Goal: Task Accomplishment & Management: Use online tool/utility

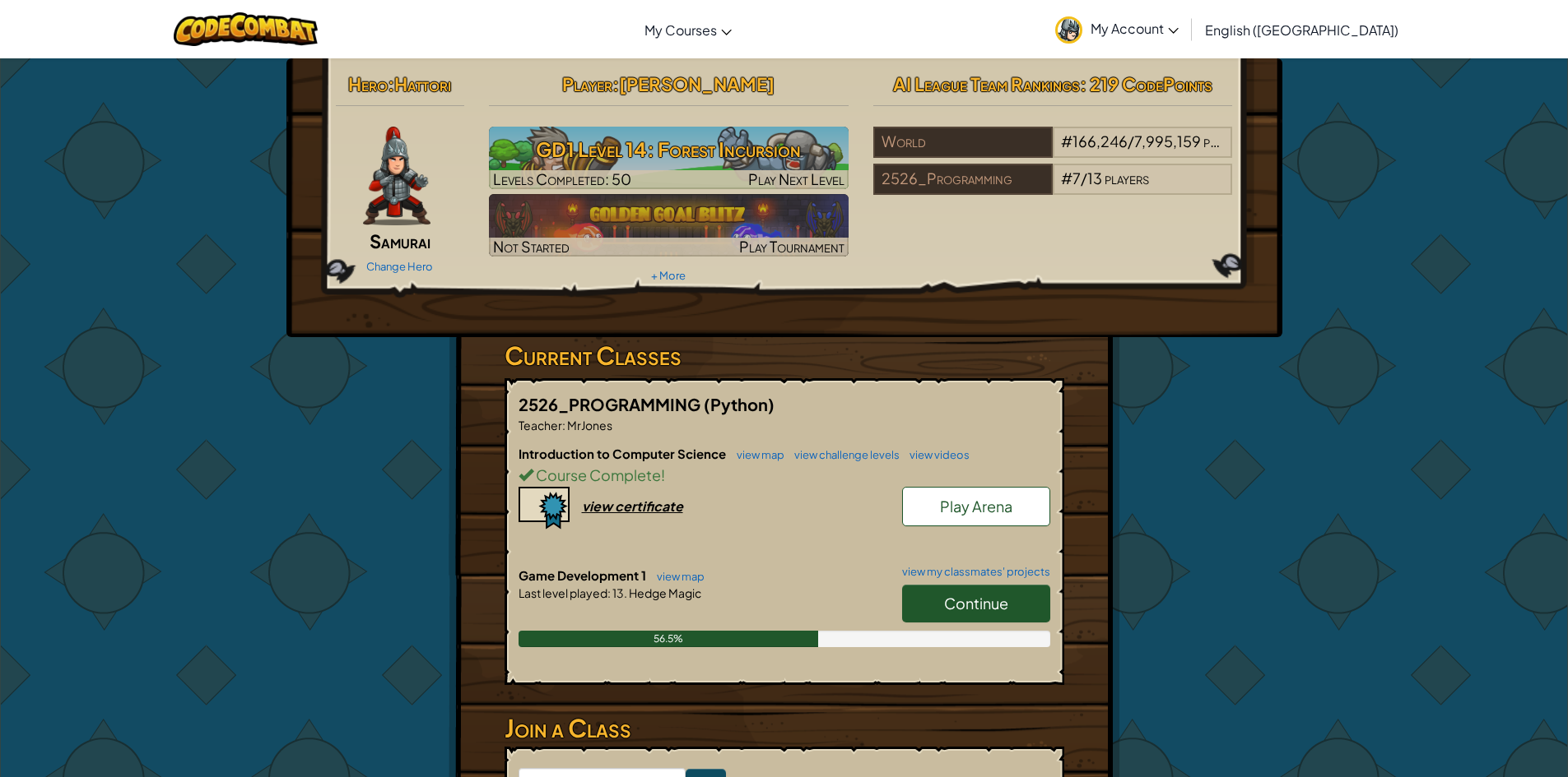
click at [914, 611] on link "Continue" at bounding box center [976, 604] width 148 height 38
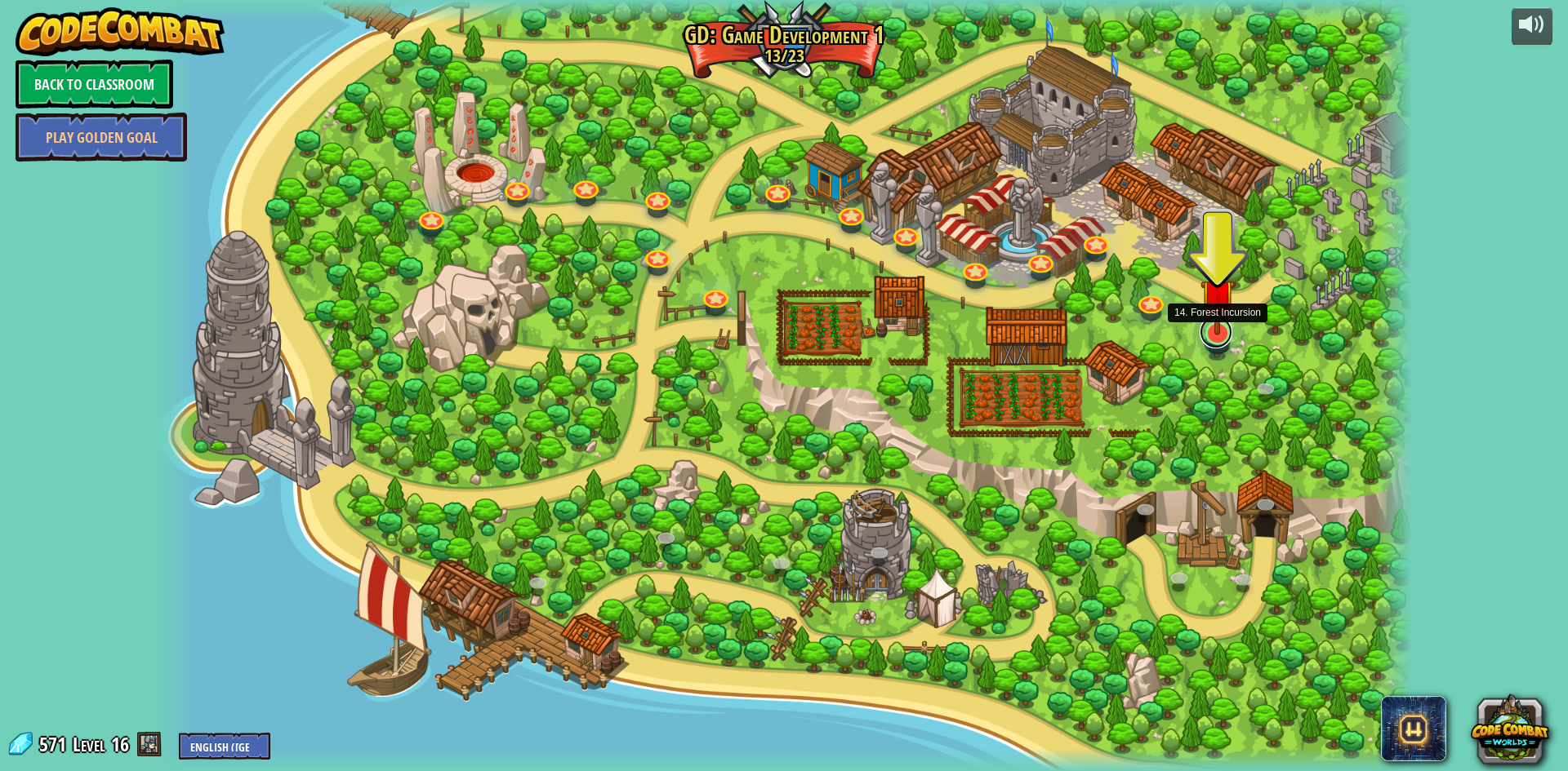
click at [1217, 337] on link at bounding box center [1216, 332] width 33 height 33
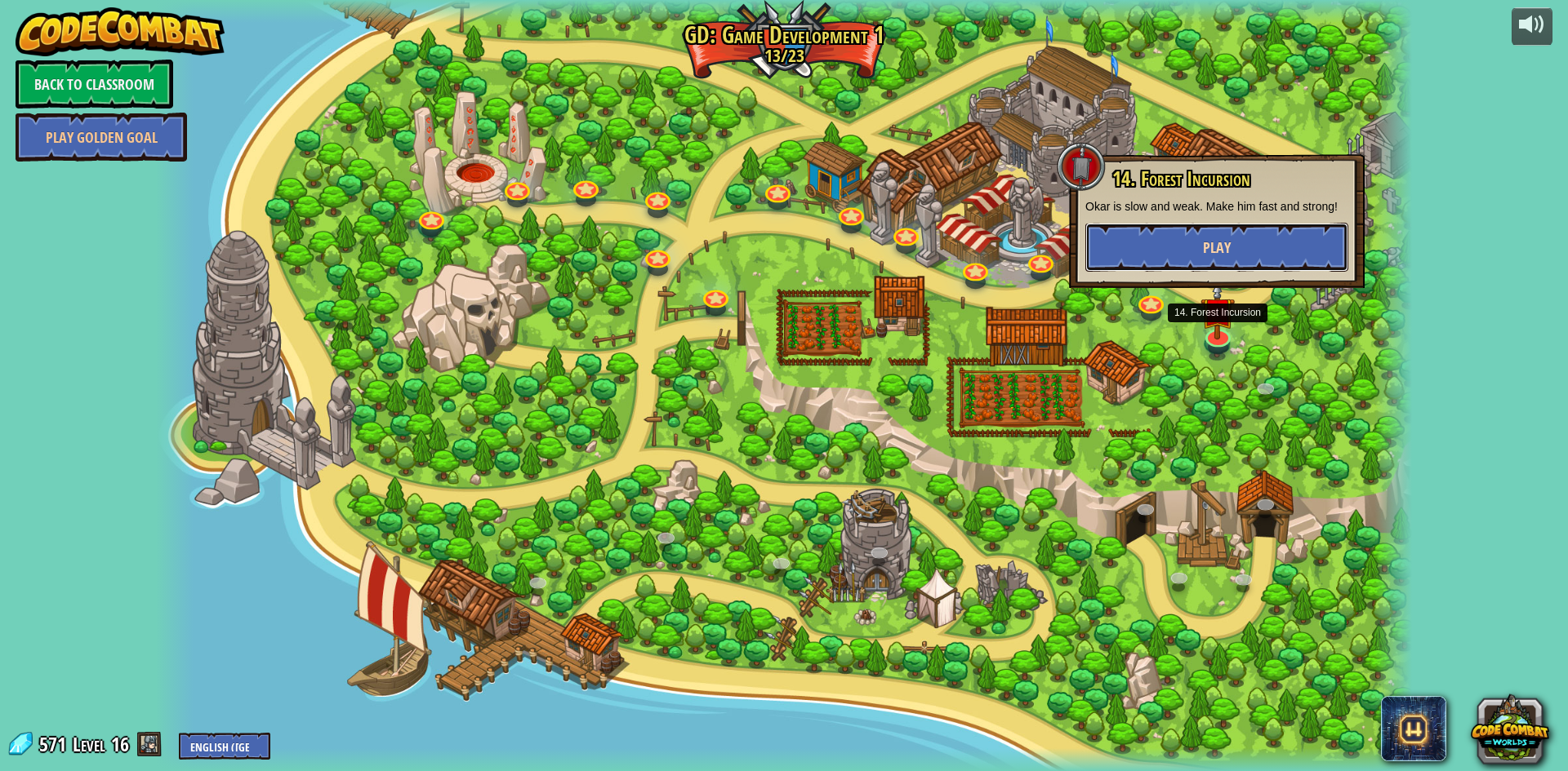
click at [1236, 229] on button "Play" at bounding box center [1217, 247] width 263 height 49
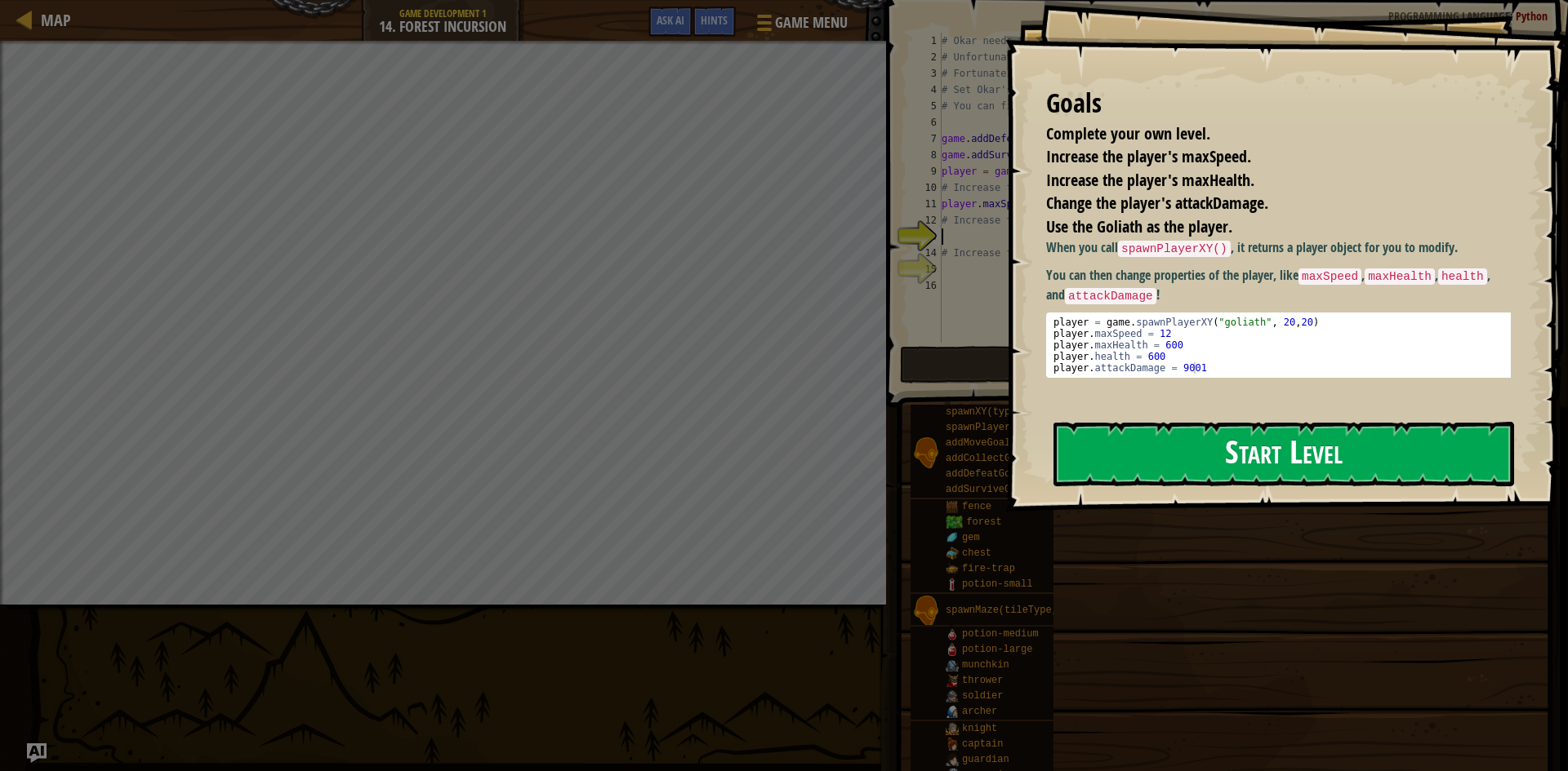
click at [1202, 447] on button "Start Level" at bounding box center [1283, 454] width 461 height 64
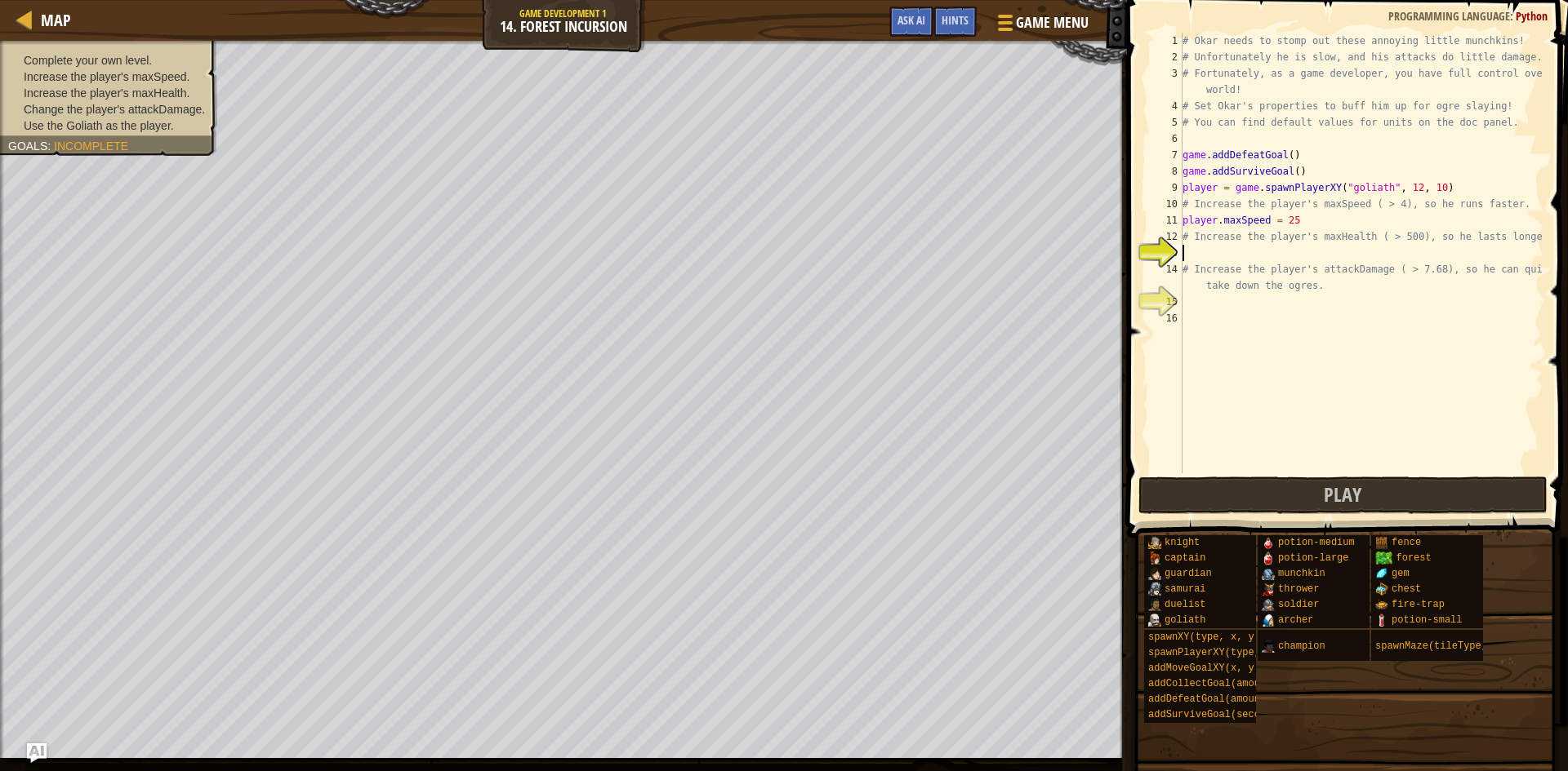
click at [1206, 254] on div "# Okar needs to stomp out these annoying little munchkins! # Unfortunately he i…" at bounding box center [1361, 269] width 364 height 473
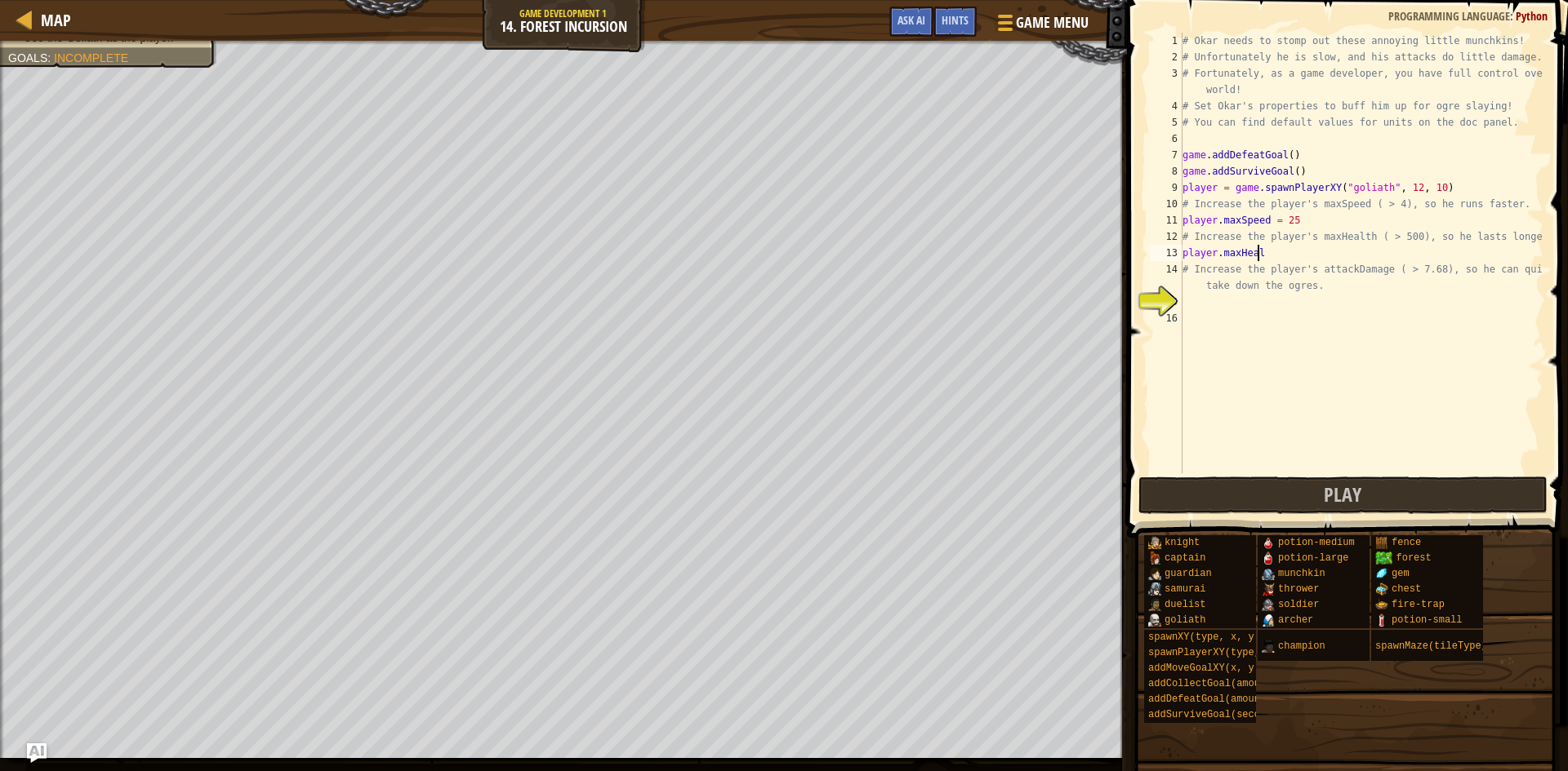
scroll to position [7, 5]
type textarea "player.maxHealth"
click at [1354, 255] on div "# Okar needs to stomp out these annoying little munchkins! # Unfortunately he i…" at bounding box center [1361, 269] width 364 height 473
click at [1333, 295] on div "# Okar needs to stomp out these annoying little munchkins! # Unfortunately he i…" at bounding box center [1361, 269] width 364 height 473
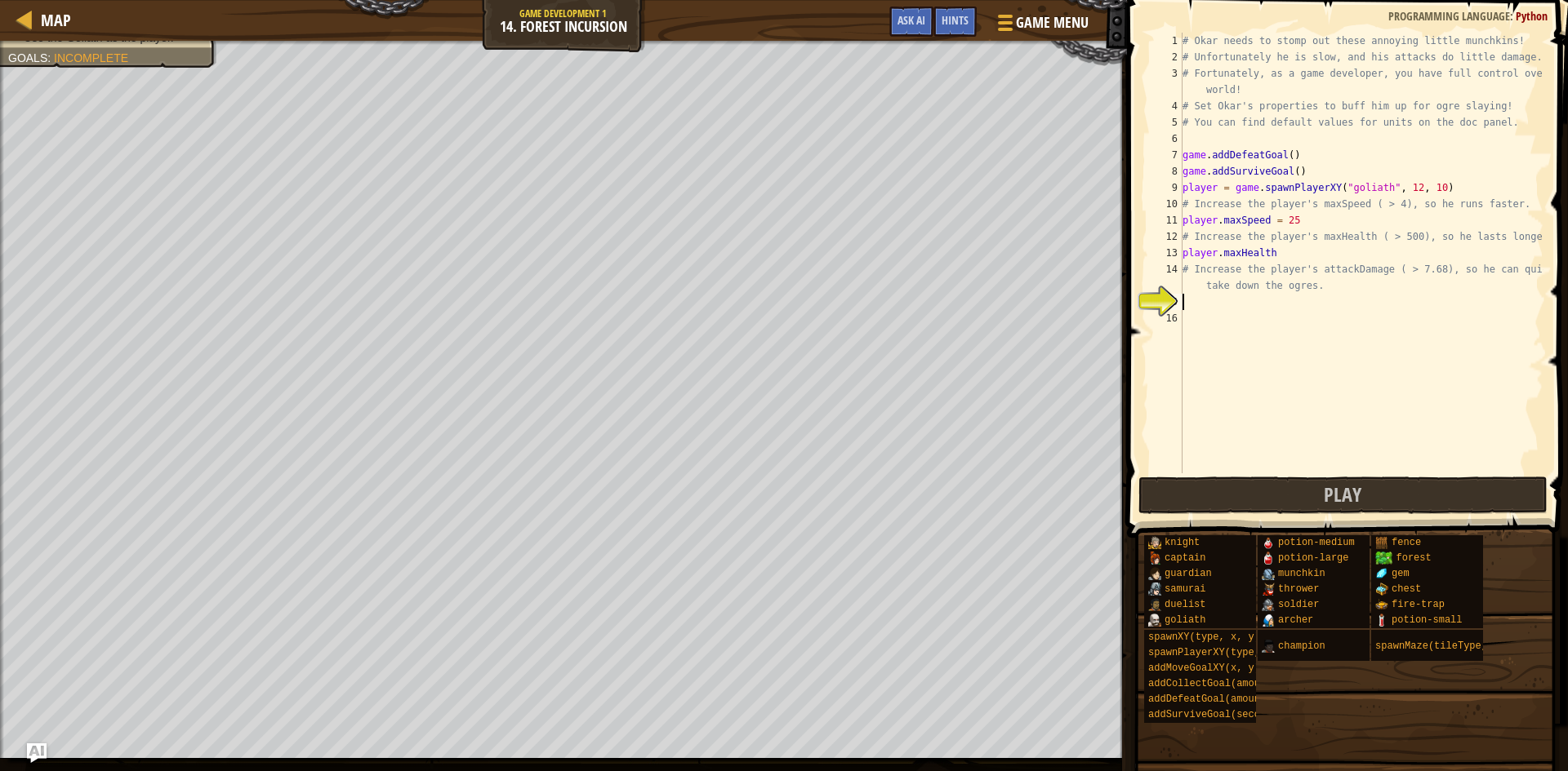
click at [1302, 239] on div "# Okar needs to stomp out these annoying little munchkins! # Unfortunately he i…" at bounding box center [1361, 269] width 364 height 473
click at [1298, 252] on div "# Okar needs to stomp out these annoying little munchkins! # Unfortunately he i…" at bounding box center [1361, 269] width 364 height 473
type textarea "player.maxHealth = 750"
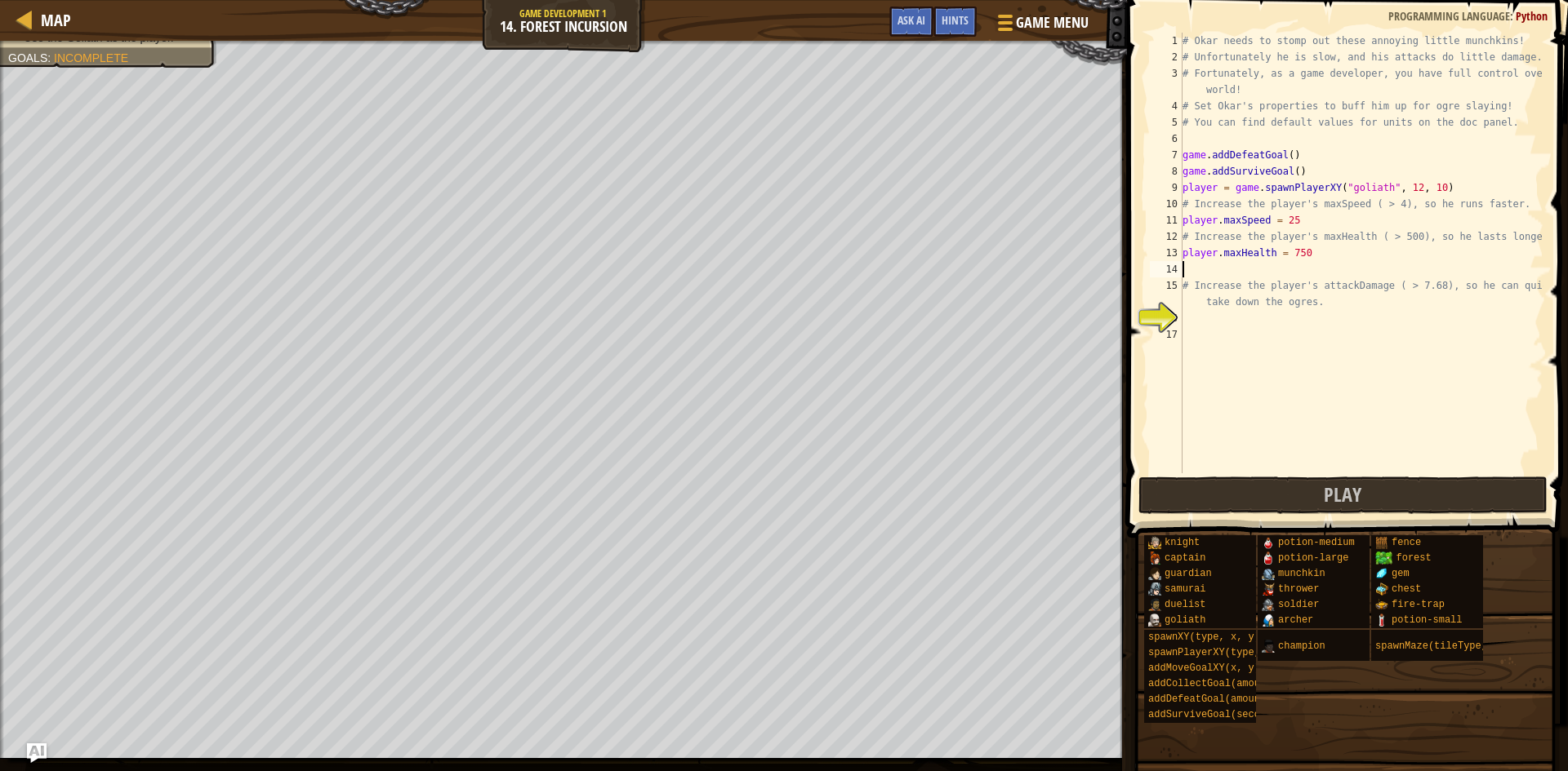
type textarea "player.maxHealth = 750"
click at [1250, 318] on div "# Okar needs to stomp out these annoying little munchkins! # Unfortunately he i…" at bounding box center [1361, 269] width 364 height 473
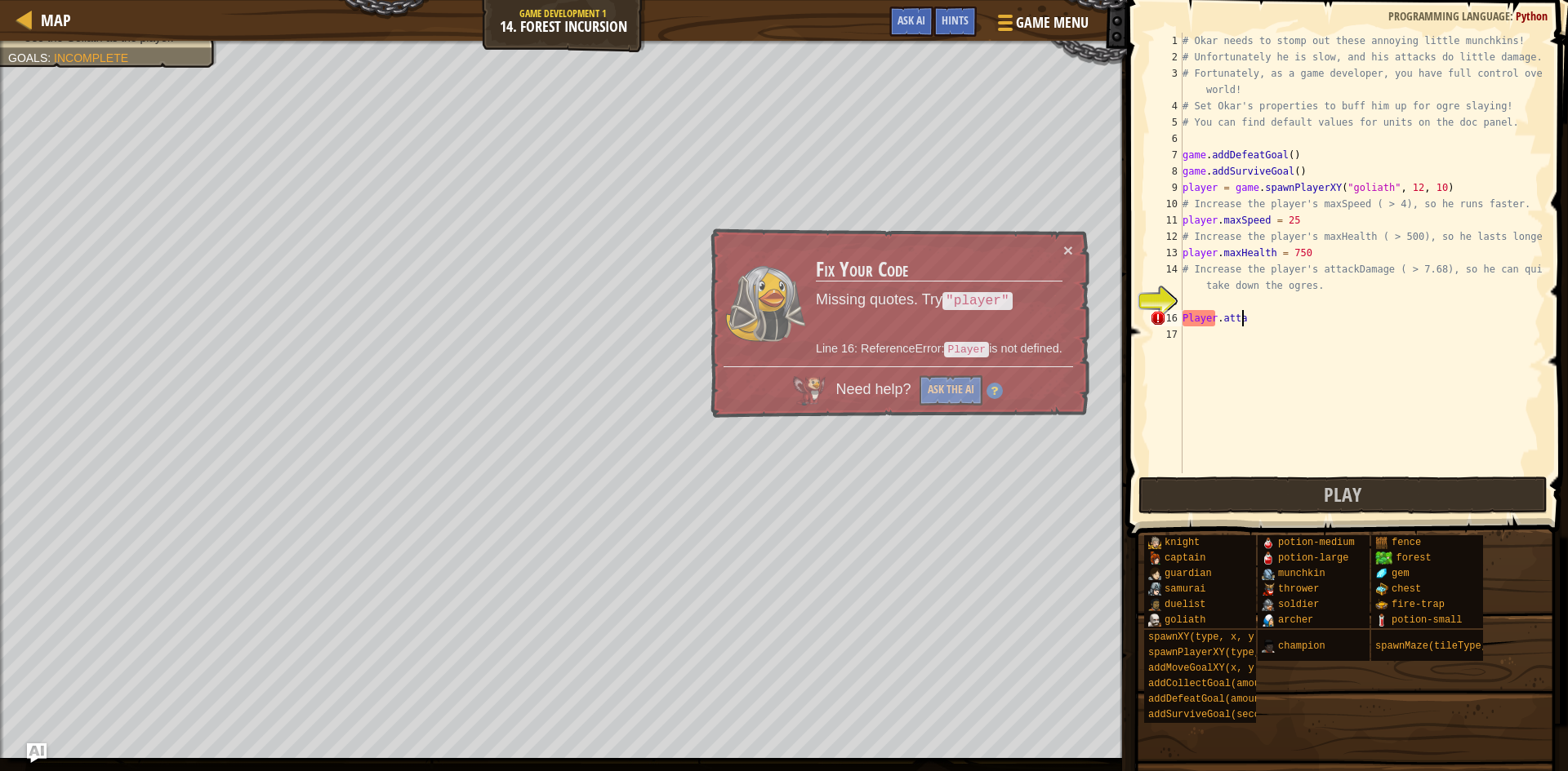
scroll to position [7, 4]
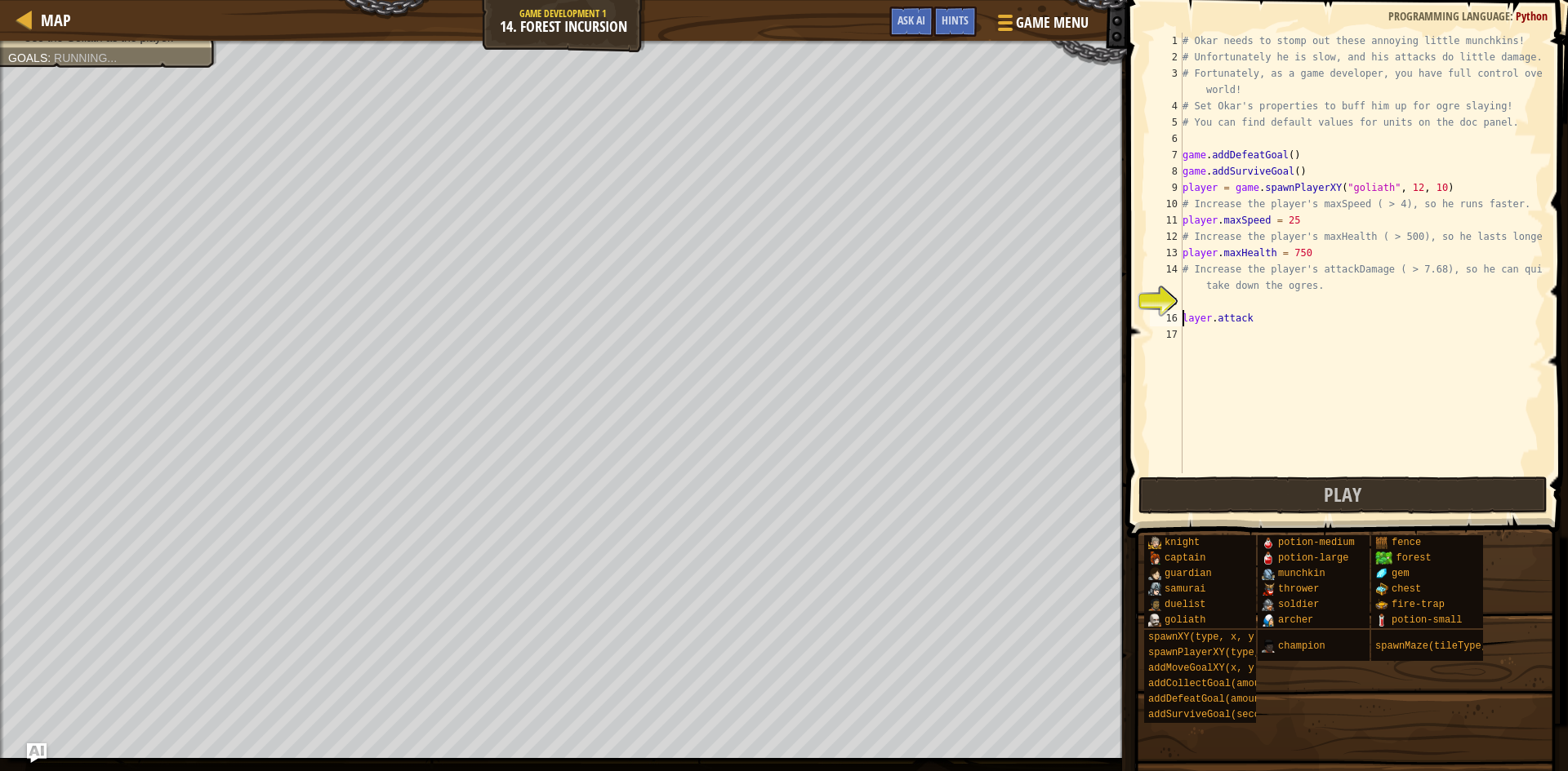
type textarea "player.attack"
type textarea "player.attackDamage = 100"
click at [1322, 499] on button "Play" at bounding box center [1342, 496] width 409 height 38
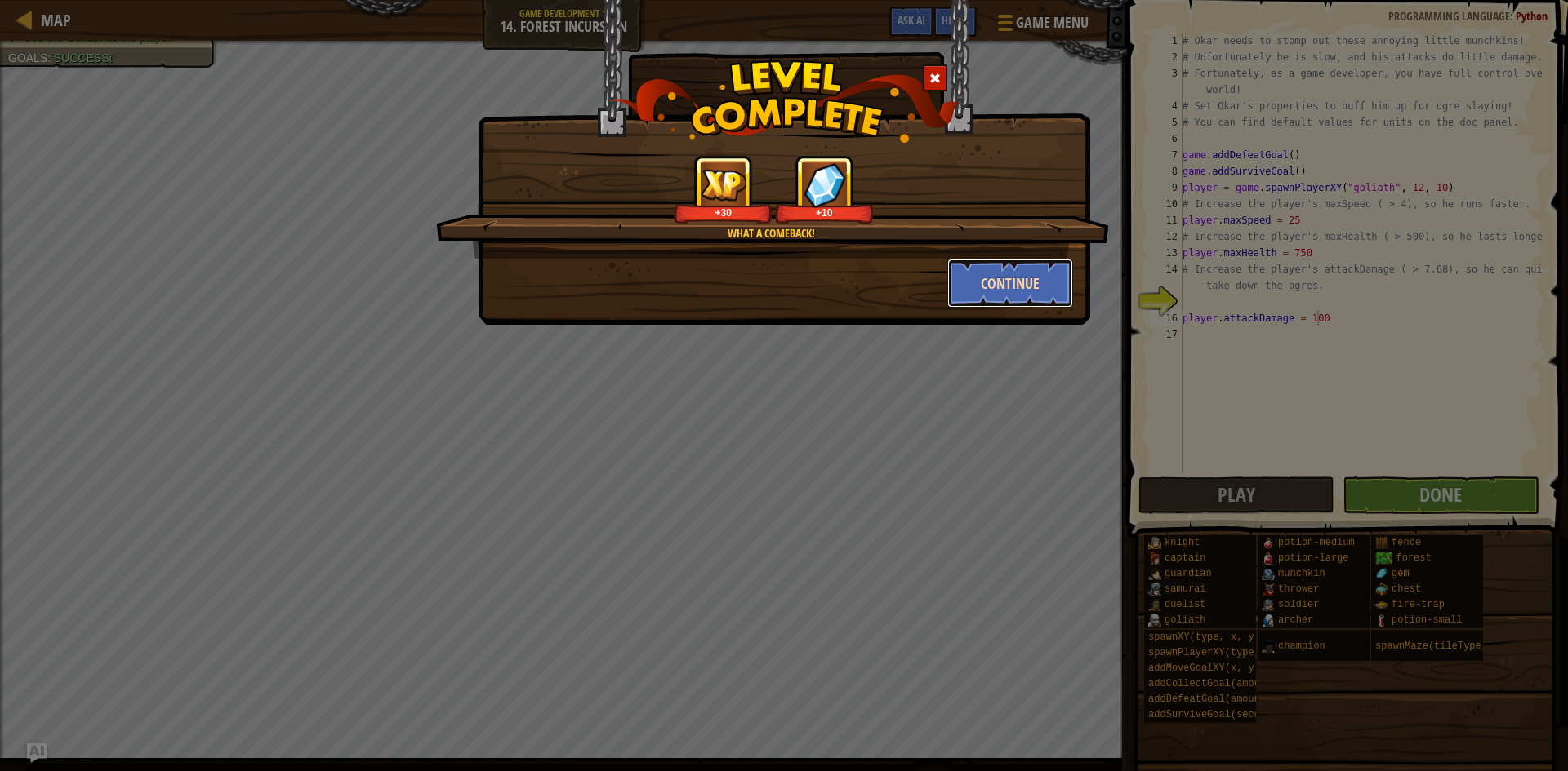
click at [1010, 263] on button "Continue" at bounding box center [1010, 283] width 126 height 49
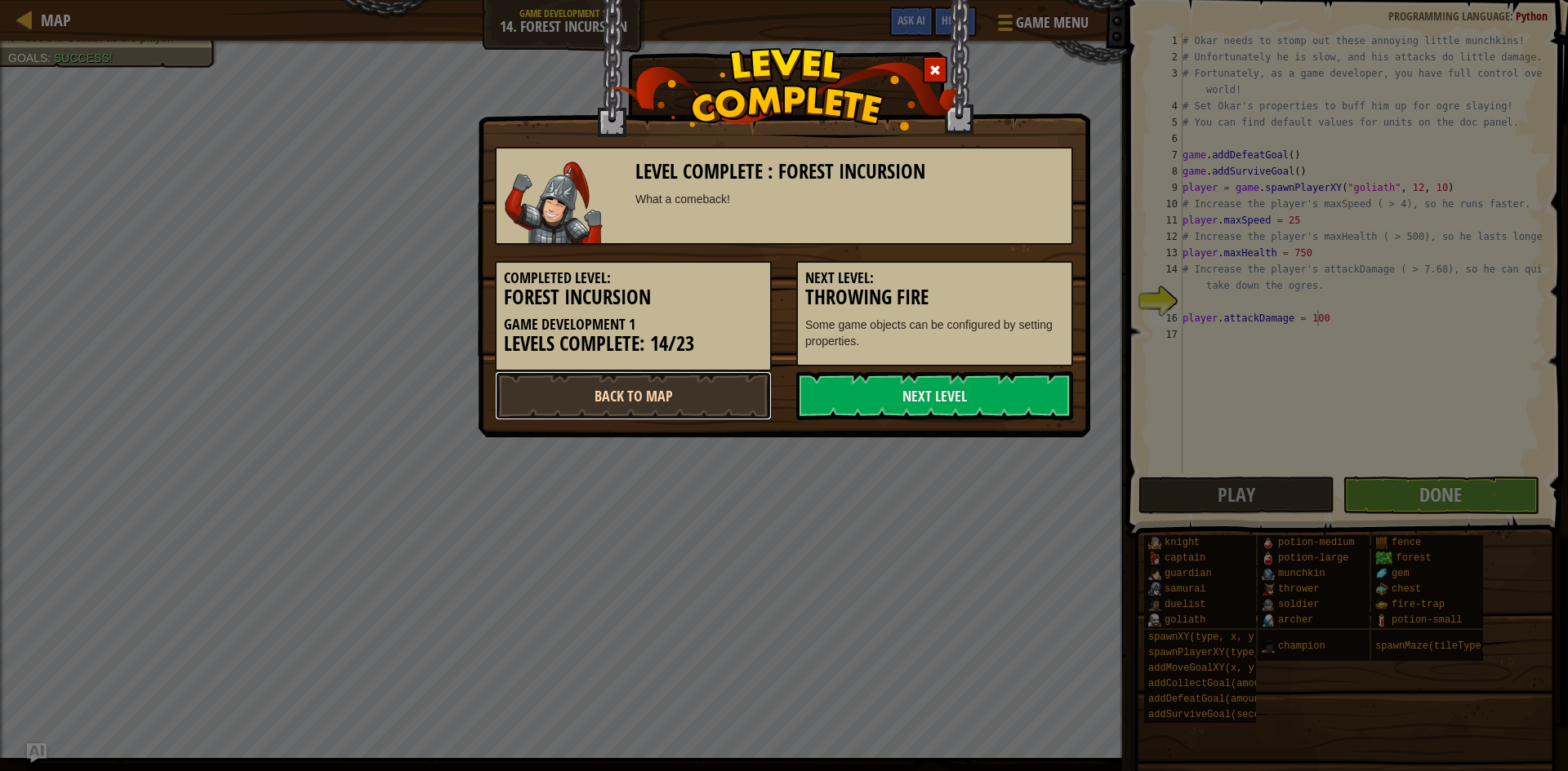
click at [567, 406] on link "Back to Map" at bounding box center [633, 395] width 277 height 49
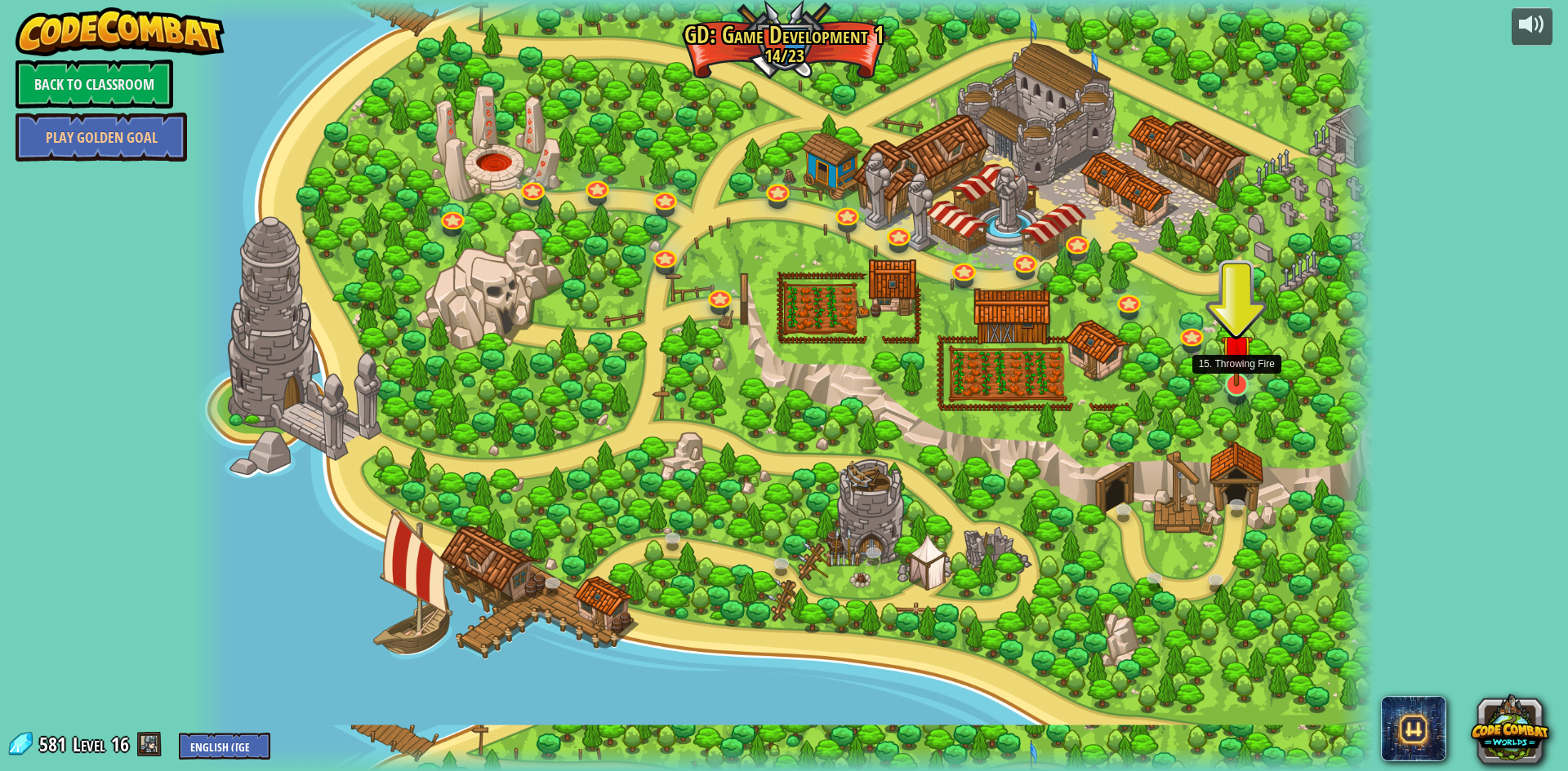
click at [1235, 380] on img at bounding box center [1237, 350] width 32 height 72
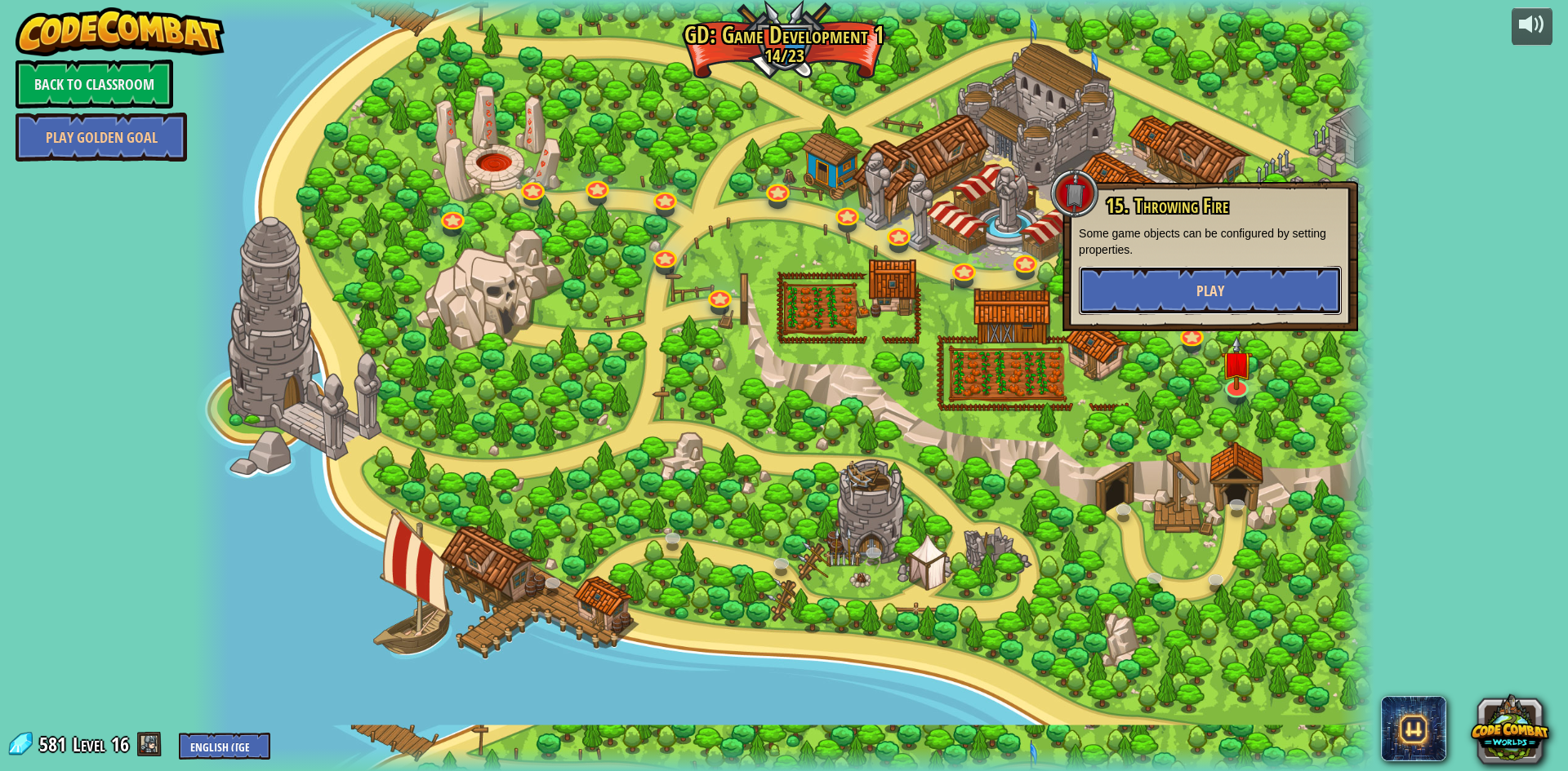
click at [1244, 300] on button "Play" at bounding box center [1211, 291] width 263 height 49
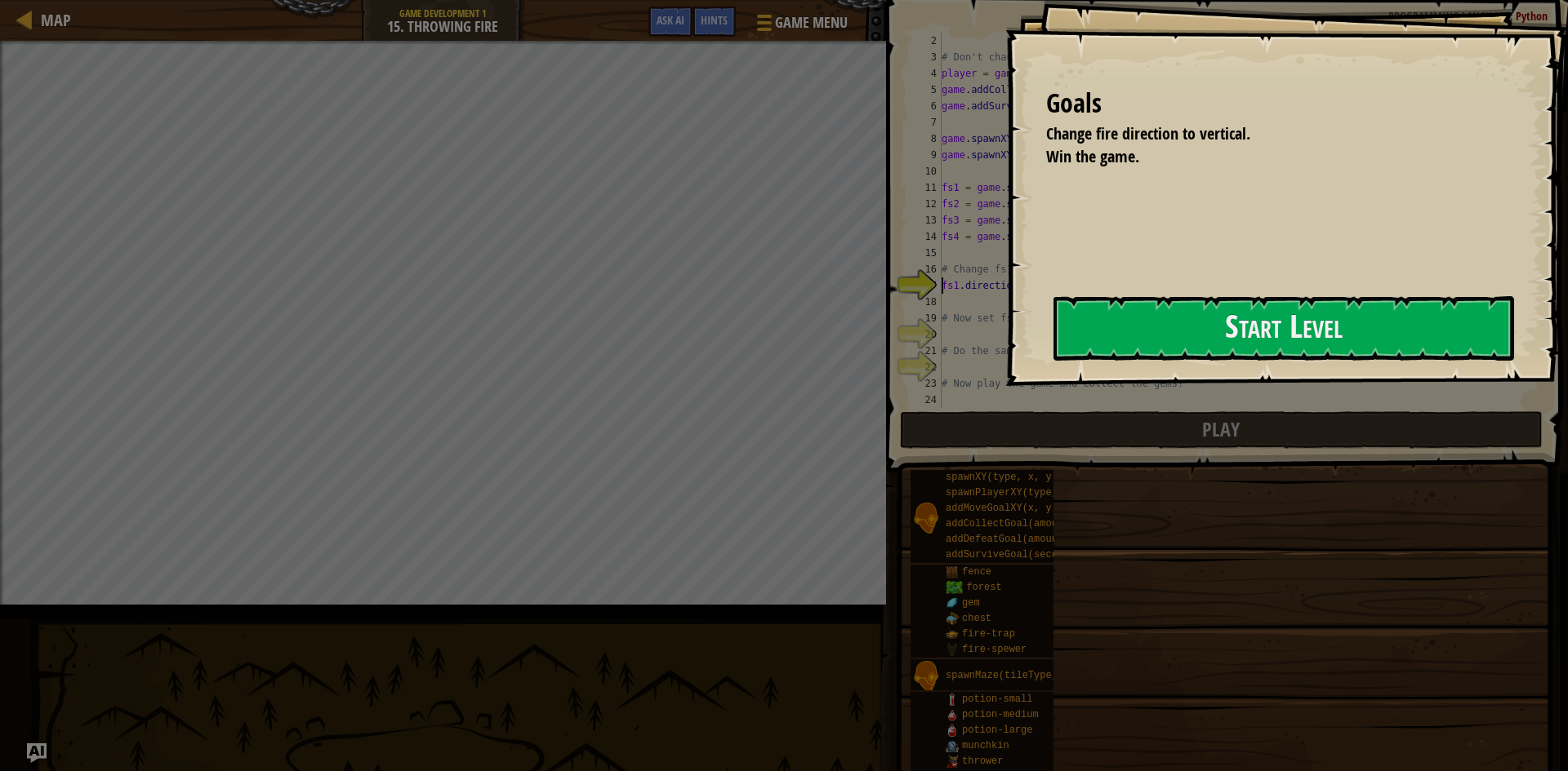
scroll to position [16, 0]
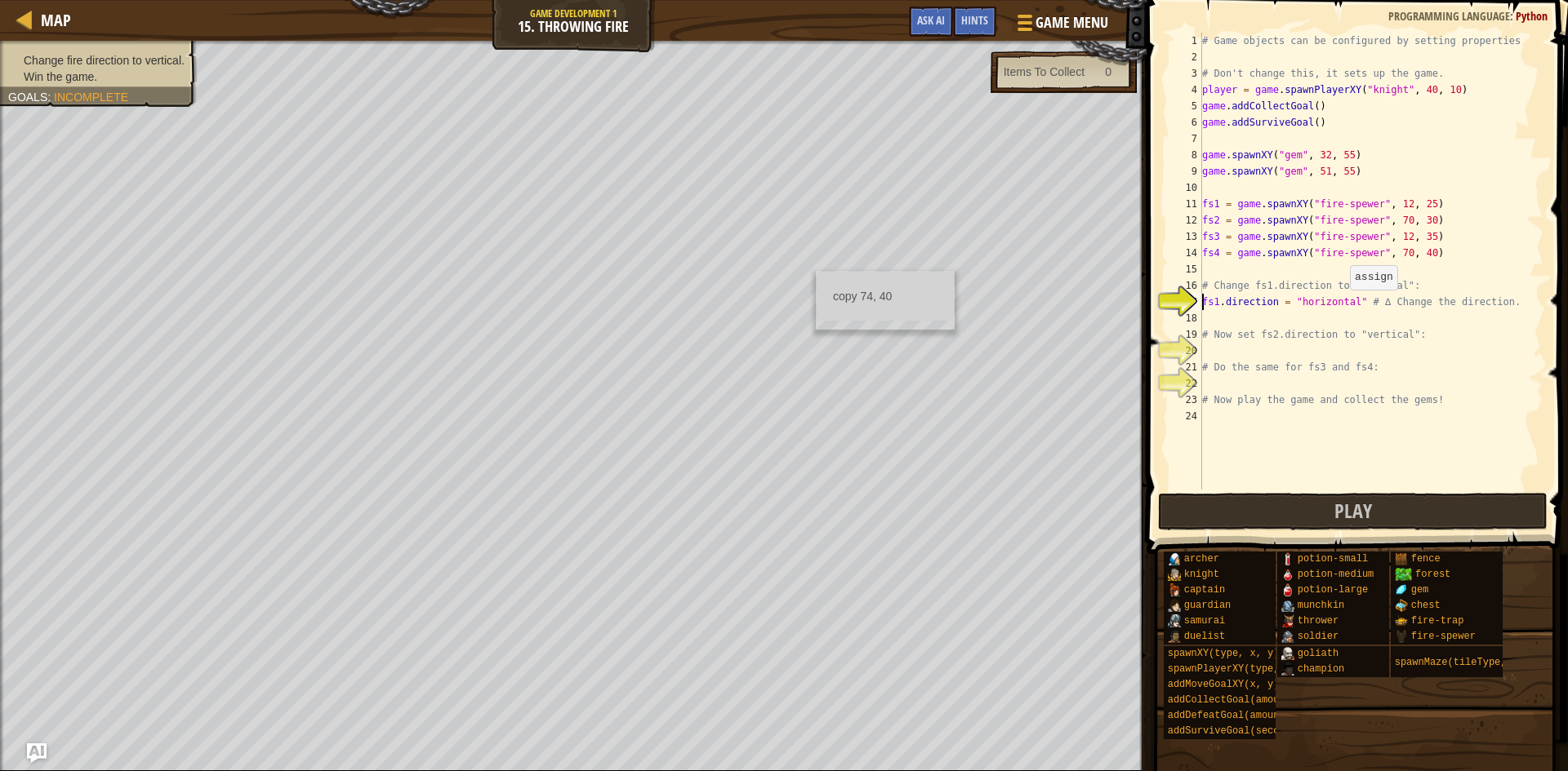
click at [1342, 306] on div "# Game objects can be configured by setting properties # Don't change this, it …" at bounding box center [1371, 278] width 345 height 490
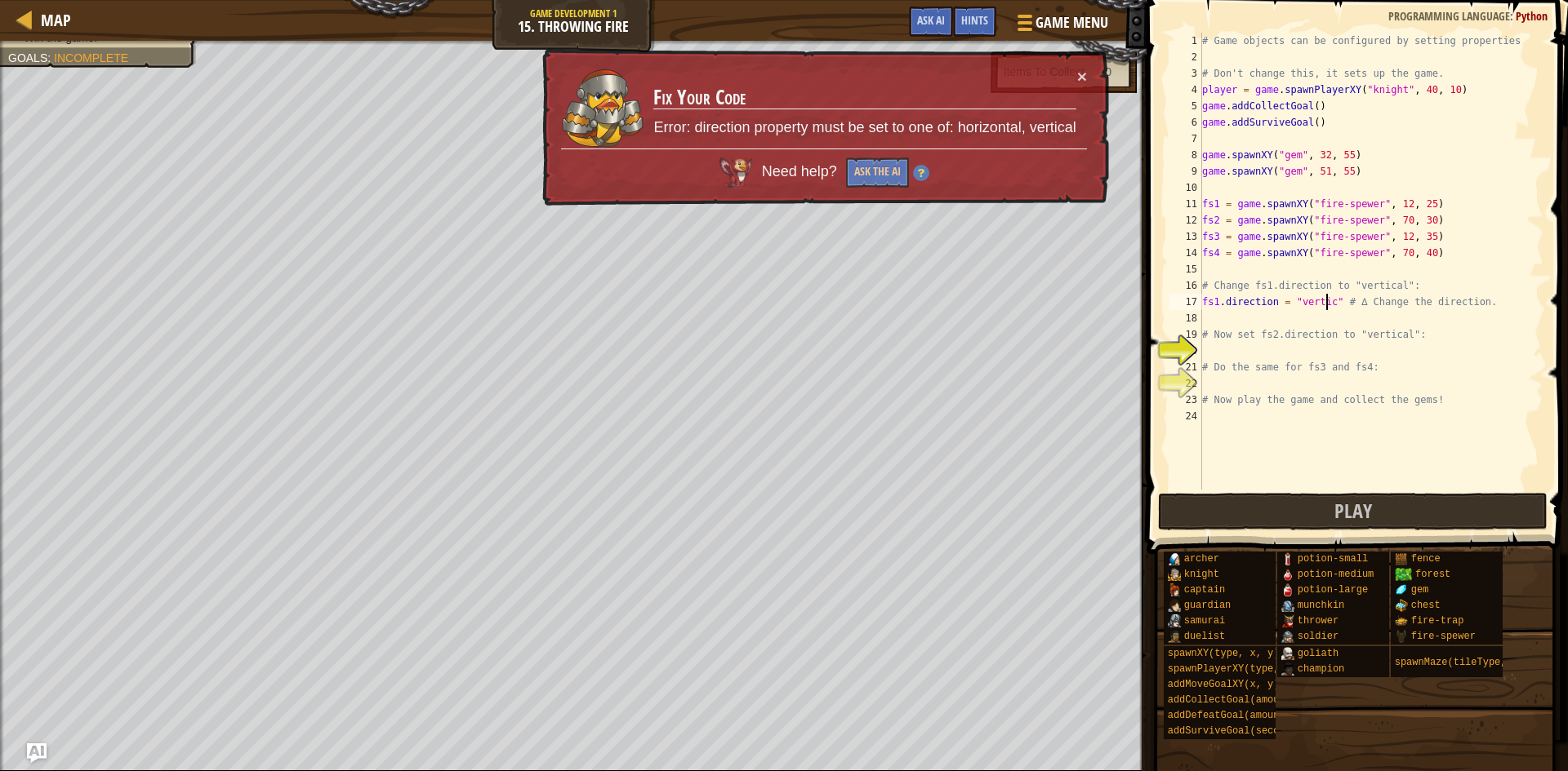
type textarea "fs1.direction = "vertical" # ∆ Change the direction."
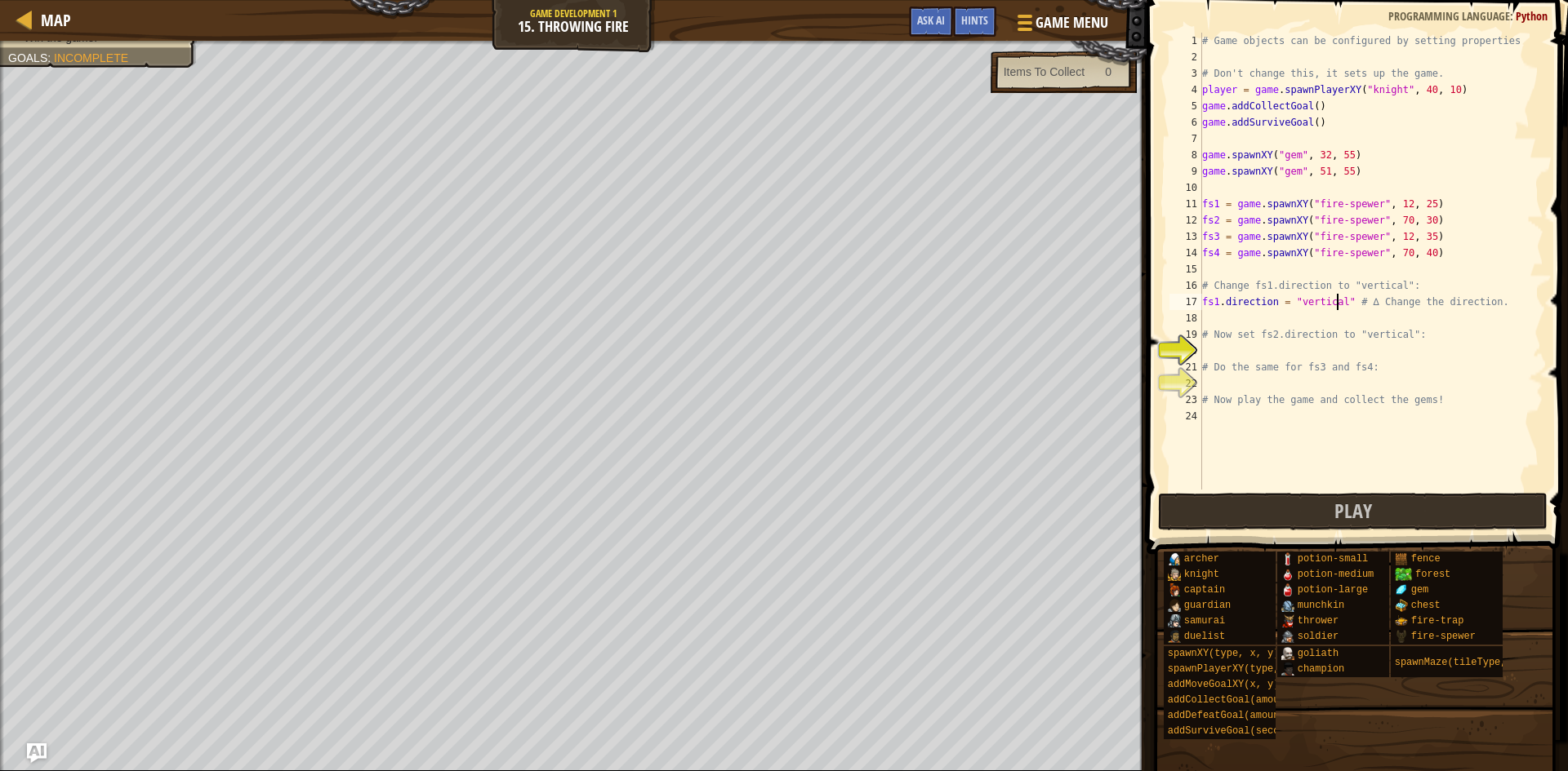
click at [1283, 355] on div "# Game objects can be configured by setting properties # Don't change this, it …" at bounding box center [1371, 278] width 345 height 490
type textarea "fs2.direction = "vertical""
click at [1290, 382] on div "# Game objects can be configured by setting properties # Don't change this, it …" at bounding box center [1371, 278] width 345 height 490
type textarea "fs3.direction = "vertical""
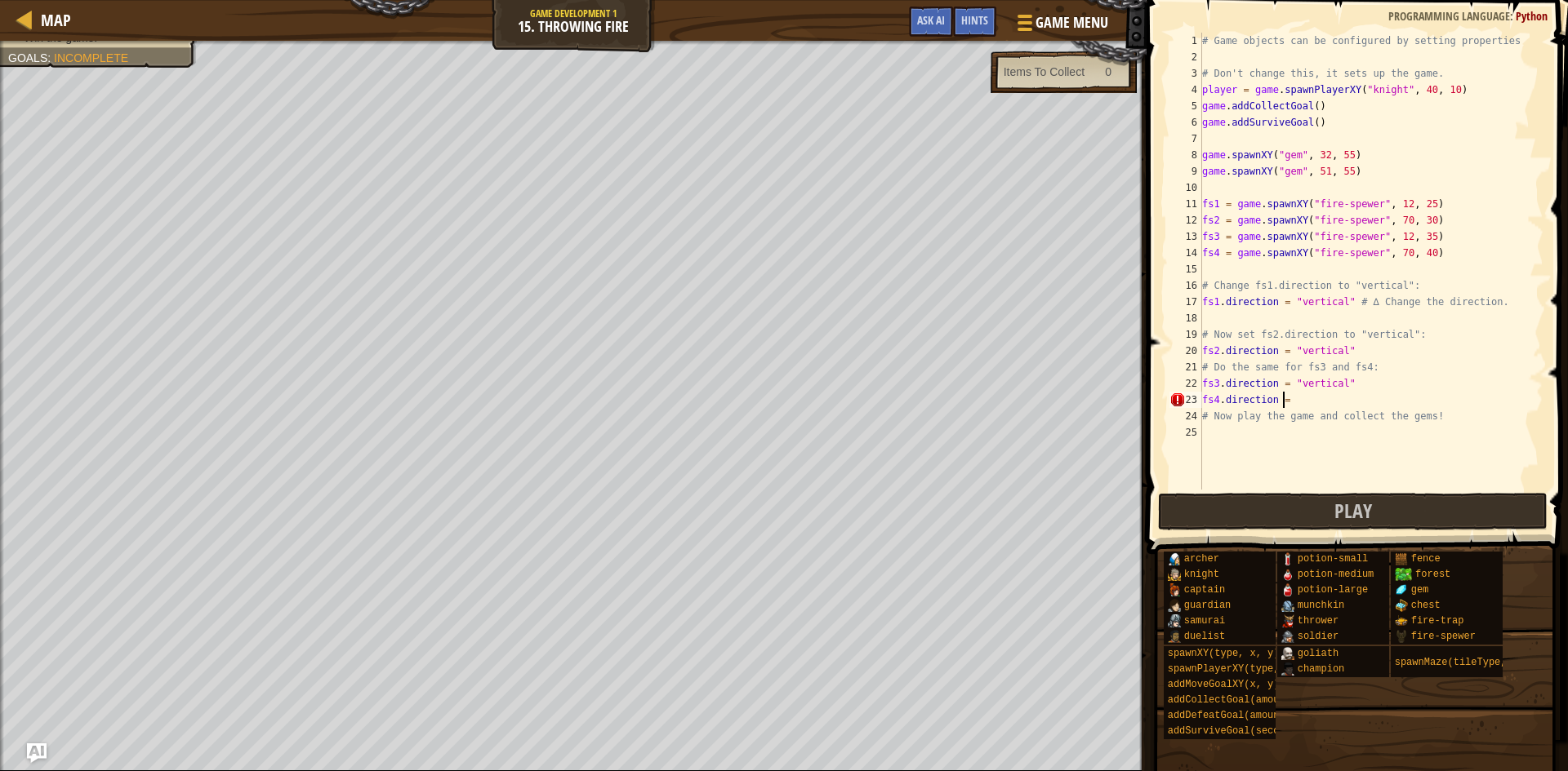
scroll to position [7, 5]
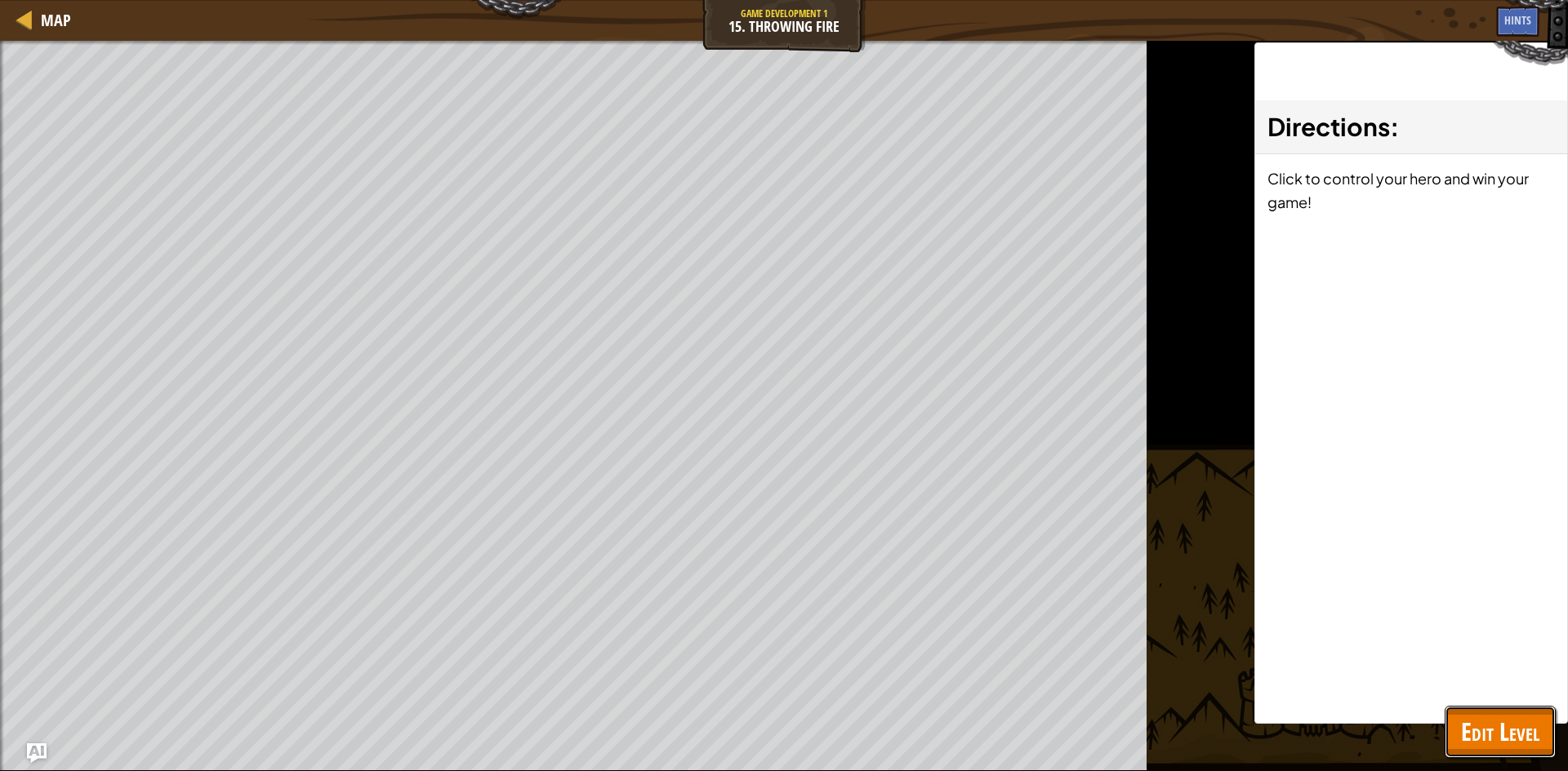
click at [1478, 735] on span "Edit Level" at bounding box center [1501, 731] width 79 height 33
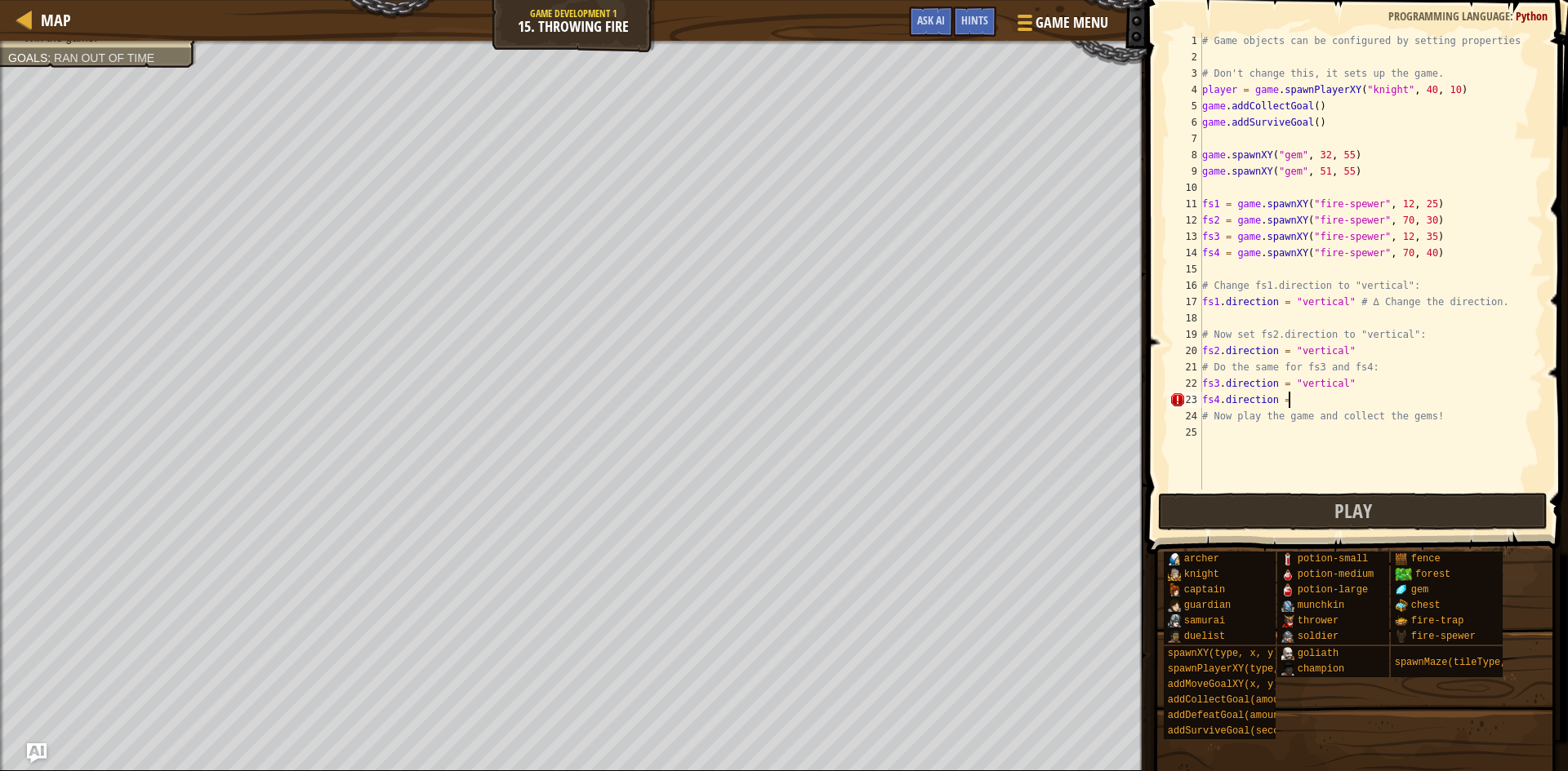
click at [1307, 407] on div "# Game objects can be configured by setting properties # Don't change this, it …" at bounding box center [1371, 278] width 345 height 490
type textarea "fs4.direction = "vertical""
click at [1370, 449] on div "# Game objects can be configured by setting properties # Don't change this, it …" at bounding box center [1371, 278] width 345 height 490
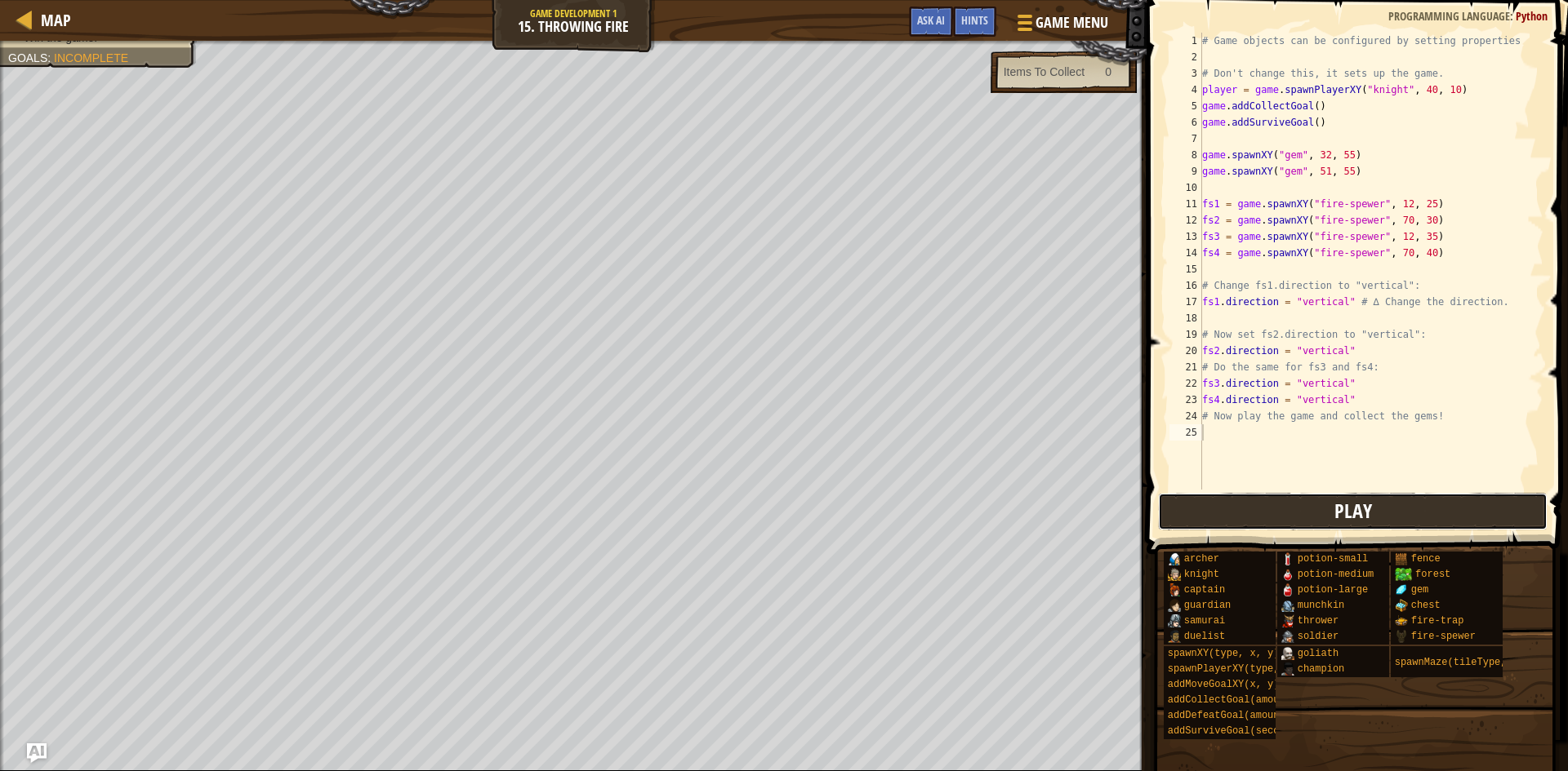
click at [1333, 508] on button "Play" at bounding box center [1352, 512] width 389 height 38
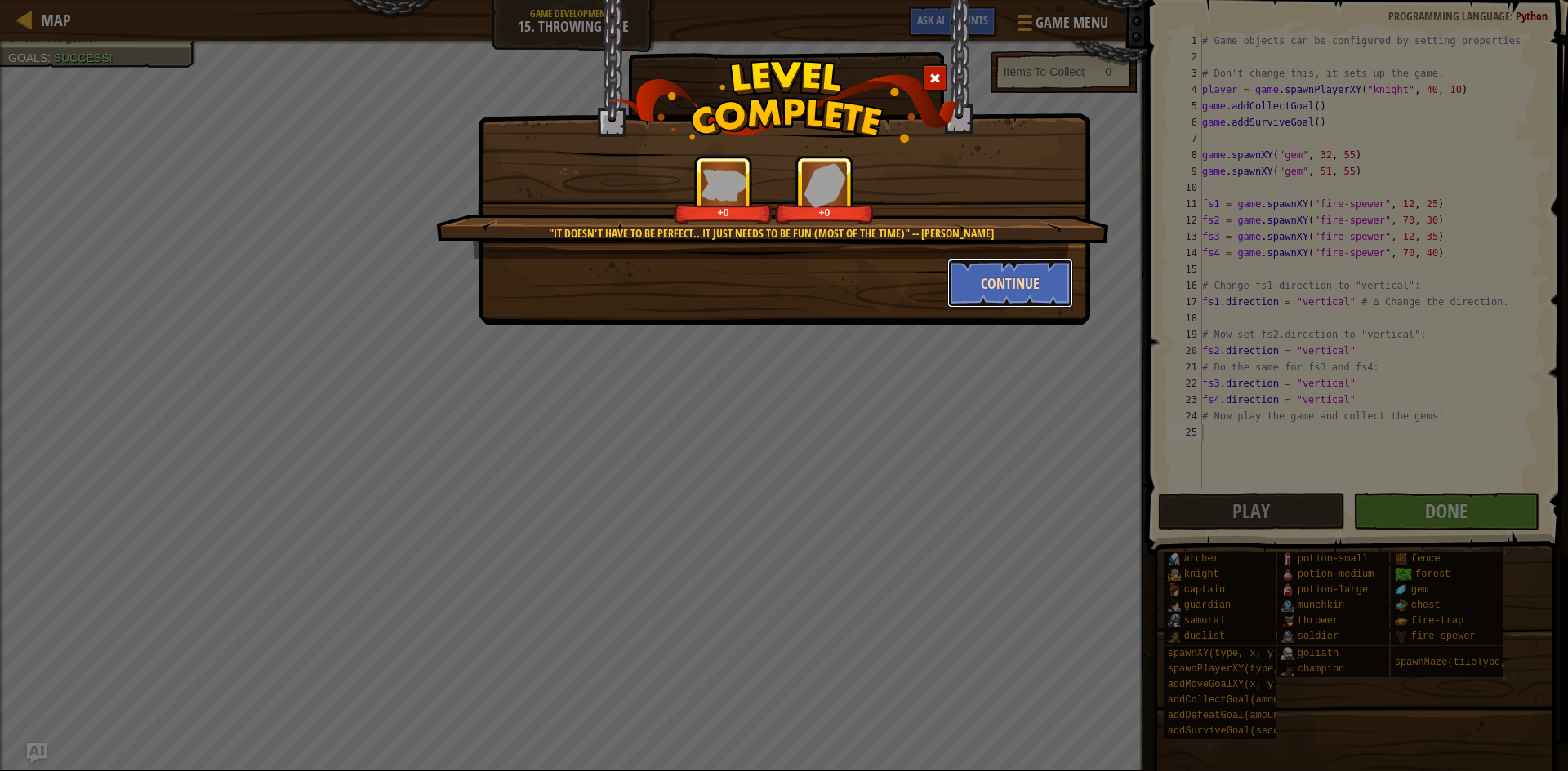
click at [1055, 273] on button "Continue" at bounding box center [1010, 283] width 126 height 49
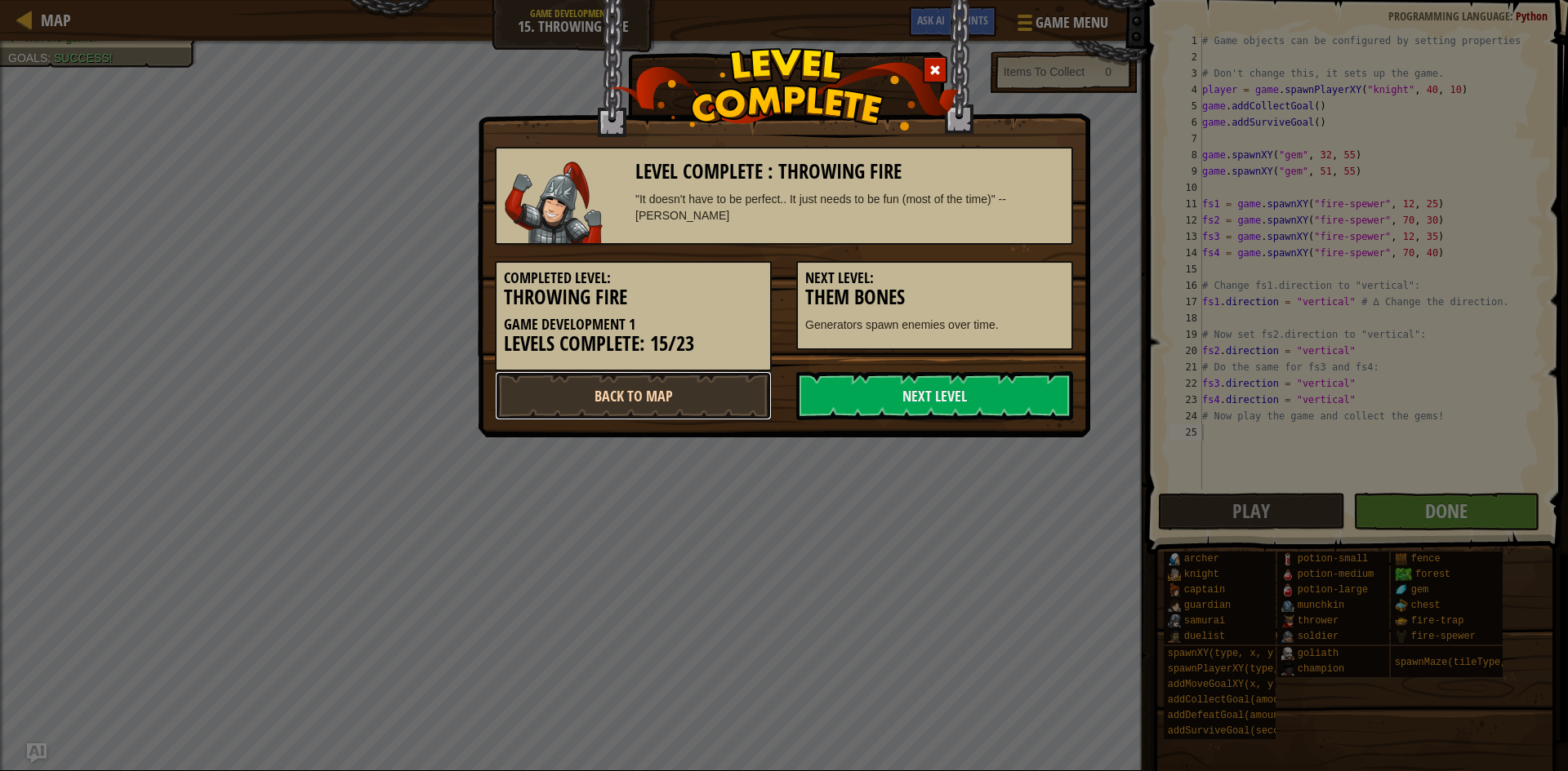
click at [574, 387] on link "Back to Map" at bounding box center [633, 395] width 277 height 49
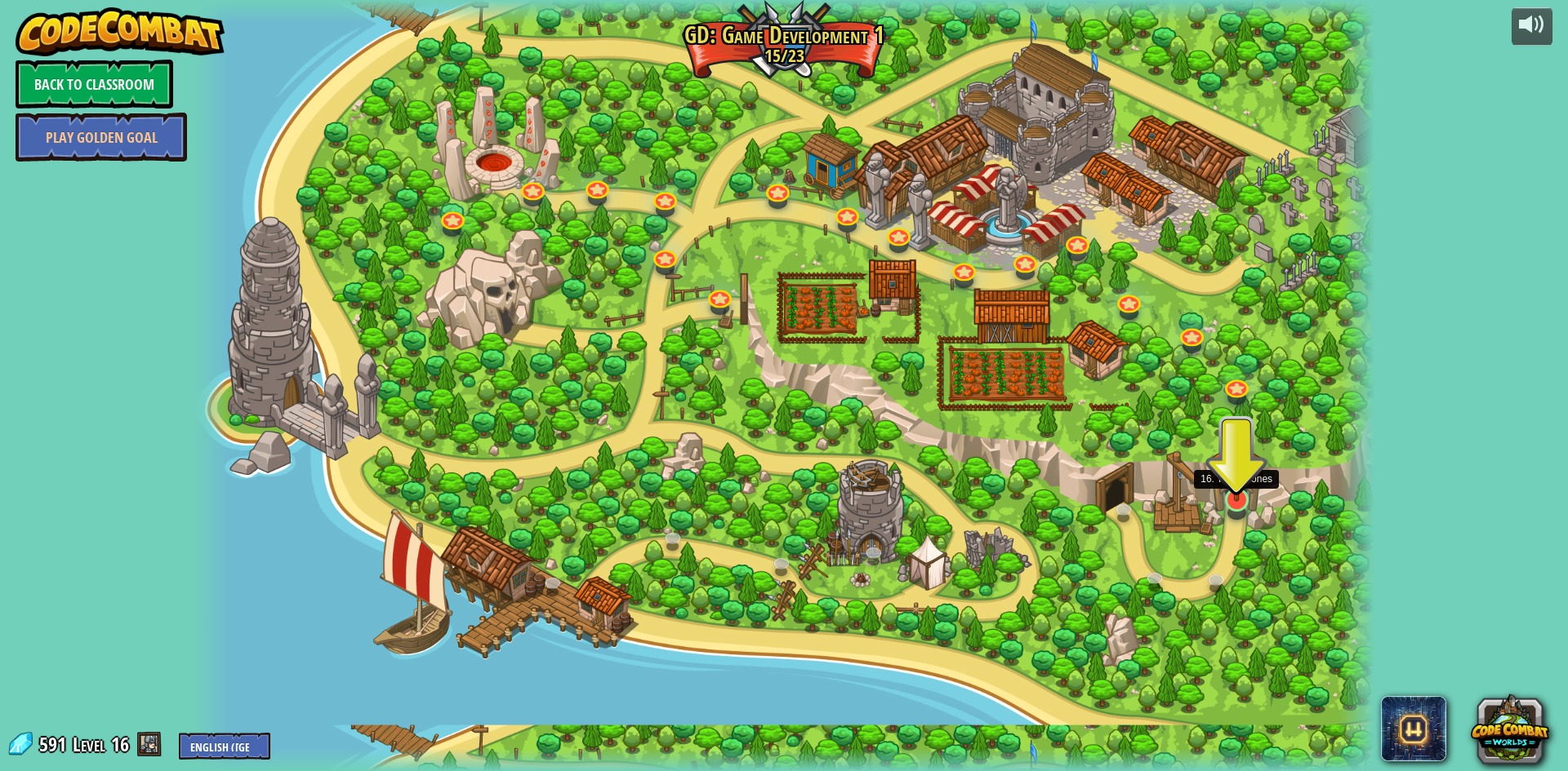
click at [1230, 501] on img at bounding box center [1237, 465] width 32 height 72
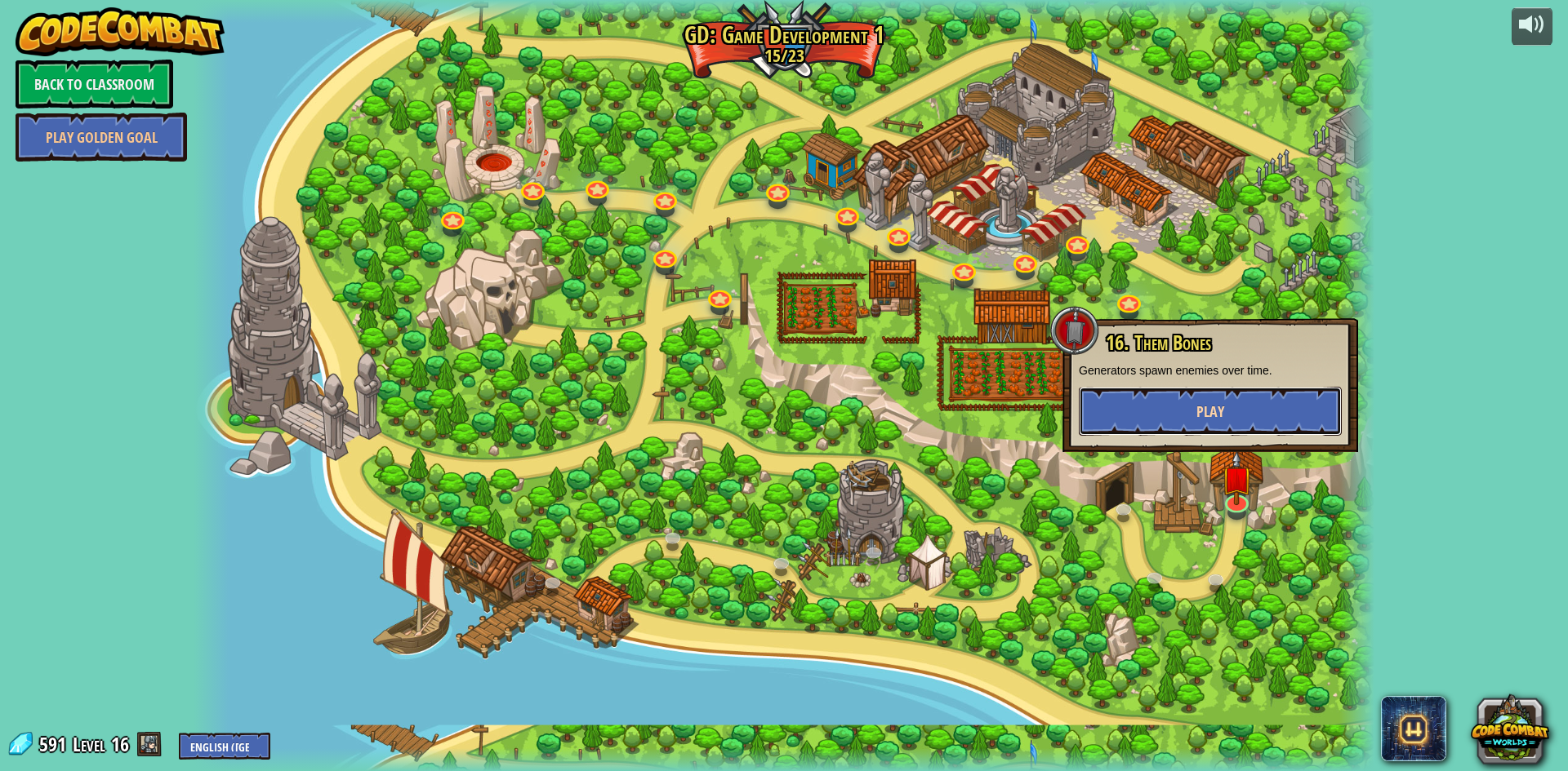
click at [1225, 407] on button "Play" at bounding box center [1211, 411] width 263 height 49
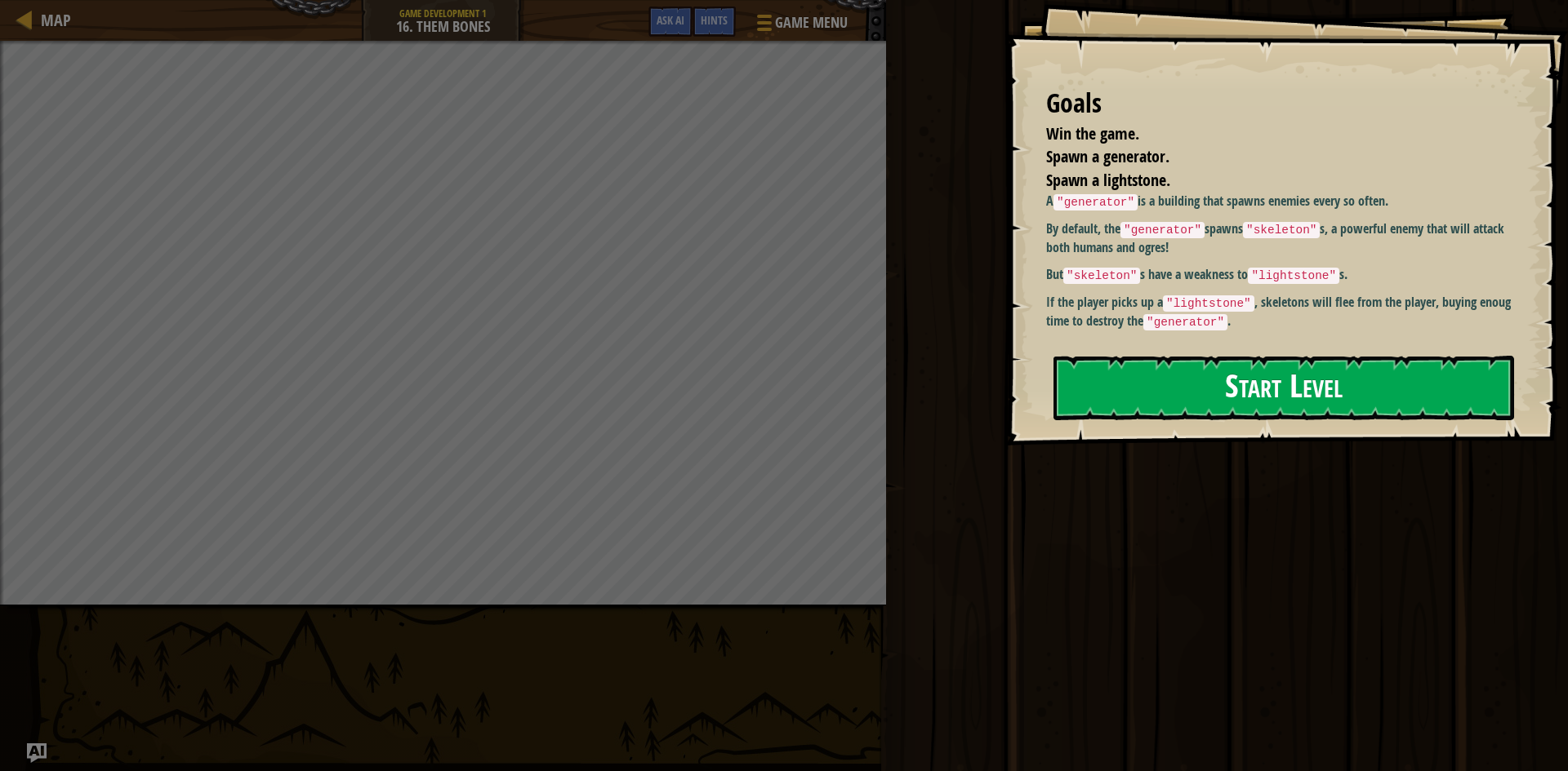
click at [1132, 379] on button "Start Level" at bounding box center [1283, 388] width 461 height 64
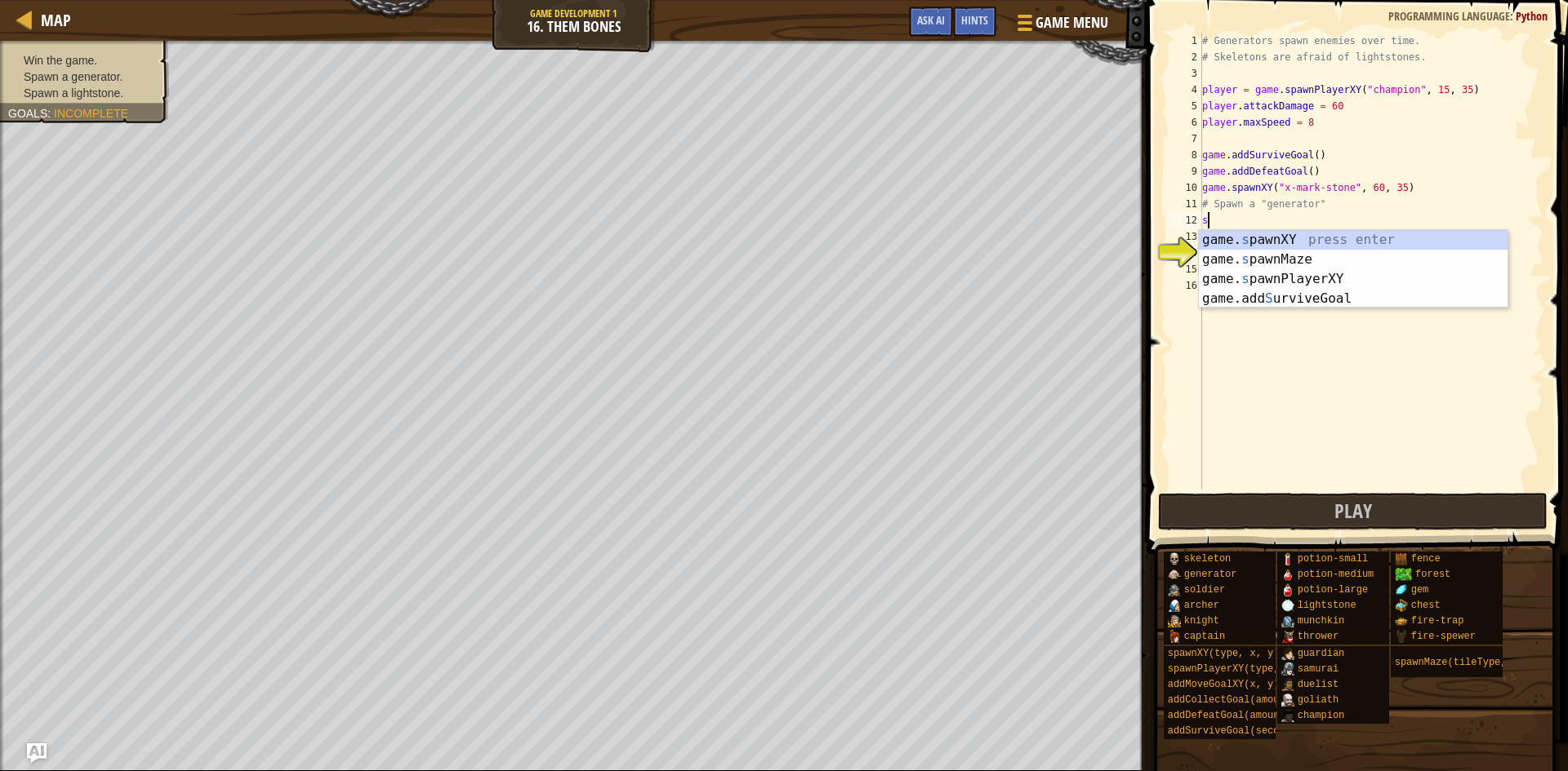
scroll to position [7, 0]
click at [1341, 243] on div "game. s pawnXY press enter game. s pawnMaze press enter game. s pawnPlayerXY pr…" at bounding box center [1353, 288] width 309 height 117
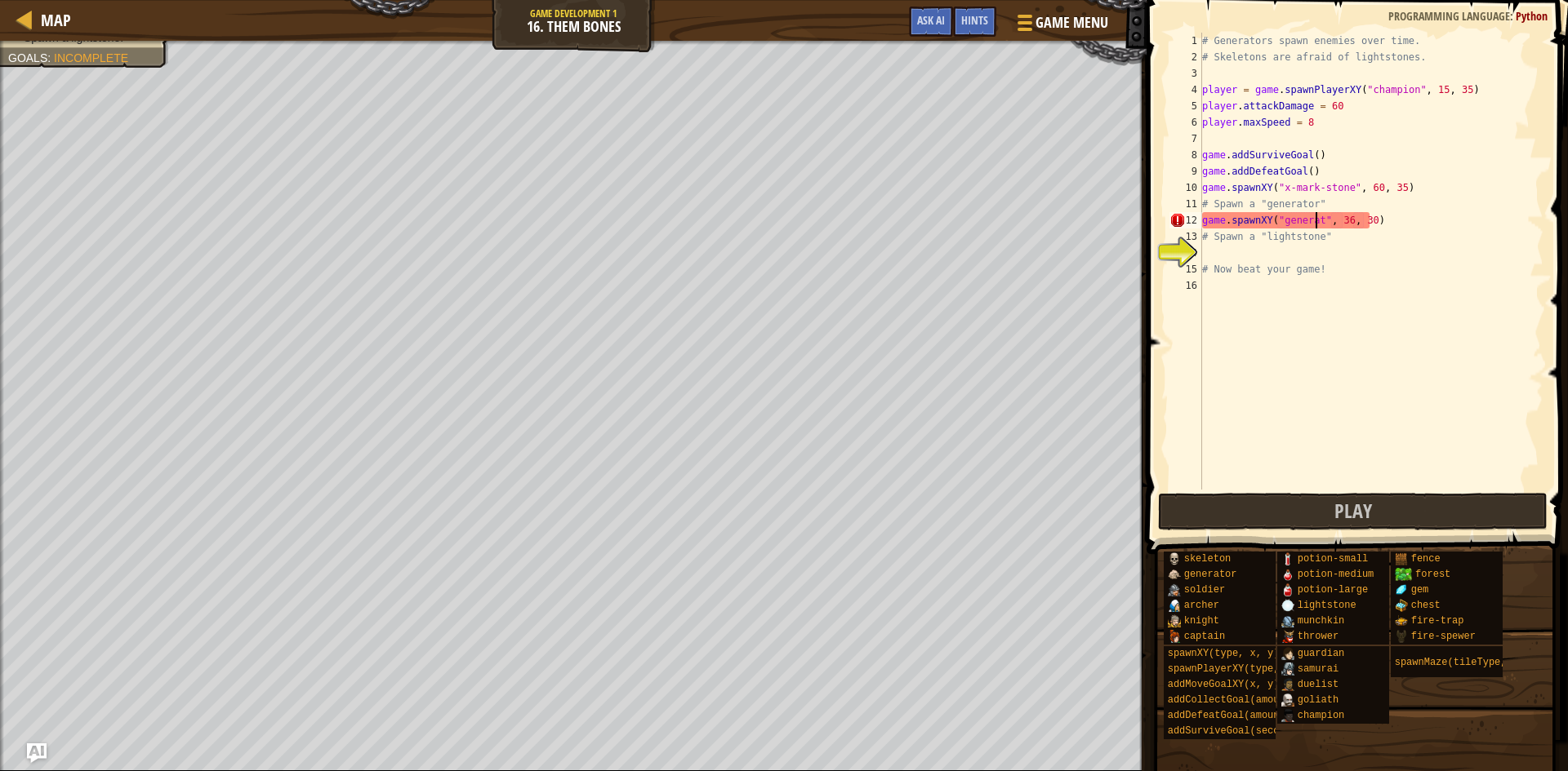
scroll to position [7, 11]
click at [1230, 263] on div "# Generators spawn enemies over time. # Skeletons are afraid of lightstones. pl…" at bounding box center [1371, 278] width 345 height 490
type textarea "# Now beat your game!"
click at [1252, 250] on div "# Generators spawn enemies over time. # Skeletons are afraid of lightstones. pl…" at bounding box center [1371, 278] width 345 height 490
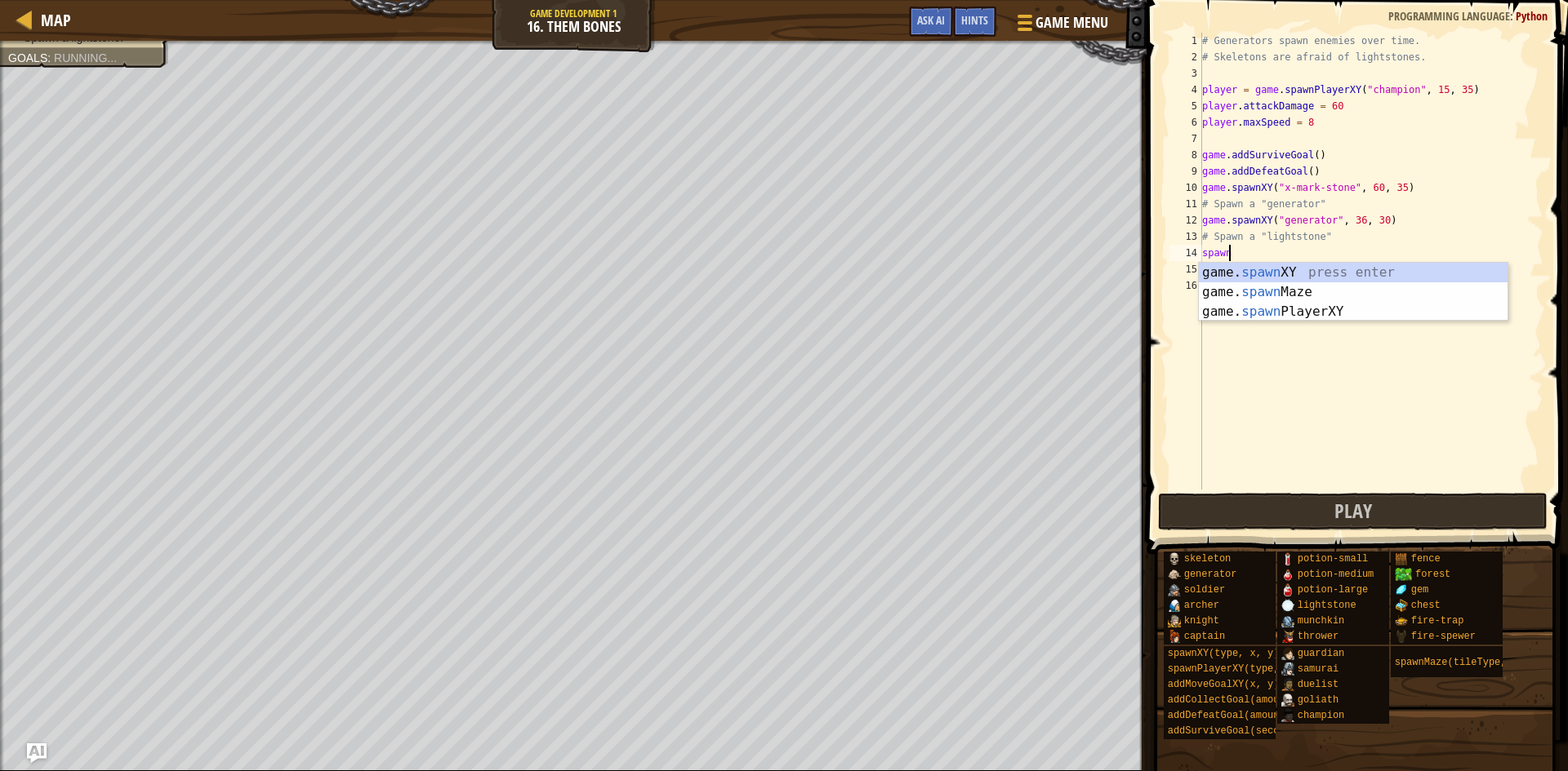
scroll to position [7, 2]
click at [1256, 270] on div "game. spawn XY press enter game. spawn Maze press enter game. spawn PlayerXY pr…" at bounding box center [1353, 312] width 309 height 98
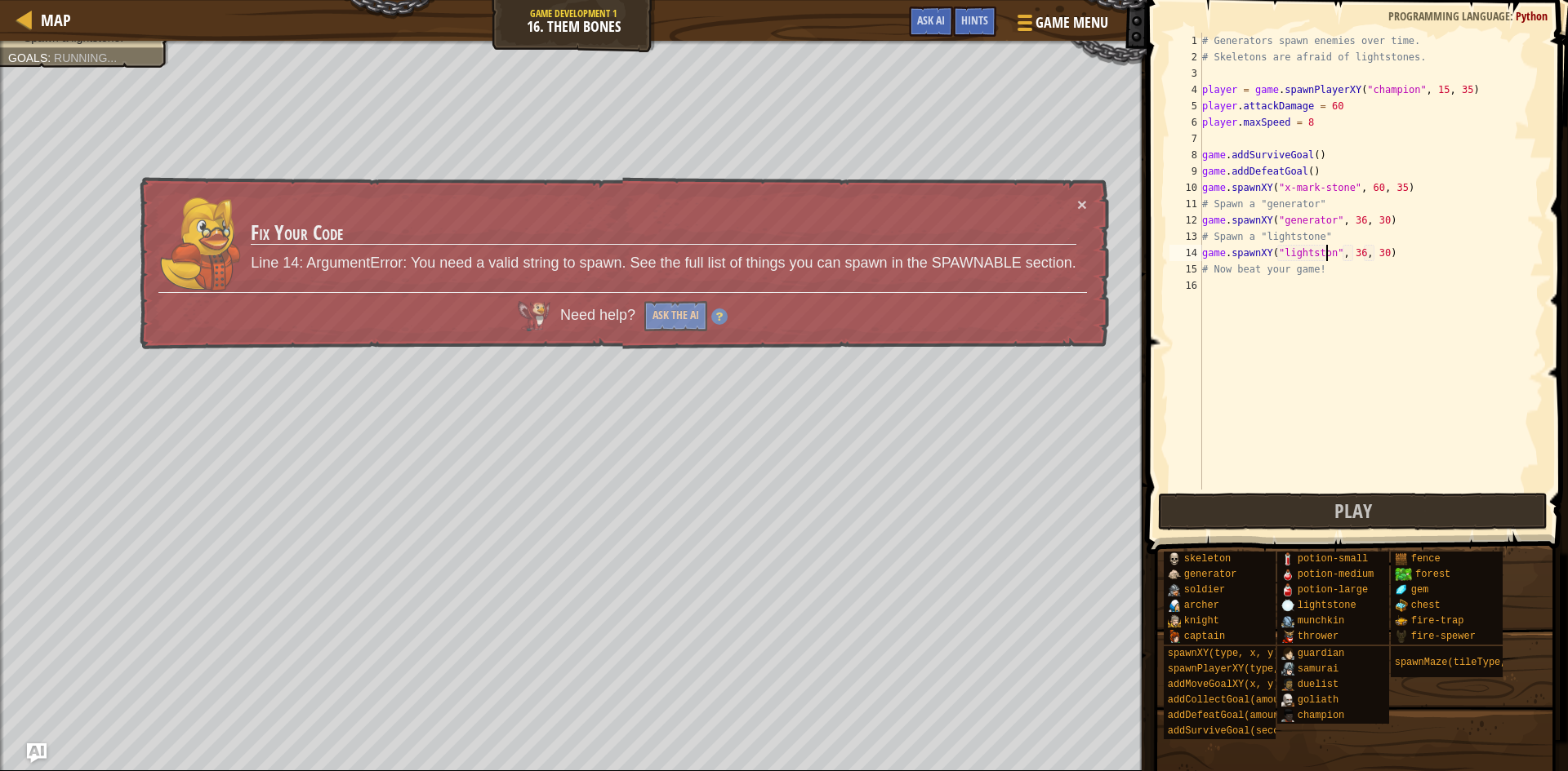
scroll to position [7, 12]
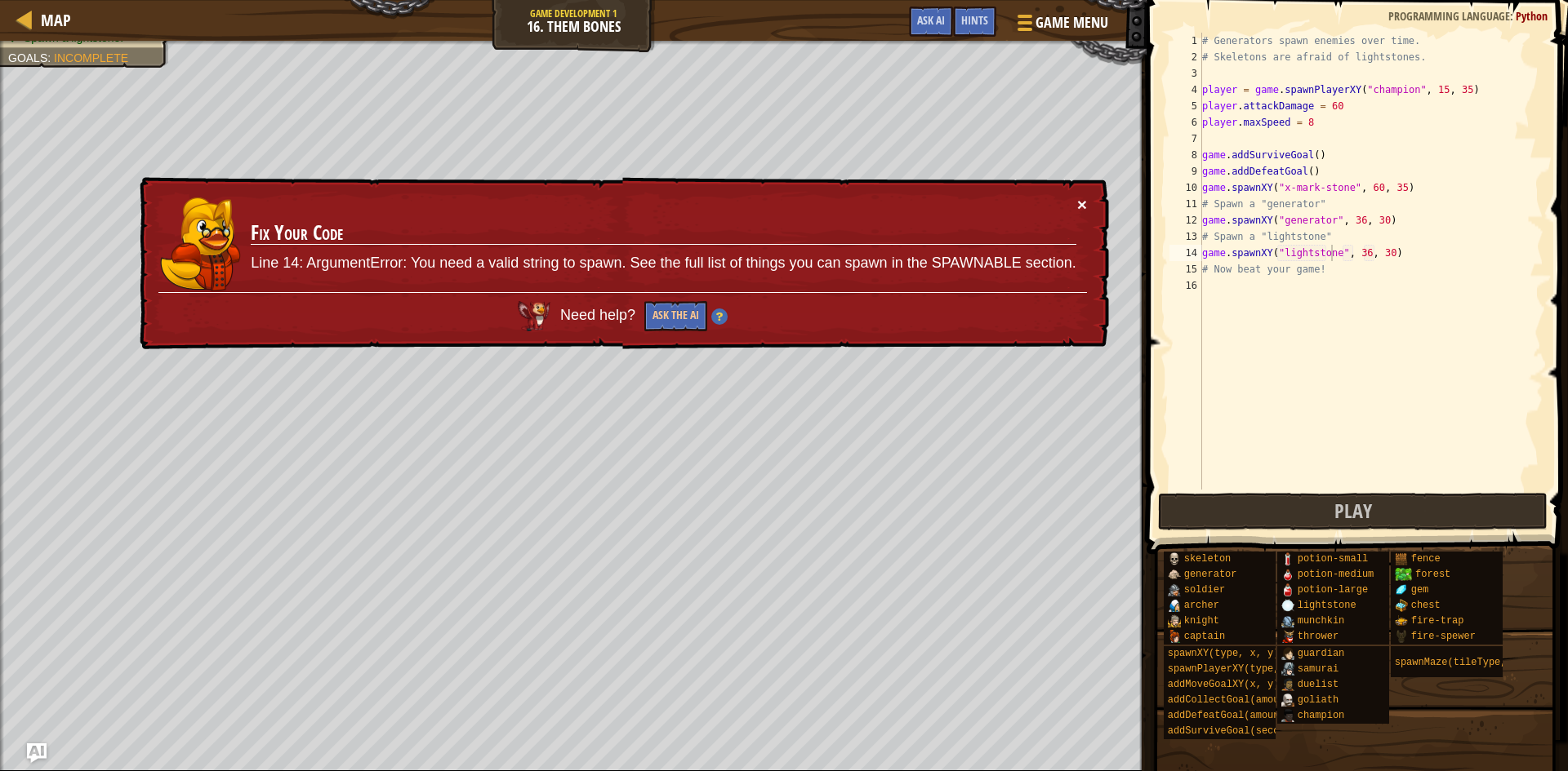
click at [1087, 198] on button "×" at bounding box center [1082, 204] width 10 height 17
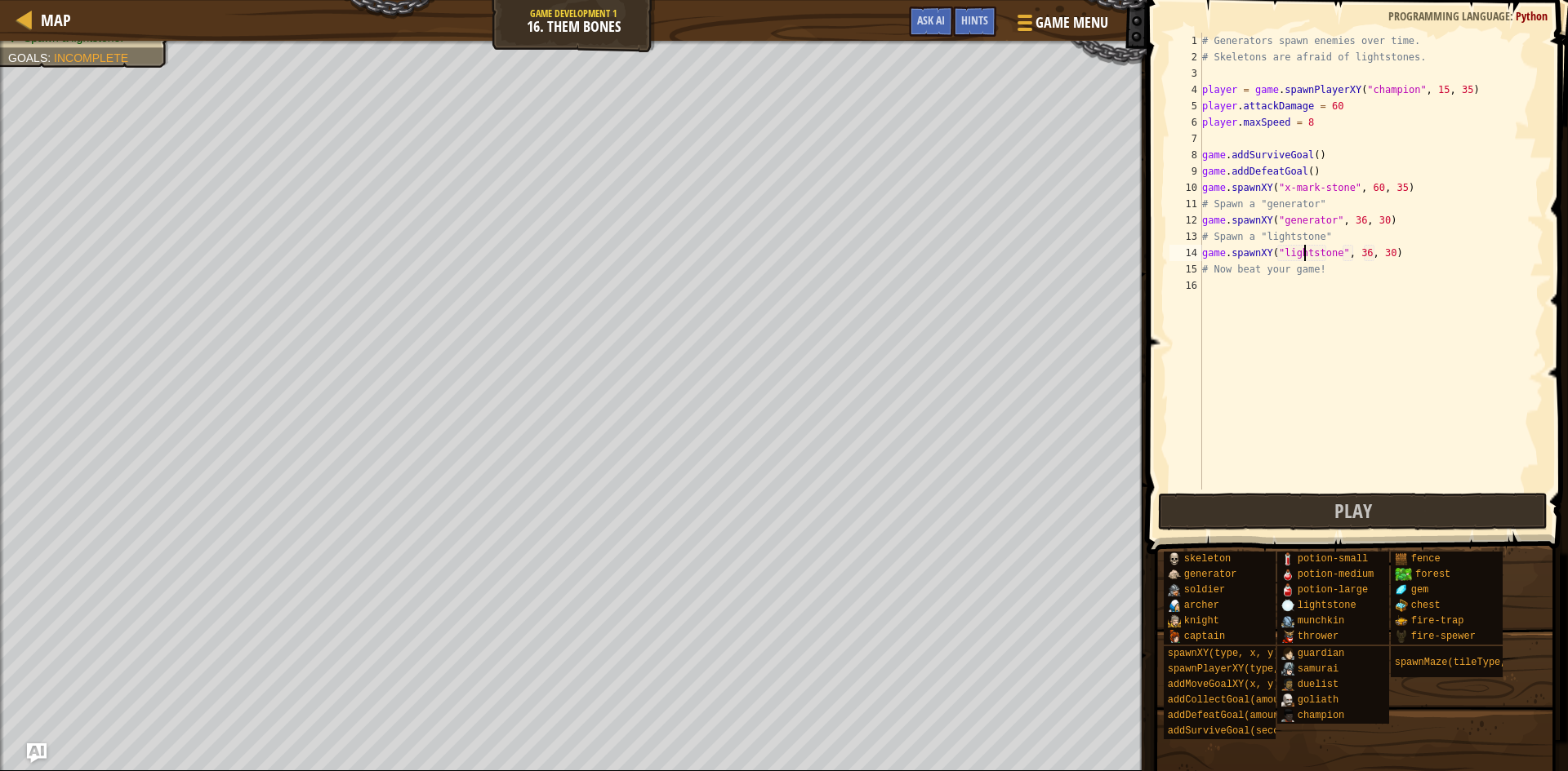
click at [1303, 252] on div "# Generators spawn enemies over time. # Skeletons are afraid of lightstones. pl…" at bounding box center [1371, 278] width 345 height 490
click at [1362, 257] on div "# Generators spawn enemies over time. # Skeletons are afraid of lightstones. pl…" at bounding box center [1371, 278] width 345 height 490
click at [1355, 258] on div "# Generators spawn enemies over time. # Skeletons are afraid of lightstones. pl…" at bounding box center [1371, 278] width 345 height 490
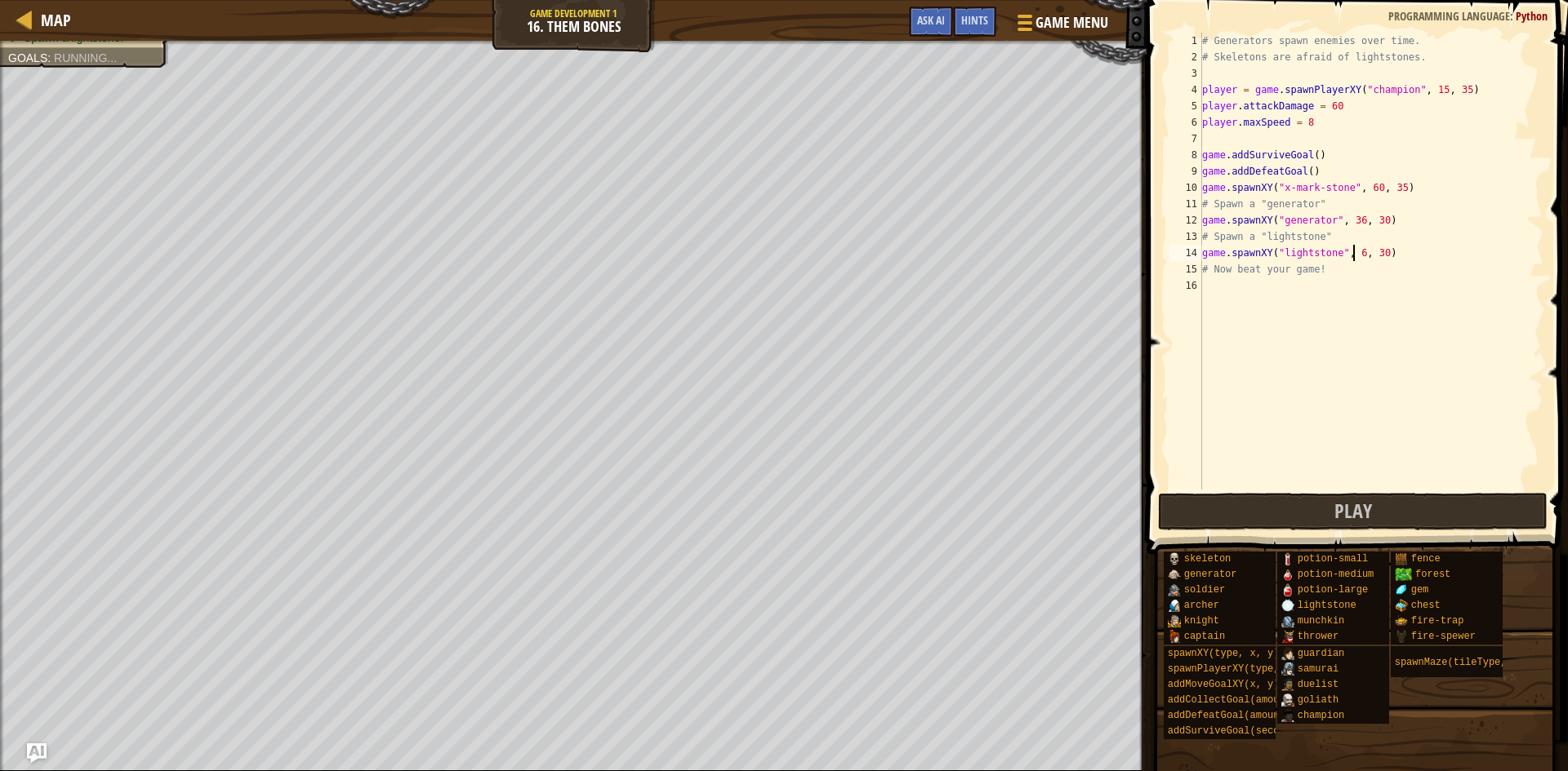
scroll to position [7, 13]
click at [1253, 502] on button "Play" at bounding box center [1352, 512] width 389 height 38
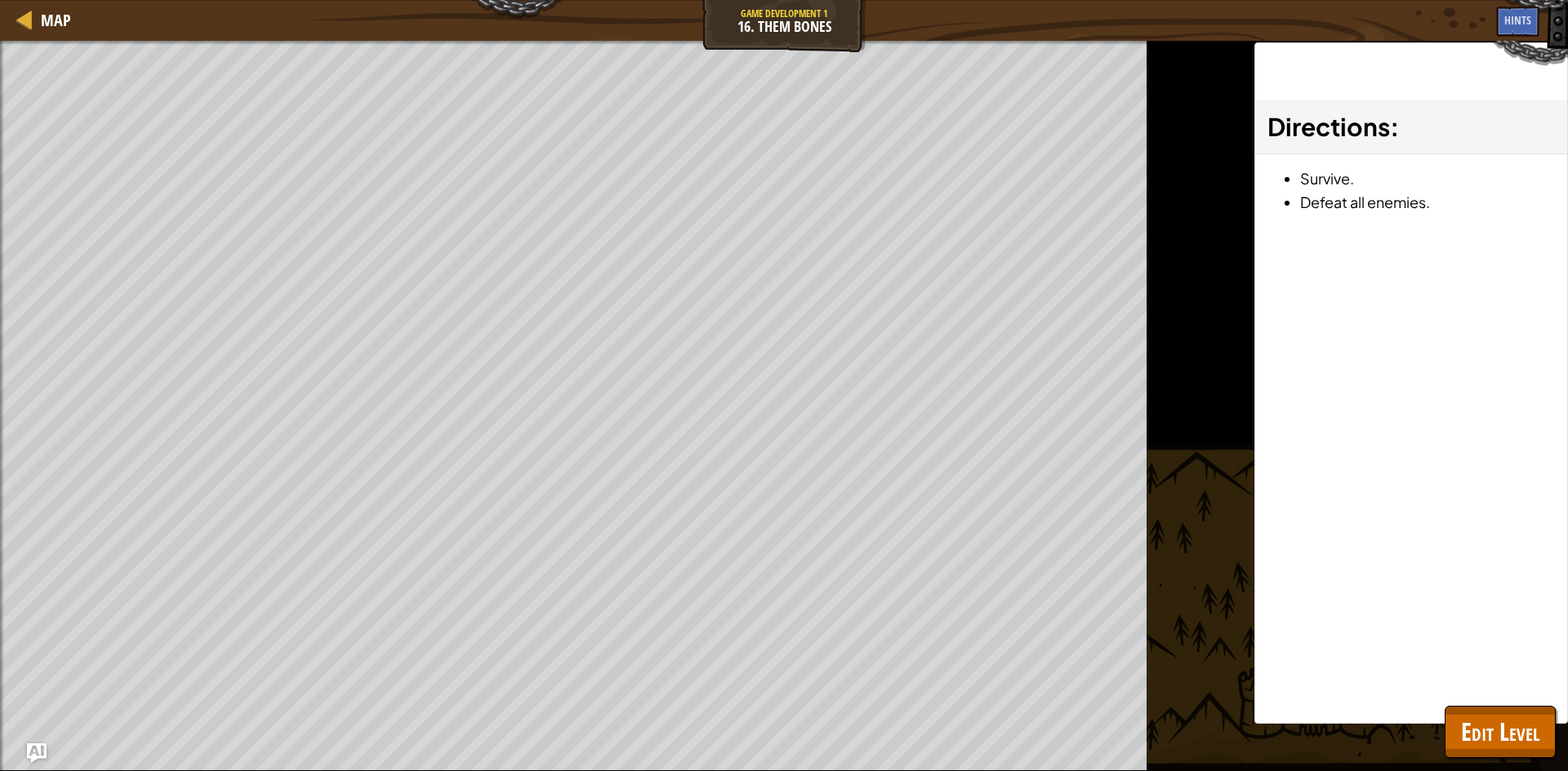
click at [1427, 752] on div "Win the game. Spawn a generator. Spawn a lightstone. Goals : Ran out of time ♫ …" at bounding box center [784, 406] width 1568 height 731
click at [1500, 718] on div "Map Game Development 1 16. Them Bones Game Menu Done Hints Ask AI 1 ההההההההההה…" at bounding box center [784, 386] width 1568 height 771
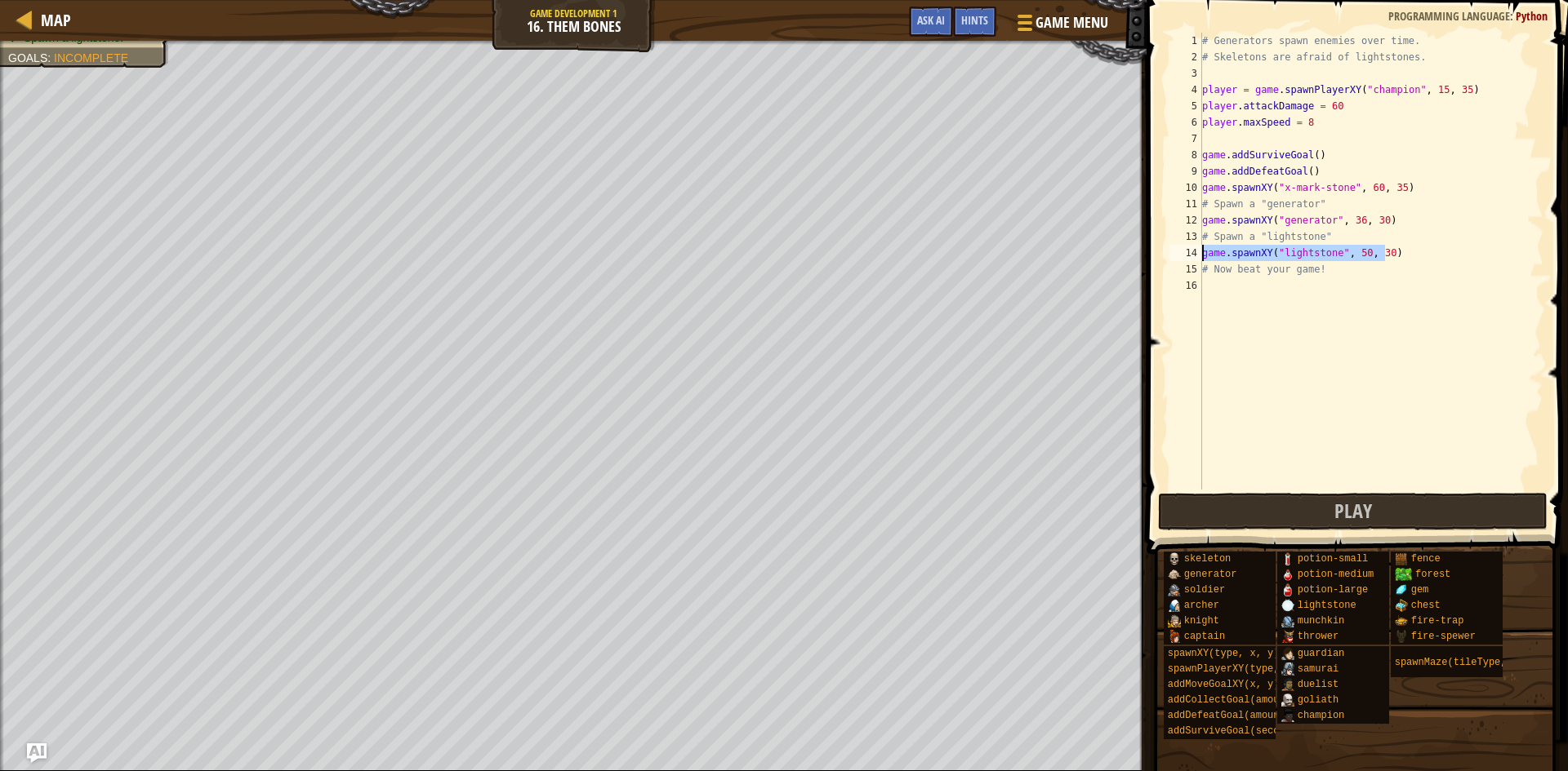
drag, startPoint x: 1393, startPoint y: 257, endPoint x: 1196, endPoint y: 246, distance: 197.3
click at [1196, 246] on div "game.spawnXY("lightstone", 50, 30) 1 2 3 4 5 6 7 8 9 10 11 12 13 14 15 16 # Gen…" at bounding box center [1355, 261] width 378 height 457
click at [1340, 519] on span "Play" at bounding box center [1353, 511] width 38 height 26
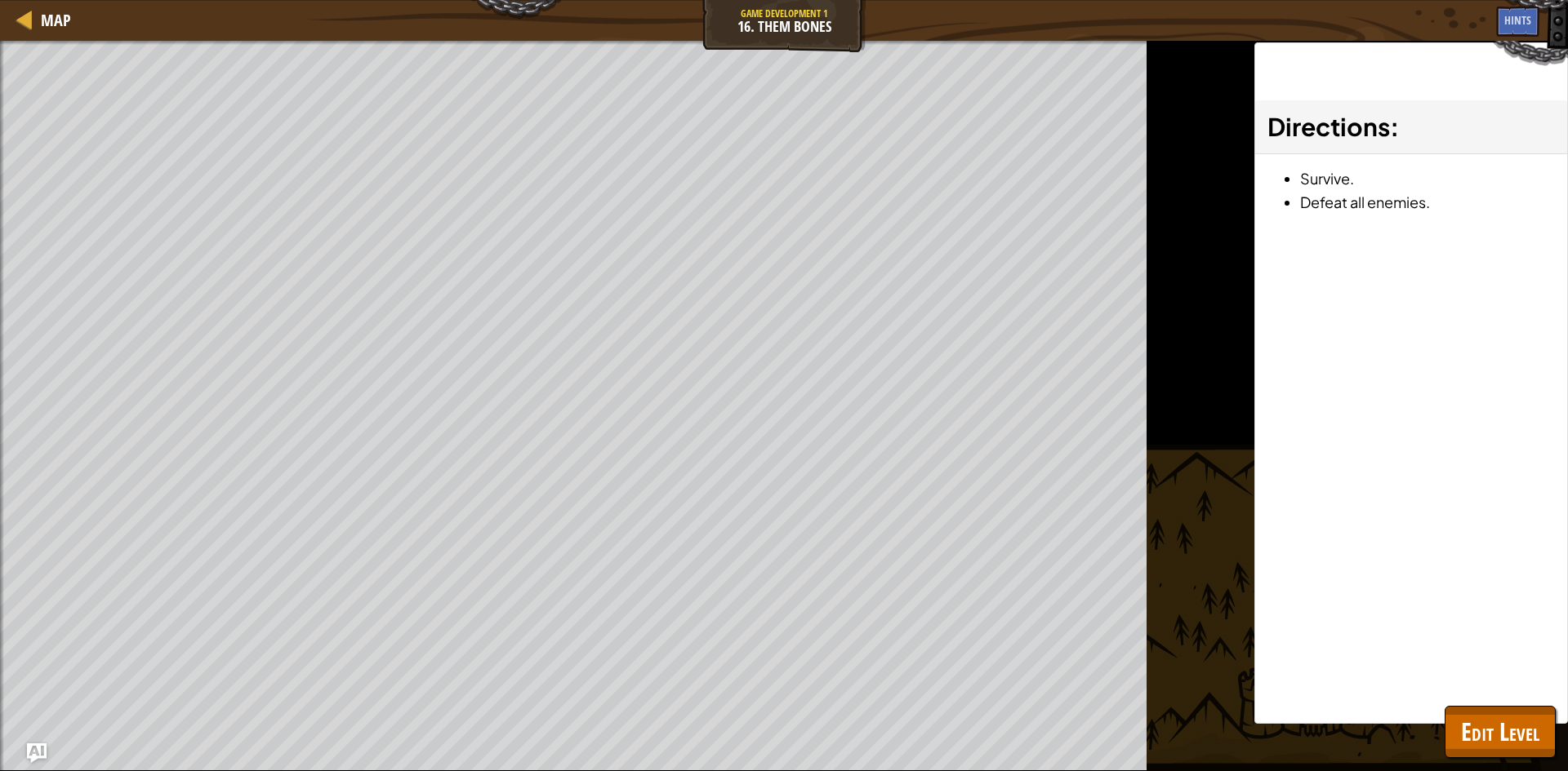
click at [1259, 307] on div "Map Game Development 1 16. Them Bones Game Menu Done Hints Ask AI 1 ההההההההההה…" at bounding box center [784, 386] width 1568 height 771
click at [1488, 742] on span "Edit Level" at bounding box center [1501, 731] width 79 height 33
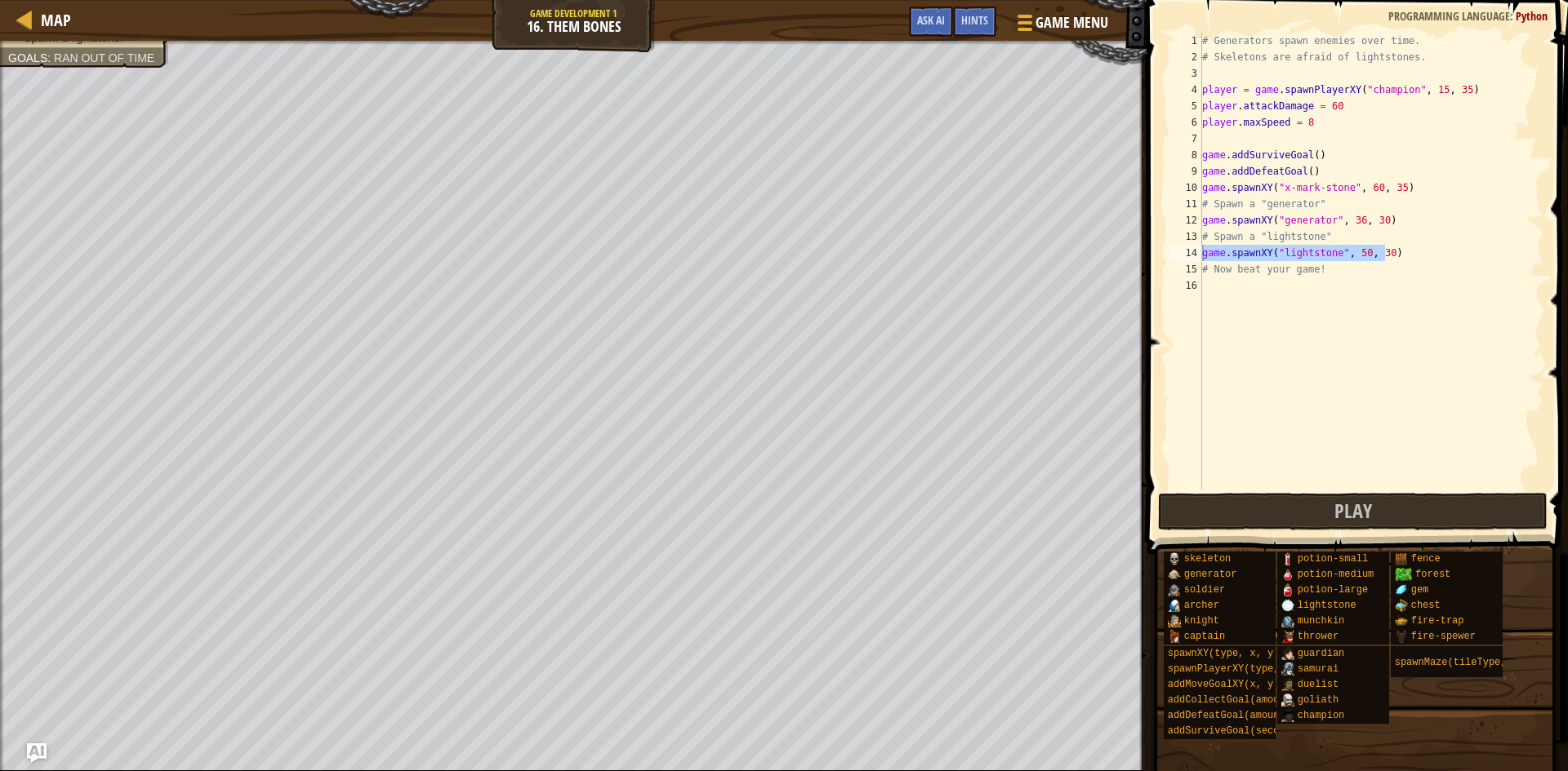
click at [1408, 258] on div "# Generators spawn enemies over time. # Skeletons are afraid of lightstones. pl…" at bounding box center [1371, 278] width 345 height 490
drag, startPoint x: 1309, startPoint y: 263, endPoint x: 1164, endPoint y: 248, distance: 145.8
click at [1164, 248] on div "game.spawnXY("lightstone", 50, 30) 1 2 3 4 5 6 7 8 9 10 11 12 13 14 15 16 # Gen…" at bounding box center [1355, 309] width 426 height 603
type textarea "game.spawnXY("lightstone", 50, 30)"
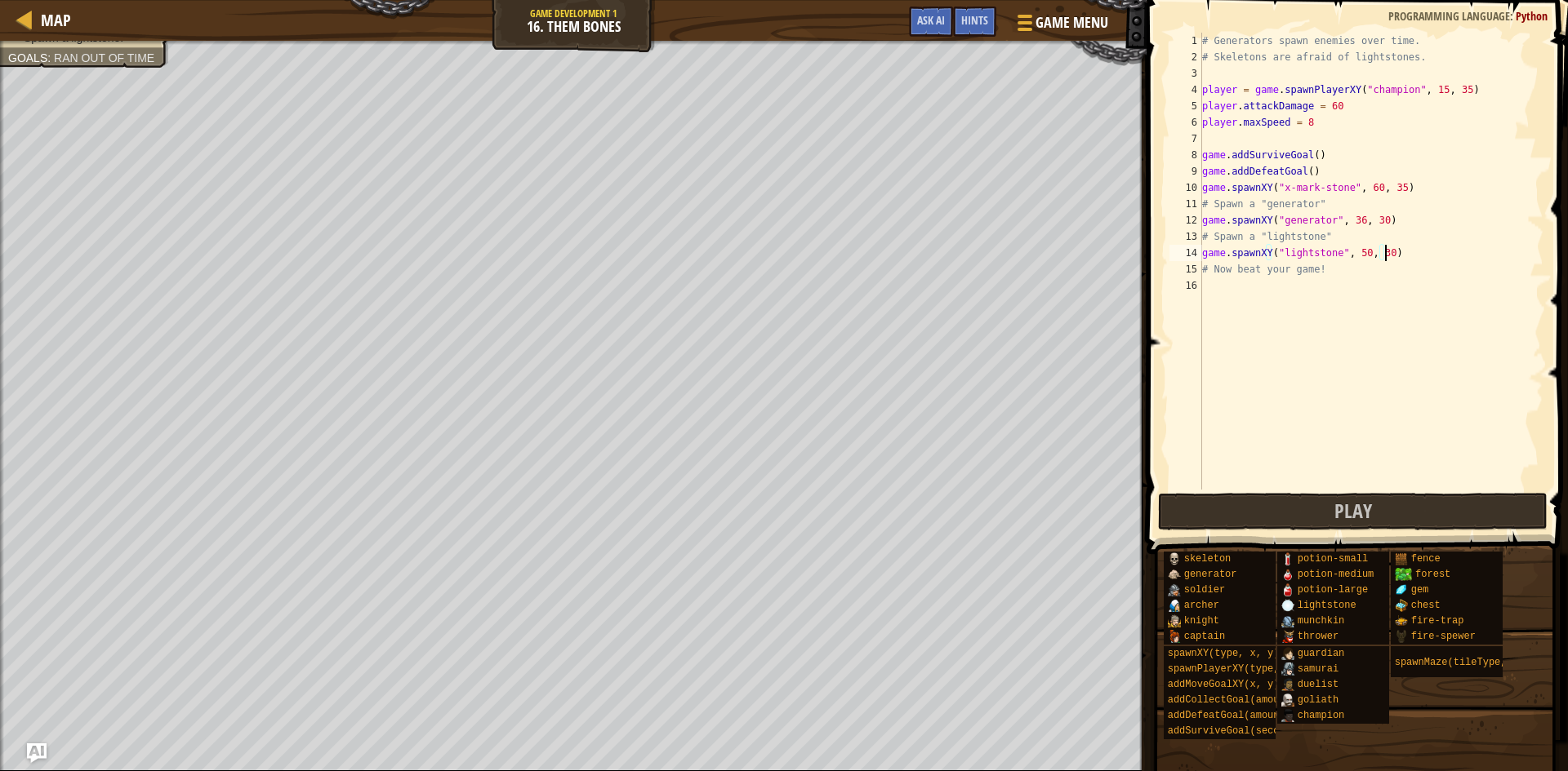
scroll to position [7, 0]
paste textarea "game.spawnXY("lightstone", 50, 30)"
type textarea "game.spawnXY("lightstone", 50, 30)"
paste textarea "game.spawnXY("lightstone", 50, 30)"
type textarea "game.spawnXY("lightstone", 50, 30)"
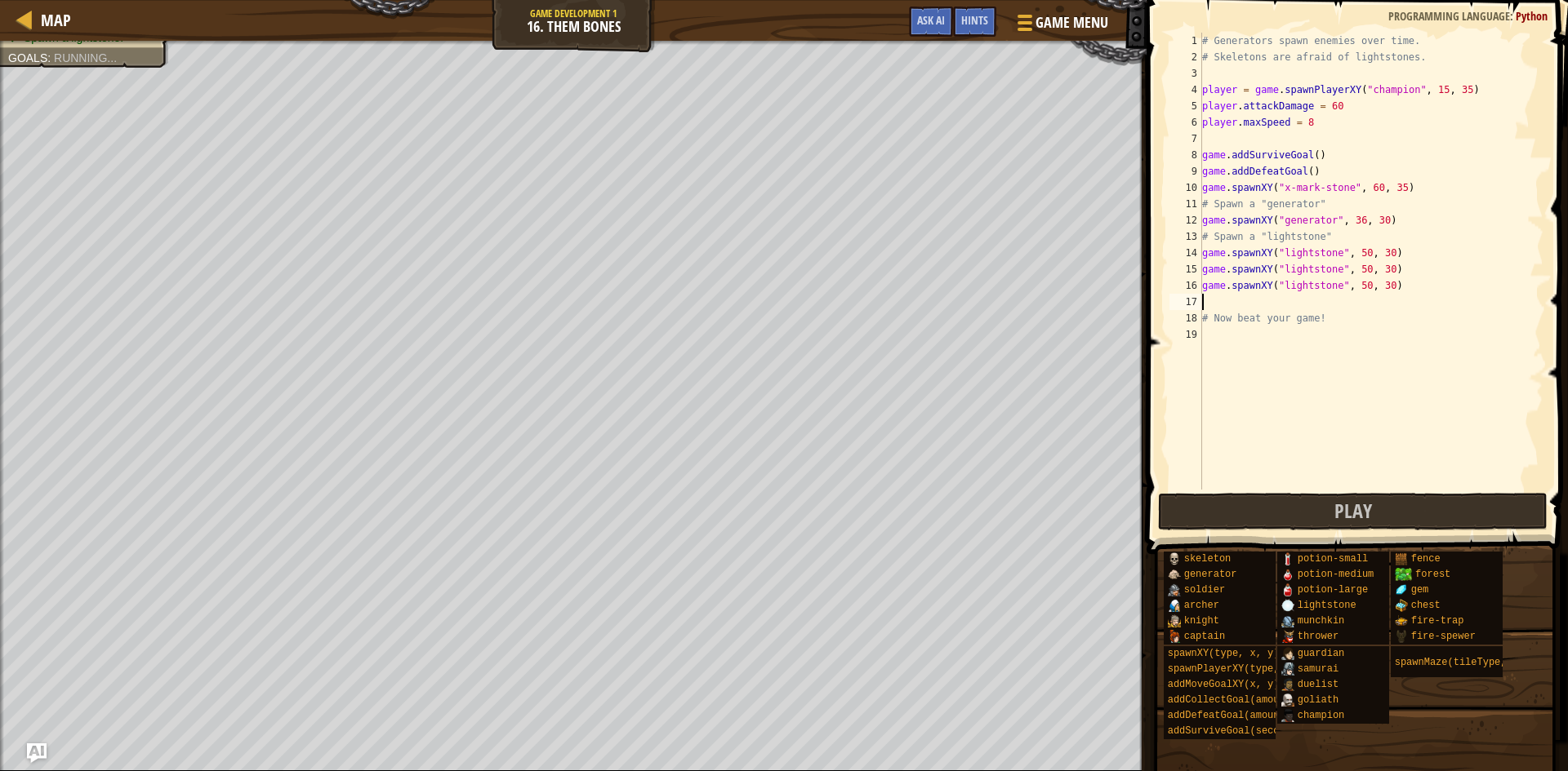
paste textarea "game.spawnXY("lightstone", 50, 30)"
type textarea "game.spawnXY("lightstone", 50, 30)"
click at [1275, 479] on div "# Generators spawn enemies over time. # Skeletons are afraid of lightstones. pl…" at bounding box center [1371, 278] width 345 height 490
click at [1273, 508] on button "Play" at bounding box center [1352, 512] width 389 height 38
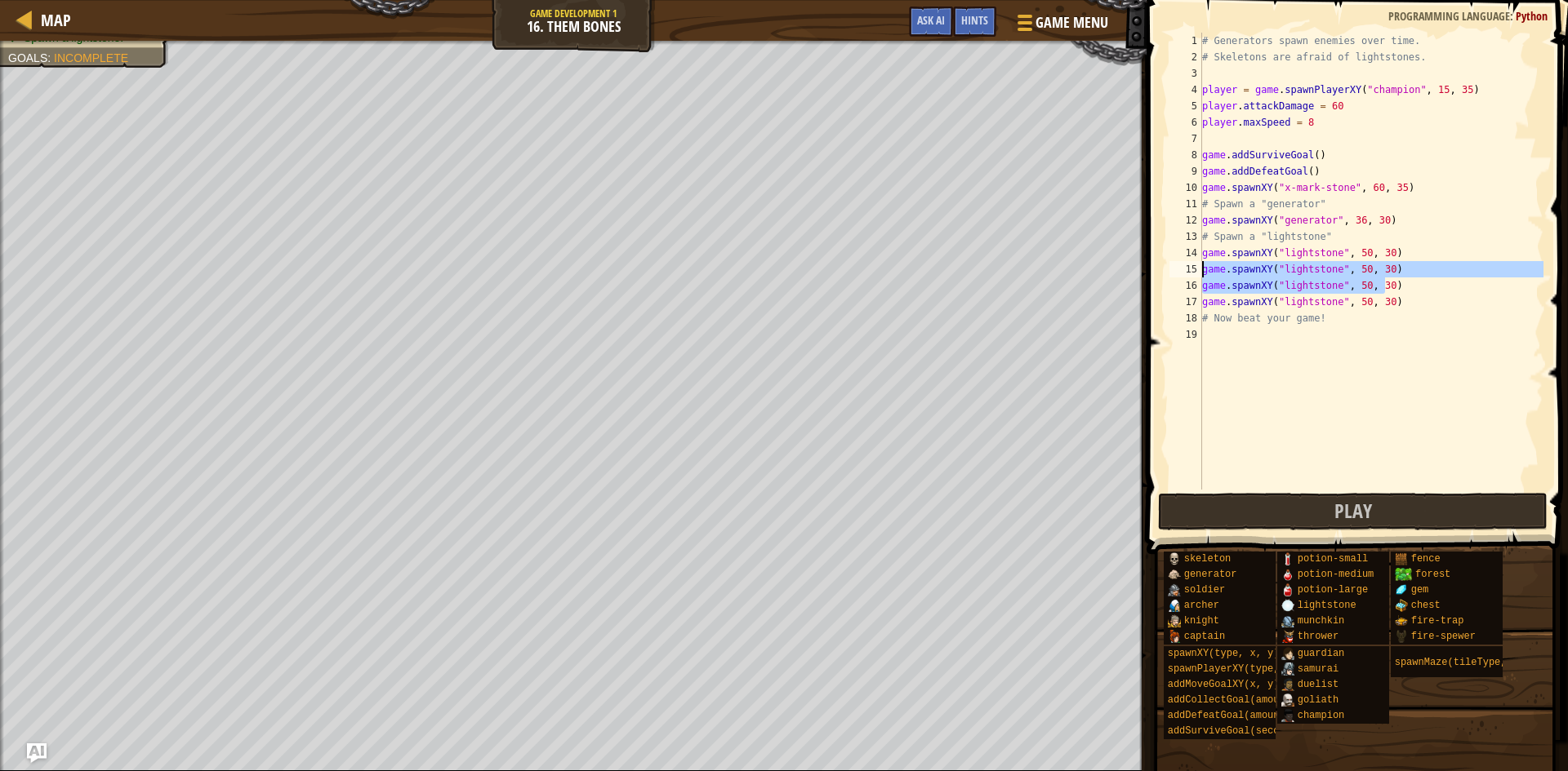
drag, startPoint x: 1392, startPoint y: 292, endPoint x: 1187, endPoint y: 261, distance: 207.3
click at [1187, 261] on div "1 2 3 4 5 6 7 8 9 10 11 12 13 14 15 16 17 18 19 # Generators spawn enemies over…" at bounding box center [1355, 261] width 378 height 457
type textarea "game.spawnXY("lightstone", 50, 30) game.spawnXY("lightstone", 50, 30)"
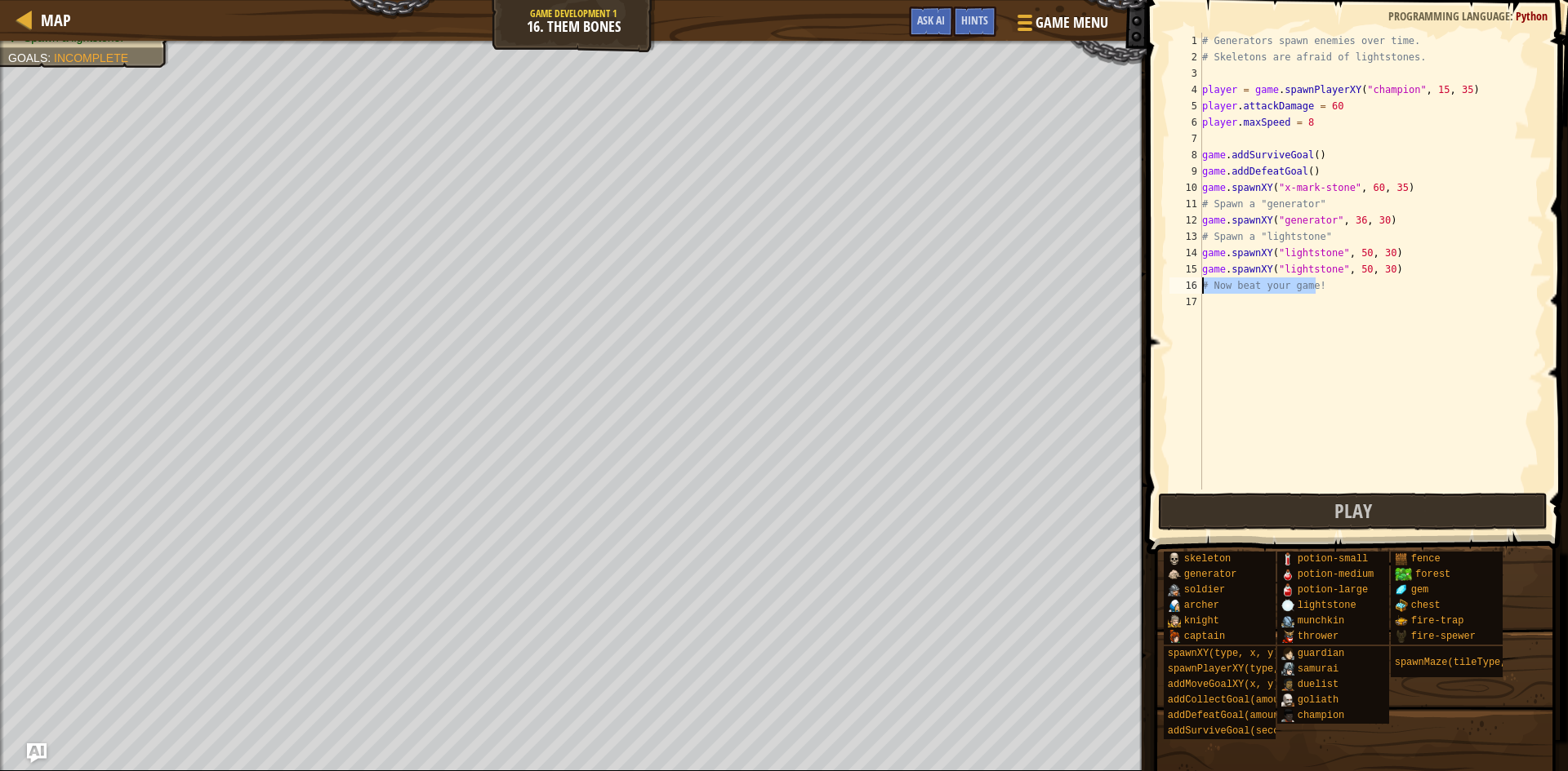
drag, startPoint x: 1399, startPoint y: 278, endPoint x: 1194, endPoint y: 263, distance: 205.5
click at [1176, 271] on div "game.spawnXY("lightstone", 50, 30) 1 2 3 4 5 6 7 8 9 10 11 12 13 14 15 16 17 # …" at bounding box center [1355, 261] width 378 height 457
click at [1211, 265] on div "# Generators spawn enemies over time. # Skeletons are afraid of lightstones. pl…" at bounding box center [1371, 261] width 345 height 457
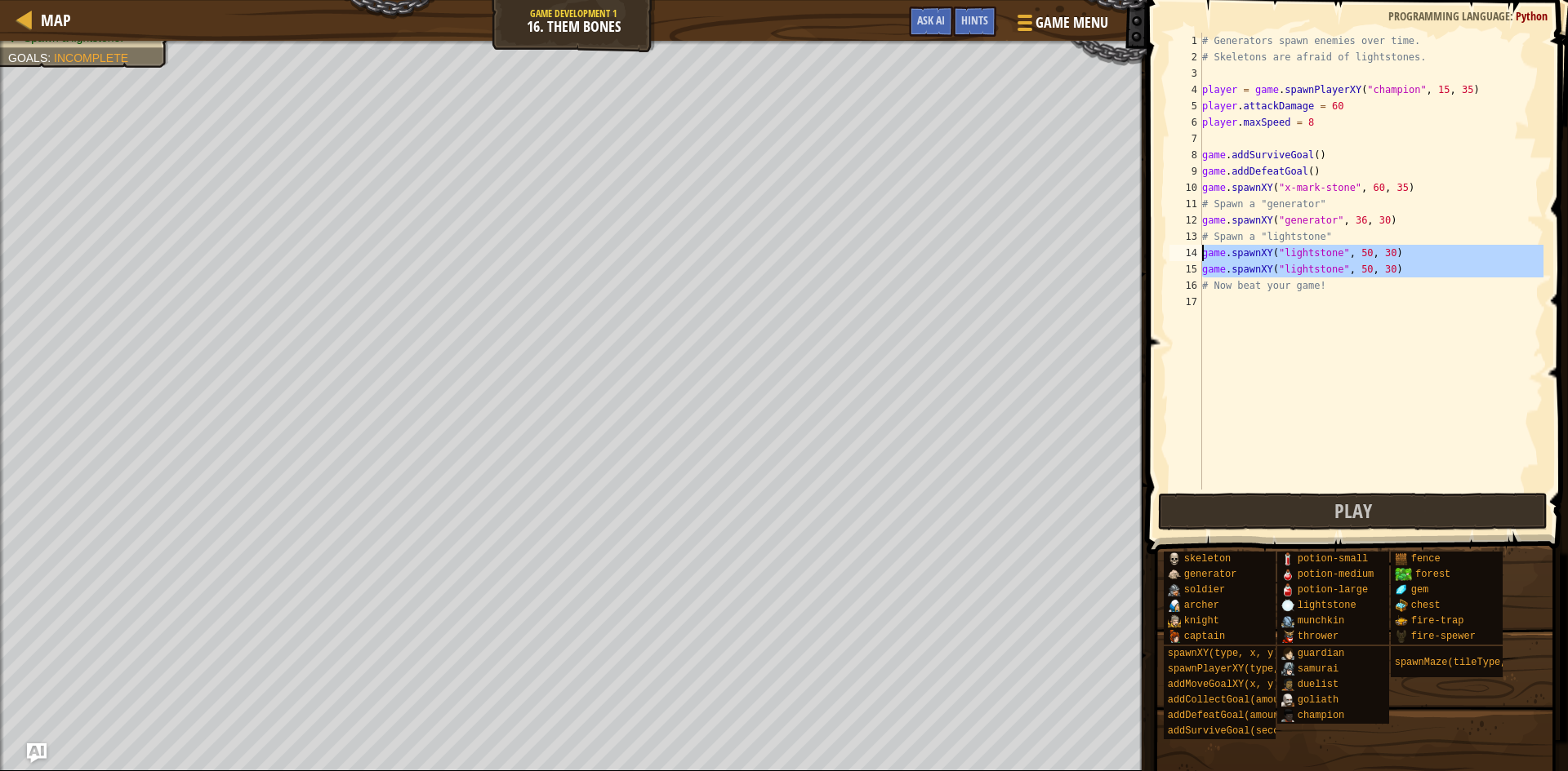
drag, startPoint x: 1201, startPoint y: 268, endPoint x: 1424, endPoint y: 258, distance: 223.2
click at [1424, 258] on div "game.spawnXY("lightstone", 50, 30) 1 2 3 4 5 6 7 8 9 10 11 12 13 14 15 16 17 # …" at bounding box center [1355, 261] width 378 height 457
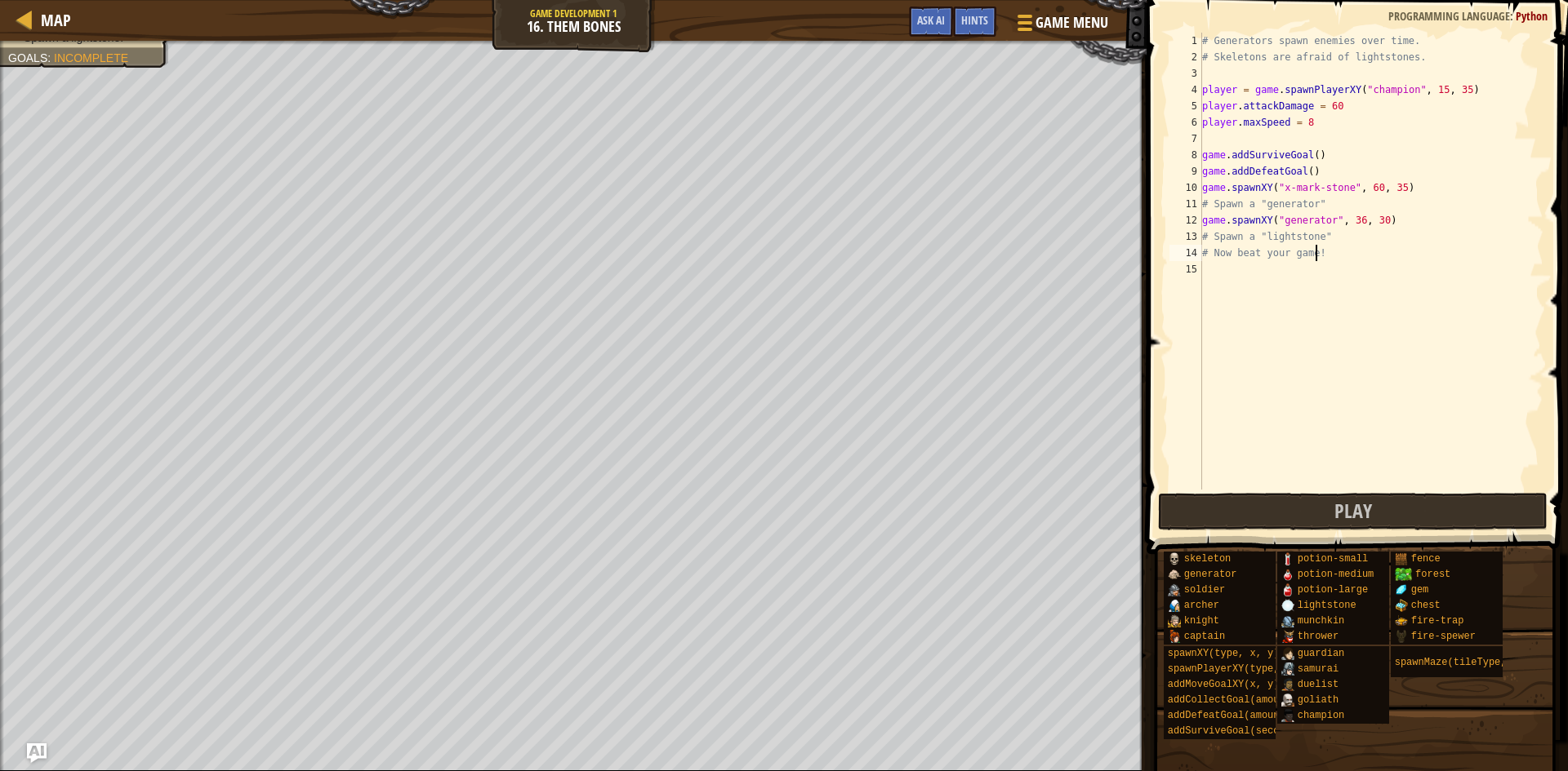
click at [1325, 245] on div "# Generators spawn enemies over time. # Skeletons are afraid of lightstones. pl…" at bounding box center [1371, 278] width 345 height 490
click at [1325, 238] on div "# Generators spawn enemies over time. # Skeletons are afraid of lightstones. pl…" at bounding box center [1371, 278] width 345 height 490
type textarea "# Spawn a "lightstone""
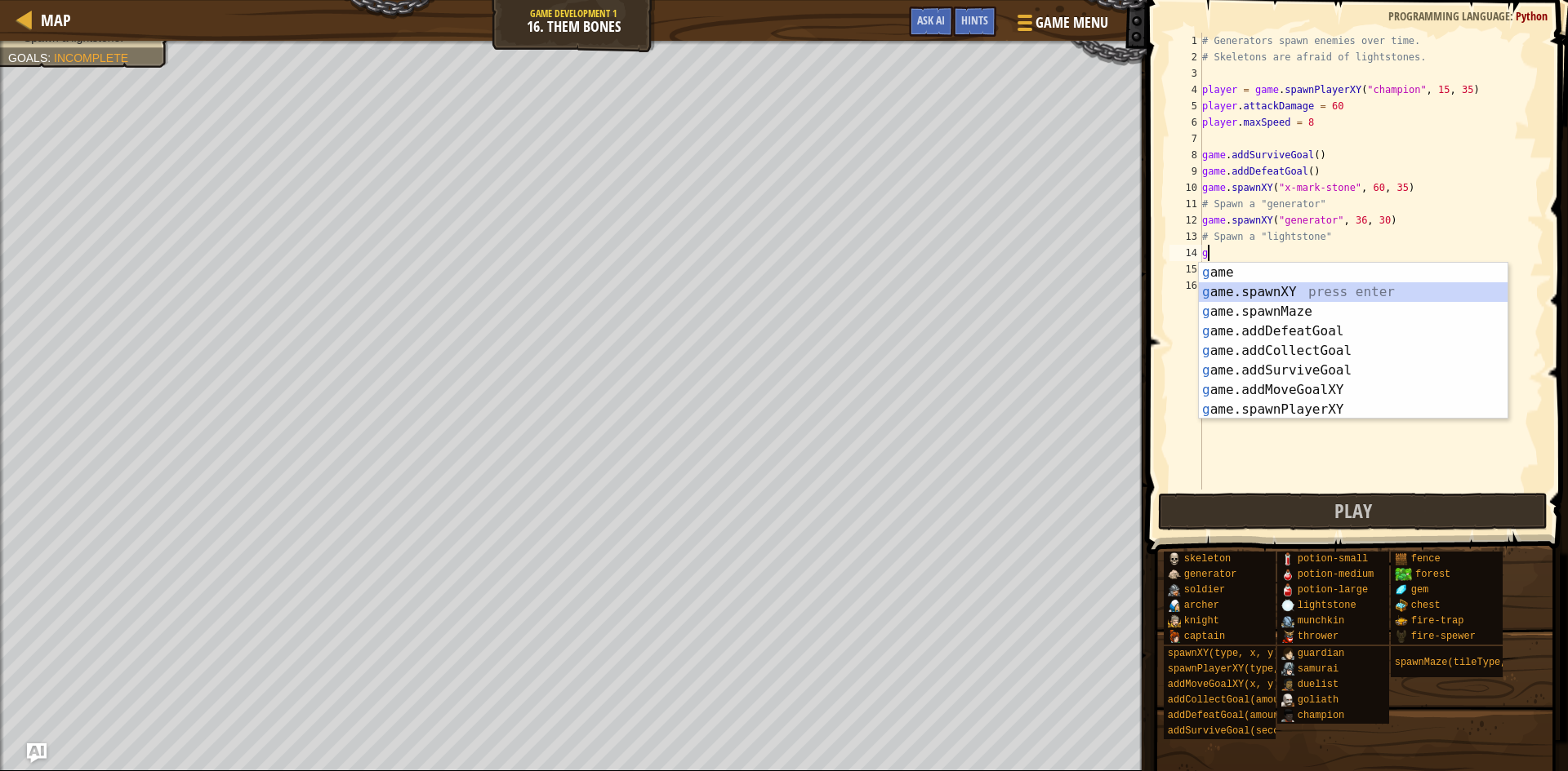
click at [1274, 295] on div "g ame press enter g ame.spawnXY press enter g ame.spawnMaze press enter g ame.a…" at bounding box center [1353, 360] width 309 height 196
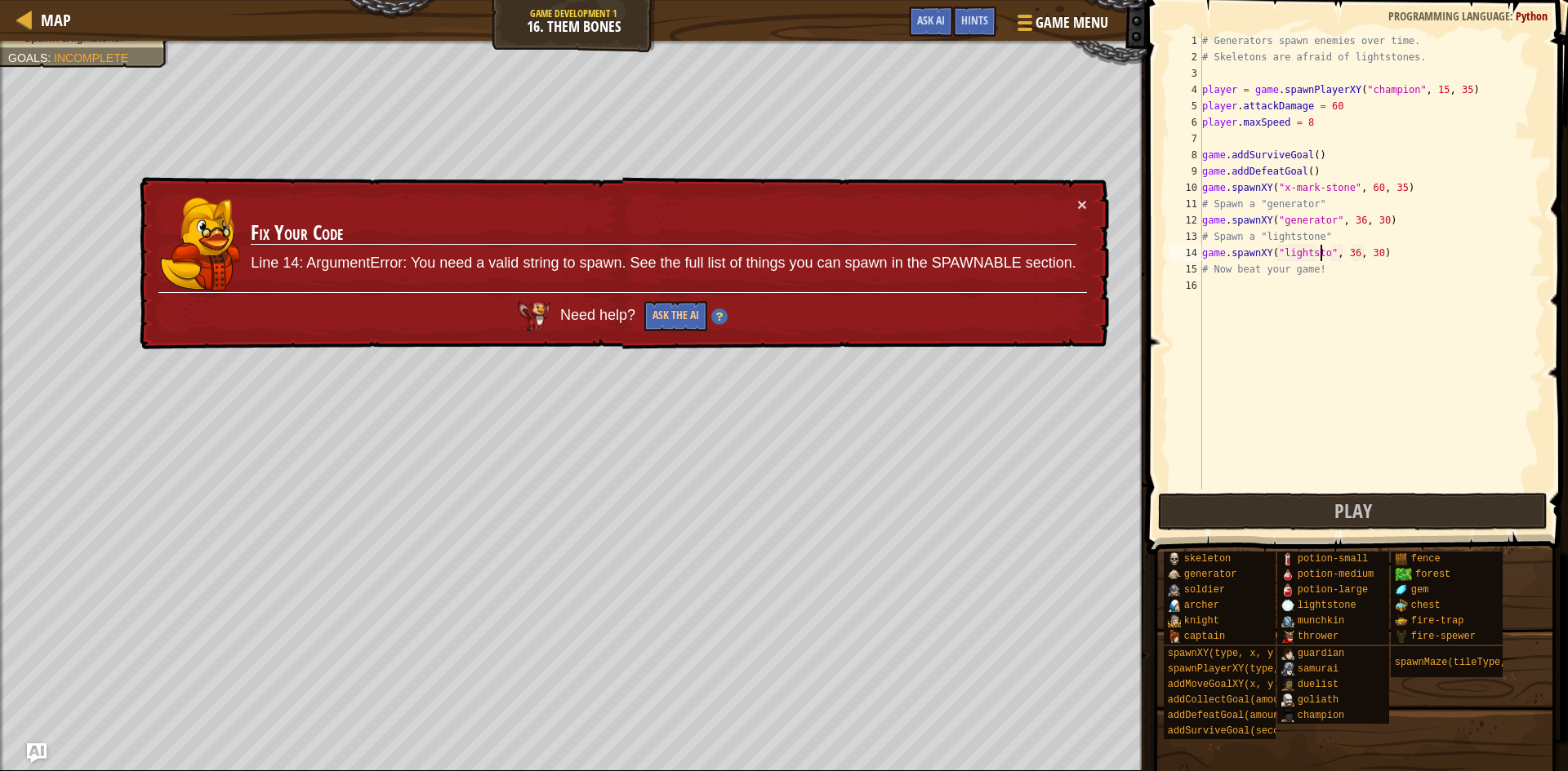
type textarea "game.spawnXY("lightstone", 36, 30)"
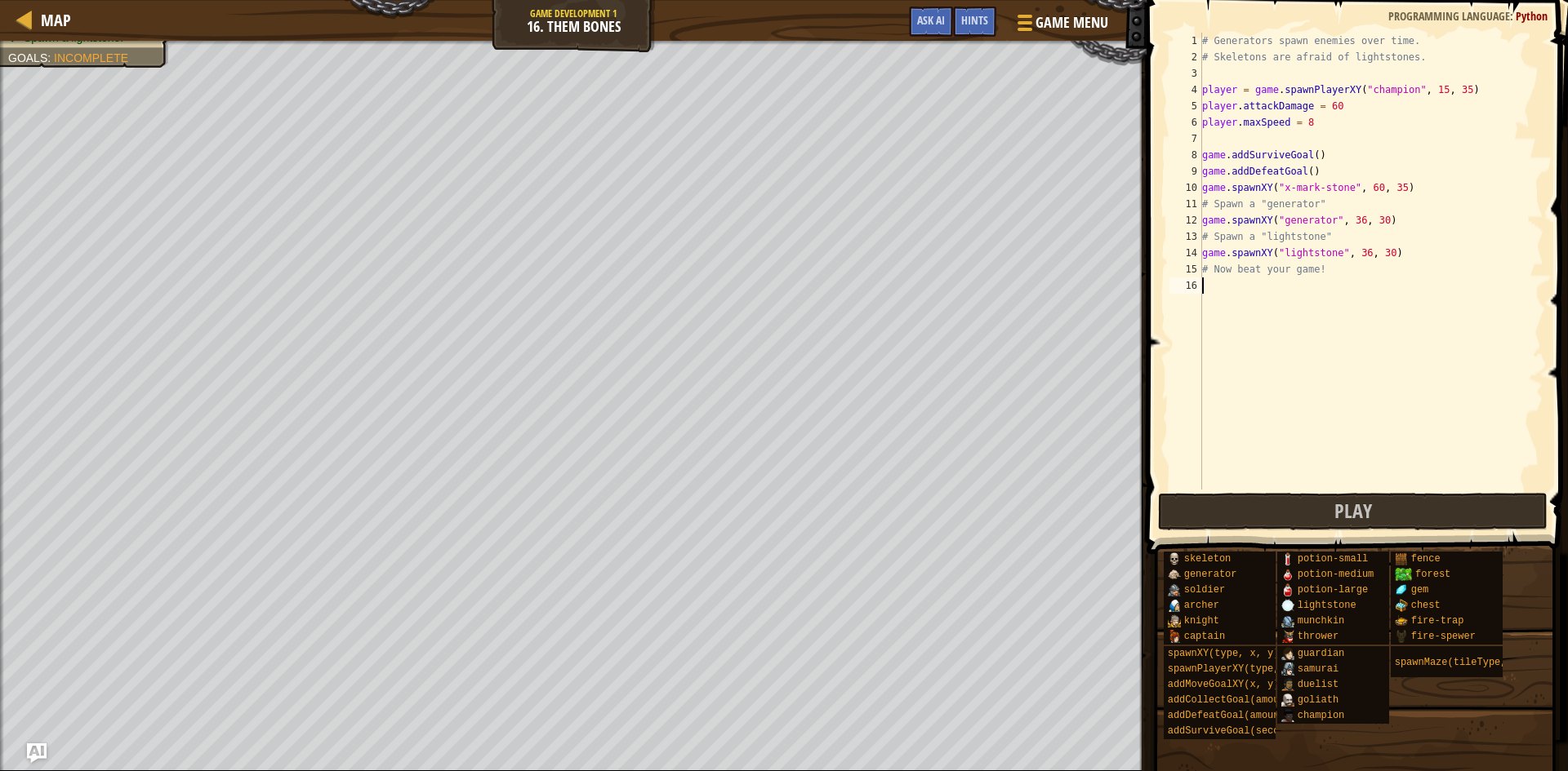
click at [1278, 285] on div "# Generators spawn enemies over time. # Skeletons are afraid of lightstones. pl…" at bounding box center [1371, 278] width 345 height 490
click at [1357, 506] on span "Play" at bounding box center [1353, 511] width 38 height 26
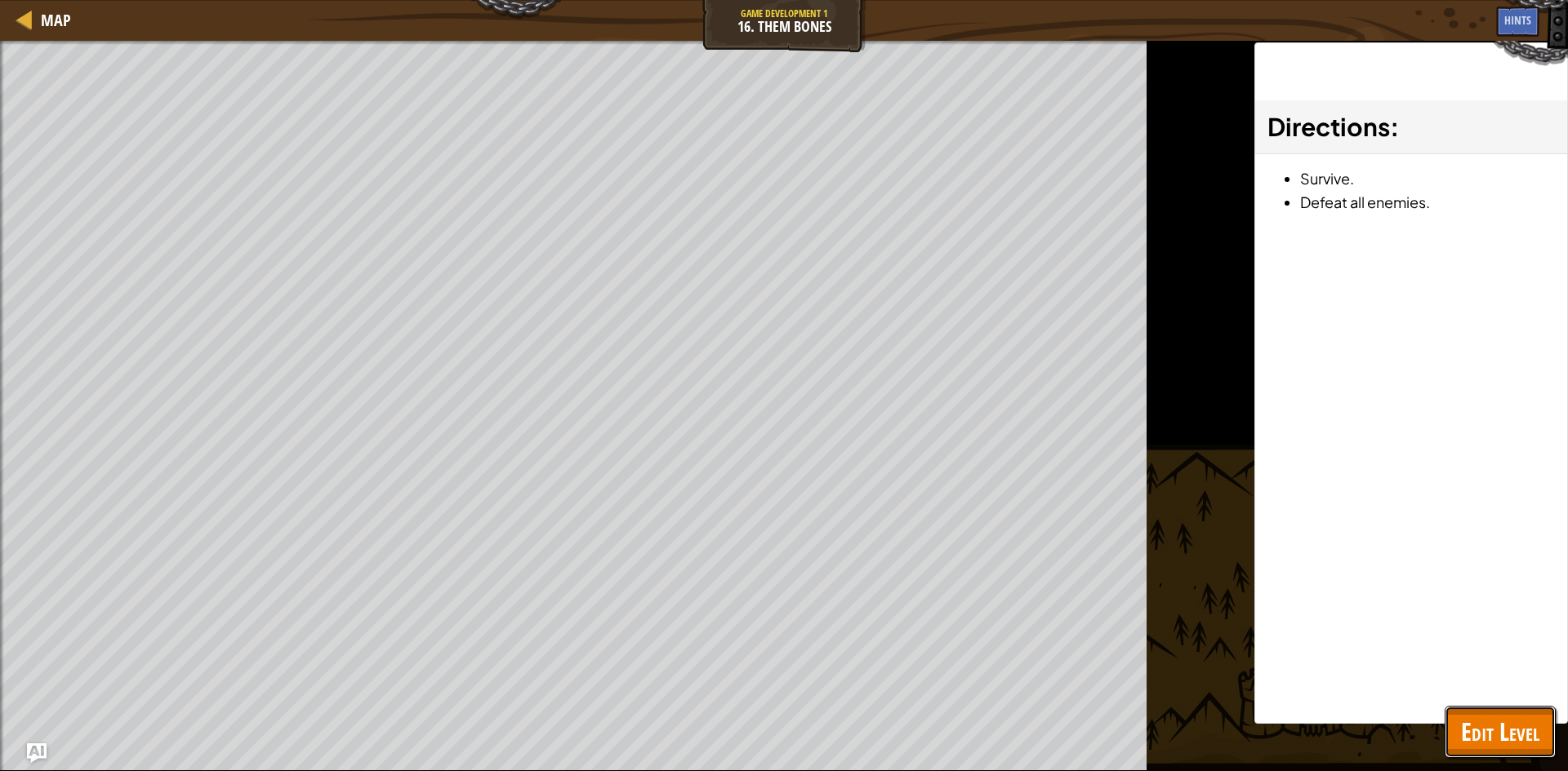
click at [1491, 738] on span "Edit Level" at bounding box center [1501, 731] width 79 height 33
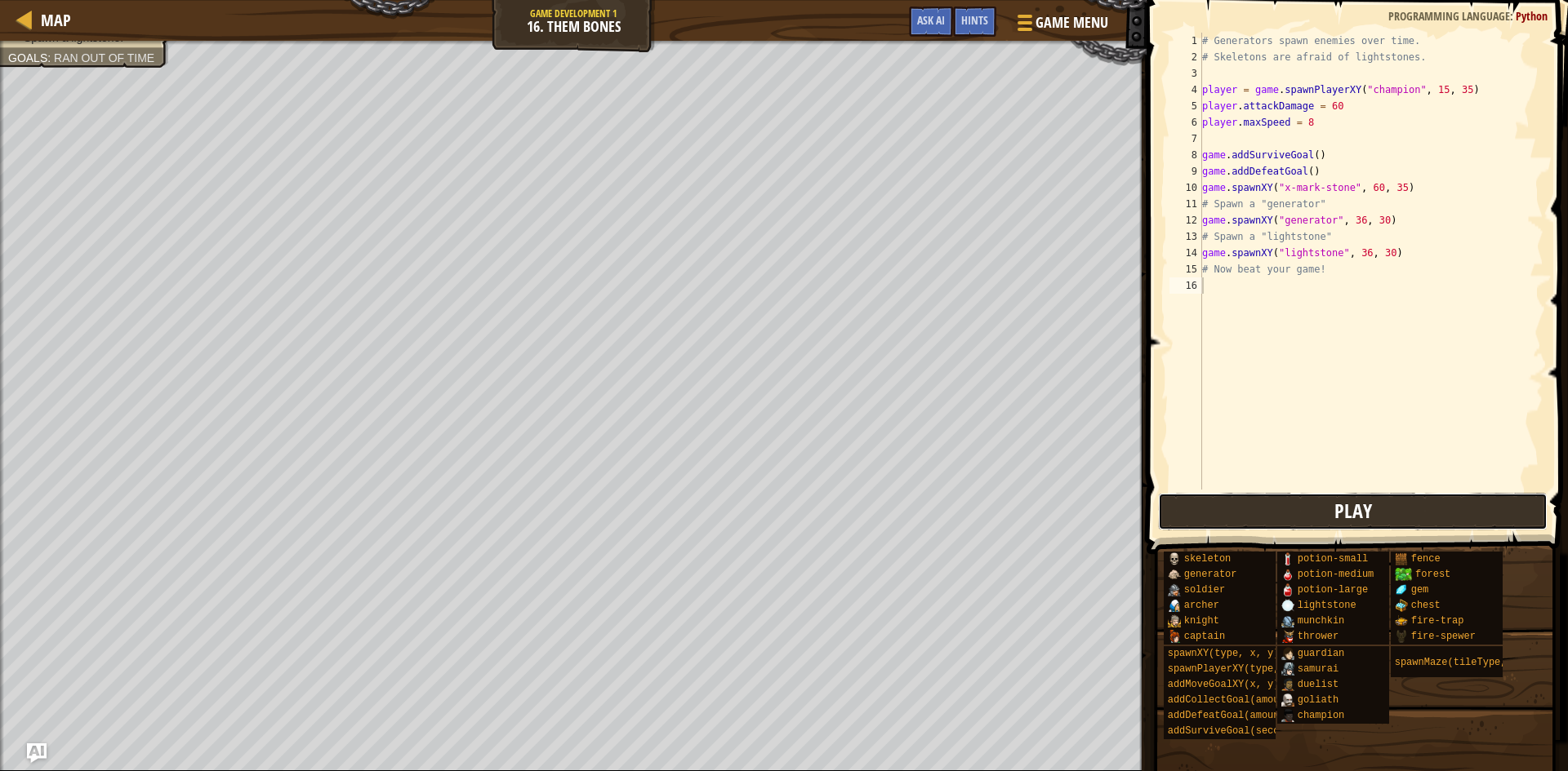
click at [1266, 503] on button "Play" at bounding box center [1352, 512] width 389 height 38
click at [1352, 221] on div "# Generators spawn enemies over time. # Skeletons are afraid of lightstones. pl…" at bounding box center [1371, 278] width 345 height 490
drag, startPoint x: 1387, startPoint y: 265, endPoint x: 1378, endPoint y: 262, distance: 9.5
click at [1378, 262] on div "# Generators spawn enemies over time. # Skeletons are afraid of lightstones. pl…" at bounding box center [1371, 278] width 345 height 490
click at [1399, 240] on div "# Generators spawn enemies over time. # Skeletons are afraid of lightstones. pl…" at bounding box center [1371, 278] width 345 height 490
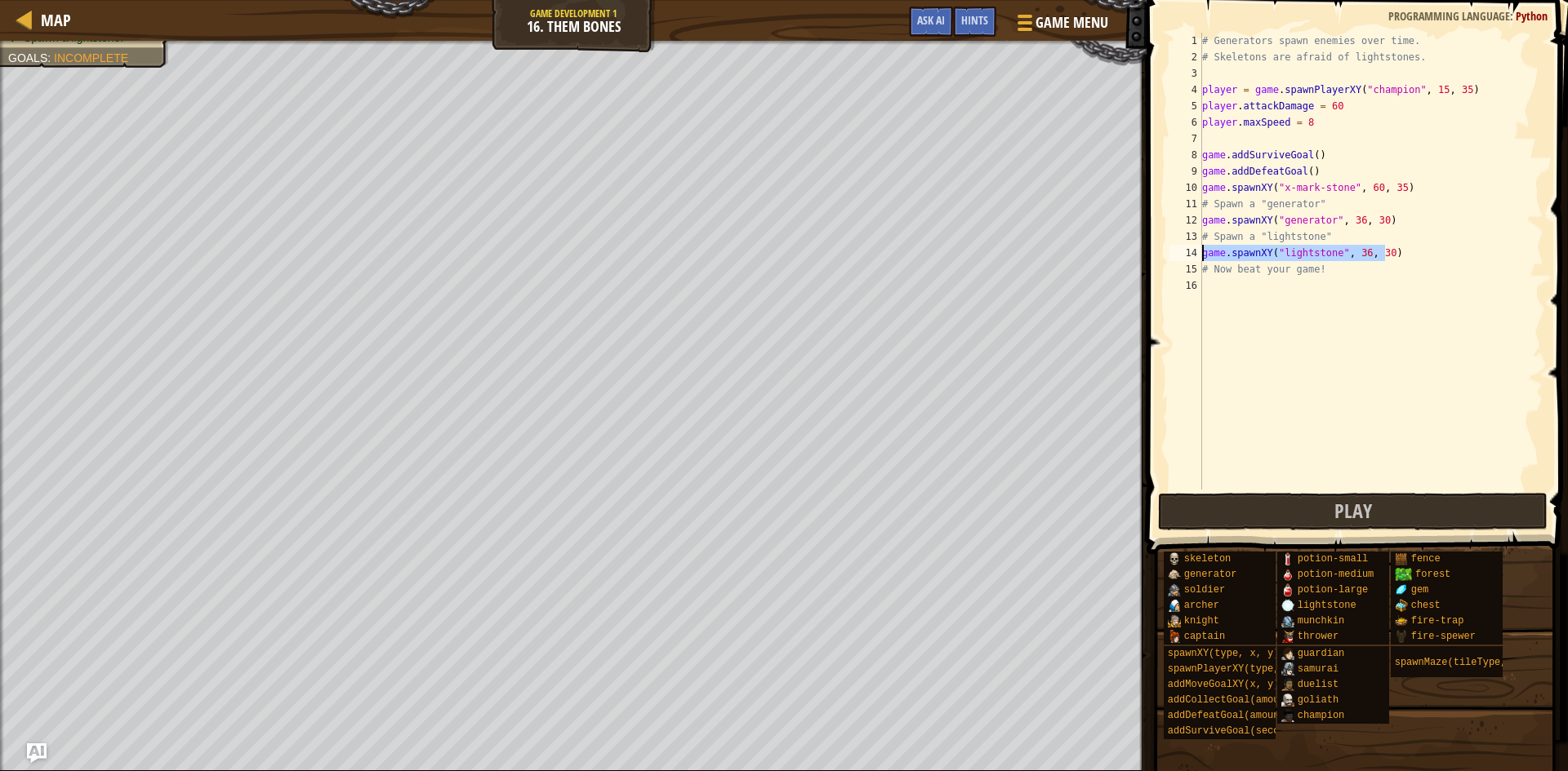
drag, startPoint x: 1386, startPoint y: 248, endPoint x: 1189, endPoint y: 248, distance: 197.0
click at [1189, 248] on div "# Spawn a "lightstone" 1 2 3 4 5 6 7 8 9 10 11 12 13 14 15 16 # Generators spaw…" at bounding box center [1355, 261] width 378 height 457
drag, startPoint x: 1333, startPoint y: 104, endPoint x: 1317, endPoint y: 105, distance: 16.0
click at [1317, 105] on div "# Generators spawn enemies over time. # Skeletons are afraid of lightstones. pl…" at bounding box center [1371, 278] width 345 height 490
click at [1330, 107] on div "# Generators spawn enemies over time. # Skeletons are afraid of lightstones. pl…" at bounding box center [1371, 261] width 345 height 457
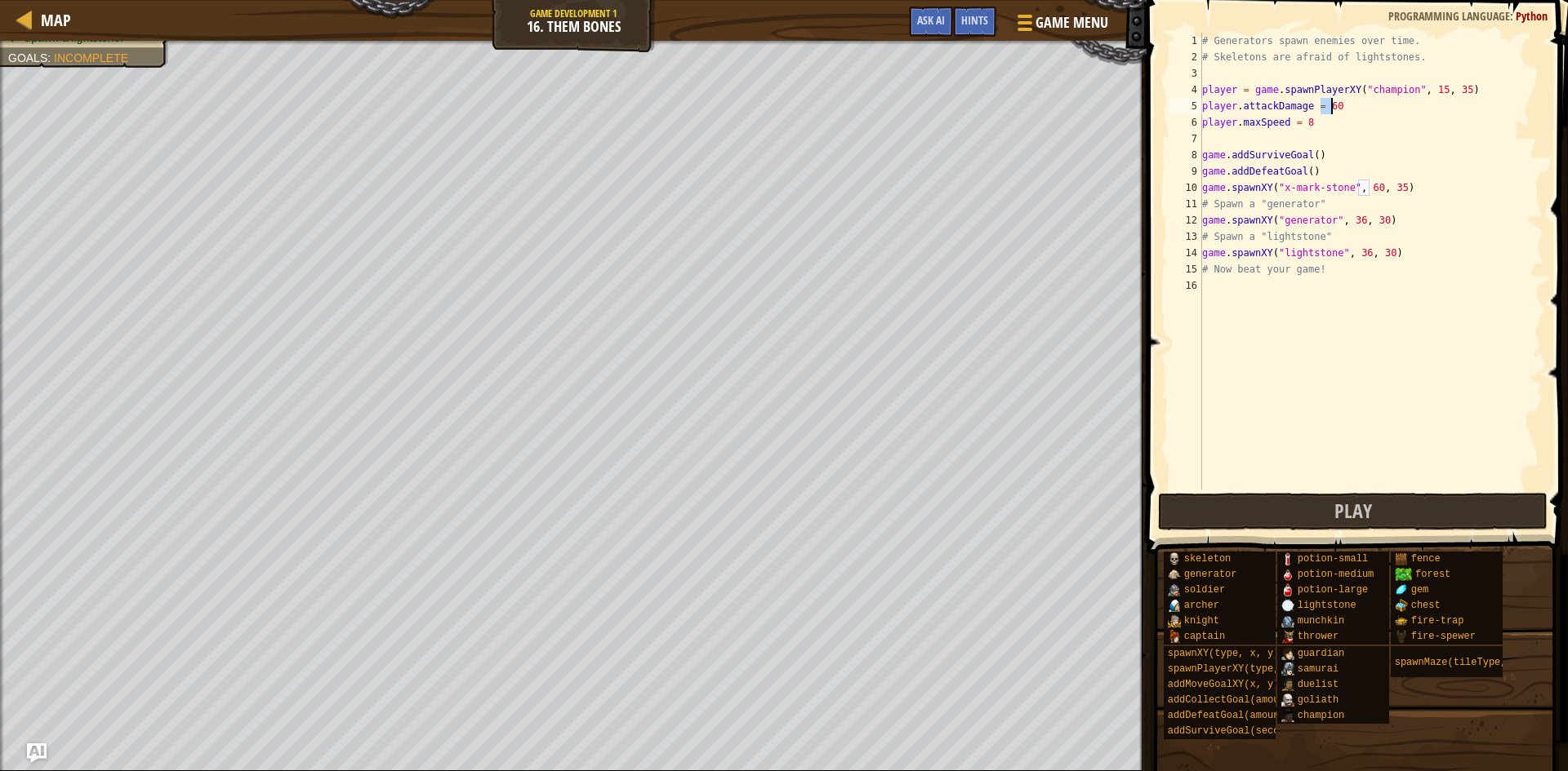
click at [1330, 107] on div "# Generators spawn enemies over time. # Skeletons are afraid of lightstones. pl…" at bounding box center [1371, 278] width 345 height 490
click at [1318, 123] on div "# Generators spawn enemies over time. # Skeletons are afraid of lightstones. pl…" at bounding box center [1371, 278] width 345 height 490
type textarea "player.maxSpeed = 20"
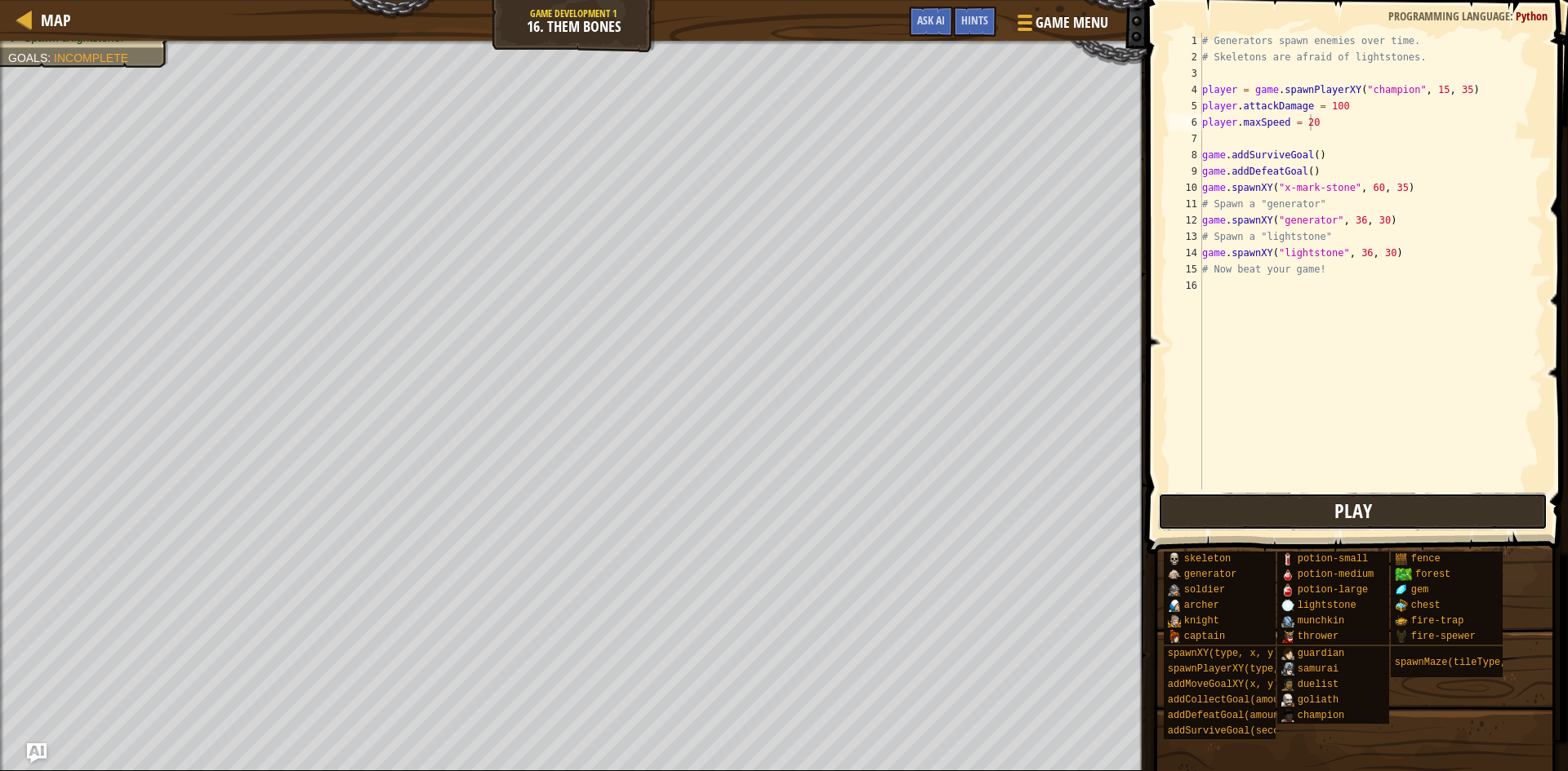
click at [1222, 512] on button "Play" at bounding box center [1352, 512] width 389 height 38
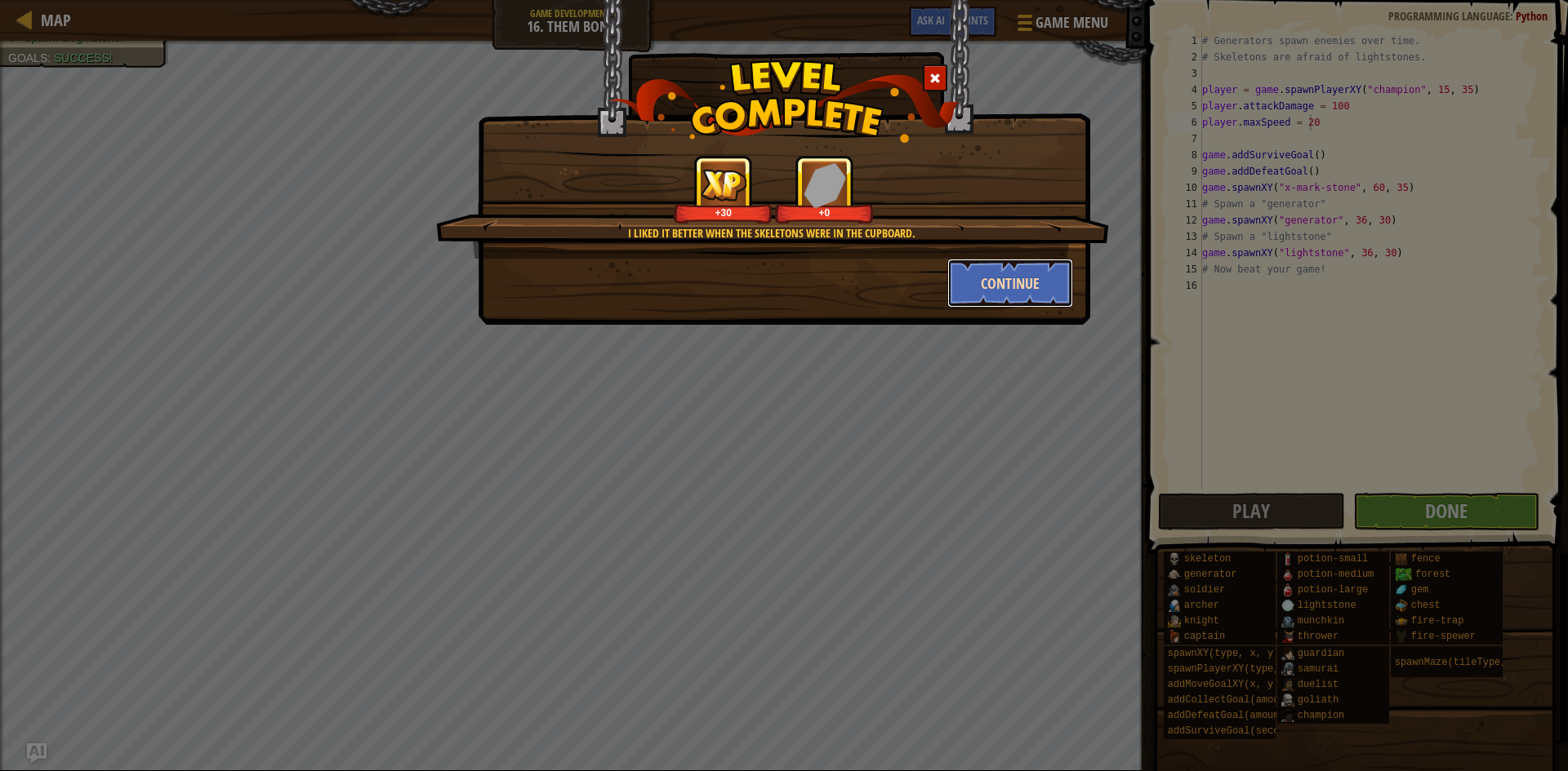
click at [1011, 275] on button "Continue" at bounding box center [1010, 283] width 126 height 49
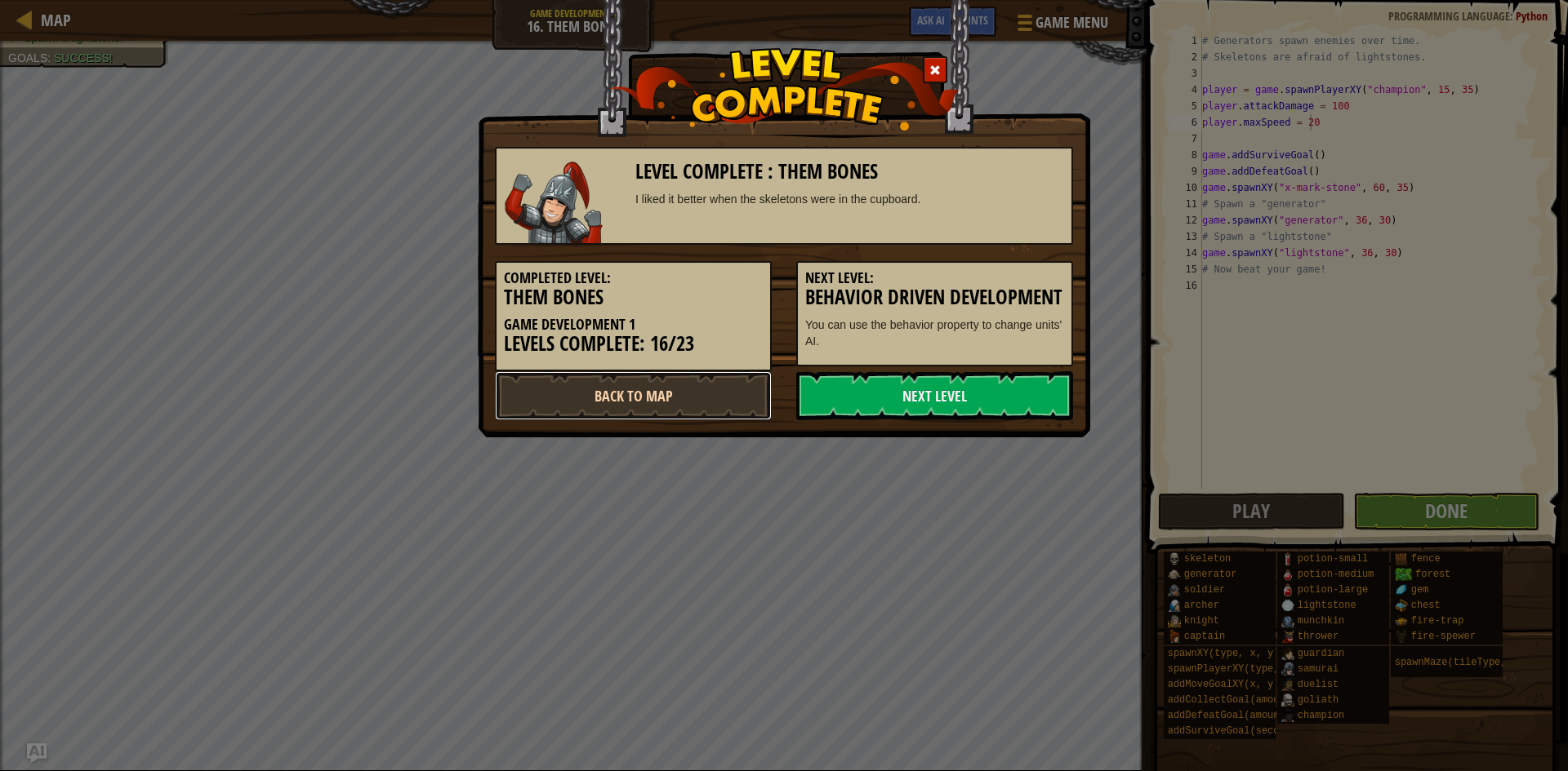
click at [705, 407] on link "Back to Map" at bounding box center [633, 395] width 277 height 49
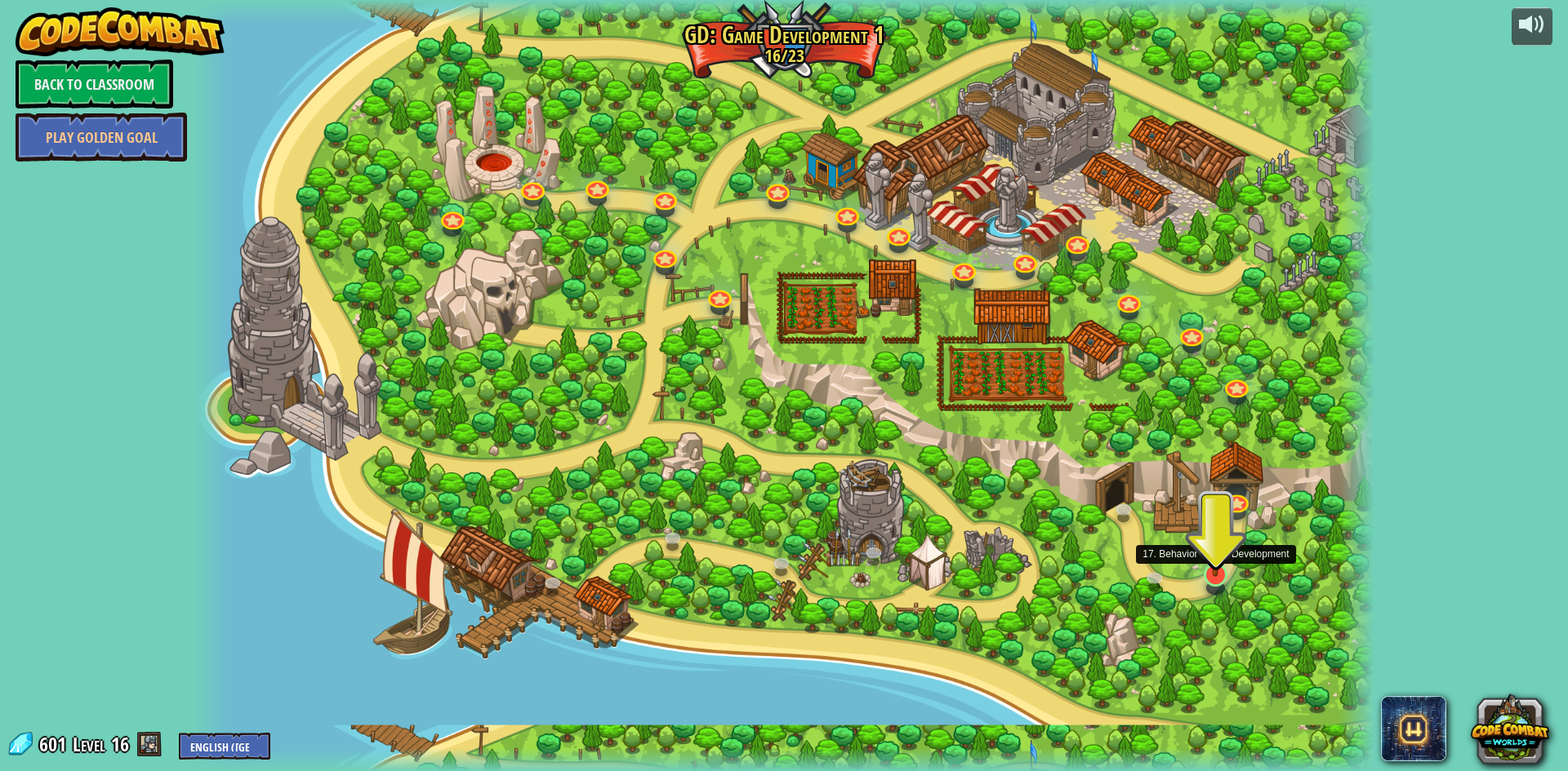
click at [1227, 566] on img at bounding box center [1216, 540] width 32 height 72
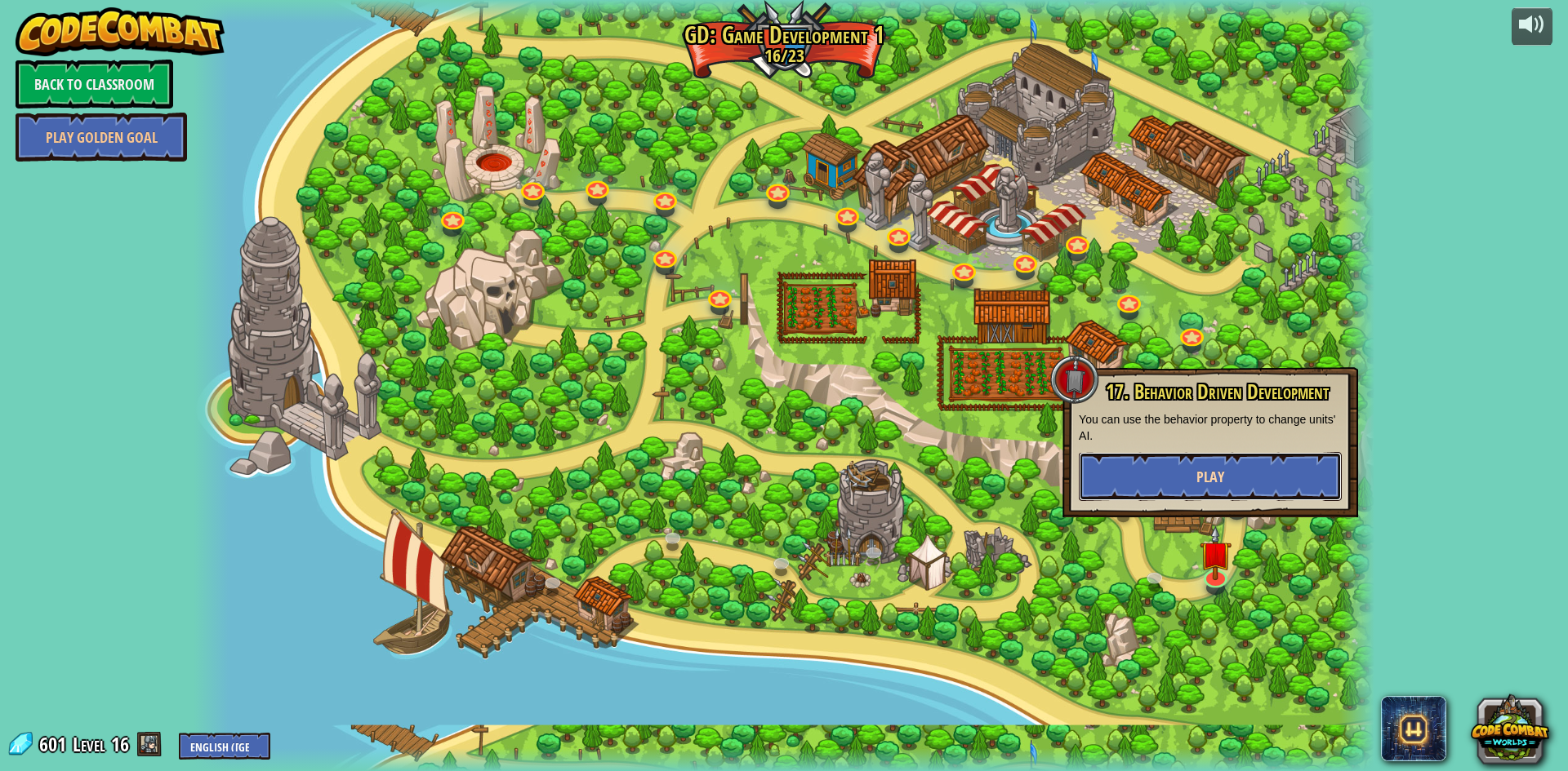
click at [1302, 486] on button "Play" at bounding box center [1211, 477] width 263 height 49
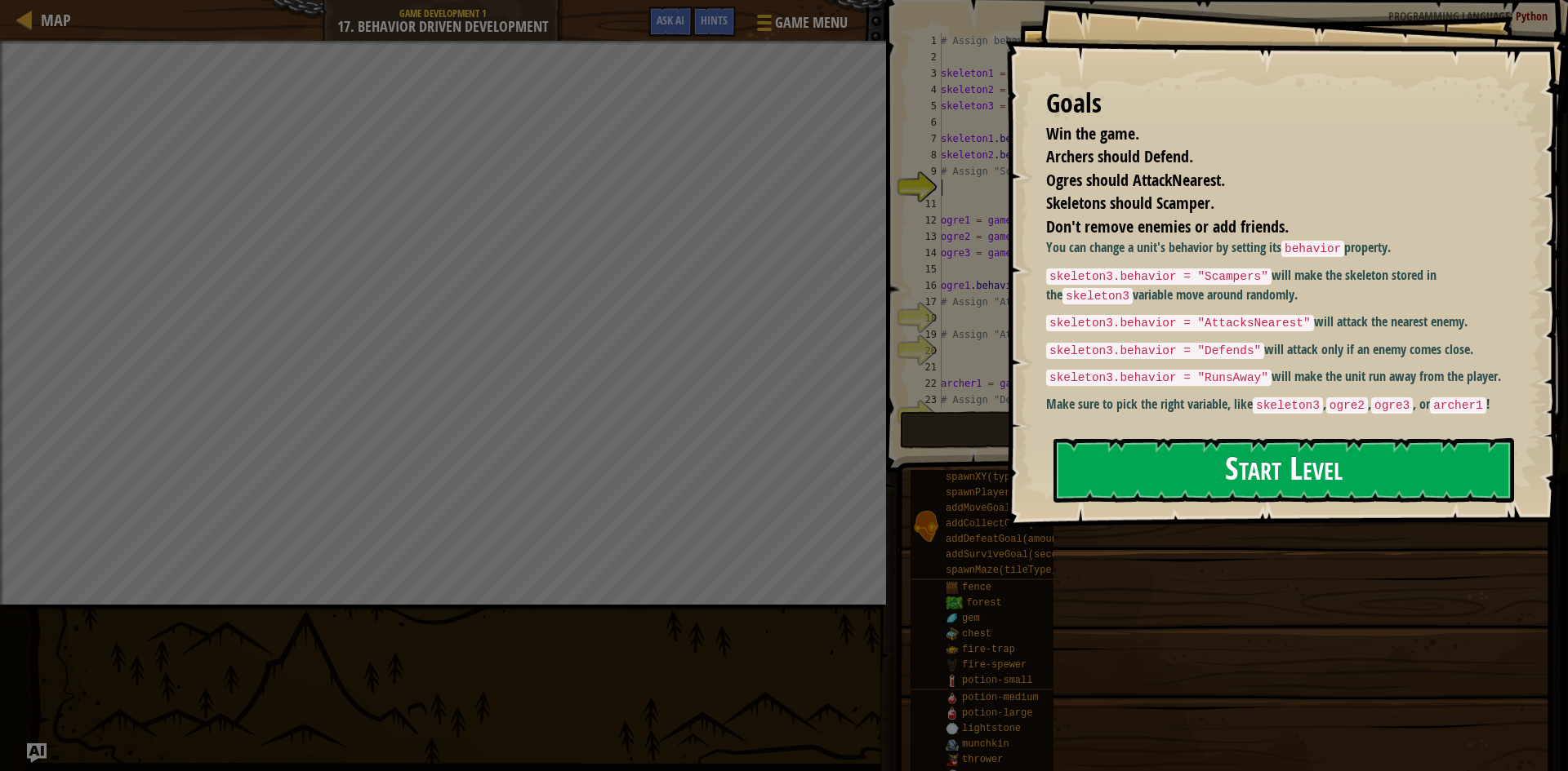
click at [1193, 483] on button "Start Level" at bounding box center [1283, 470] width 461 height 64
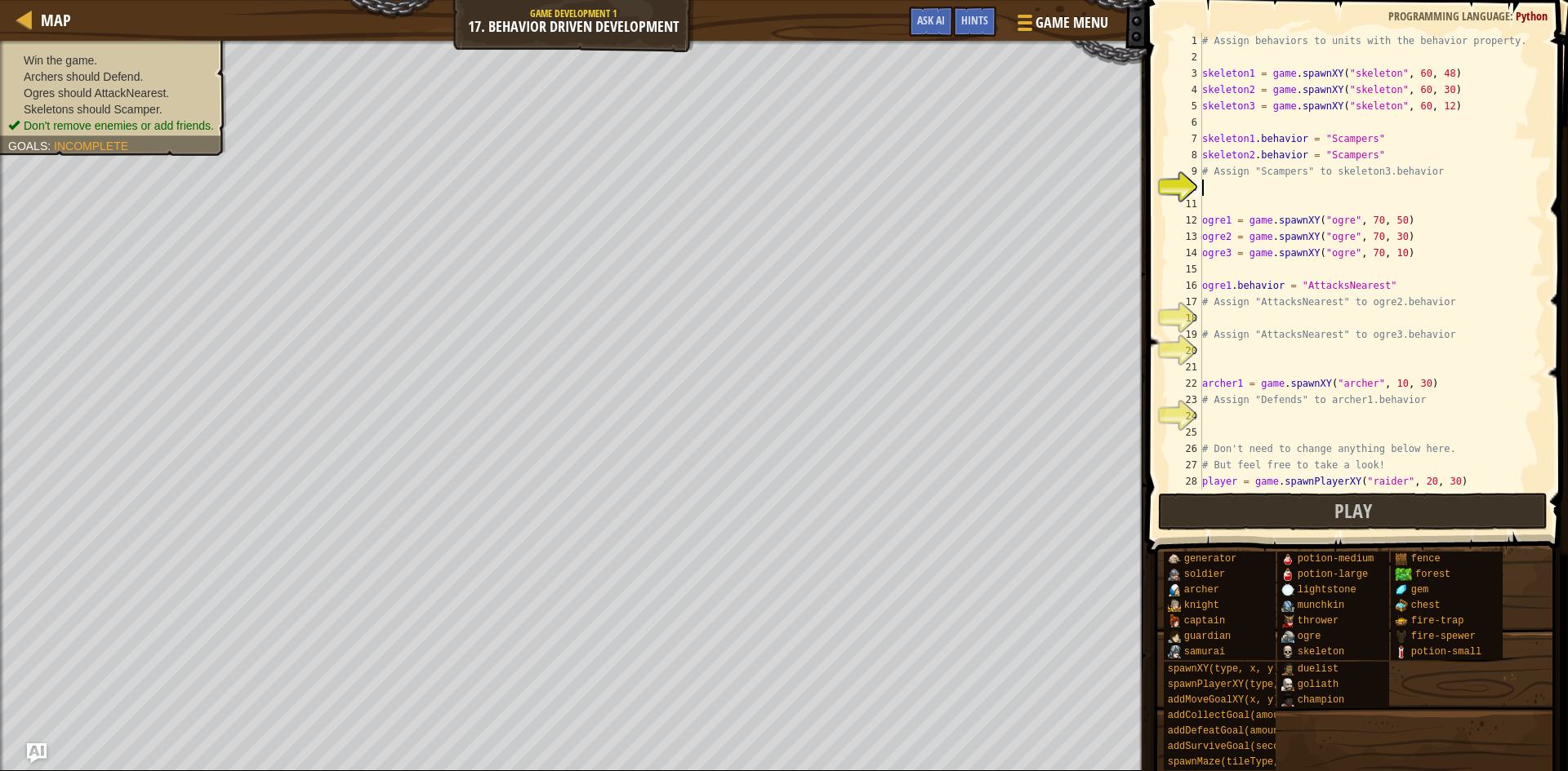
scroll to position [7, 0]
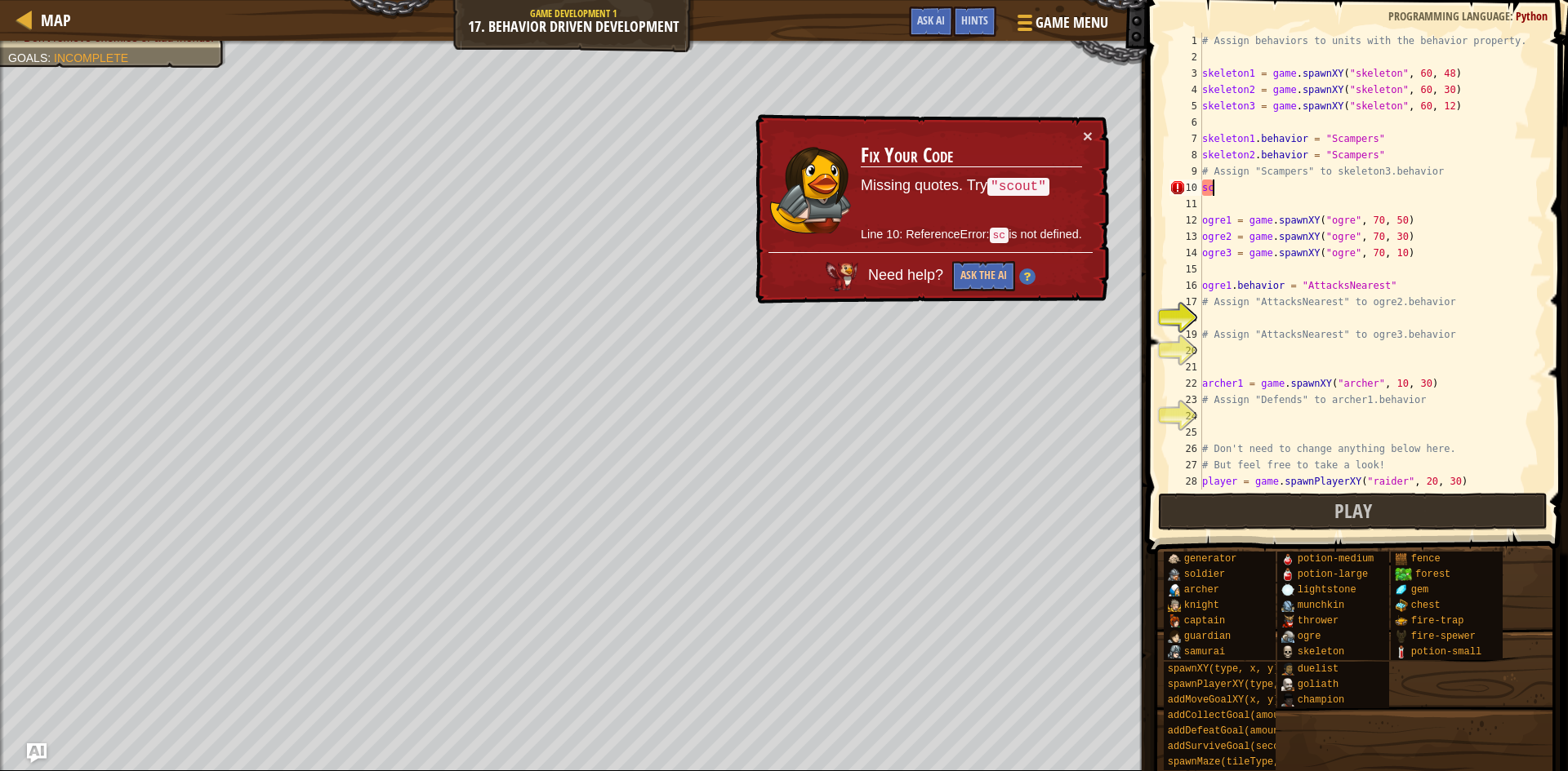
type textarea "s"
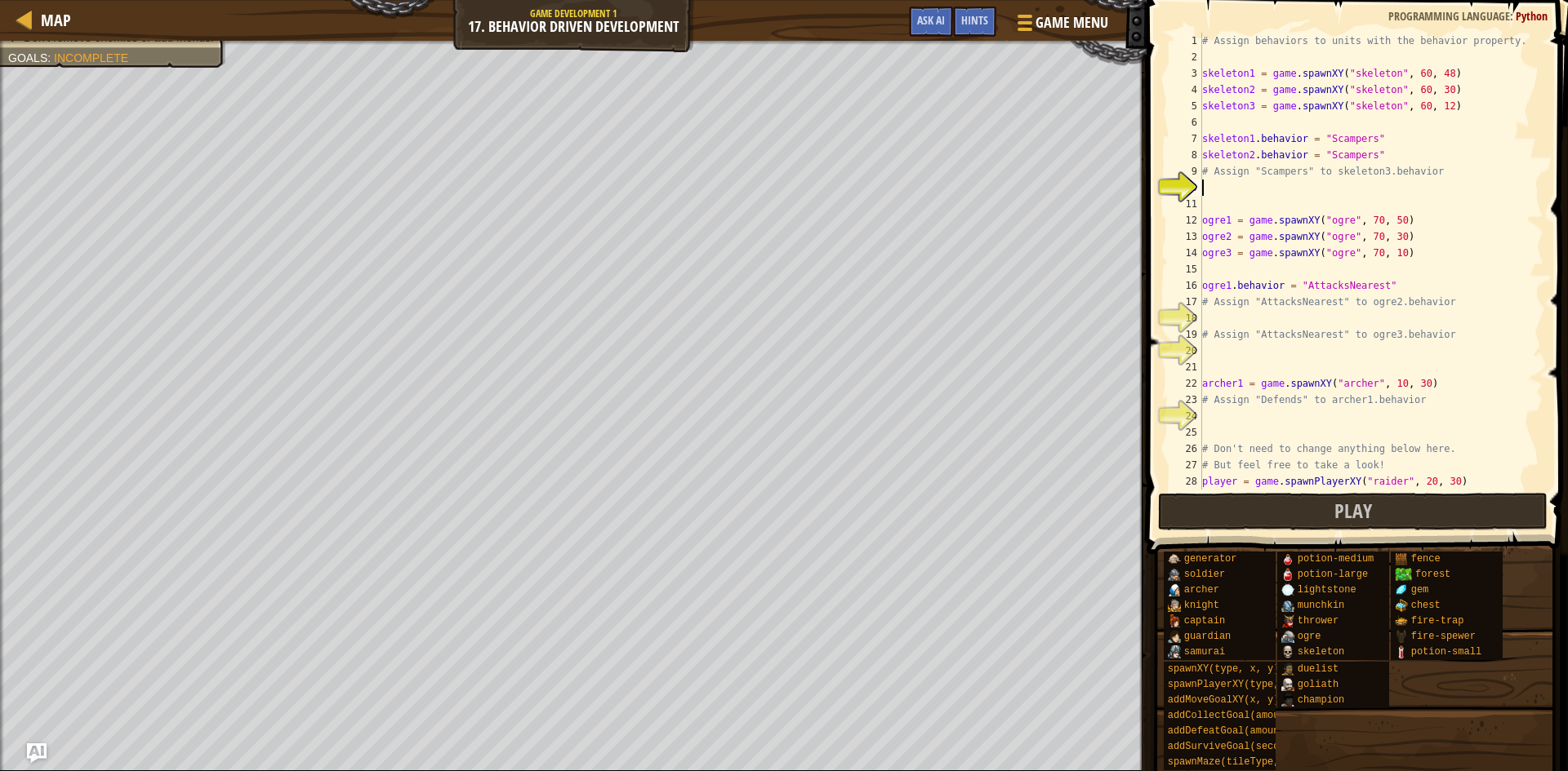
type textarea "# Assign "Scampers" to skeleton3.behavior"
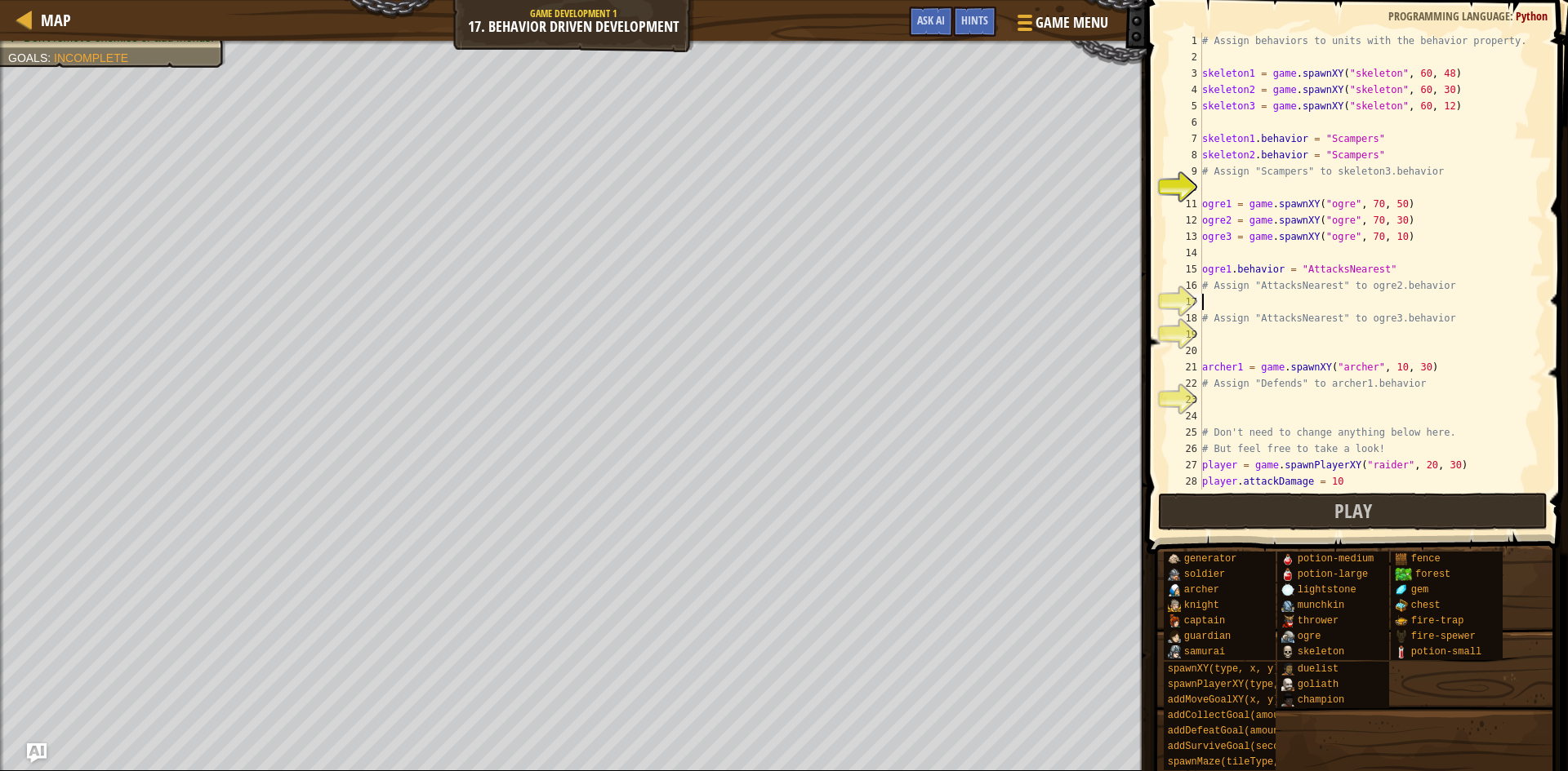
click at [1321, 300] on div "# Assign behaviors to units with the behavior property. skeleton1 = game . spaw…" at bounding box center [1365, 278] width 332 height 490
click at [1374, 151] on div "# Assign behaviors to units with the behavior property. skeleton1 = game . spaw…" at bounding box center [1365, 278] width 332 height 490
type textarea "skeleton2.behavior = "Scampers""
click at [1344, 186] on div "# Assign behaviors to units with the behavior property. skeleton1 = game . spaw…" at bounding box center [1365, 278] width 332 height 490
click at [1370, 153] on div "# Assign behaviors to units with the behavior property. skeleton1 = game . spaw…" at bounding box center [1365, 278] width 332 height 490
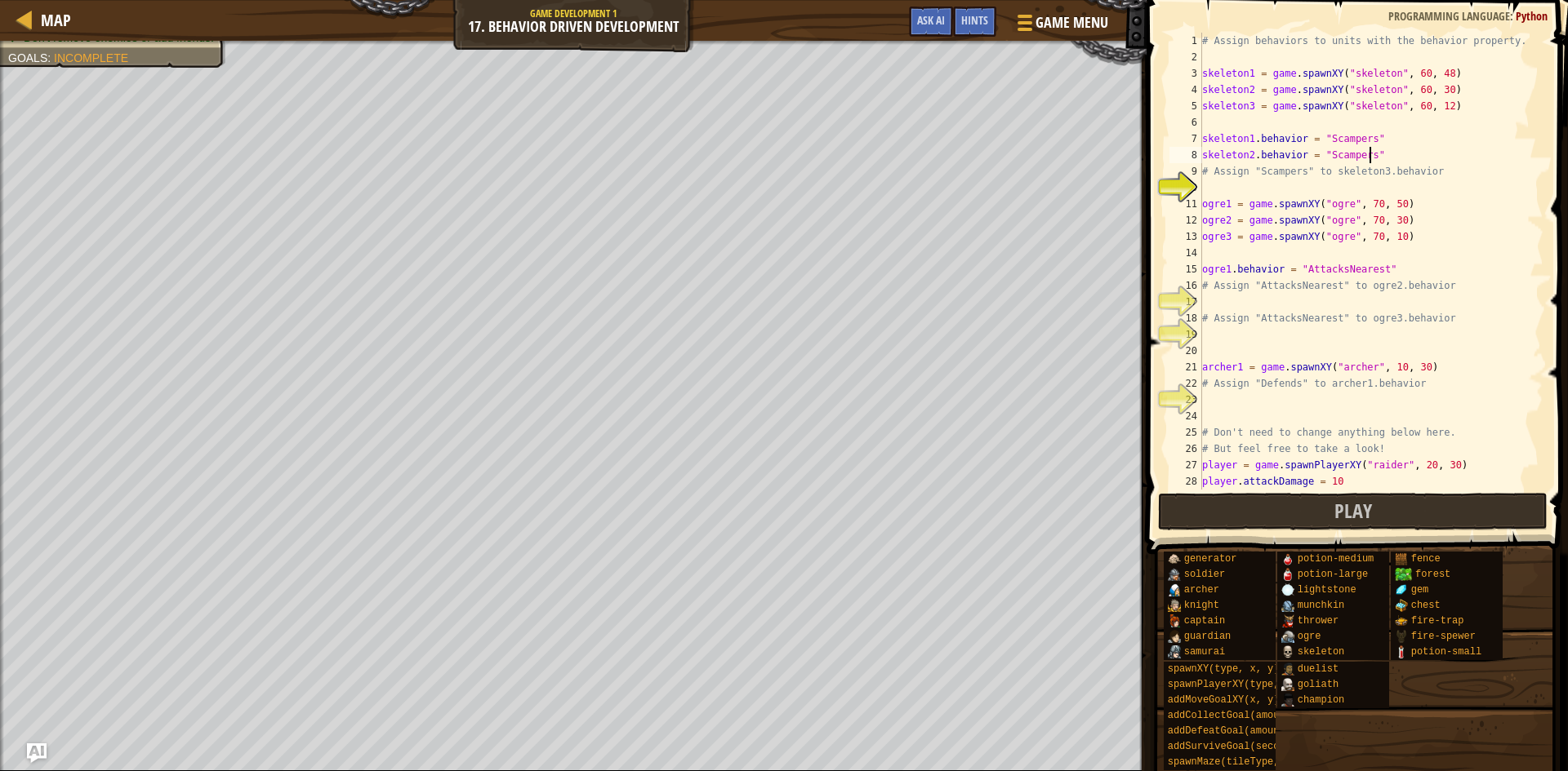
type textarea "skeleton2.behavior = "Scampers""
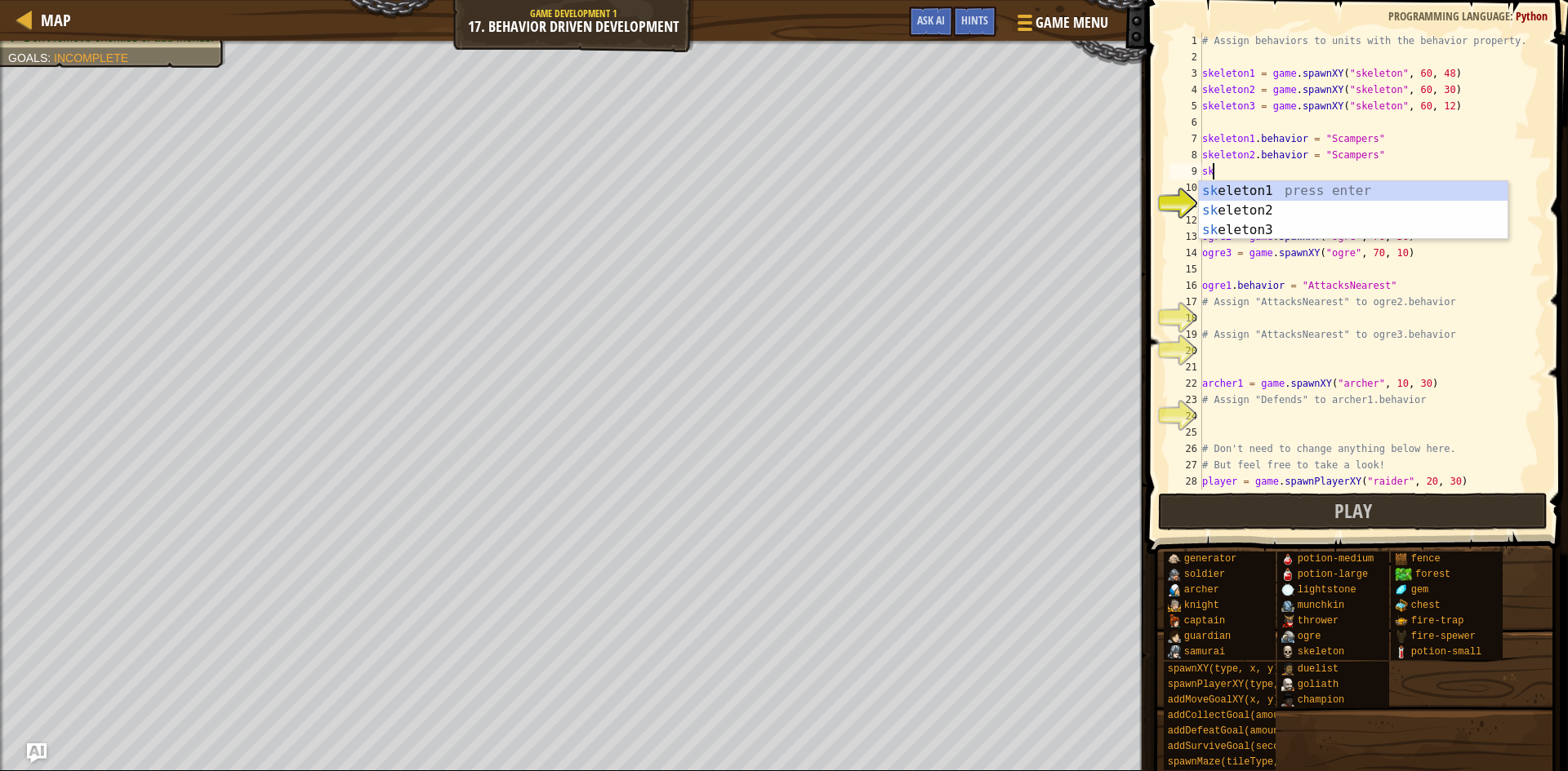
scroll to position [7, 1]
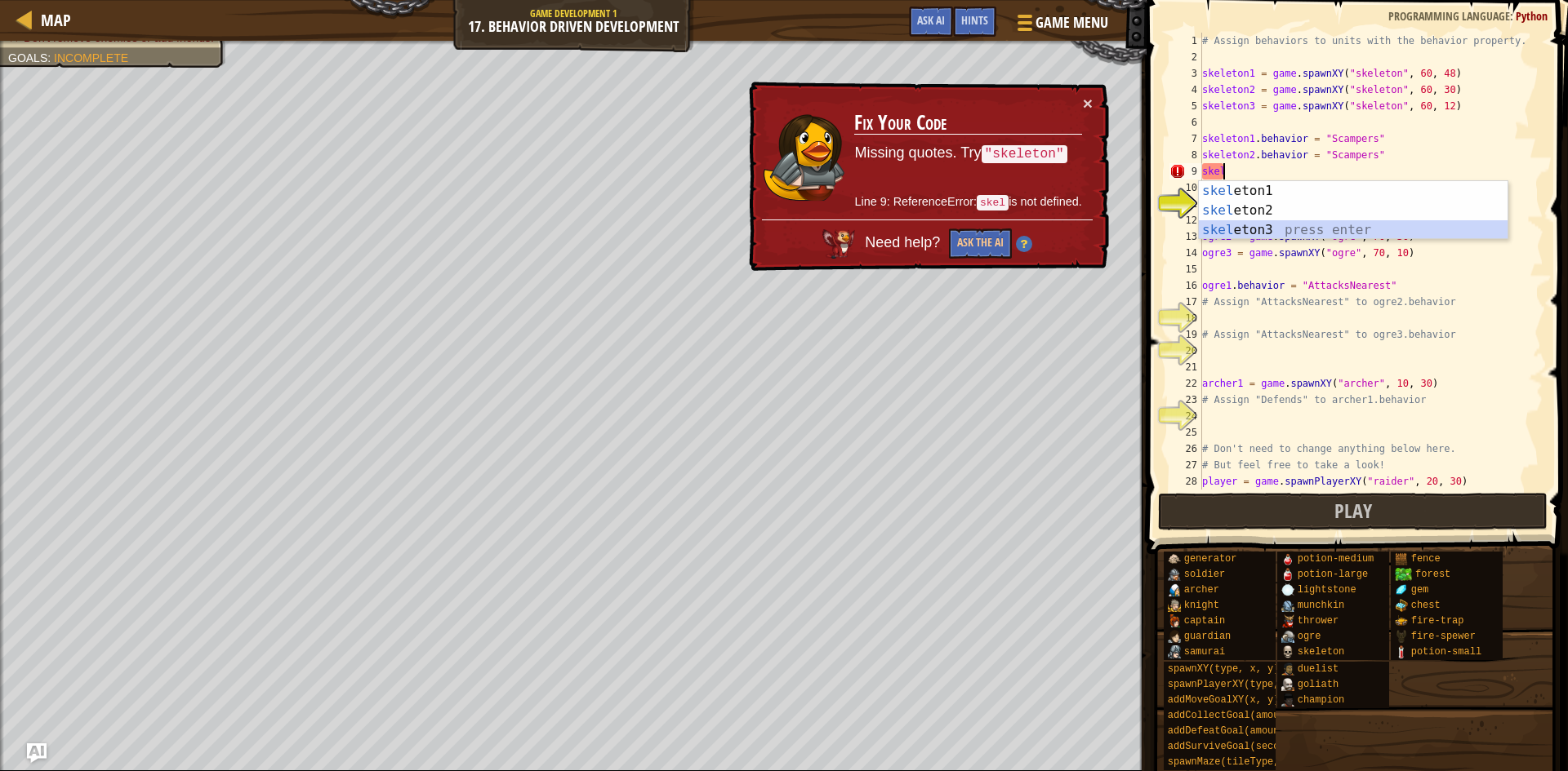
click at [1248, 222] on div "skel eton1 press enter skel eton2 press enter skel eton3 press enter" at bounding box center [1353, 231] width 309 height 98
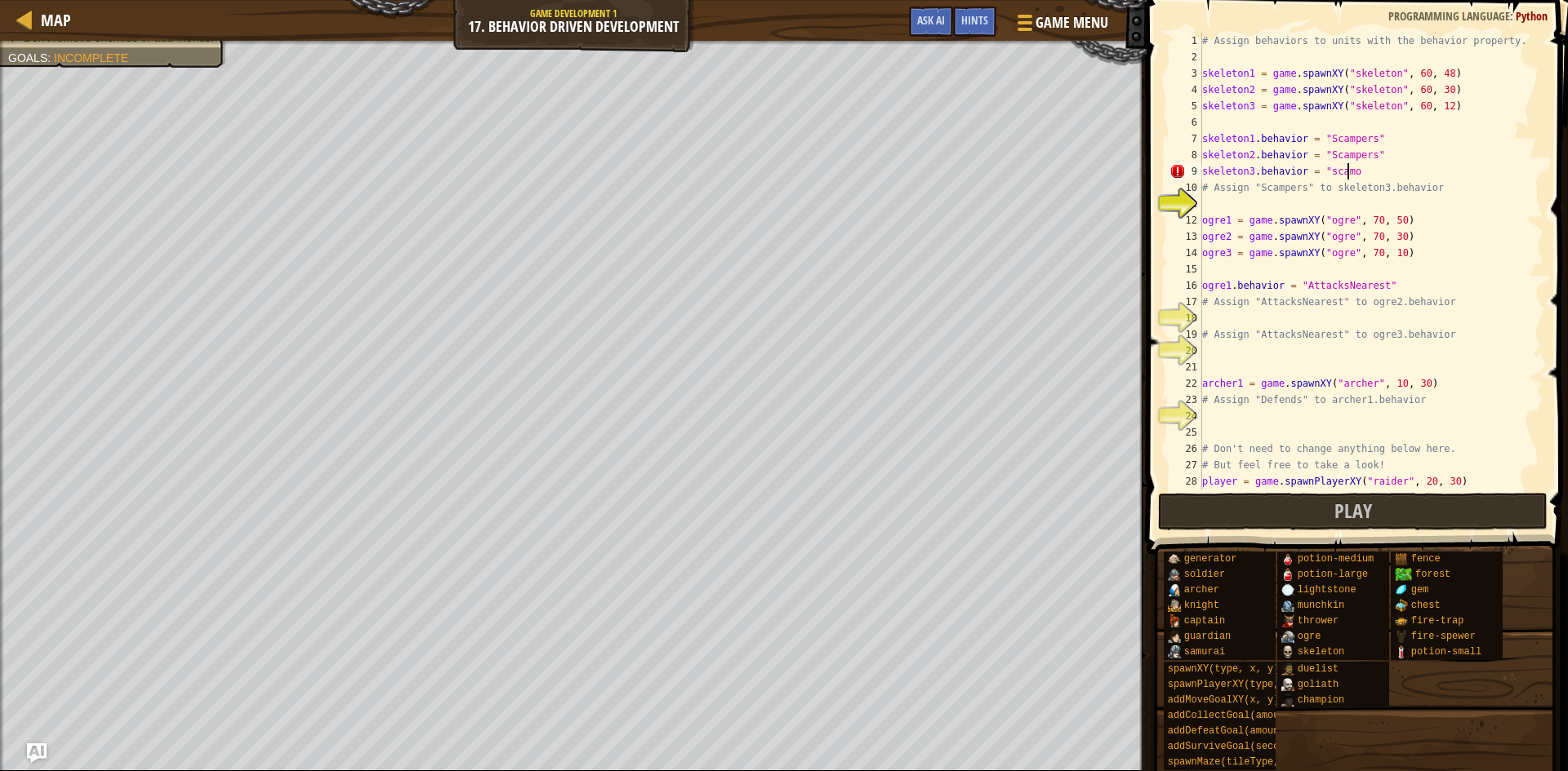
scroll to position [7, 11]
type textarea "skeleton3.behavior = "Scampers""
click at [1324, 199] on div "# Assign behaviors to units with the behavior property. skeleton1 = game . spaw…" at bounding box center [1365, 278] width 332 height 490
click at [1429, 326] on div "# Assign behaviors to units with the behavior property. skeleton1 = game . spaw…" at bounding box center [1365, 278] width 332 height 490
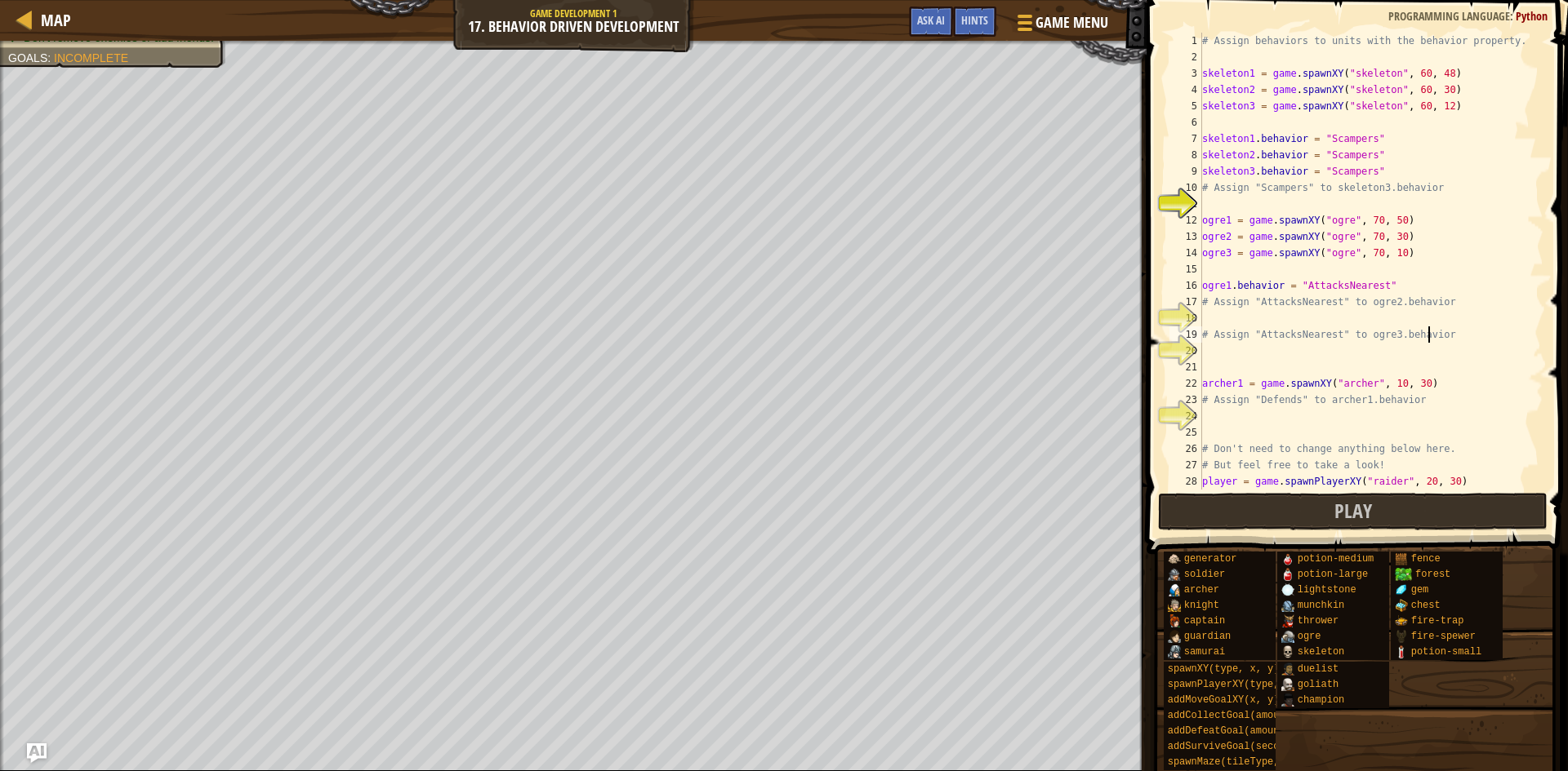
click at [1400, 309] on div "# Assign behaviors to units with the behavior property. skeleton1 = game . spaw…" at bounding box center [1365, 278] width 332 height 490
type textarea "# Assign "AttacksNearest" to ogre2.behavior"
click at [1379, 309] on div "# Assign behaviors to units with the behavior property. skeleton1 = game . spaw…" at bounding box center [1365, 278] width 332 height 490
click at [1359, 317] on div "# Assign behaviors to units with the behavior property. skeleton1 = game . spaw…" at bounding box center [1365, 278] width 332 height 490
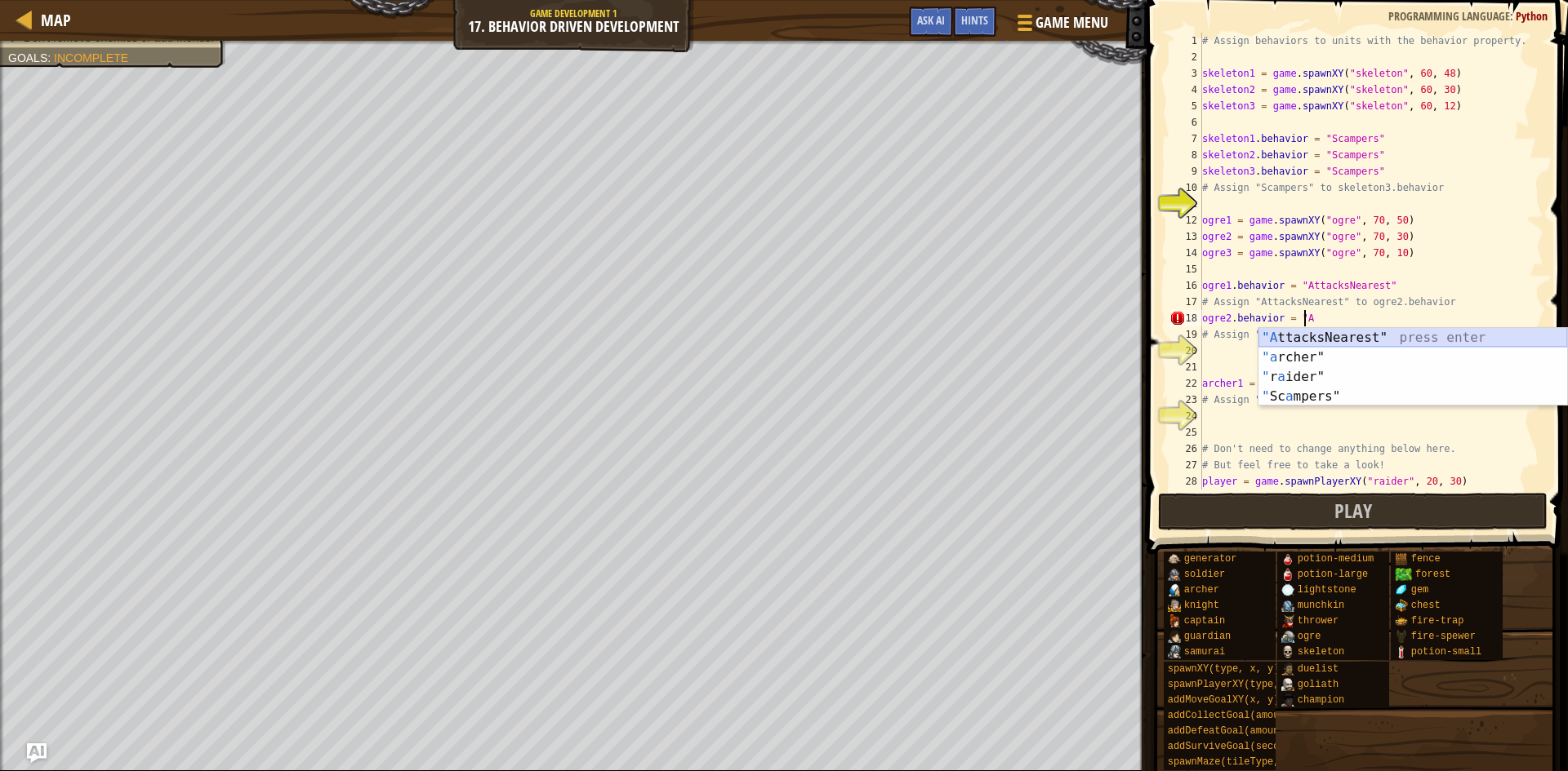
click at [1335, 336] on div ""A ttacksNearest" press enter "a rcher" press enter " r a ider" press enter " S…" at bounding box center [1412, 386] width 309 height 117
type textarea "ogre2.behavior = "AttacksNearest""
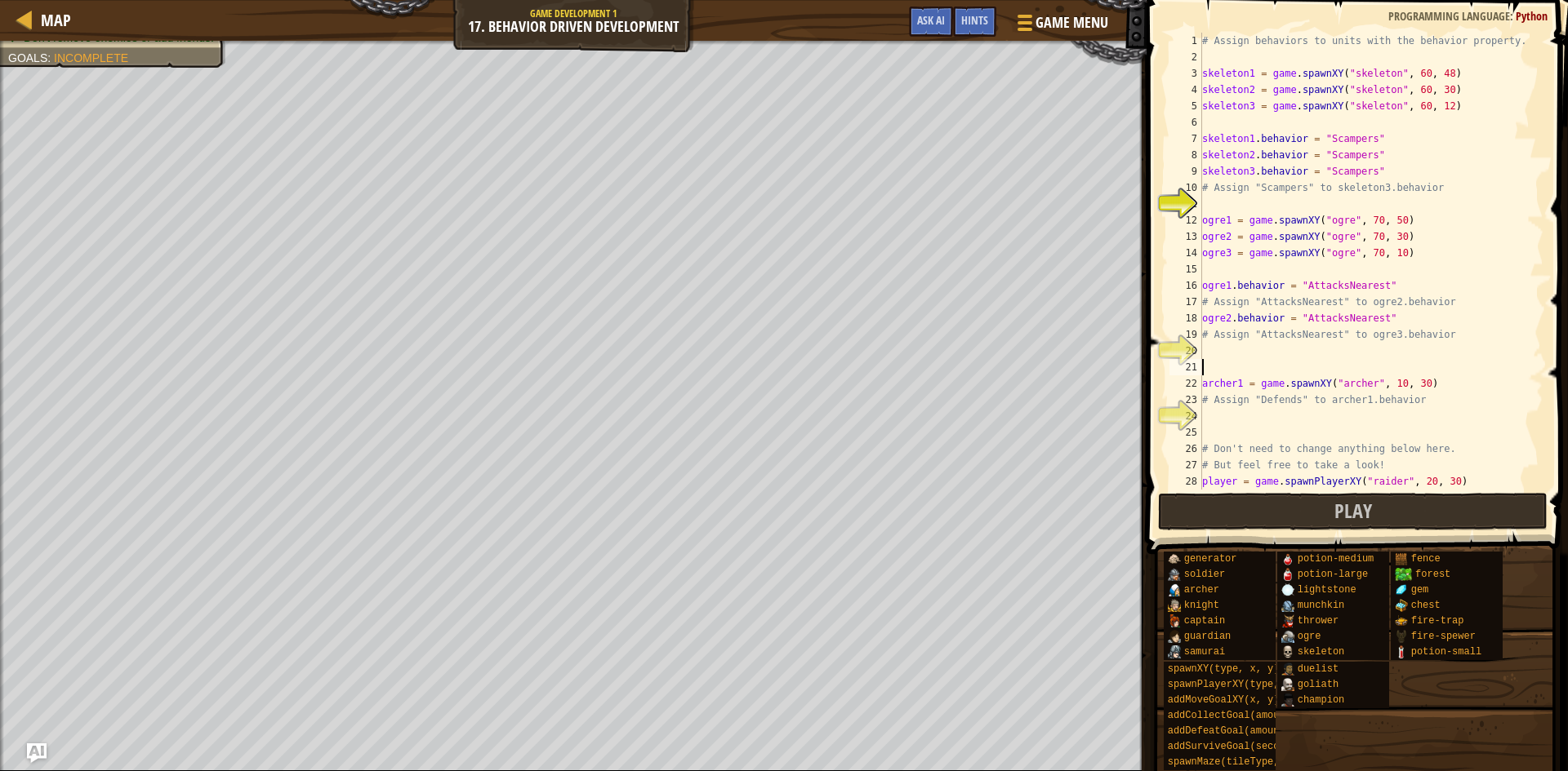
click at [1308, 360] on div "# Assign behaviors to units with the behavior property. skeleton1 = game . spaw…" at bounding box center [1365, 278] width 332 height 490
click at [1312, 348] on div "# Assign behaviors to units with the behavior property. skeleton1 = game . spaw…" at bounding box center [1365, 278] width 332 height 490
click at [1256, 341] on div "# Assign behaviors to units with the behavior property. skeleton1 = game . spaw…" at bounding box center [1365, 278] width 332 height 490
type textarea "# Assign "AttacksNearest" to ogre3.behavior"
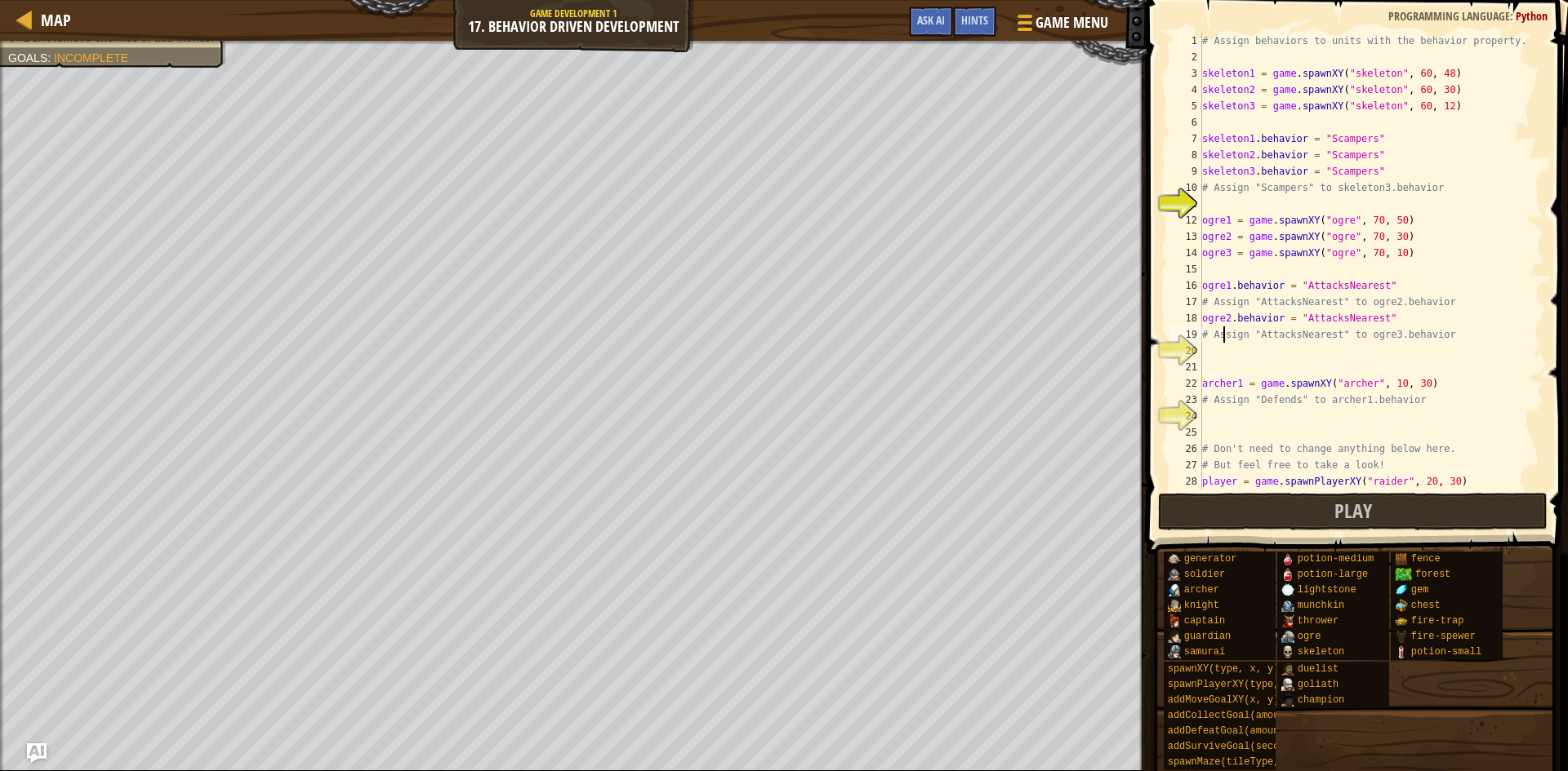
click at [1225, 342] on div "# Assign behaviors to units with the behavior property. skeleton1 = game . spaw…" at bounding box center [1365, 278] width 332 height 490
click at [1211, 343] on div "# Assign behaviors to units with the behavior property. skeleton1 = game . spaw…" at bounding box center [1365, 278] width 332 height 490
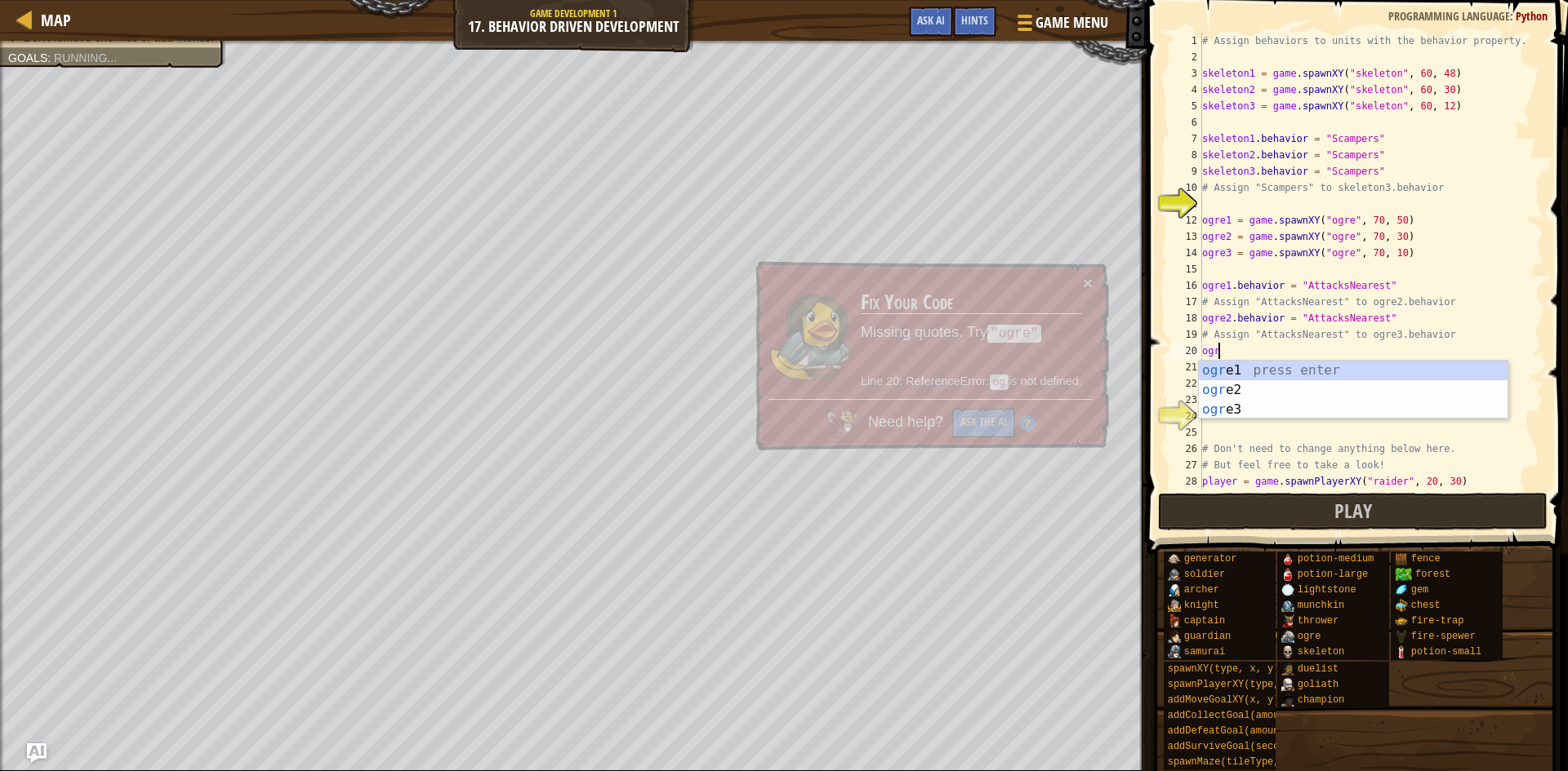
scroll to position [7, 1]
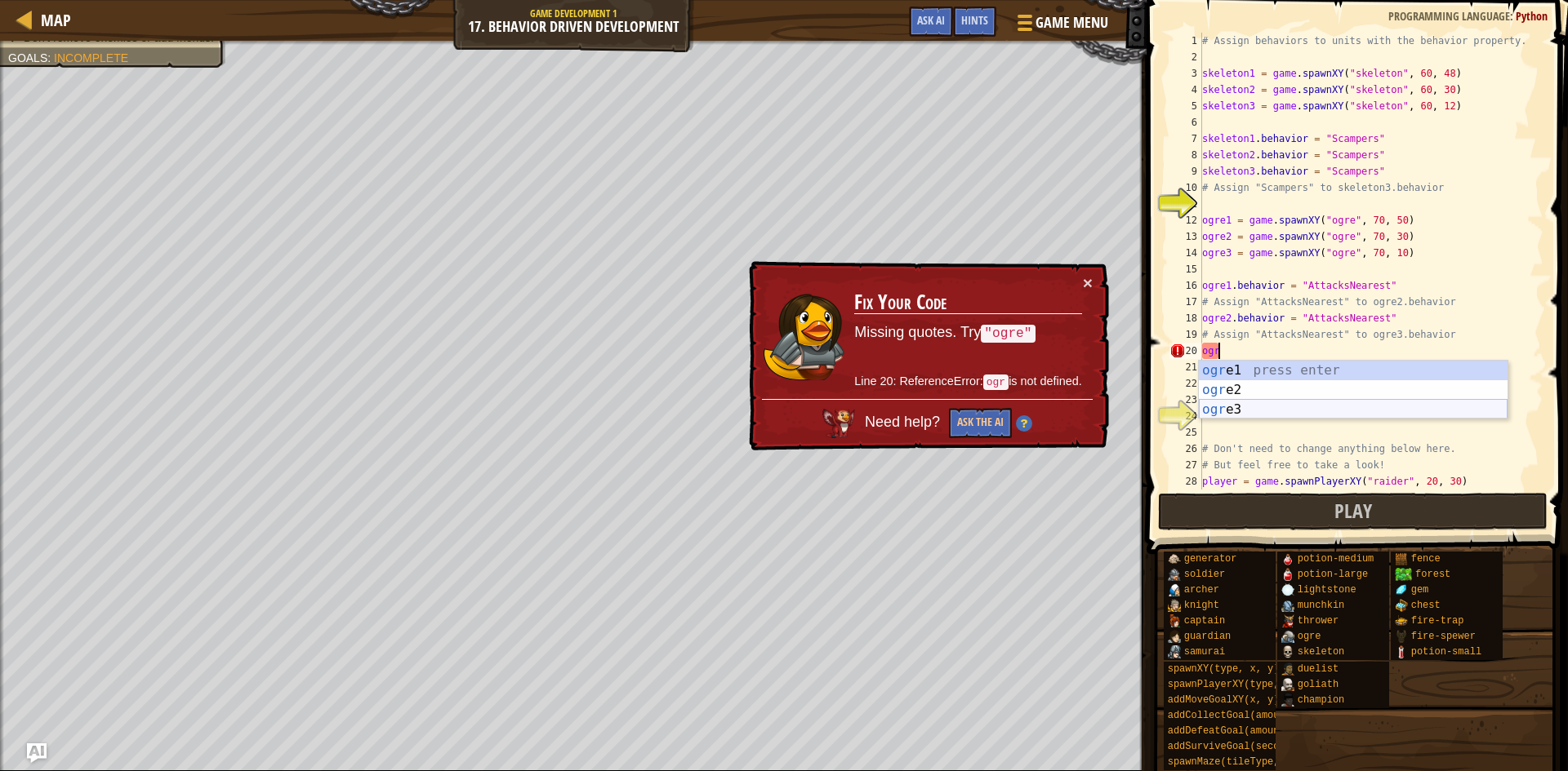
click at [1278, 410] on div "ogr e1 press enter ogr e2 press enter ogr e3 press enter" at bounding box center [1353, 410] width 309 height 98
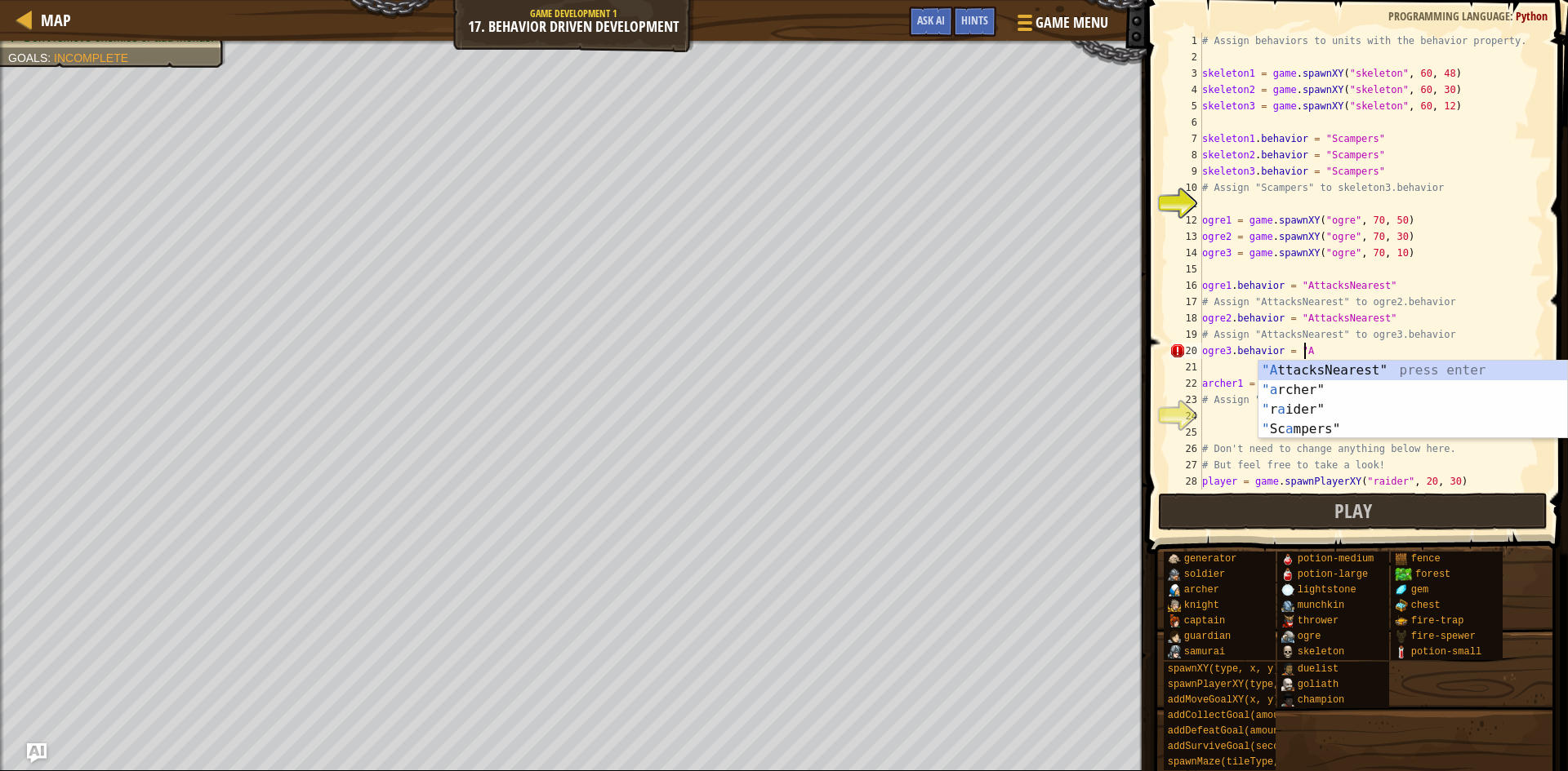
scroll to position [7, 8]
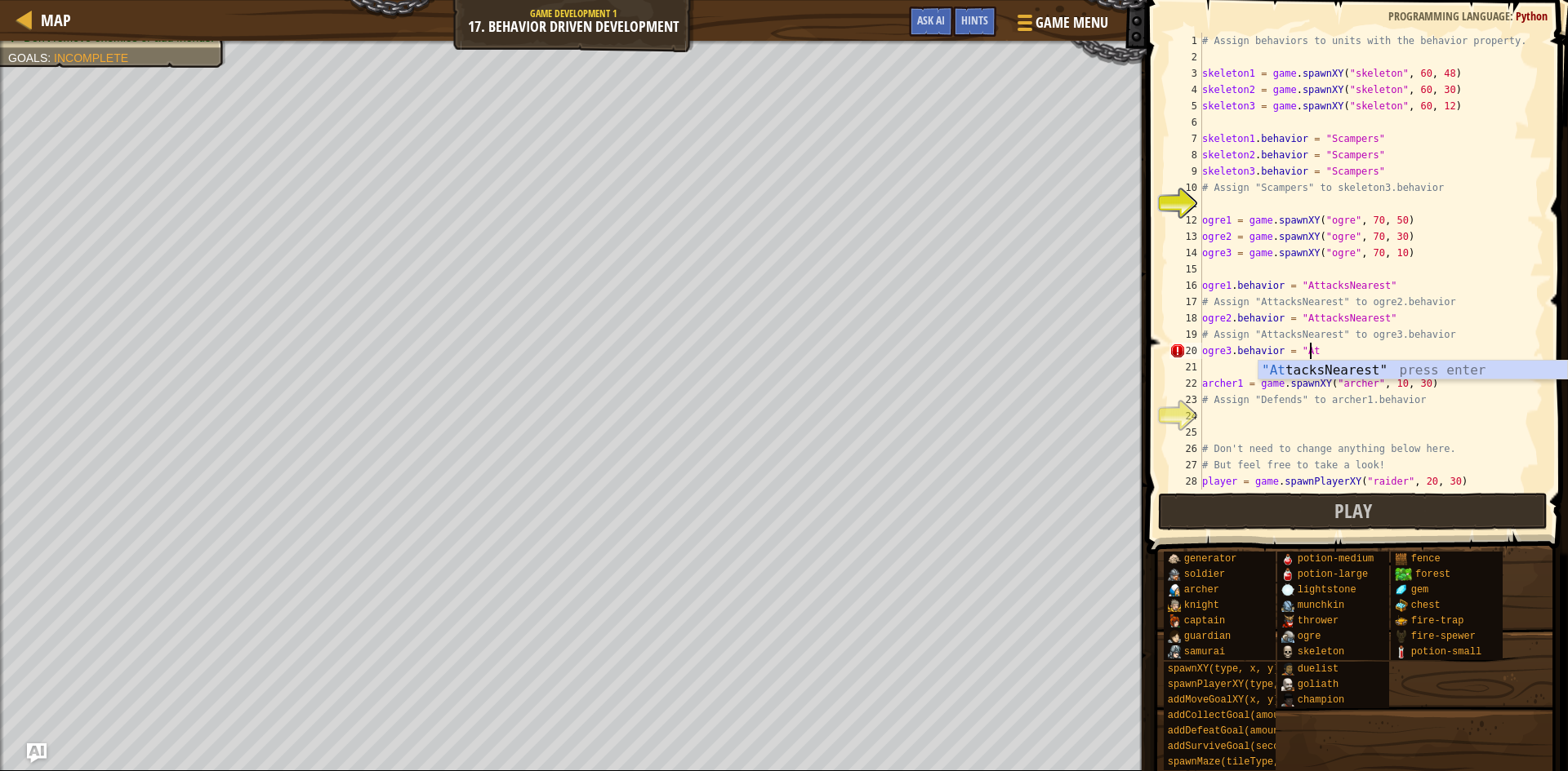
type textarea "ogre3.behavior = "AttacksNearest""
click at [1287, 416] on div "# Assign behaviors to units with the behavior property. skeleton1 = game . spaw…" at bounding box center [1365, 278] width 332 height 490
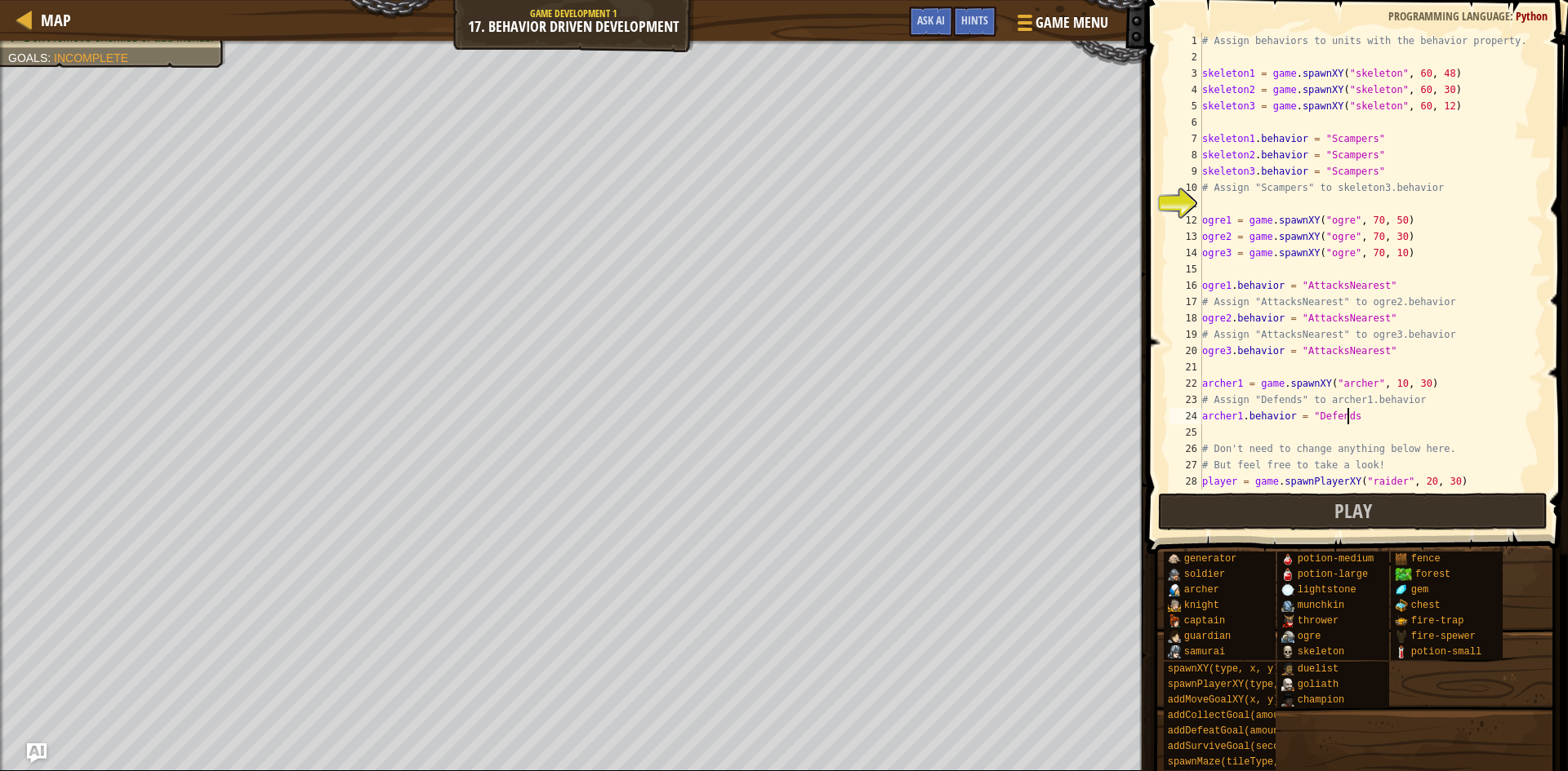
scroll to position [7, 12]
type textarea "archer1.behavior = "Defends""
click at [1276, 433] on div "# Assign behaviors to units with the behavior property. skeleton1 = game . spaw…" at bounding box center [1365, 278] width 332 height 490
click at [1369, 519] on span "Play" at bounding box center [1353, 511] width 38 height 26
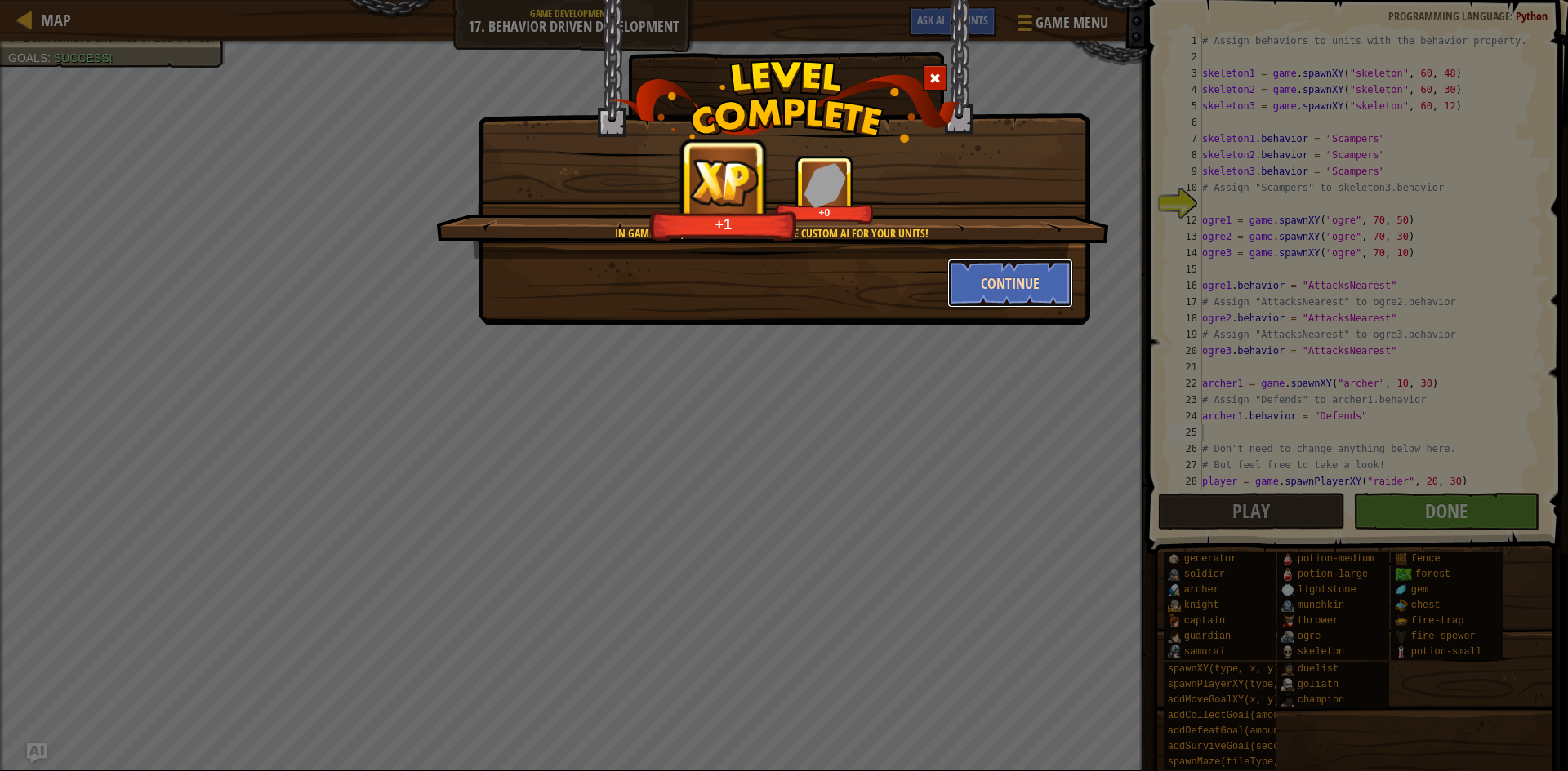
click at [1038, 294] on button "Continue" at bounding box center [1010, 283] width 126 height 49
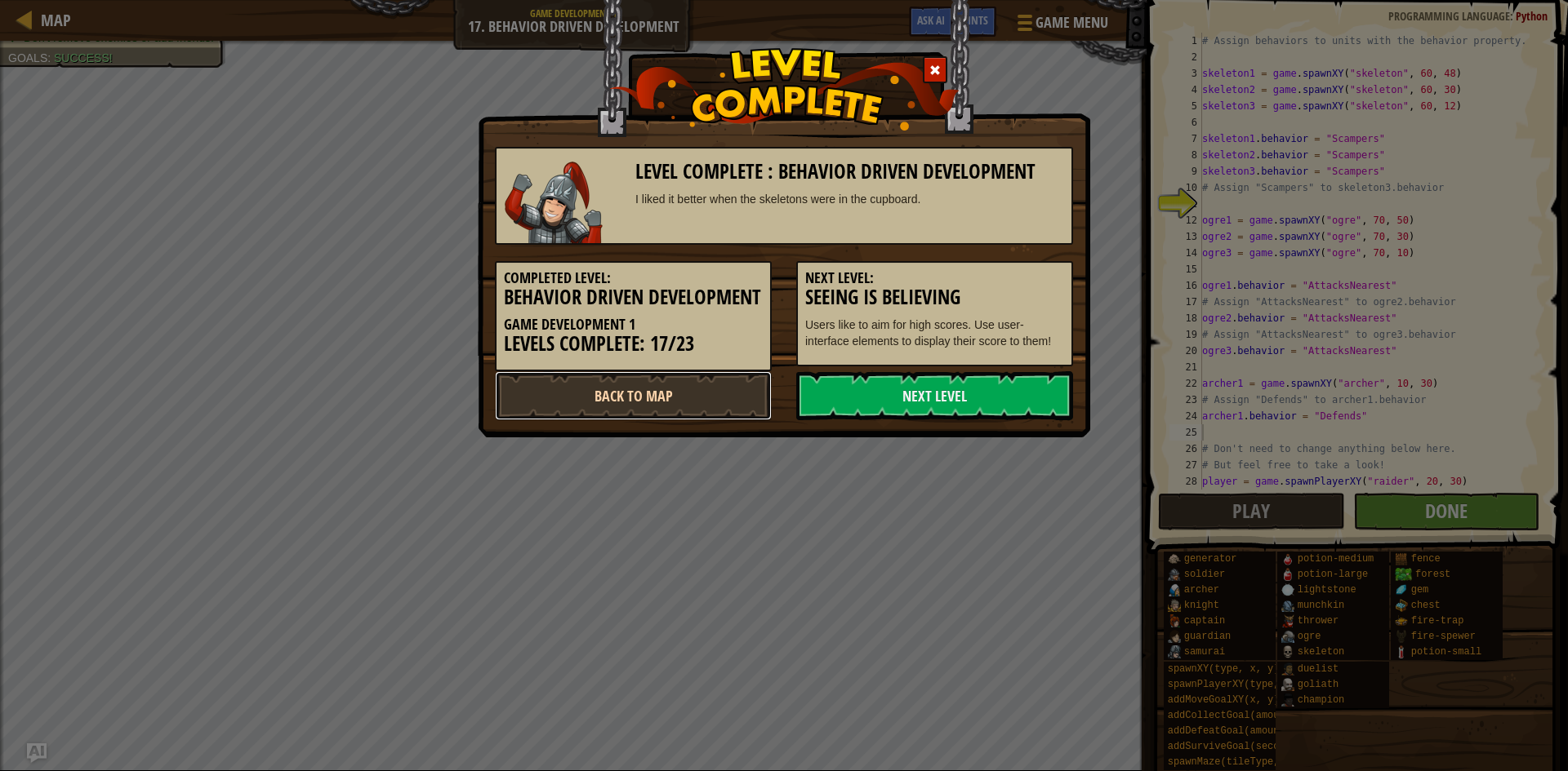
click at [765, 420] on link "Back to Map" at bounding box center [633, 395] width 277 height 49
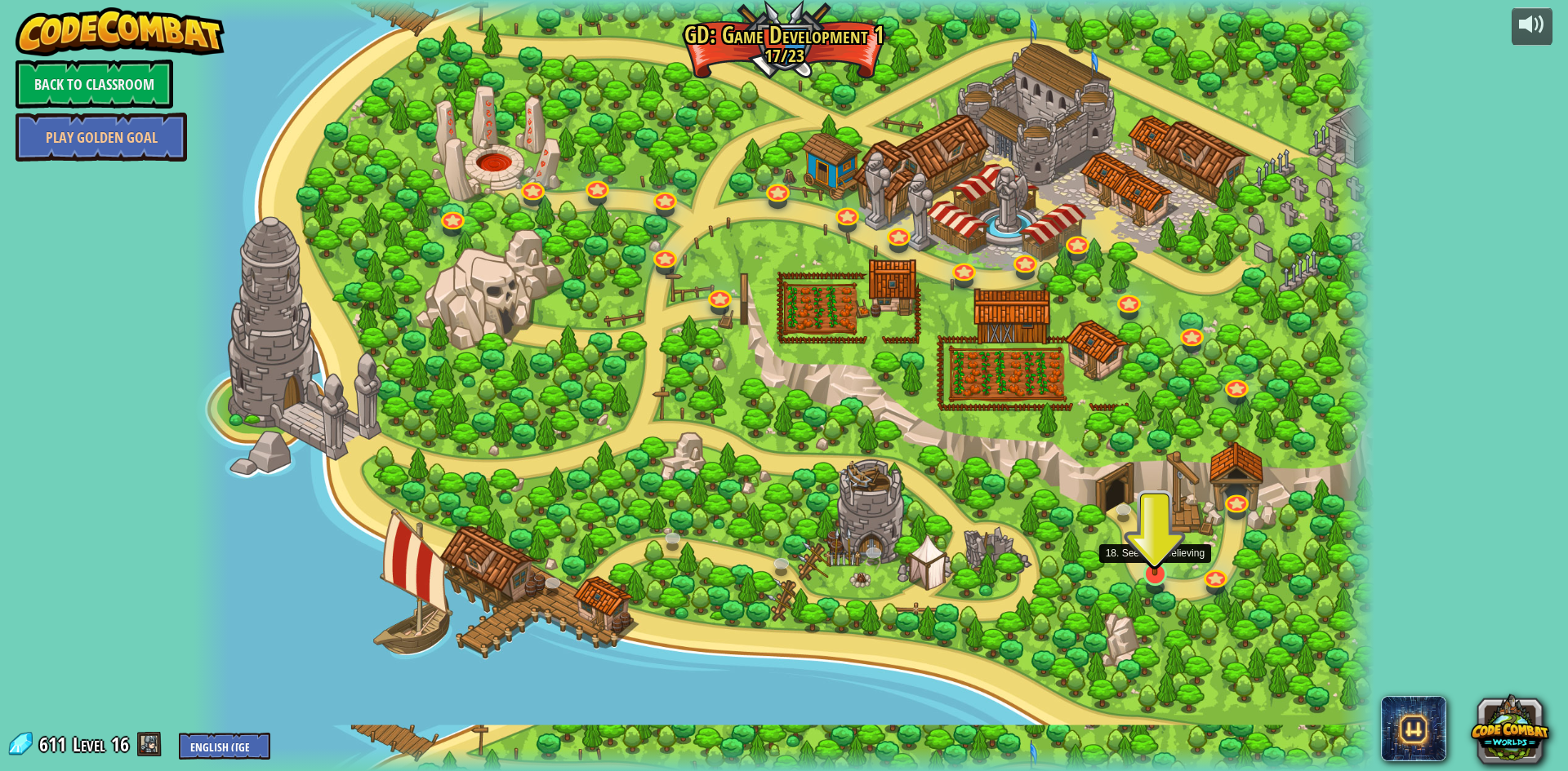
click at [1163, 565] on img at bounding box center [1155, 539] width 32 height 72
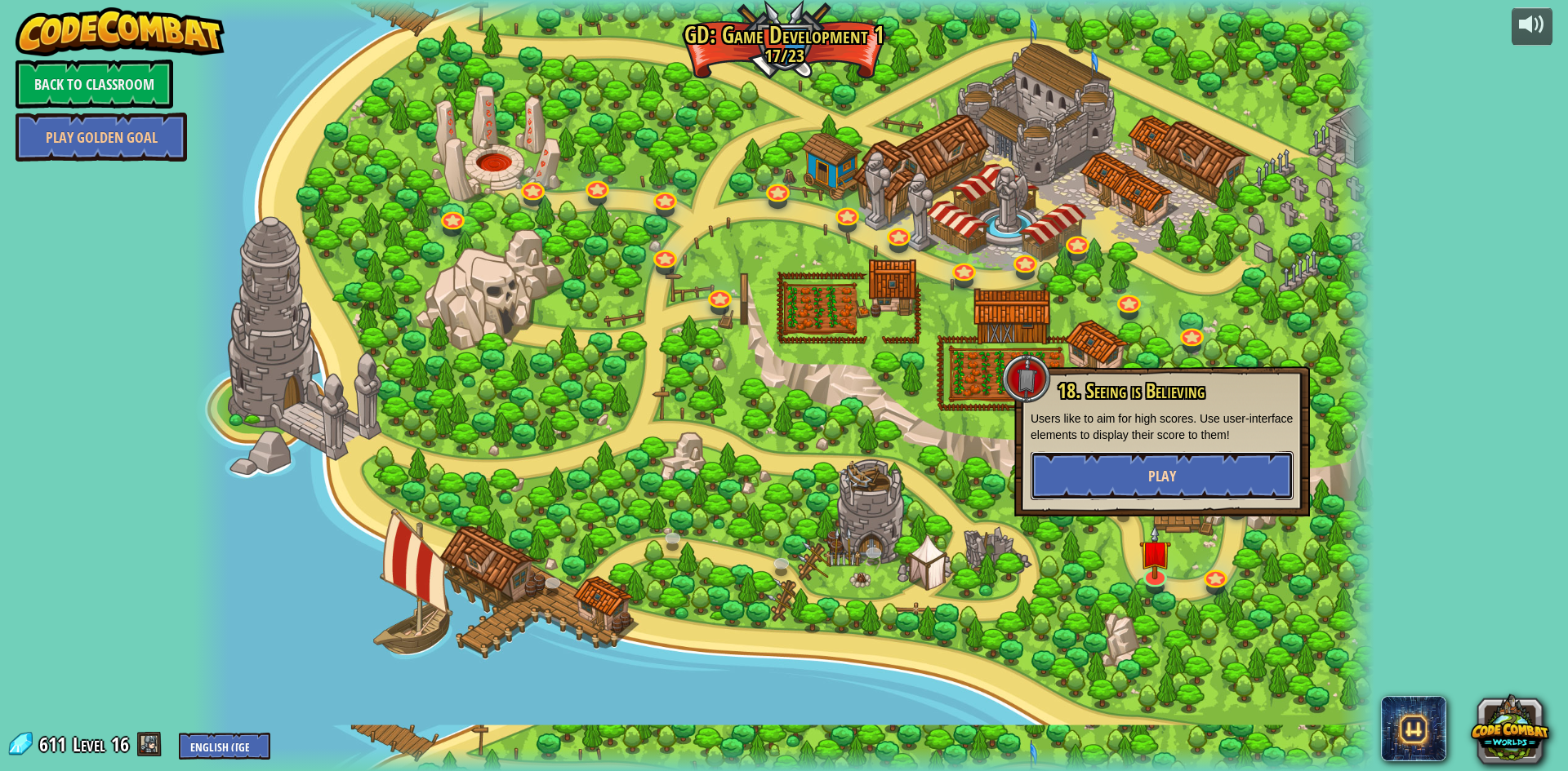
click at [1169, 488] on button "Play" at bounding box center [1163, 476] width 263 height 49
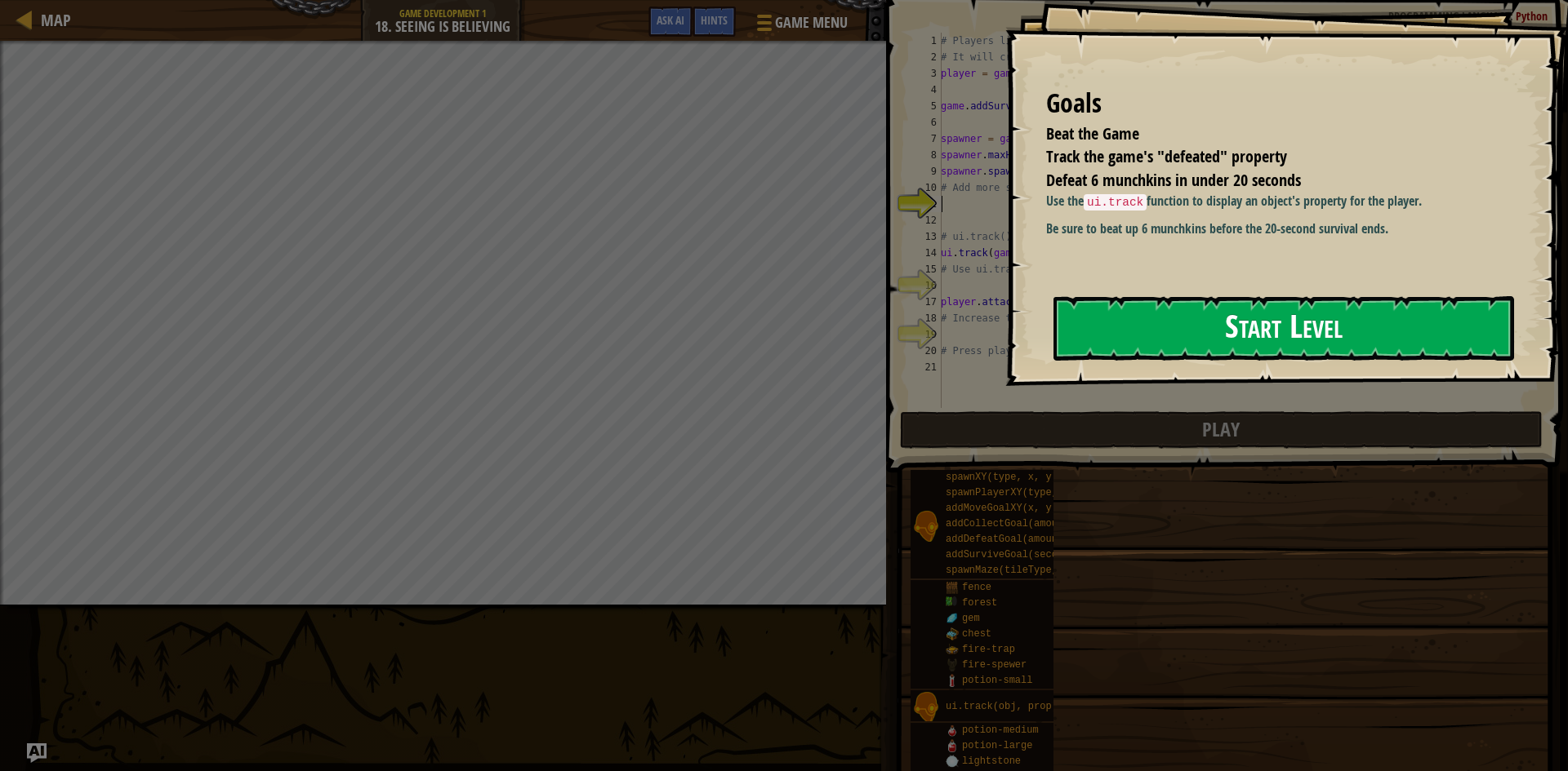
click at [1265, 345] on button "Start Level" at bounding box center [1283, 328] width 461 height 64
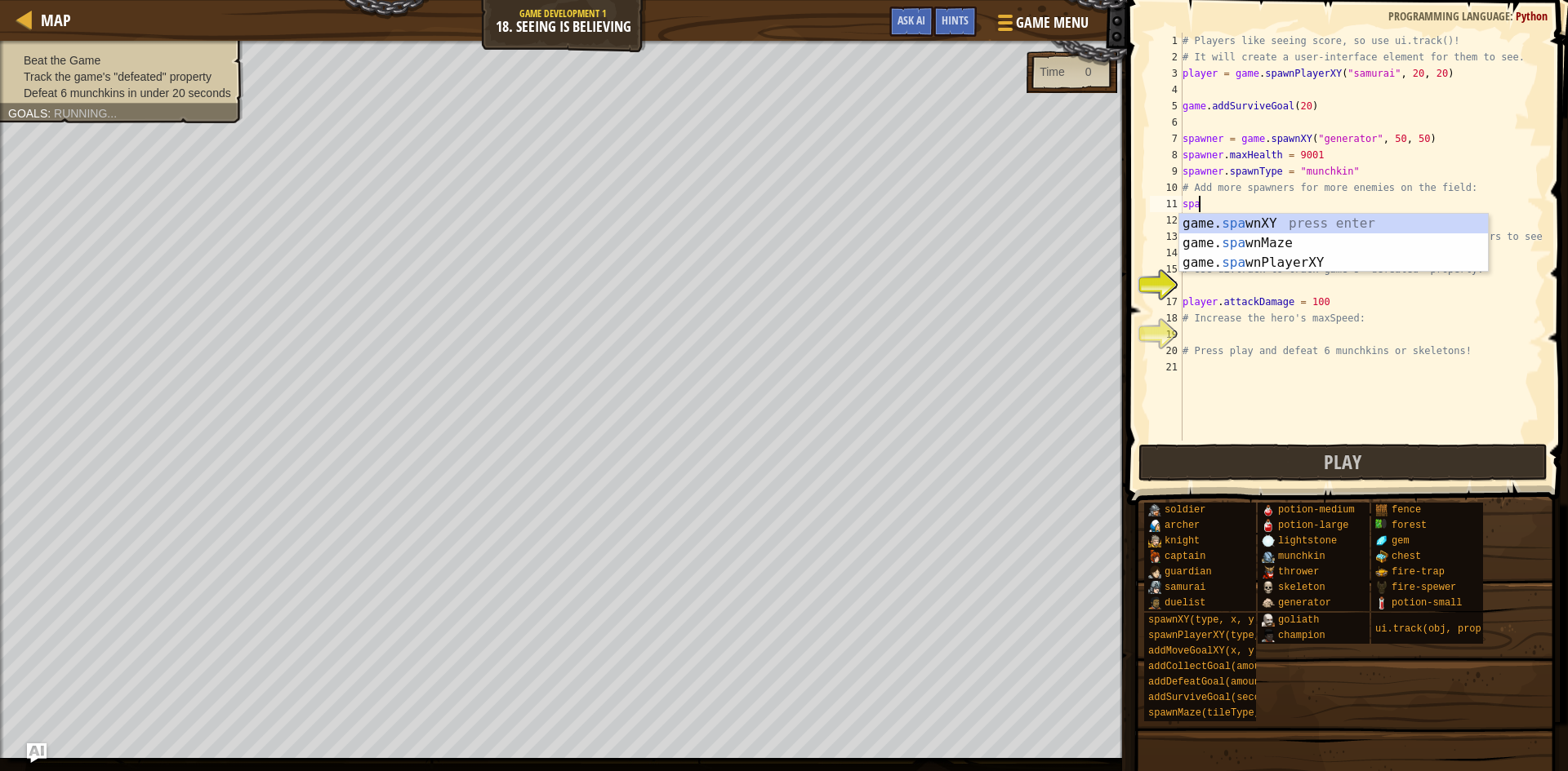
scroll to position [7, 1]
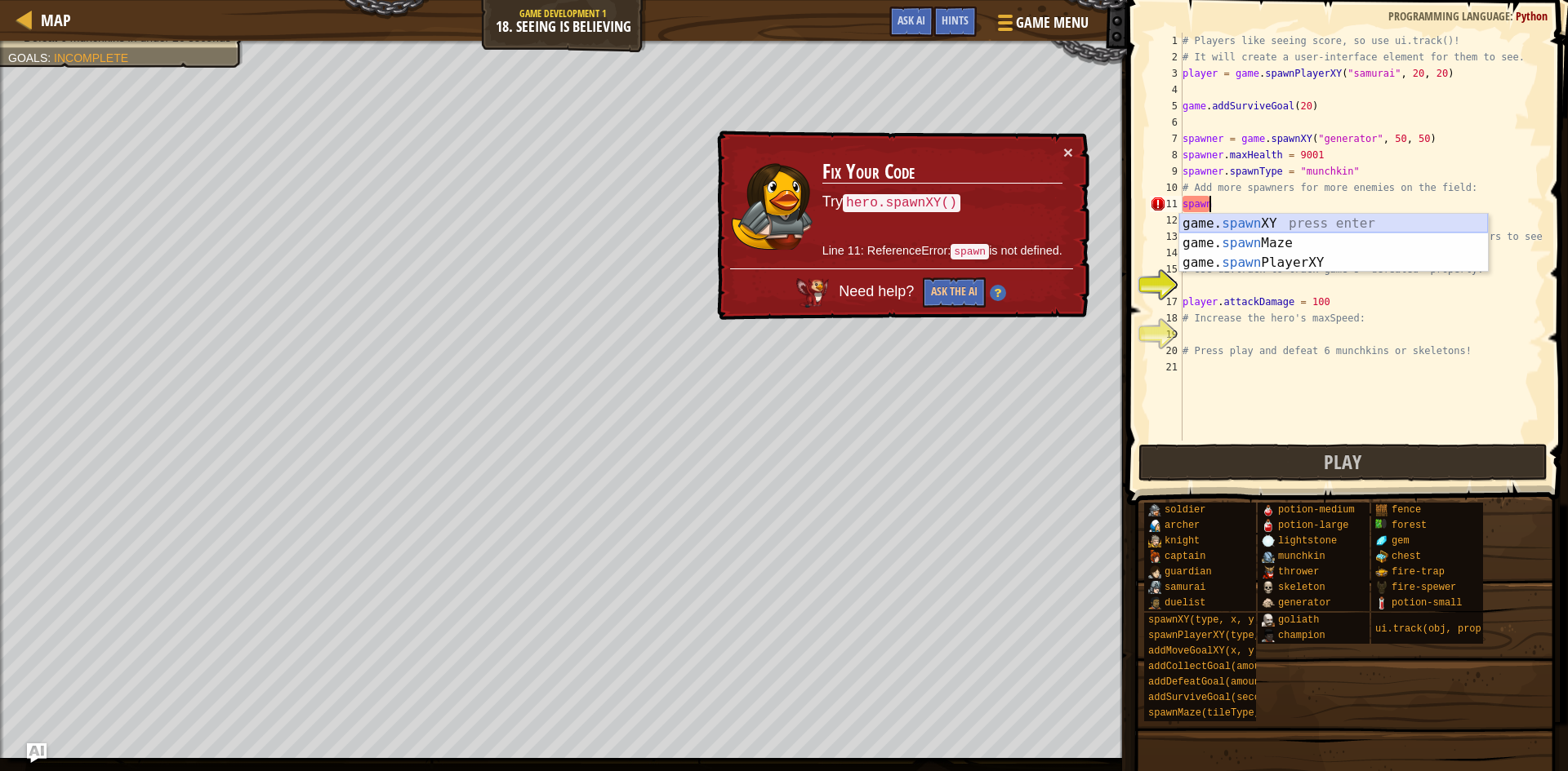
click at [1241, 224] on div "game. spawn XY press enter game. spawn Maze press enter game. spawn PlayerXY pr…" at bounding box center [1334, 263] width 309 height 98
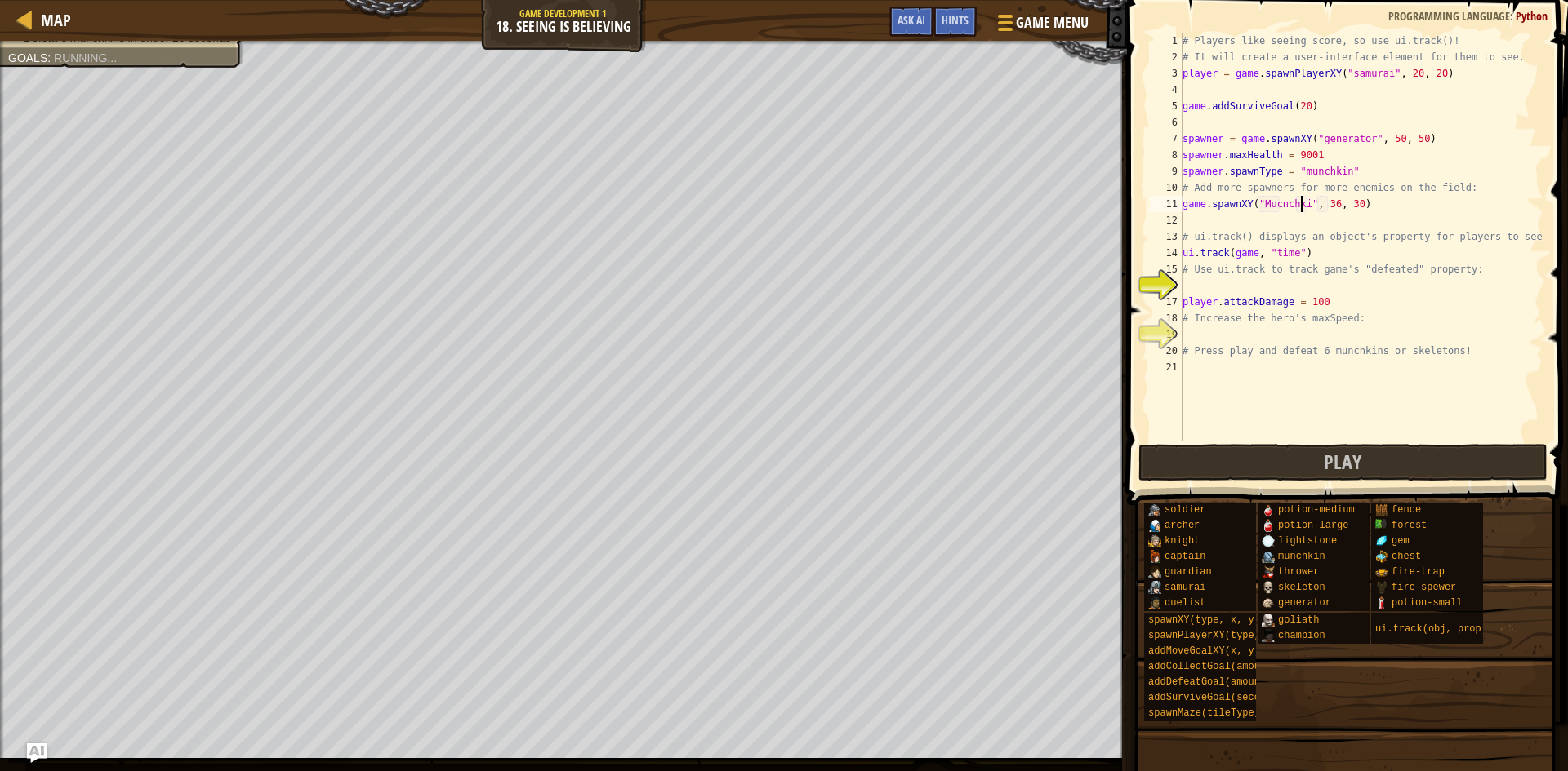
scroll to position [7, 10]
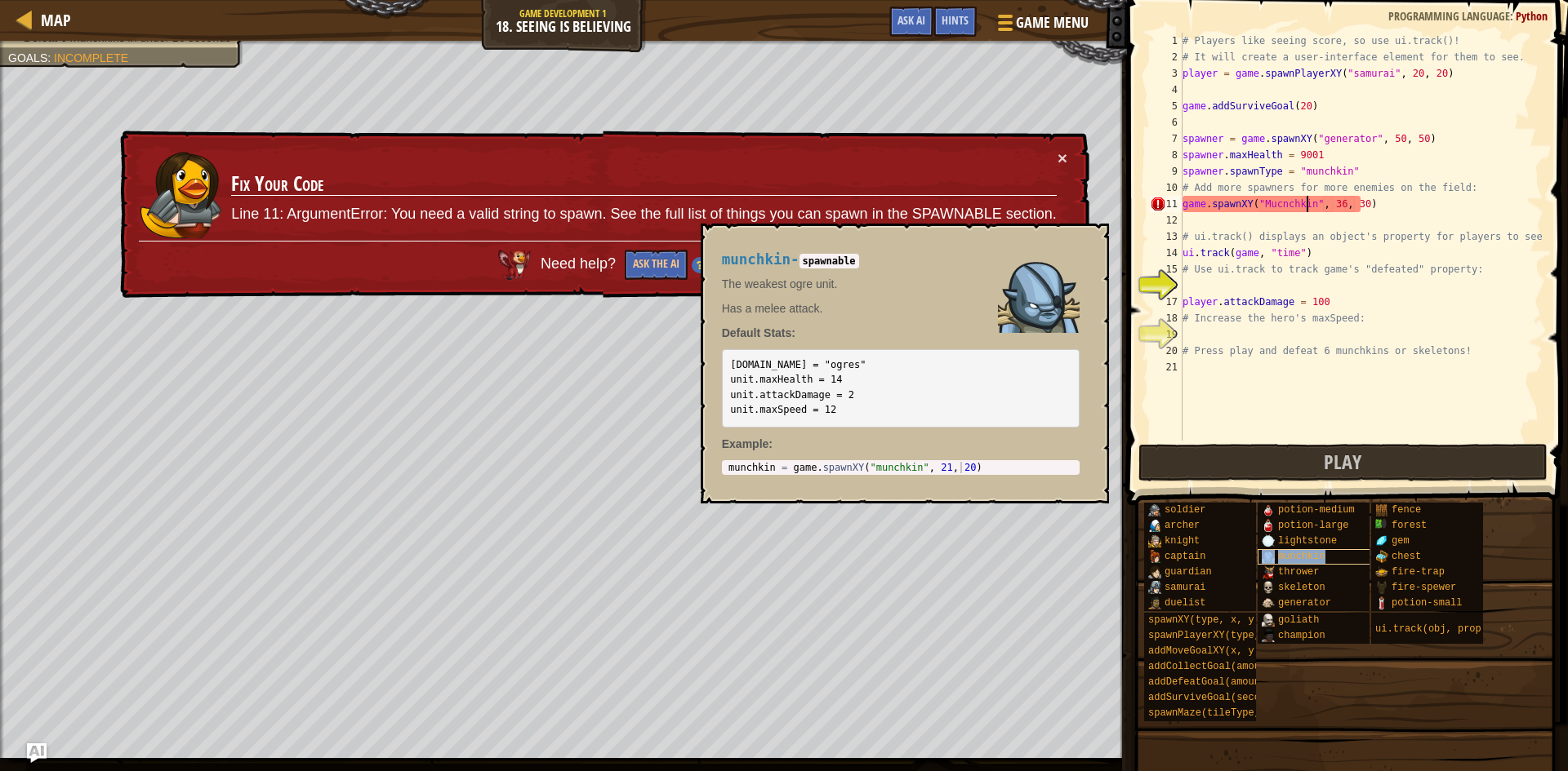
click at [1291, 557] on span "munchkin" at bounding box center [1301, 556] width 47 height 12
click at [1091, 231] on button "×" at bounding box center [1090, 242] width 13 height 23
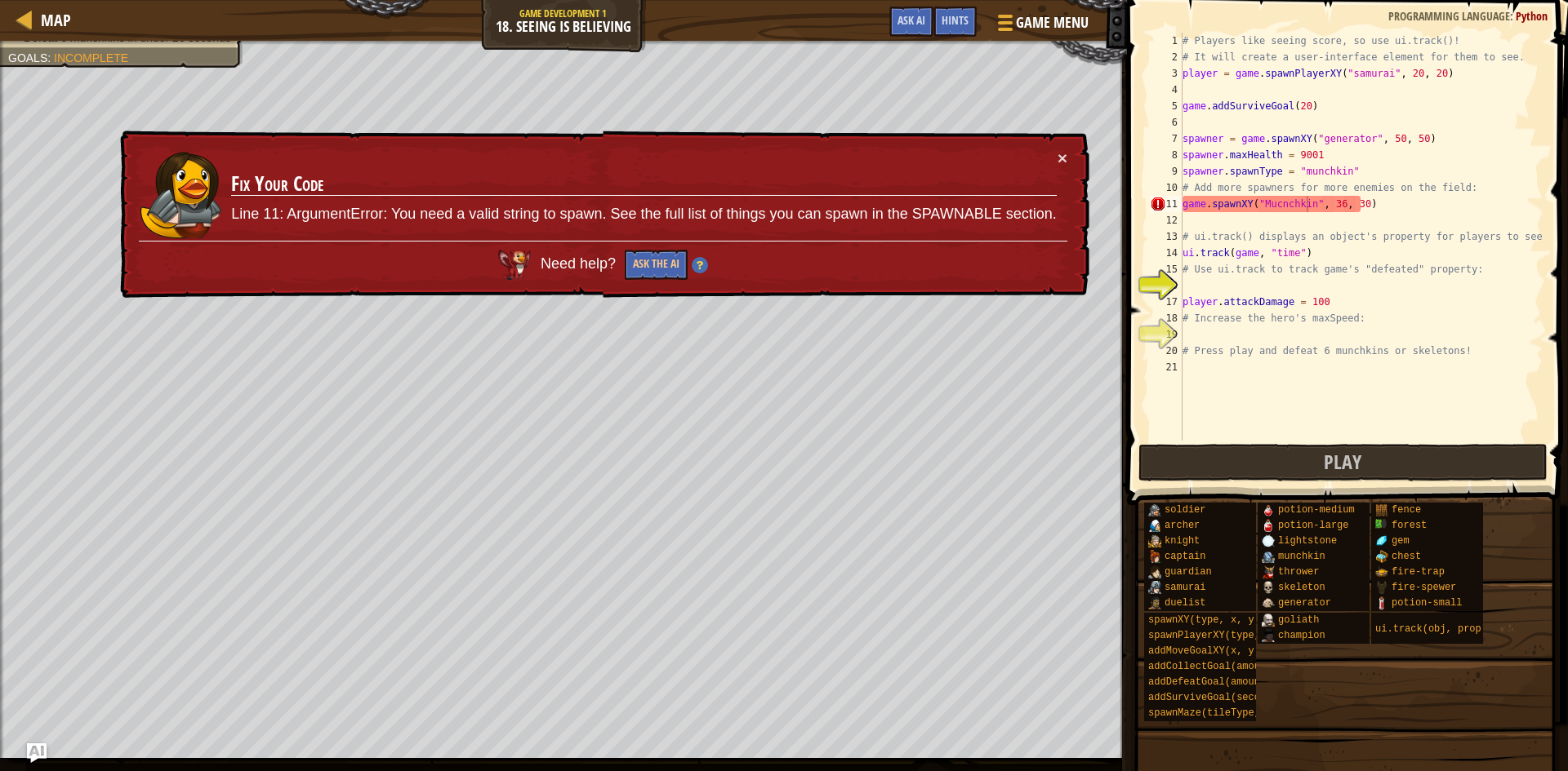
click at [1070, 156] on div "× Fix Your Code Line 11: ArgumentError: You need a valid string to spawn. See t…" at bounding box center [603, 215] width 973 height 168
click at [1069, 156] on div "× Fix Your Code Line 11: ArgumentError: You need a valid string to spawn. See t…" at bounding box center [603, 215] width 973 height 168
click at [1062, 163] on button "×" at bounding box center [1062, 157] width 10 height 17
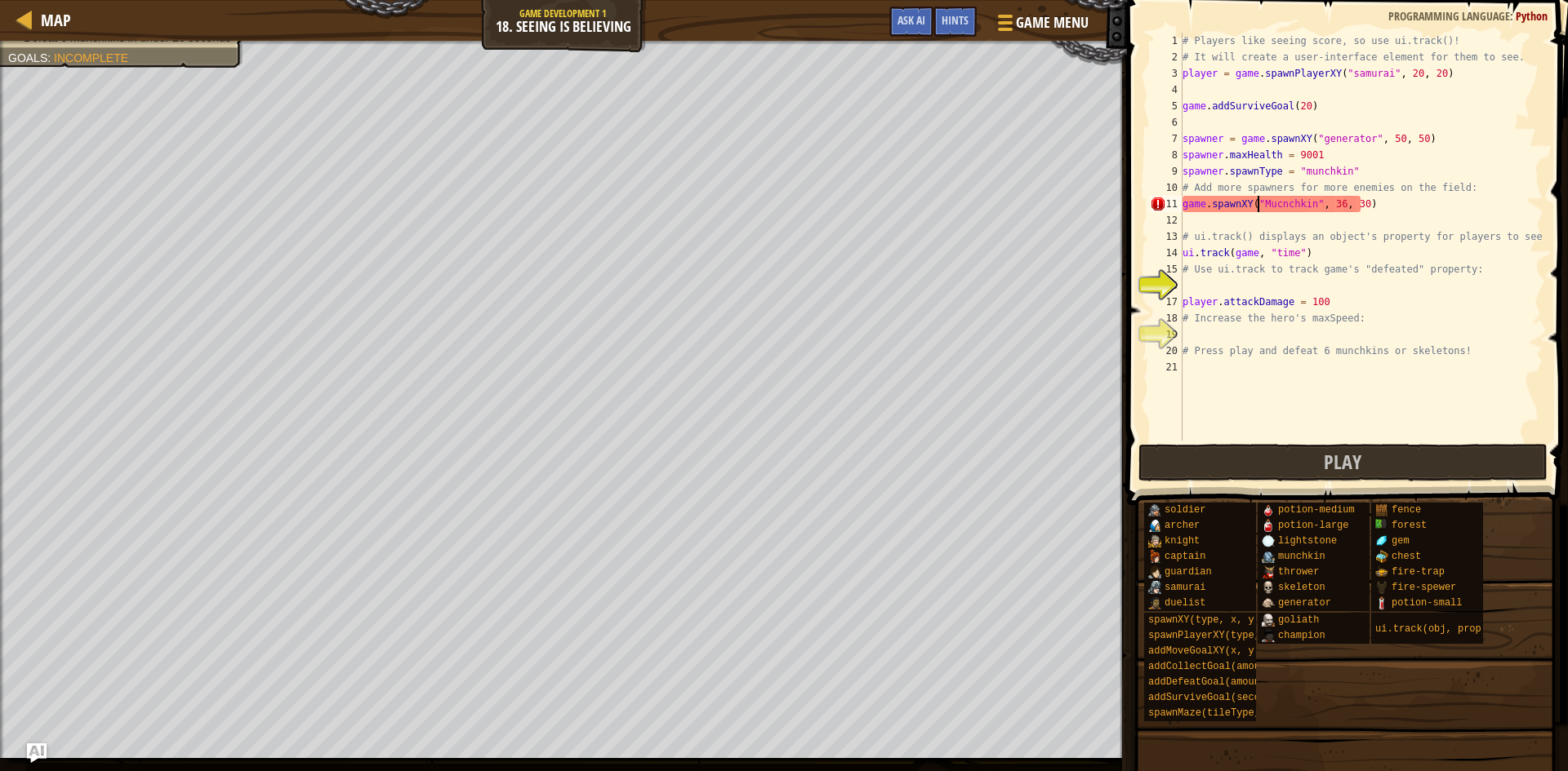
click at [1257, 207] on div "# Players like seeing score, so use ui.track()! # It will create a user-interfa…" at bounding box center [1361, 253] width 364 height 441
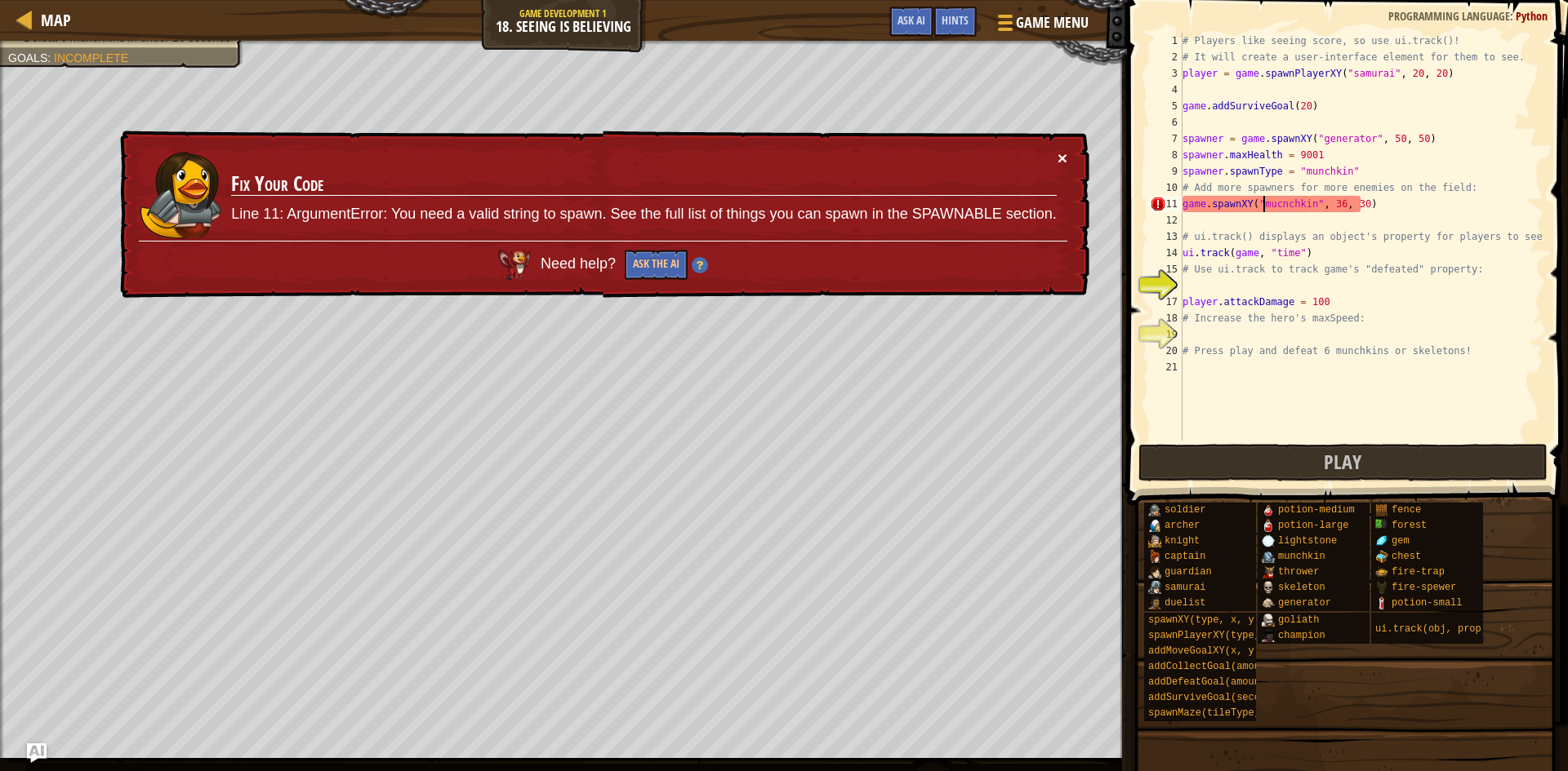
click at [1062, 159] on button "×" at bounding box center [1061, 150] width 11 height 17
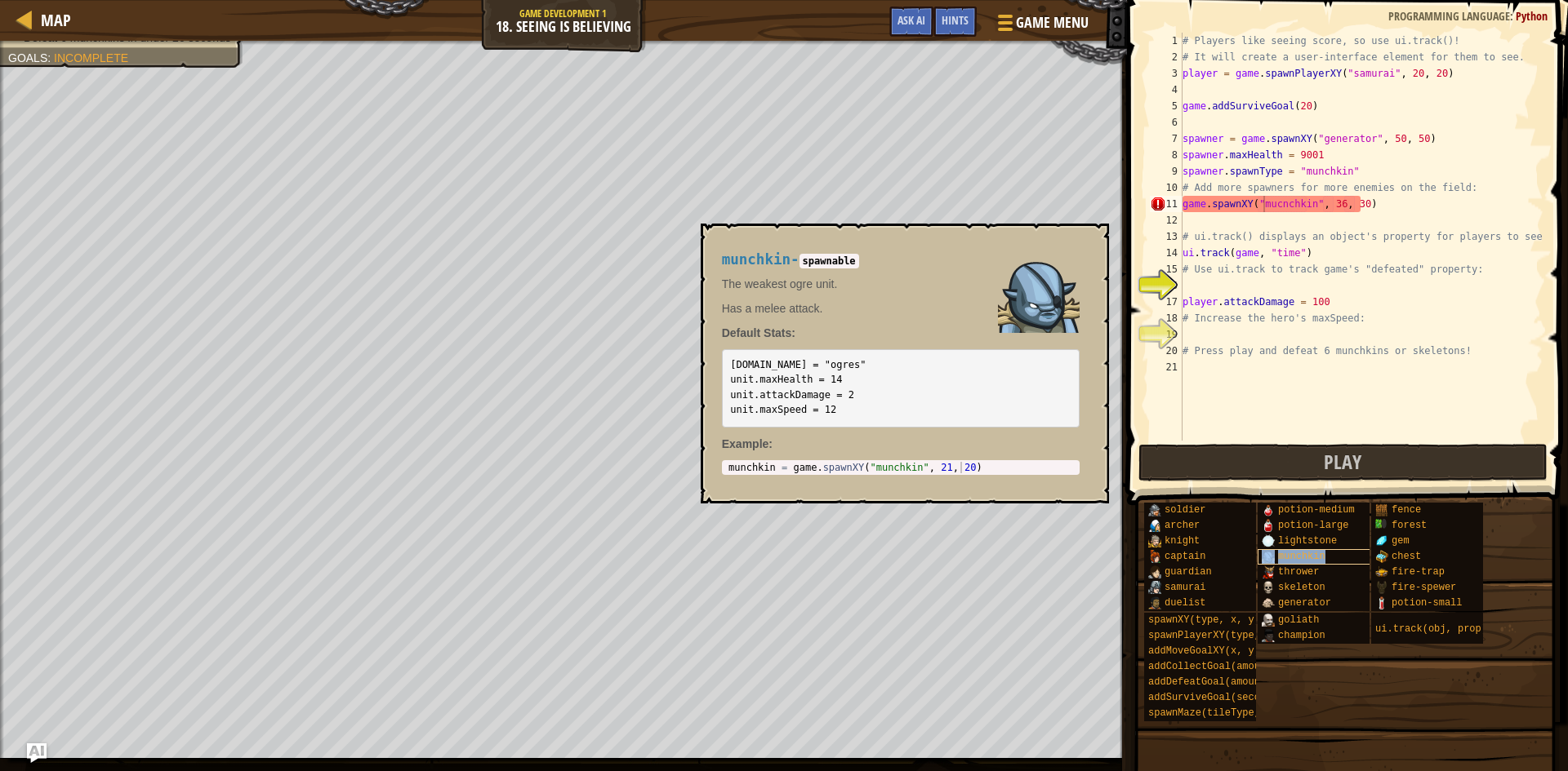
click at [1287, 556] on span "munchkin" at bounding box center [1301, 556] width 47 height 12
click at [1271, 207] on div "# Players like seeing score, so use ui.track()! # It will create a user-interfa…" at bounding box center [1361, 253] width 364 height 441
type textarea "game.spawnXY("munchkin", 36, 30)"
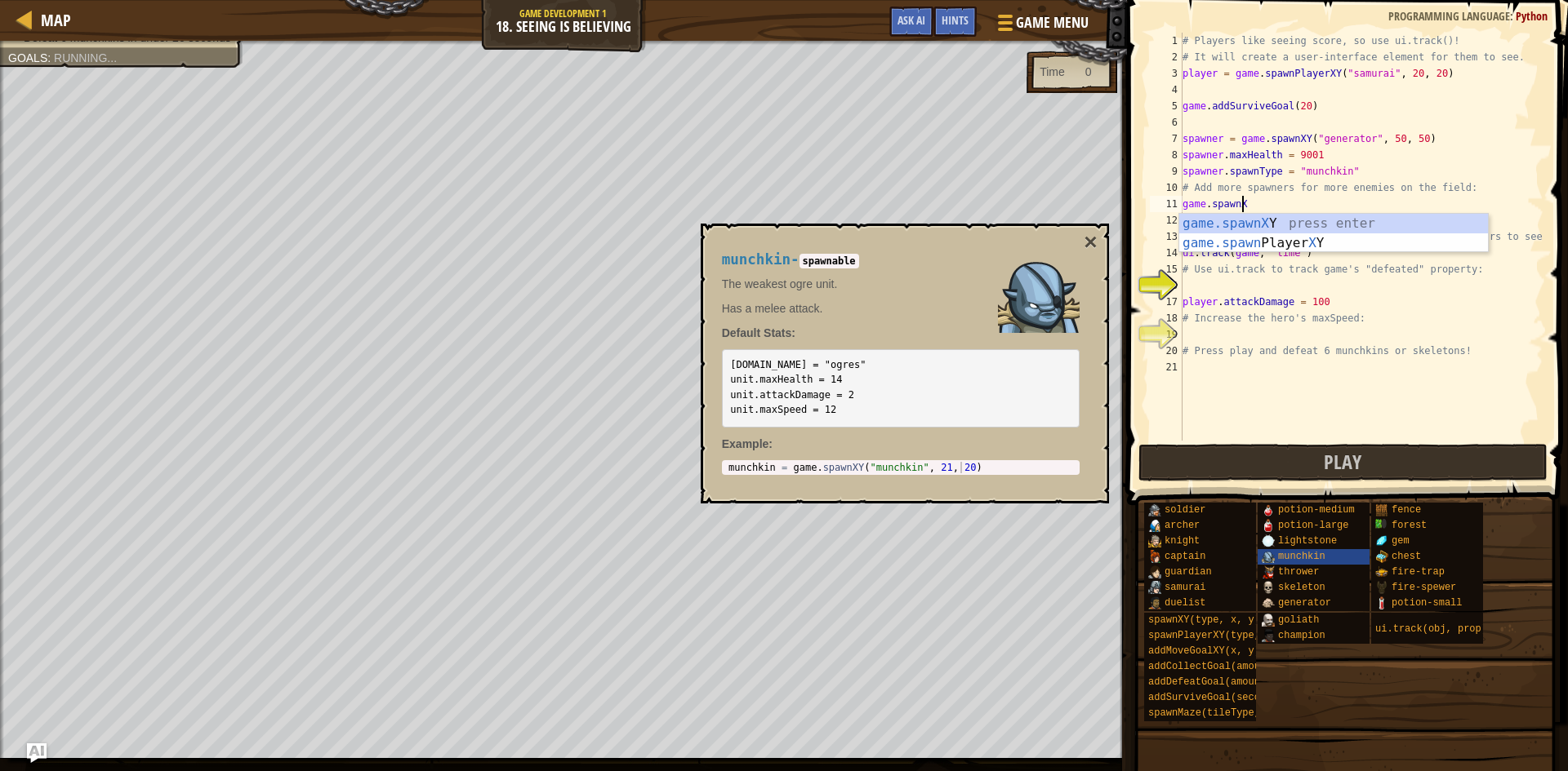
scroll to position [7, 4]
click at [1210, 249] on div "game.spawn Maze press enter game.spawn XY press enter game.spawn PlayerXY press…" at bounding box center [1334, 263] width 309 height 98
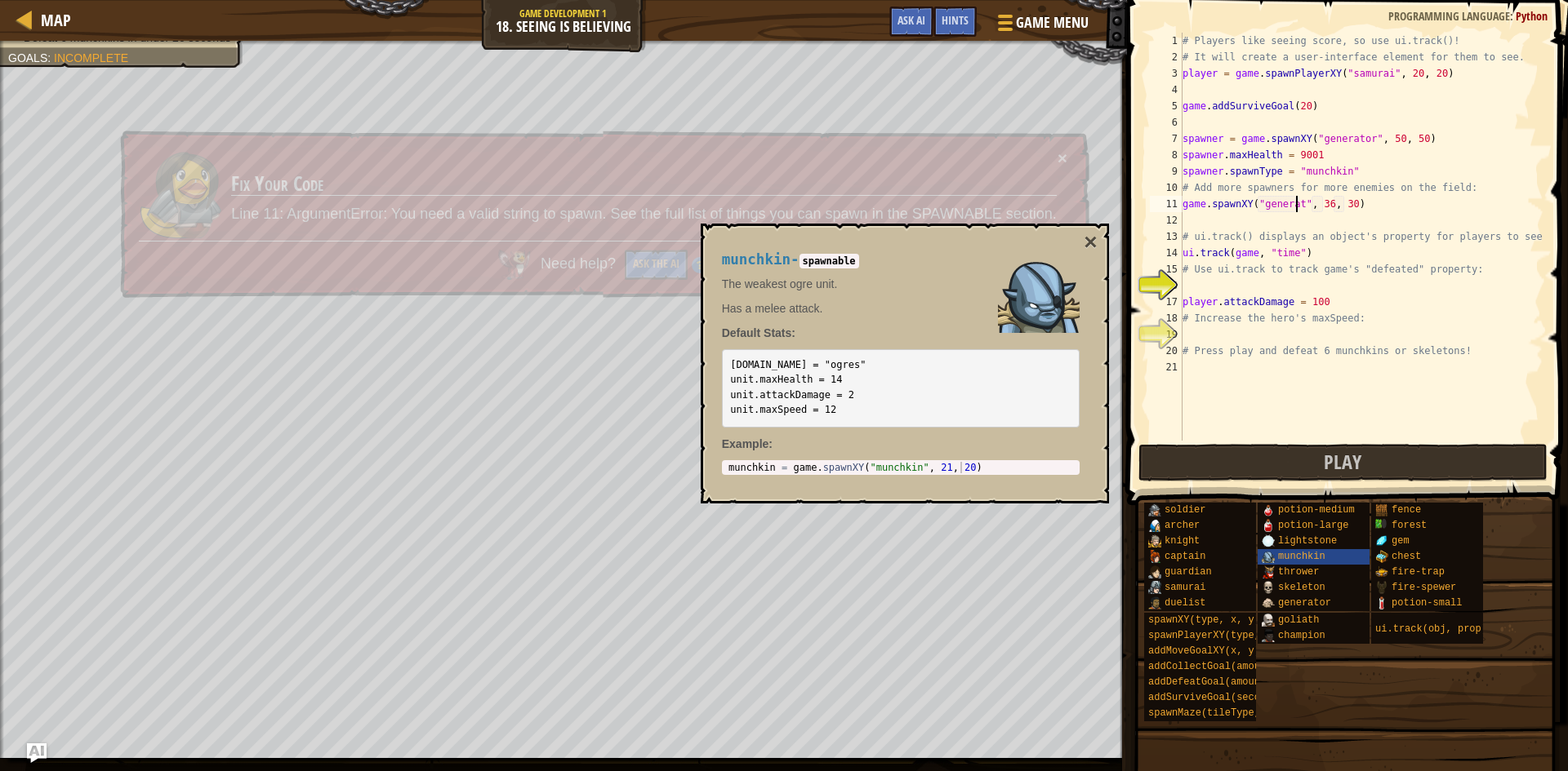
scroll to position [7, 10]
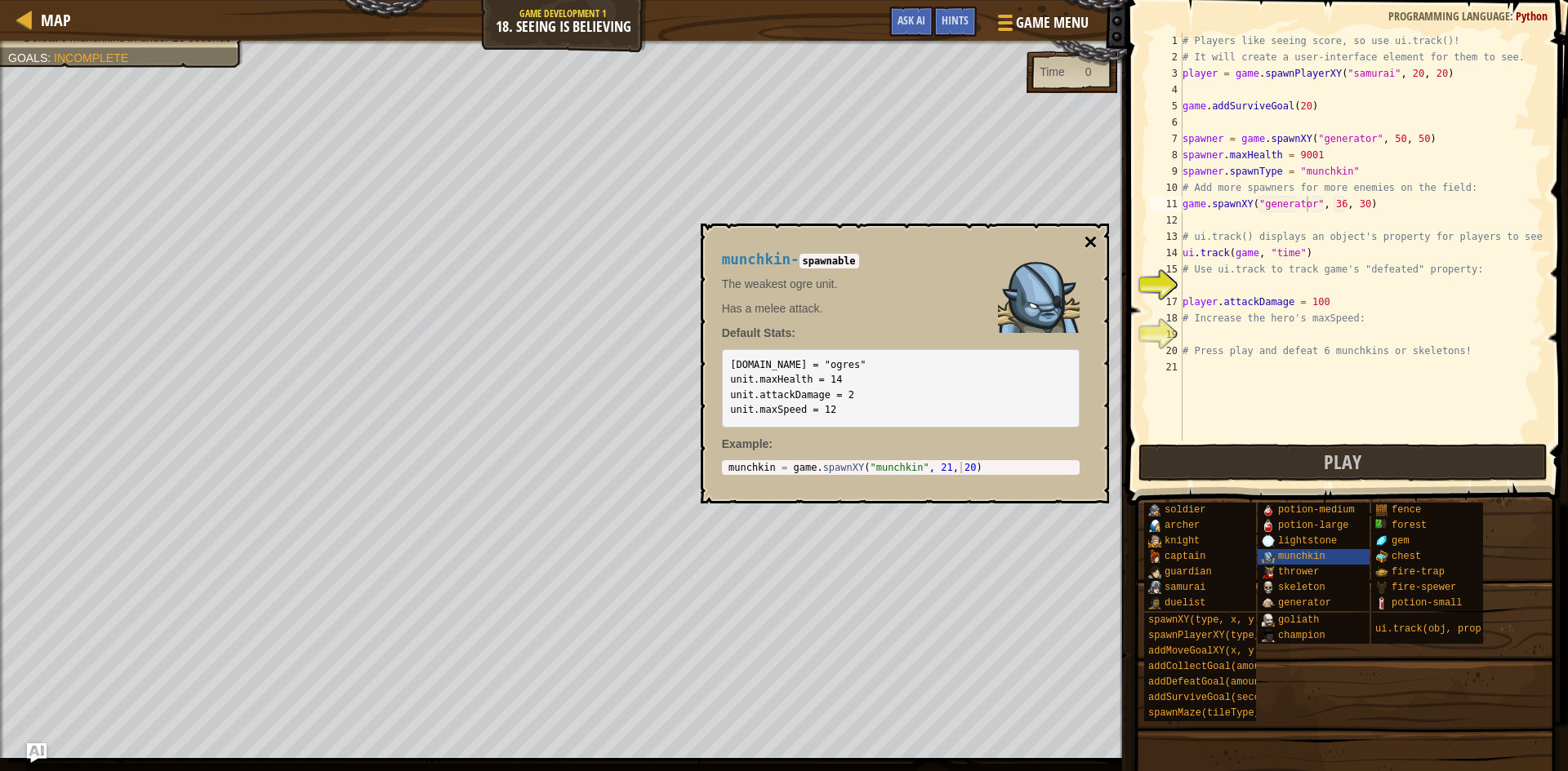
click at [1089, 244] on button "×" at bounding box center [1090, 242] width 13 height 23
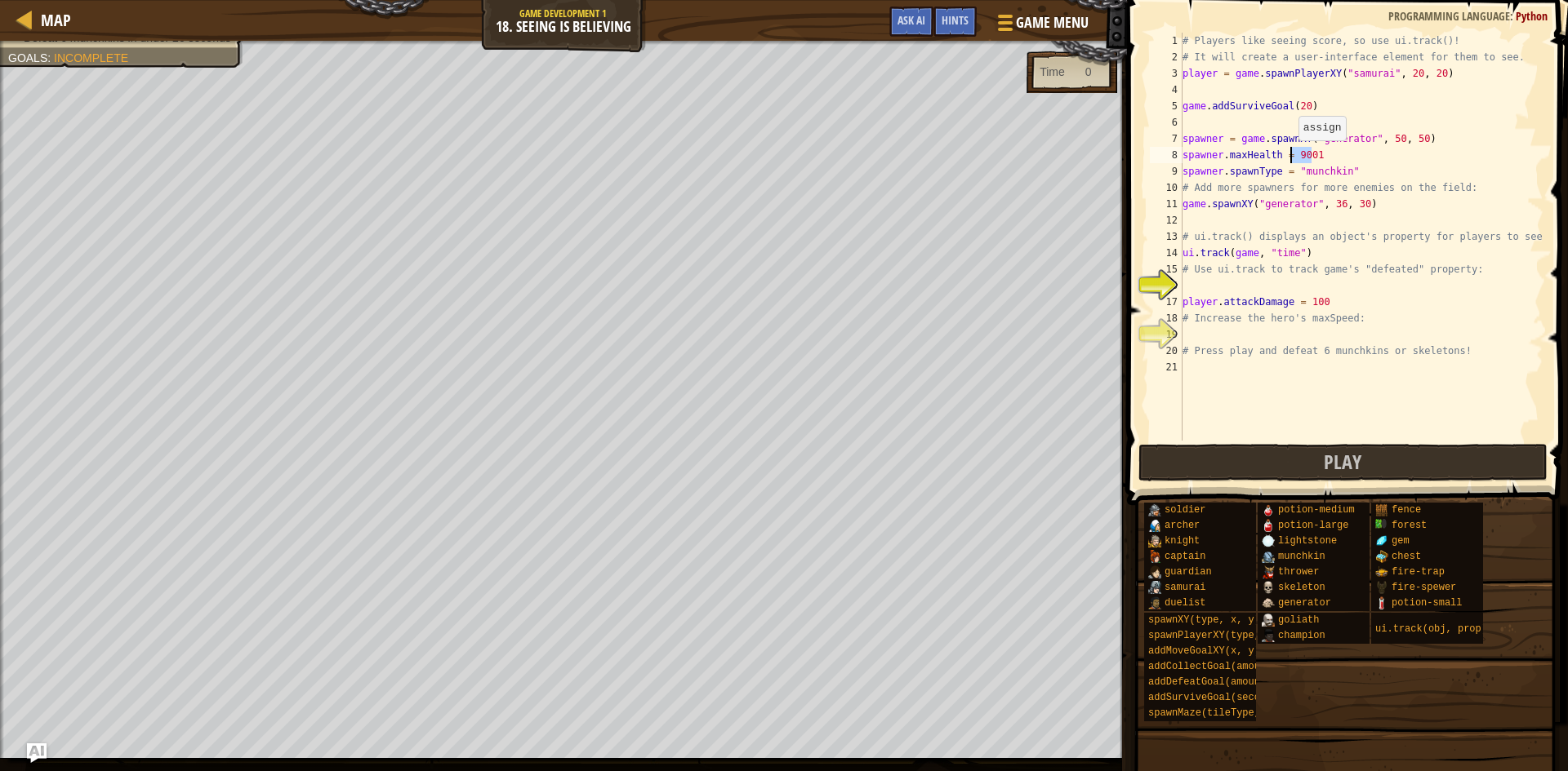
drag, startPoint x: 1311, startPoint y: 151, endPoint x: 1291, endPoint y: 157, distance: 20.9
click at [1291, 157] on div "# Players like seeing score, so use ui.track()! # It will create a user-interfa…" at bounding box center [1361, 253] width 364 height 441
type textarea "spawner.maxHealth = 1"
click at [1349, 221] on div "# Players like seeing score, so use ui.track()! # It will create a user-interfa…" at bounding box center [1361, 253] width 364 height 441
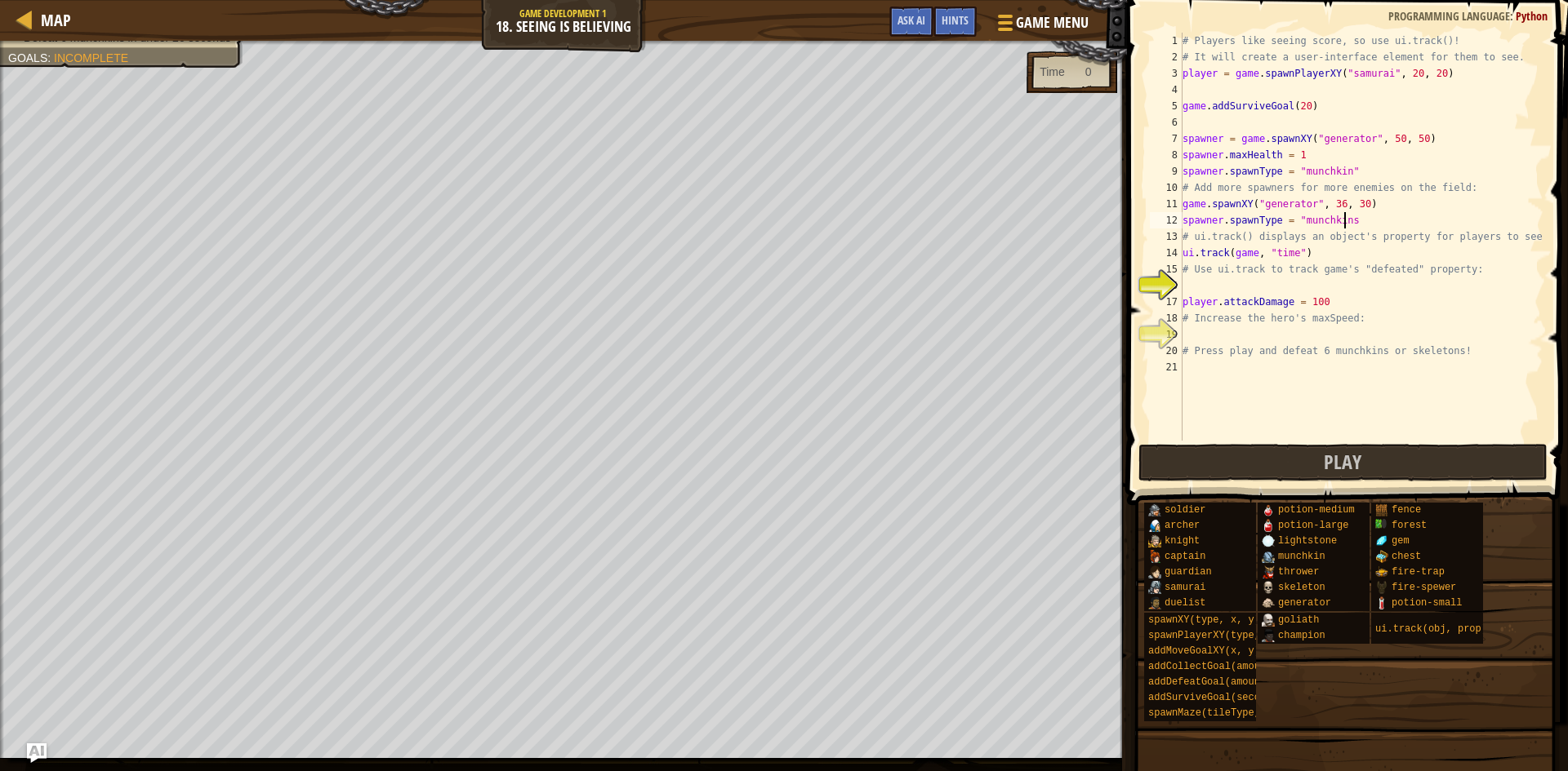
scroll to position [7, 13]
click at [1206, 445] on button "Play" at bounding box center [1342, 462] width 409 height 38
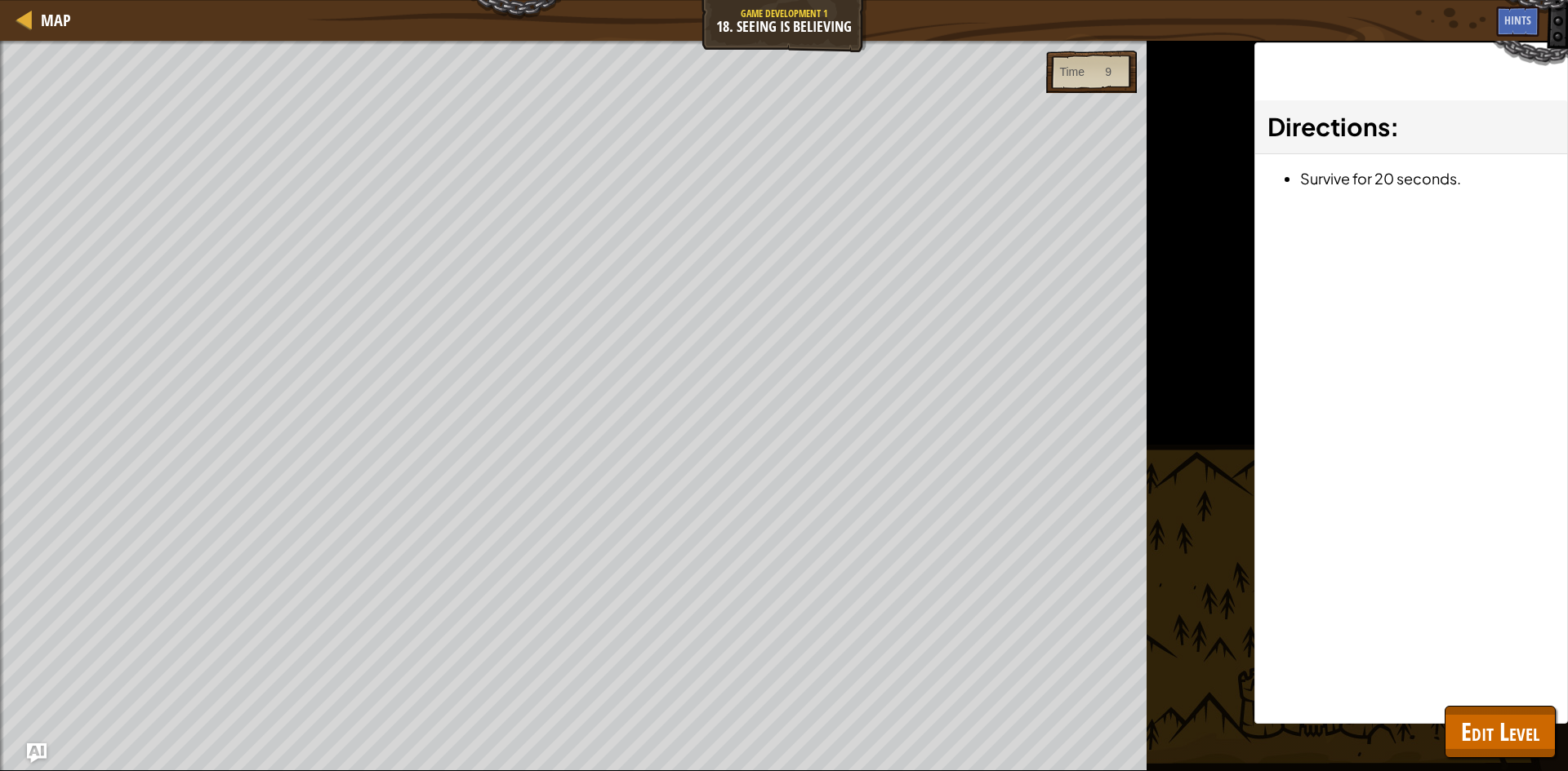
drag, startPoint x: 1385, startPoint y: 716, endPoint x: 1558, endPoint y: 737, distance: 174.3
click at [1464, 715] on div "Map Game Development 1 18. Seeing is Believing Game Menu Done Hints Ask AI 1 הה…" at bounding box center [784, 386] width 1568 height 771
drag, startPoint x: 1564, startPoint y: 740, endPoint x: 1526, endPoint y: 735, distance: 38.3
click at [1550, 744] on div "Map Game Development 1 18. Seeing is Believing Game Menu Done Hints Ask AI 1 הה…" at bounding box center [784, 386] width 1568 height 771
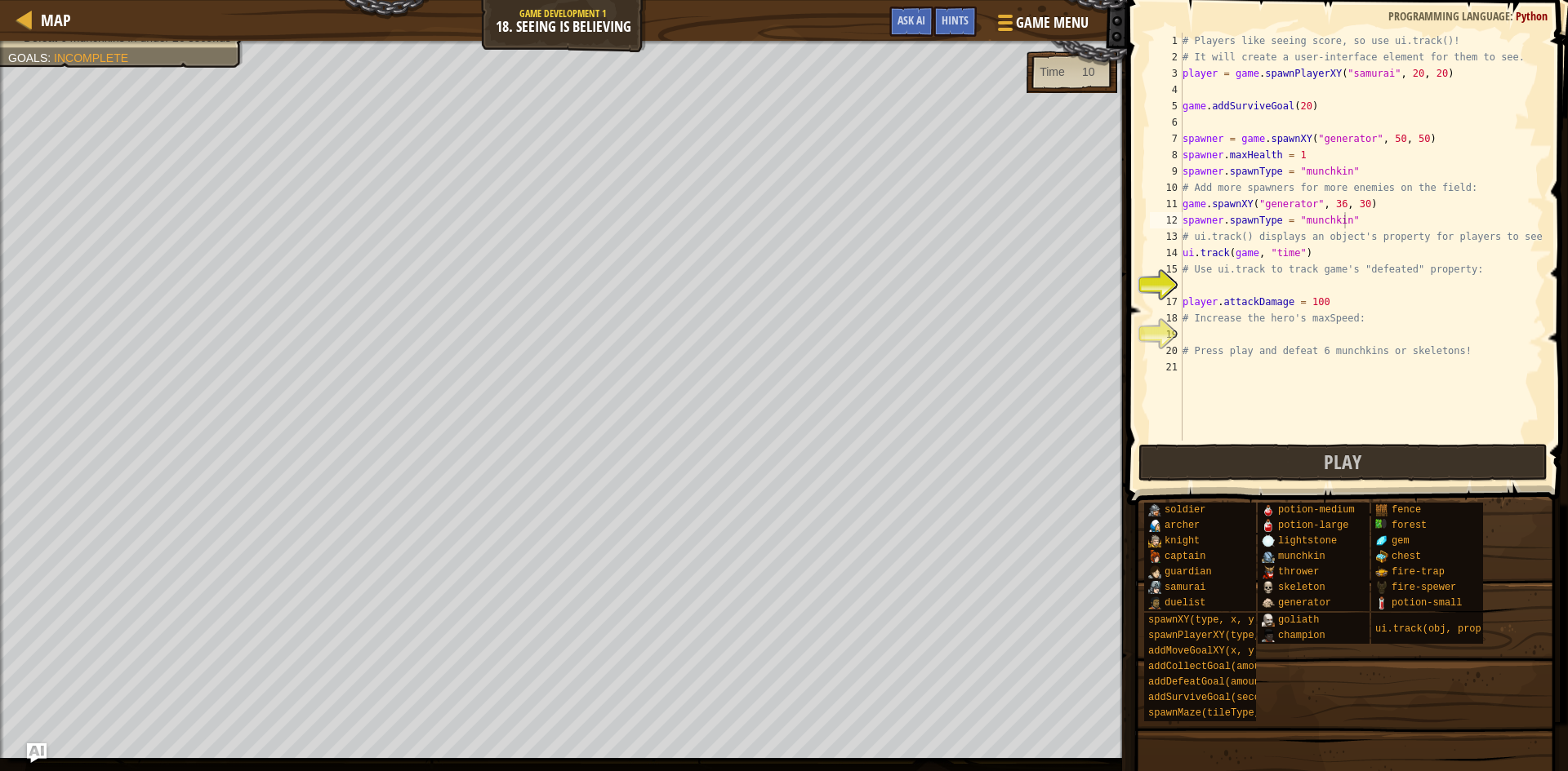
click at [1522, 735] on span at bounding box center [1345, 727] width 430 height 483
click at [1351, 221] on div "# Players like seeing score, so use ui.track()! # It will create a user-interfa…" at bounding box center [1361, 253] width 364 height 441
click at [1357, 220] on div "# Players like seeing score, so use ui.track()! # It will create a user-interfa…" at bounding box center [1361, 253] width 364 height 441
drag, startPoint x: 1357, startPoint y: 220, endPoint x: 1180, endPoint y: 208, distance: 177.4
click at [1180, 208] on div "spawner.spawnType = "munchkin" 1 2 3 4 5 6 7 8 9 10 11 12 13 14 15 16 17 18 19 …" at bounding box center [1345, 237] width 397 height 408
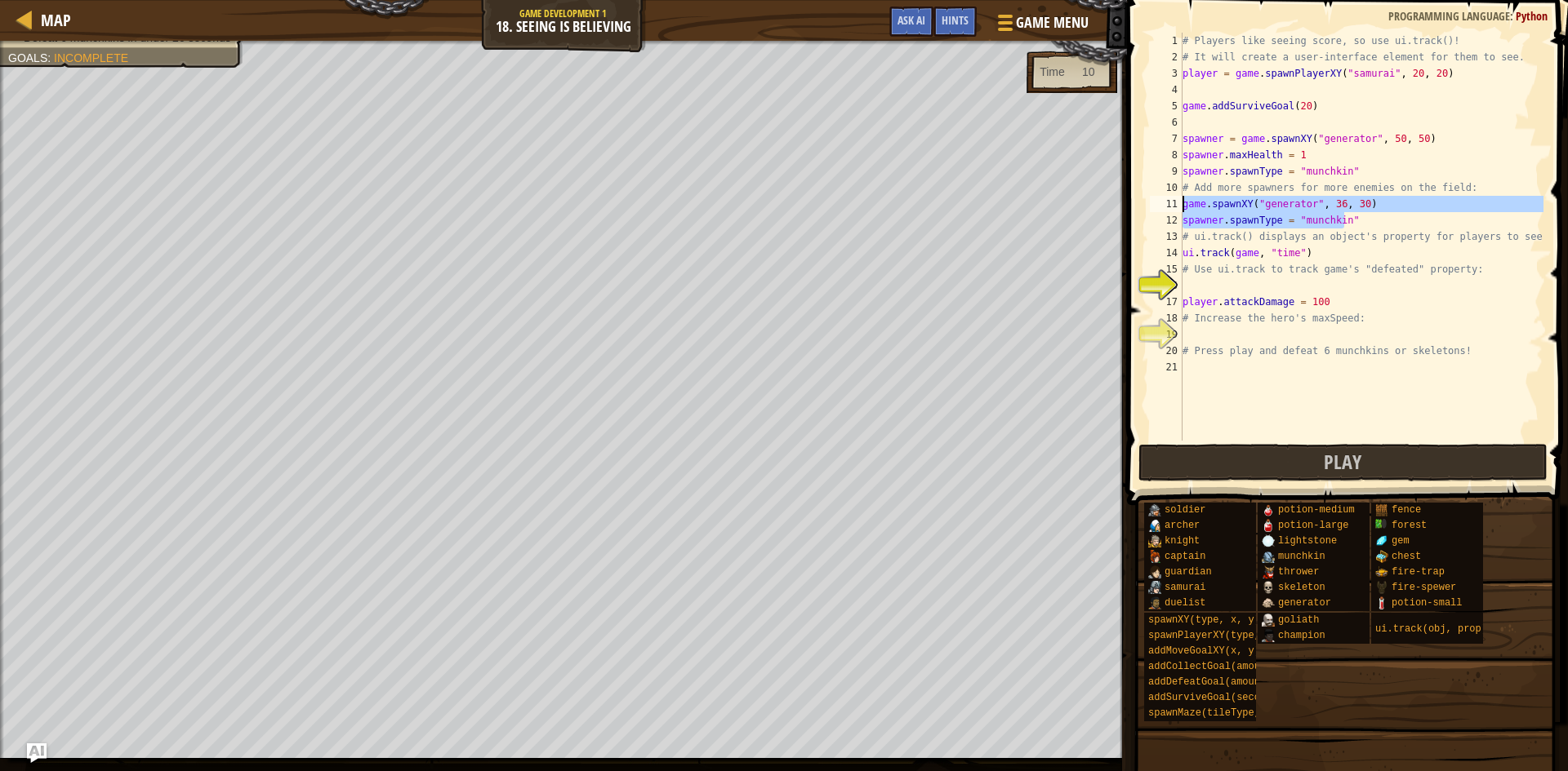
type textarea "game.spawnXY("generator", 36, 30) spawner.spawnType = "munchkin""
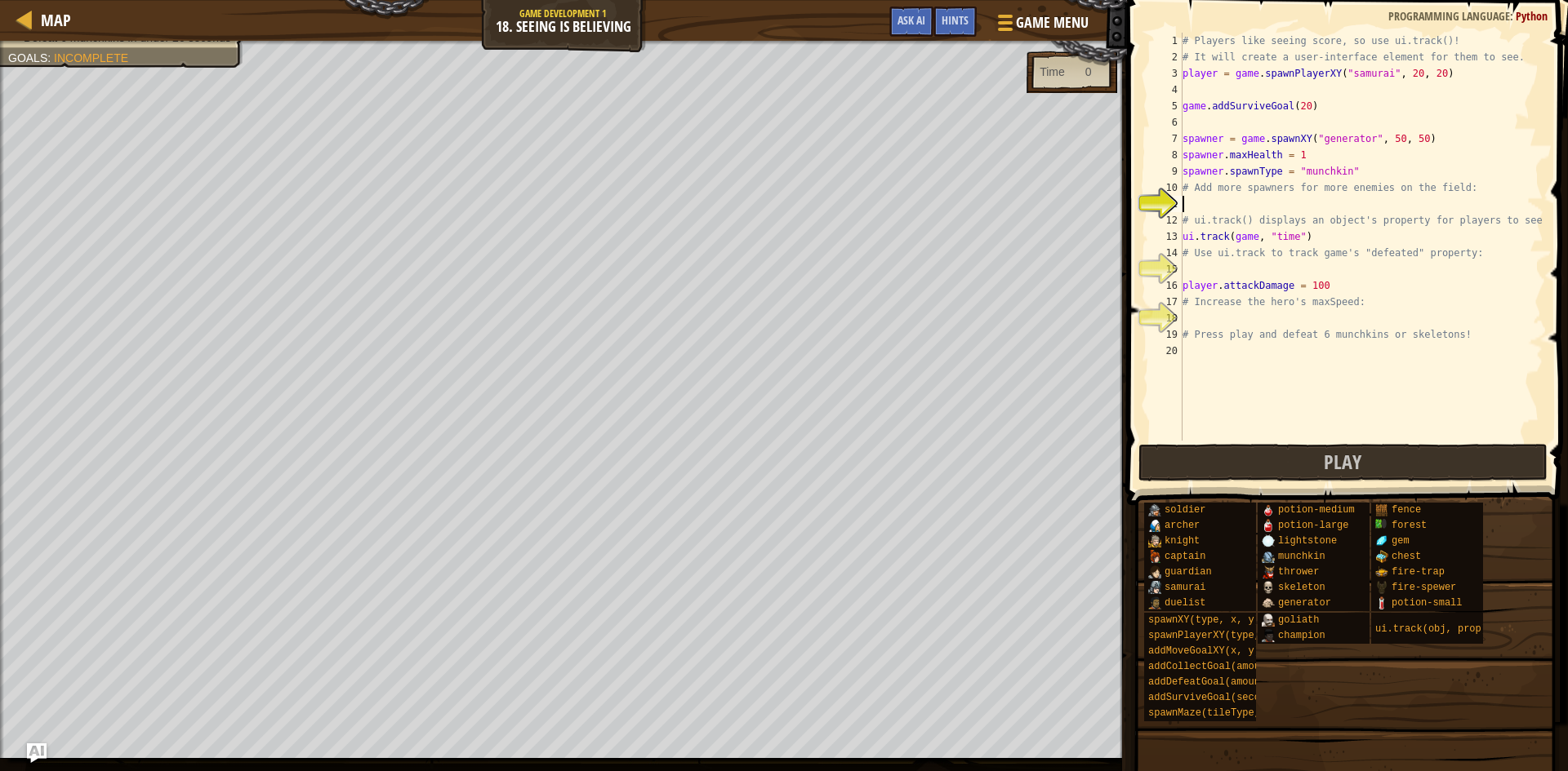
click at [1209, 316] on div "# Players like seeing score, so use ui.track()! # It will create a user-interfa…" at bounding box center [1361, 253] width 364 height 441
type textarea "h"
type textarea "\"
click at [1318, 285] on div "# Players like seeing score, so use ui.track()! # It will create a user-interfa…" at bounding box center [1361, 253] width 364 height 441
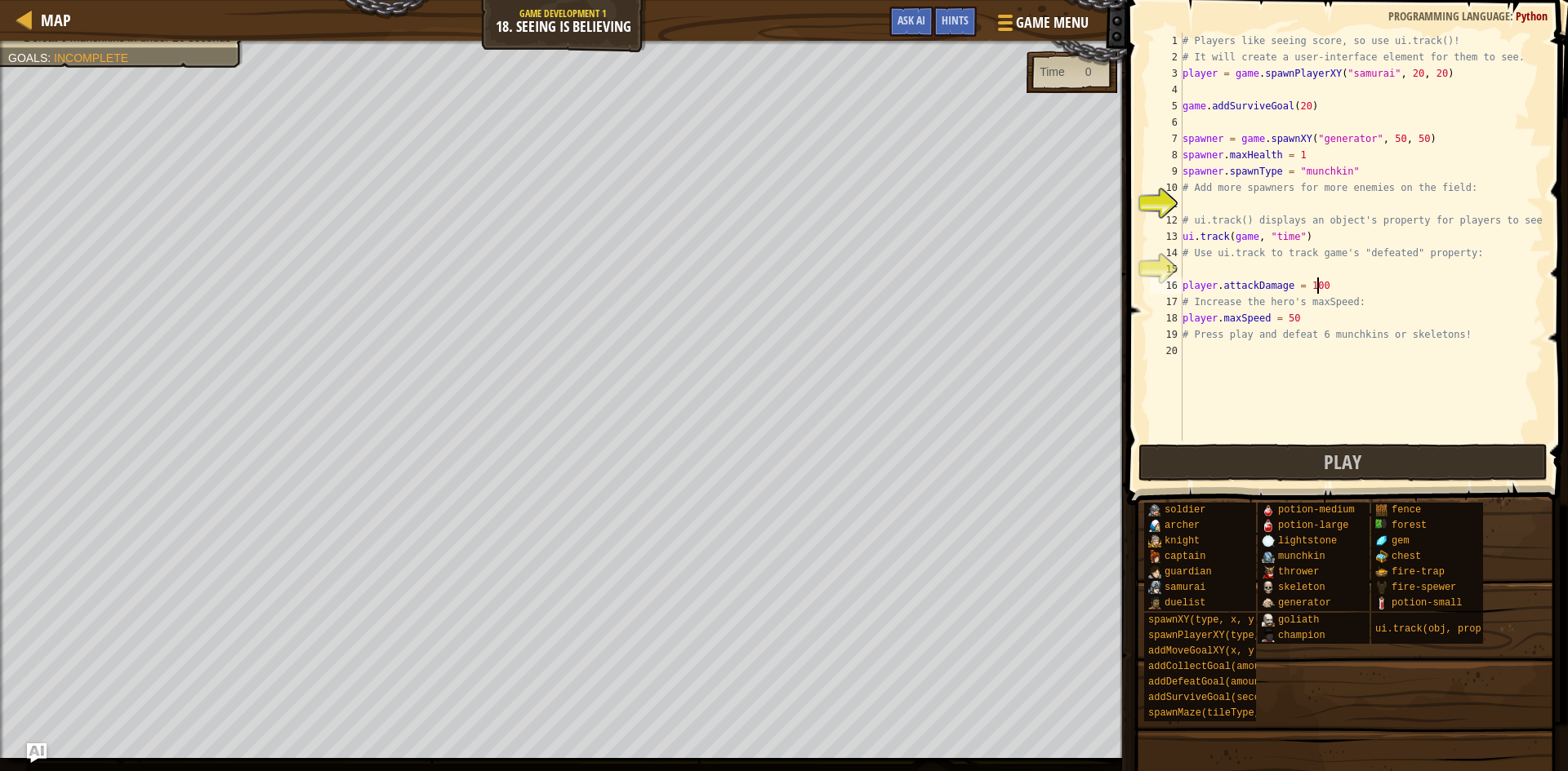
type textarea "player.attackDamage = 1000"
click at [1227, 261] on div "# Players like seeing score, so use ui.track()! # It will create a user-interfa…" at bounding box center [1361, 253] width 364 height 441
type textarea "g"
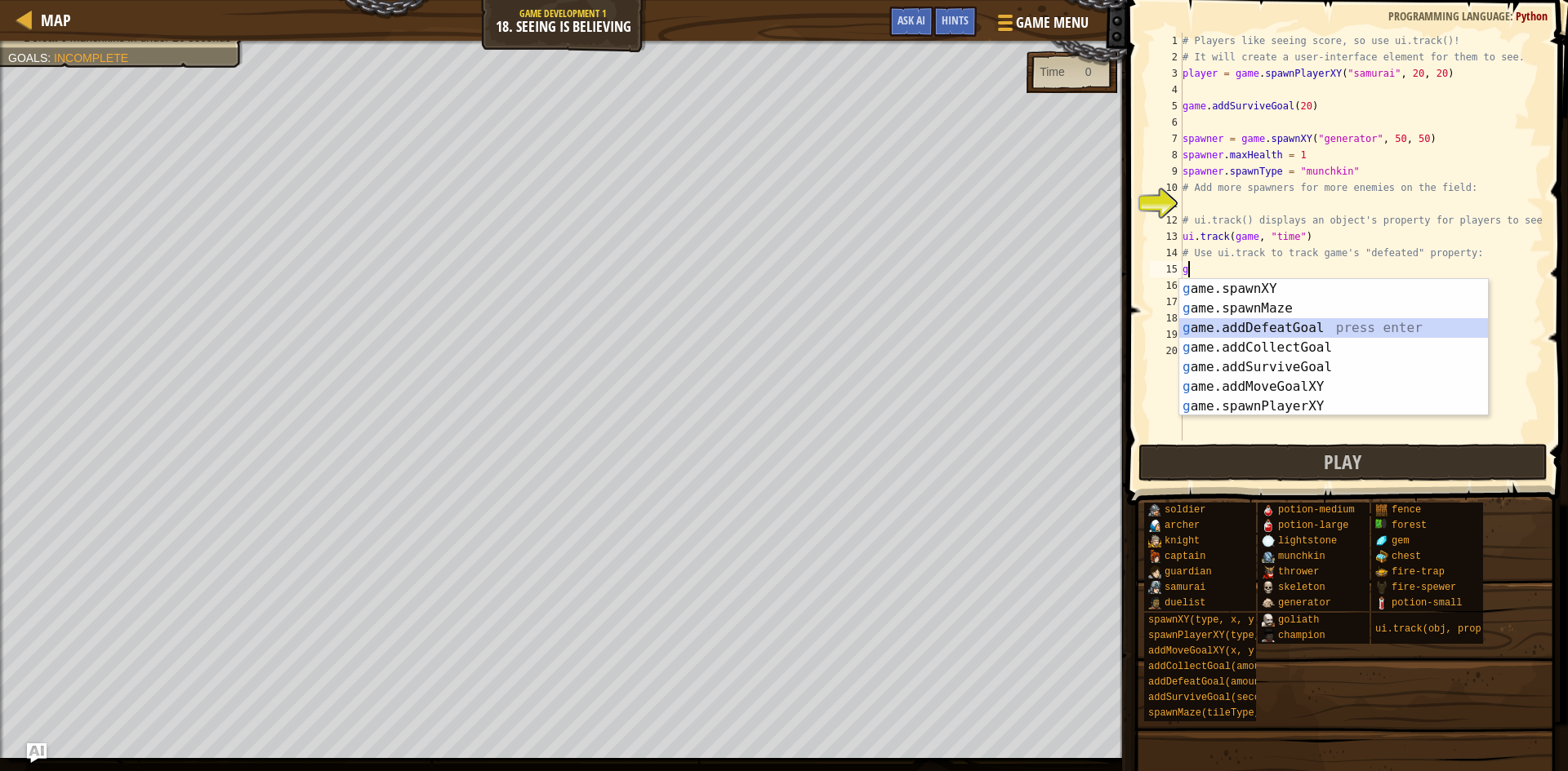
click at [1272, 334] on div "g ame.spawnXY press enter g ame.spawnMaze press enter g ame.addDefeatGoal press…" at bounding box center [1334, 367] width 309 height 176
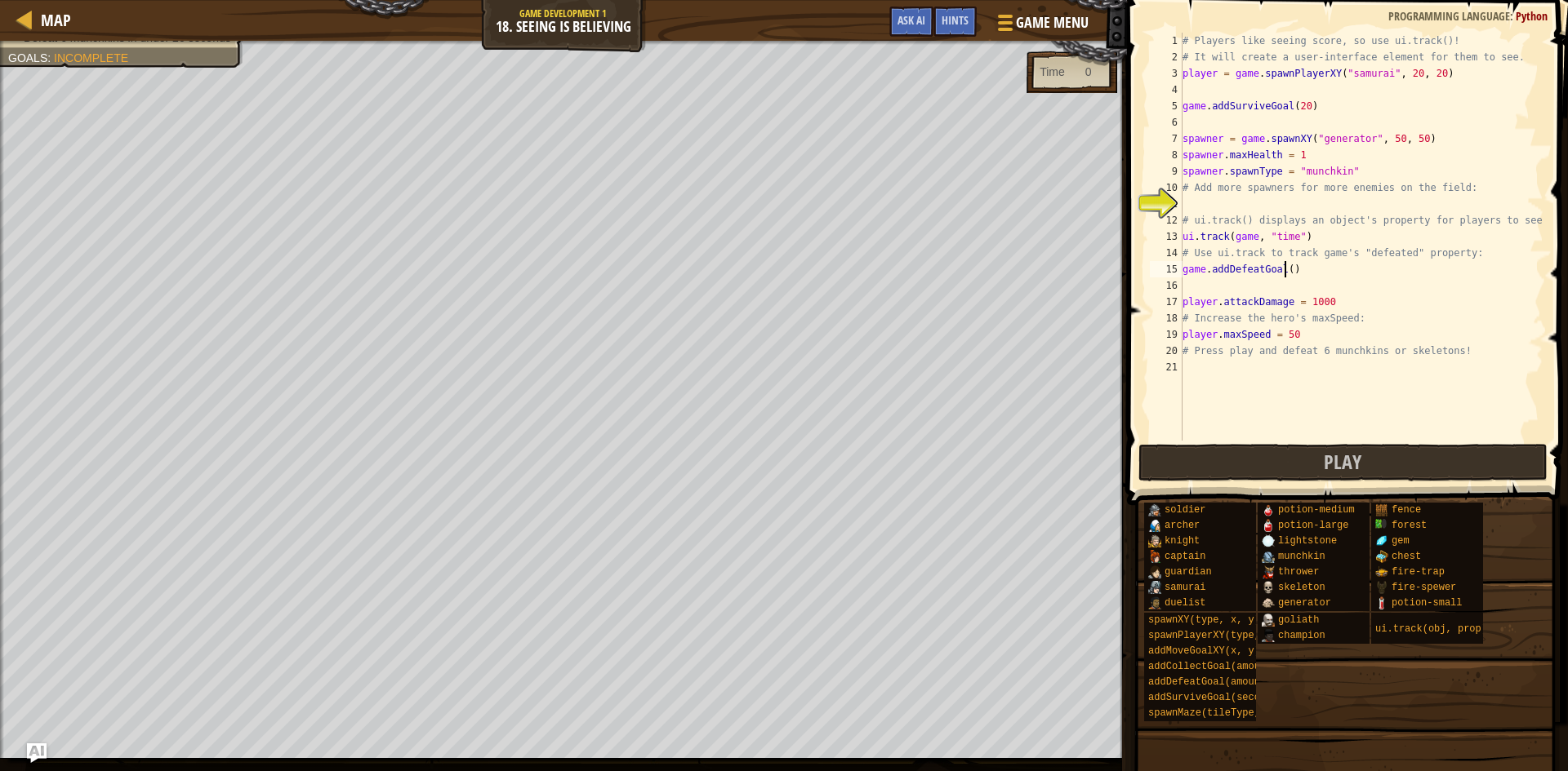
click at [1283, 270] on div "# Players like seeing score, so use ui.track()! # It will create a user-interfa…" at bounding box center [1361, 253] width 364 height 441
click at [1286, 267] on div "# Players like seeing score, so use ui.track()! # It will create a user-interfa…" at bounding box center [1361, 253] width 364 height 441
click at [1276, 294] on div "# Players like seeing score, so use ui.track()! # It will create a user-interfa…" at bounding box center [1361, 253] width 364 height 441
click at [1319, 294] on div "# Players like seeing score, so use ui.track()! # It will create a user-interfa…" at bounding box center [1361, 253] width 364 height 441
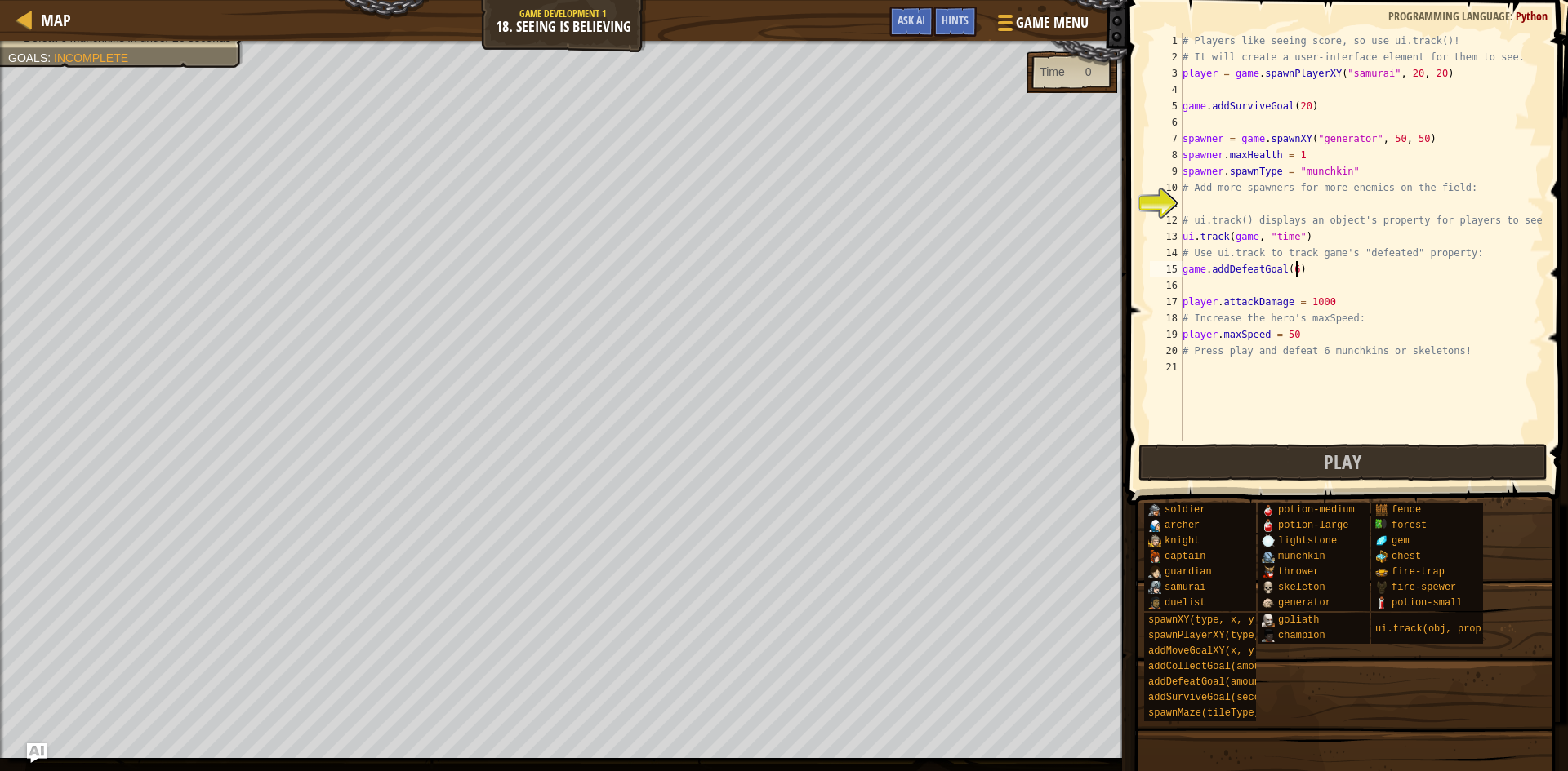
click at [1325, 274] on div "# Players like seeing score, so use ui.track()! # It will create a user-interfa…" at bounding box center [1361, 253] width 364 height 441
click at [1305, 187] on div "# Players like seeing score, so use ui.track()! # It will create a user-interfa…" at bounding box center [1361, 253] width 364 height 441
type textarea "# Add more spawners for more enemies on the field:"
click at [1287, 191] on div "# Players like seeing score, so use ui.track()! # It will create a user-interfa…" at bounding box center [1361, 253] width 364 height 441
click at [1262, 206] on div "# Players like seeing score, so use ui.track()! # It will create a user-interfa…" at bounding box center [1361, 253] width 364 height 441
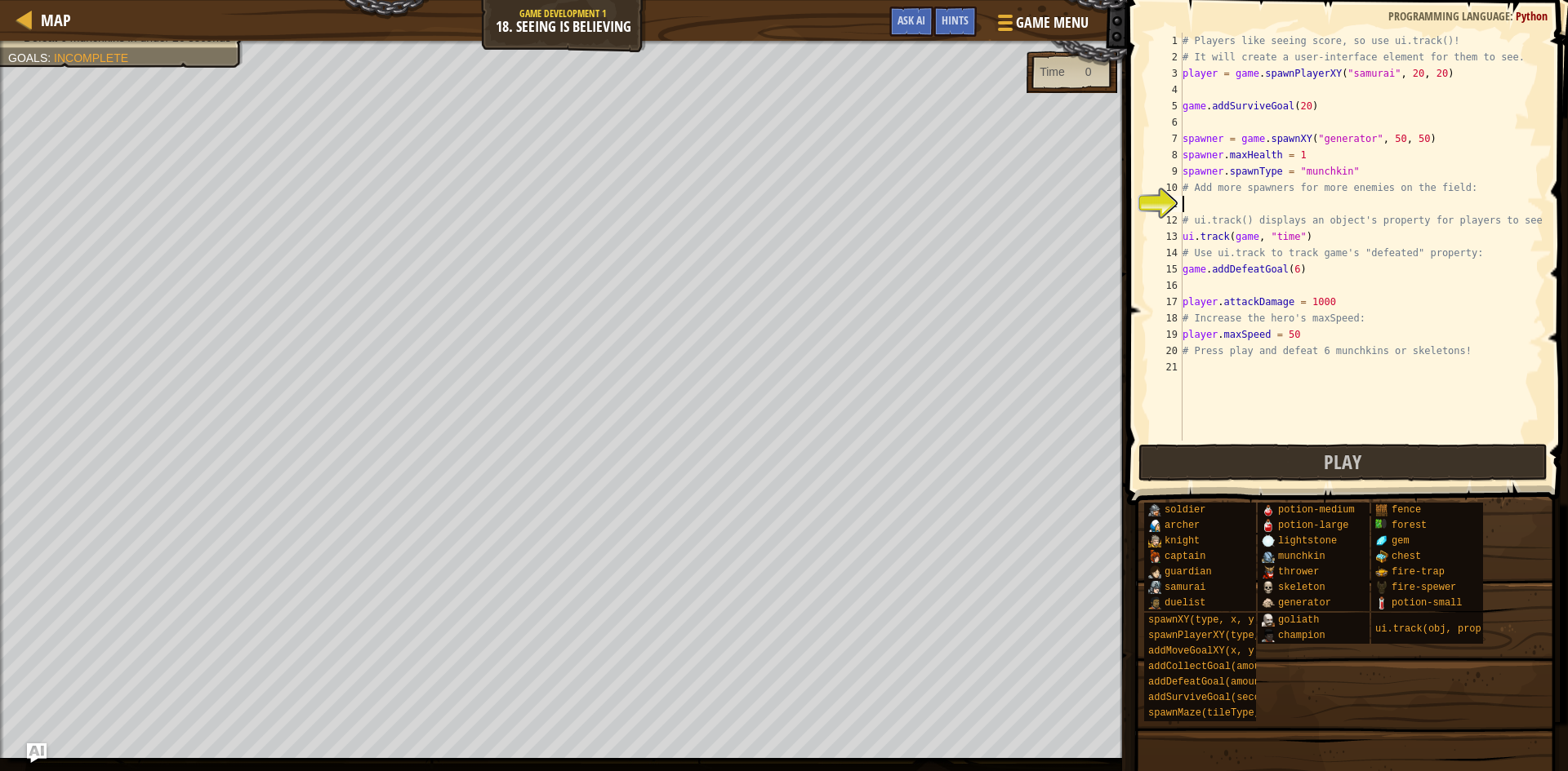
scroll to position [7, 0]
type textarea "d"
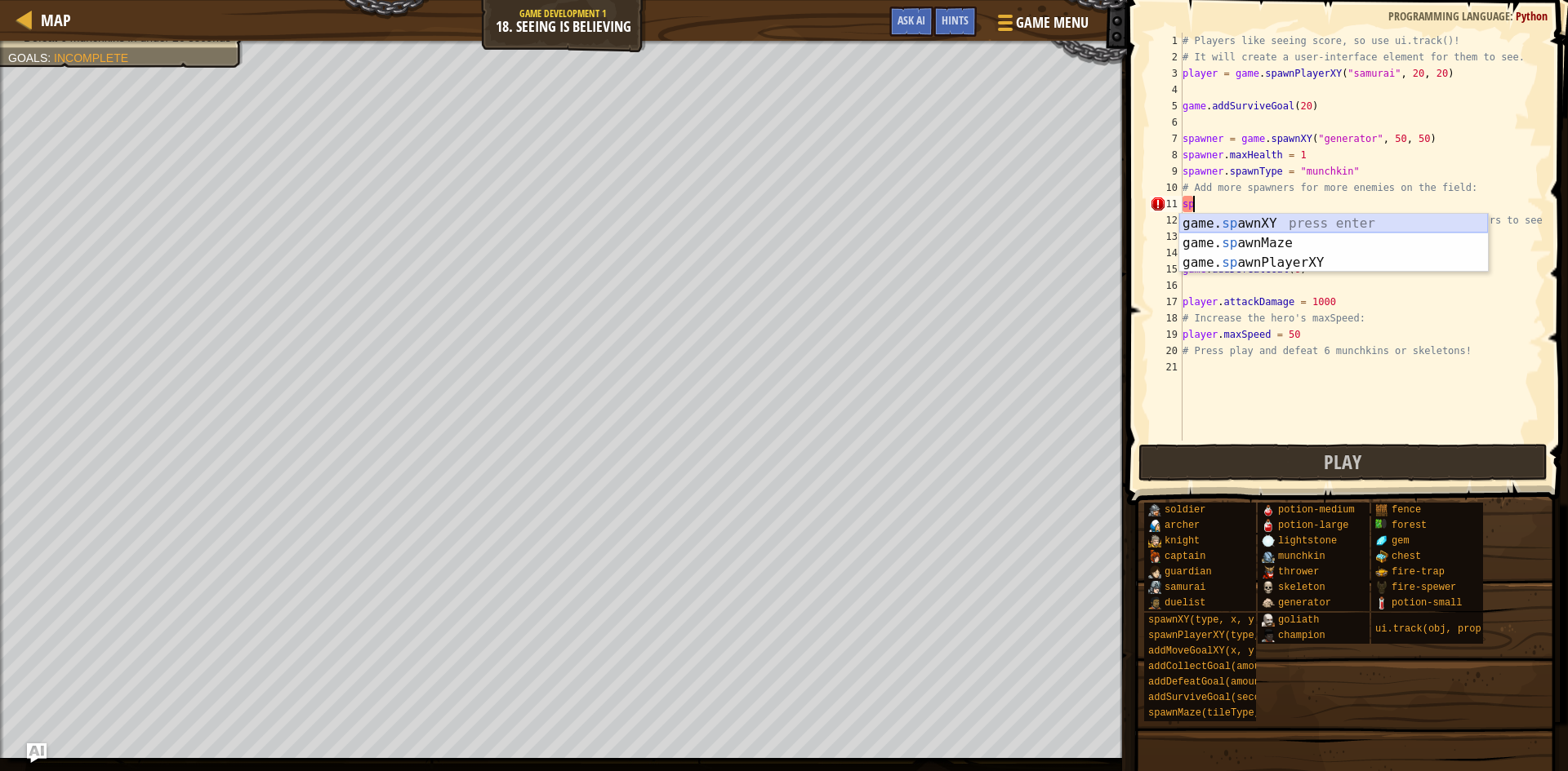
click at [1312, 219] on div "game. sp awnXY press enter game. sp awnMaze press enter game. sp awnPlayerXY pr…" at bounding box center [1334, 263] width 309 height 98
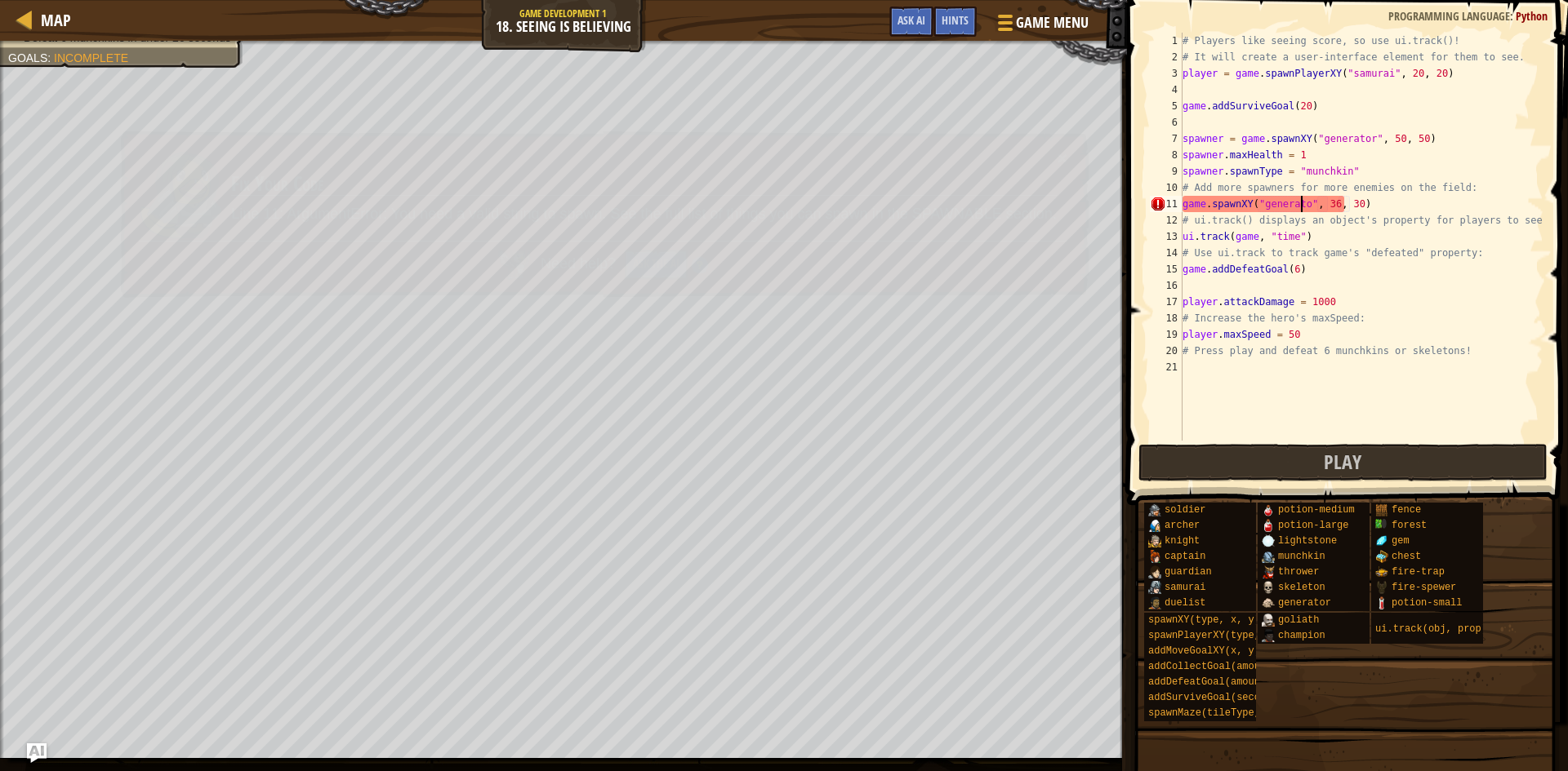
scroll to position [7, 10]
click at [1183, 202] on div "# Players like seeing score, so use ui.track()! # It will create a user-interfa…" at bounding box center [1361, 253] width 364 height 441
click at [1219, 140] on div "# Players like seeing score, so use ui.track()! # It will create a user-interfa…" at bounding box center [1361, 253] width 364 height 441
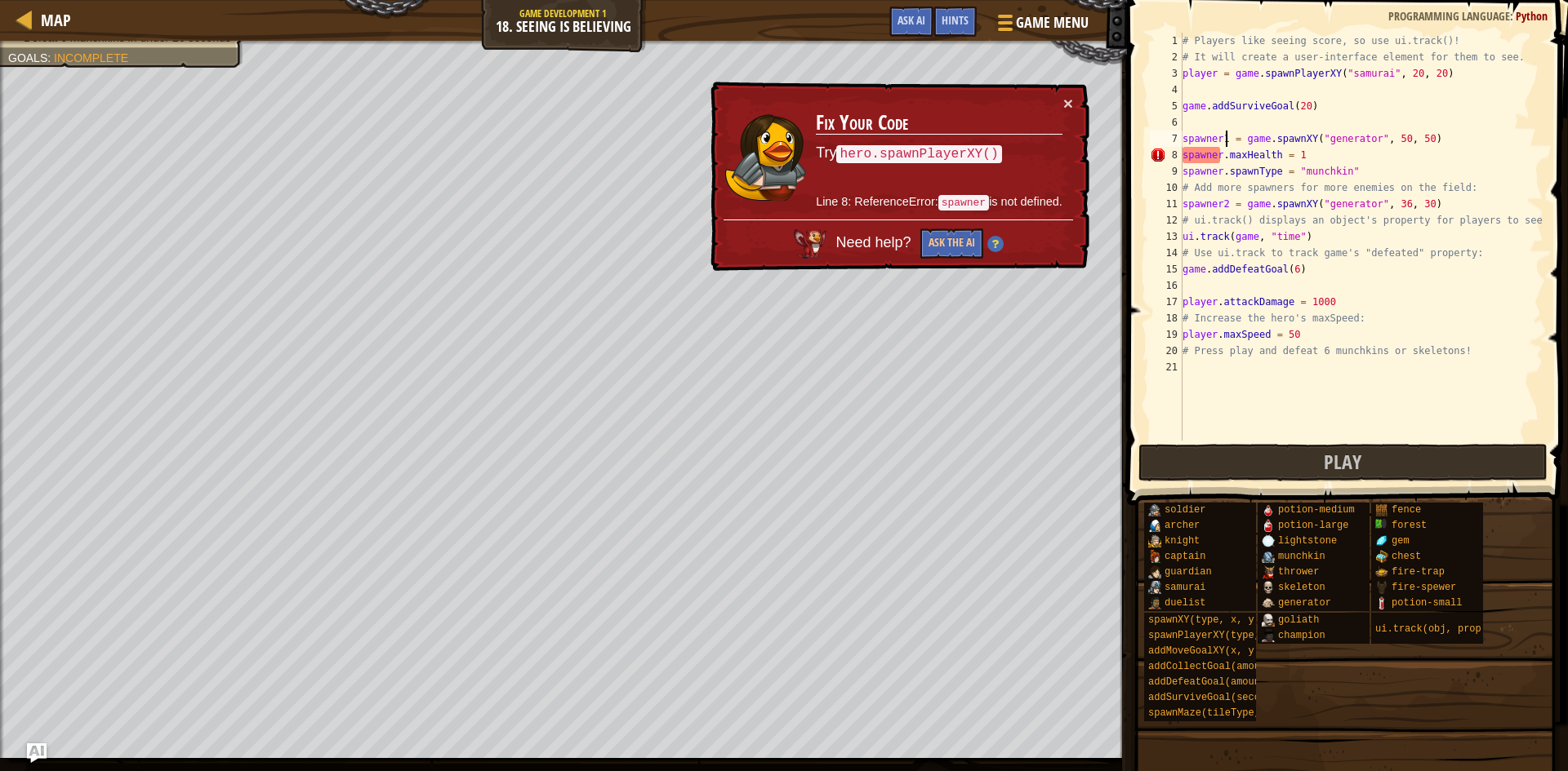
click at [1219, 158] on div "# Players like seeing score, so use ui.track()! # It will create a user-interfa…" at bounding box center [1361, 253] width 364 height 441
click at [1221, 180] on div "# Players like seeing score, so use ui.track()! # It will create a user-interfa…" at bounding box center [1361, 253] width 364 height 441
click at [1222, 169] on div "# Players like seeing score, so use ui.track()! # It will create a user-interfa…" at bounding box center [1361, 253] width 364 height 441
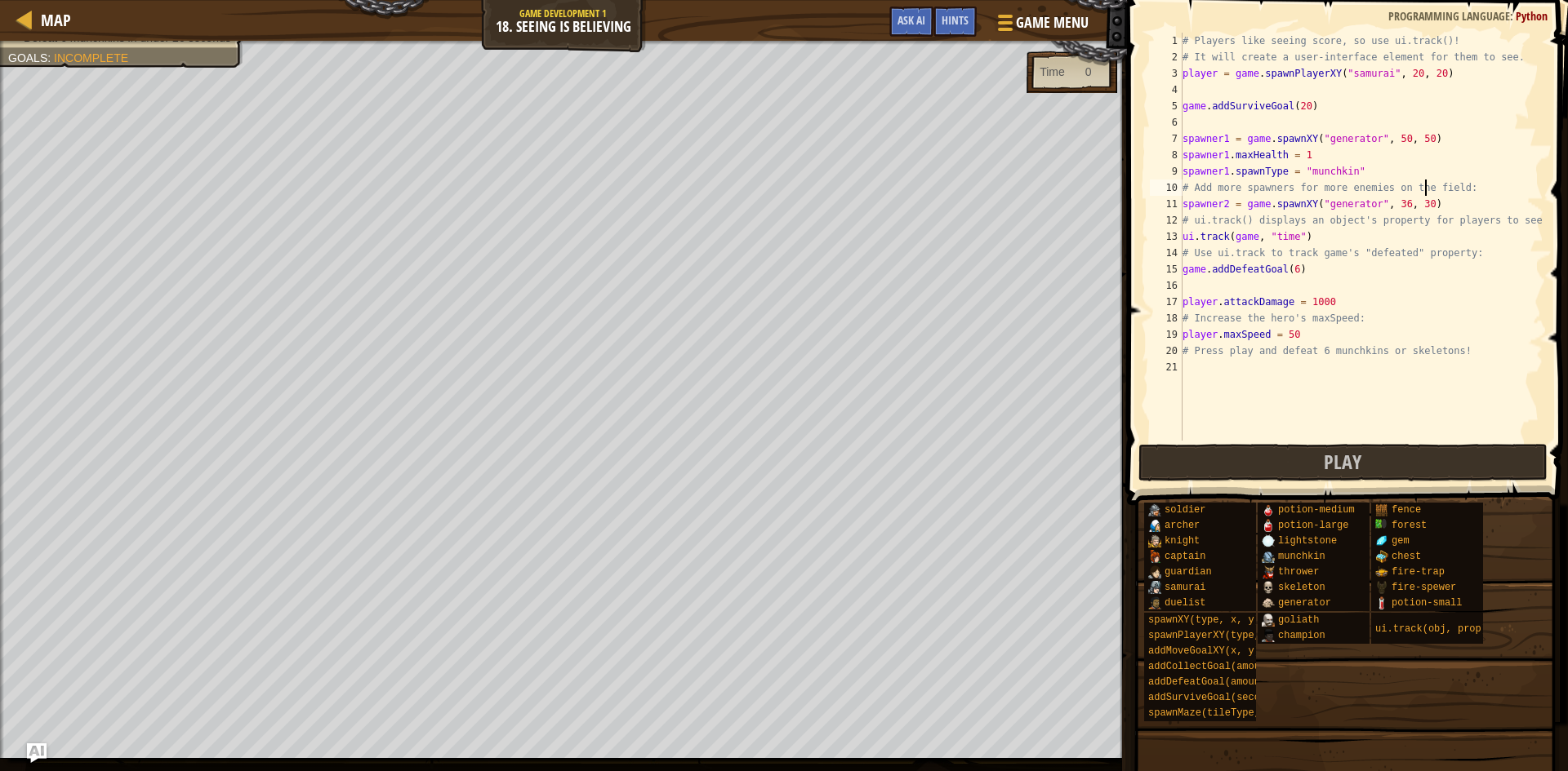
click at [1423, 195] on div "# Players like seeing score, so use ui.track()! # It will create a user-interfa…" at bounding box center [1361, 253] width 364 height 441
click at [1419, 216] on div "# Players like seeing score, so use ui.track()! # It will create a user-interfa…" at bounding box center [1361, 253] width 364 height 441
drag, startPoint x: 1418, startPoint y: 201, endPoint x: 1172, endPoint y: 208, distance: 246.1
click at [1172, 208] on div "# ui.track() displays an object's property for players to see! 1 2 3 4 5 6 7 8 …" at bounding box center [1345, 237] width 397 height 408
click at [1432, 189] on div "# Players like seeing score, so use ui.track()! # It will create a user-interfa…" at bounding box center [1361, 253] width 364 height 441
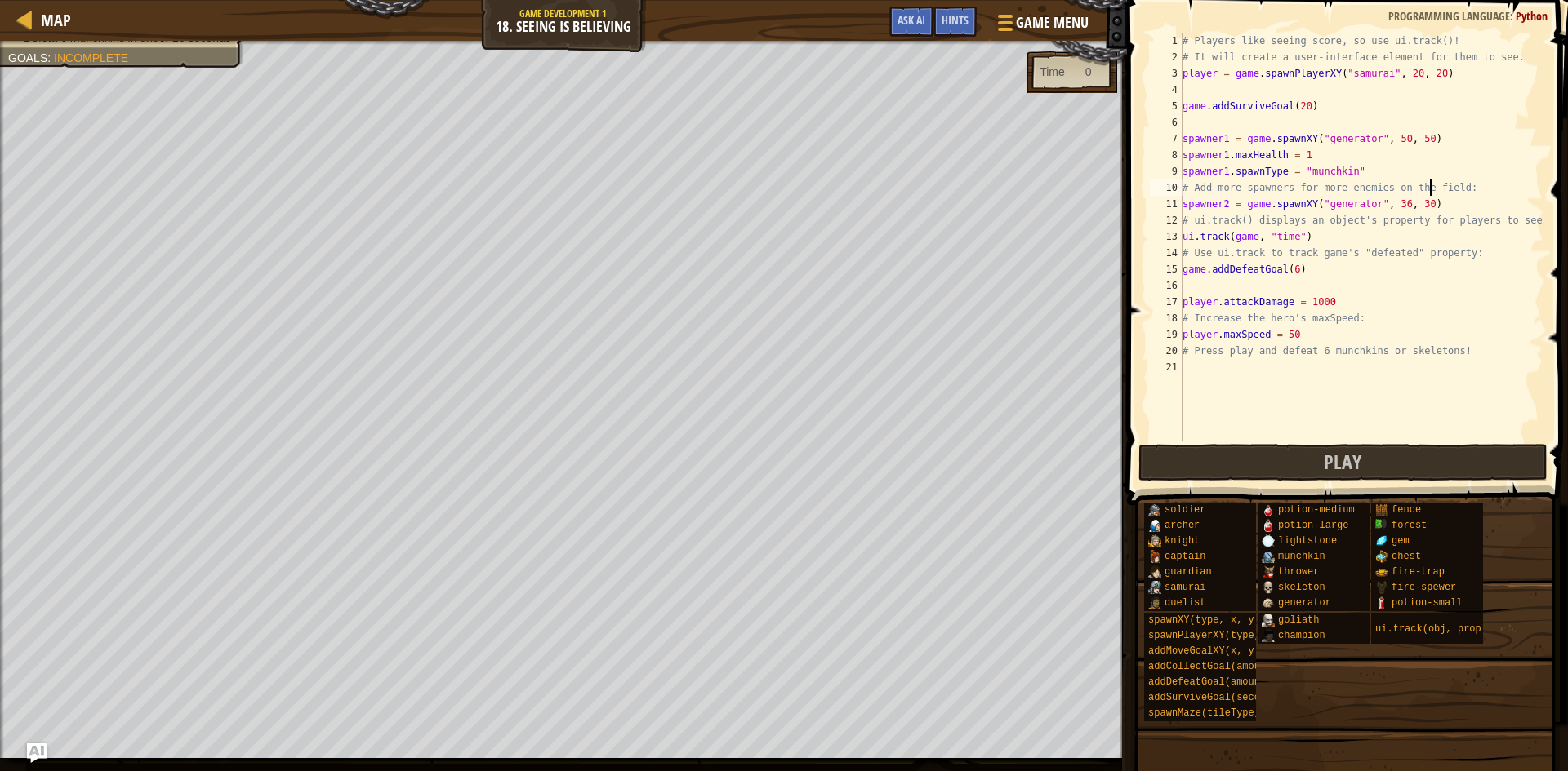
click at [1434, 208] on div "# Players like seeing score, so use ui.track()! # It will create a user-interfa…" at bounding box center [1361, 253] width 364 height 441
type textarea "spawner2 = game.spawnXY("generator", 36, 30)"
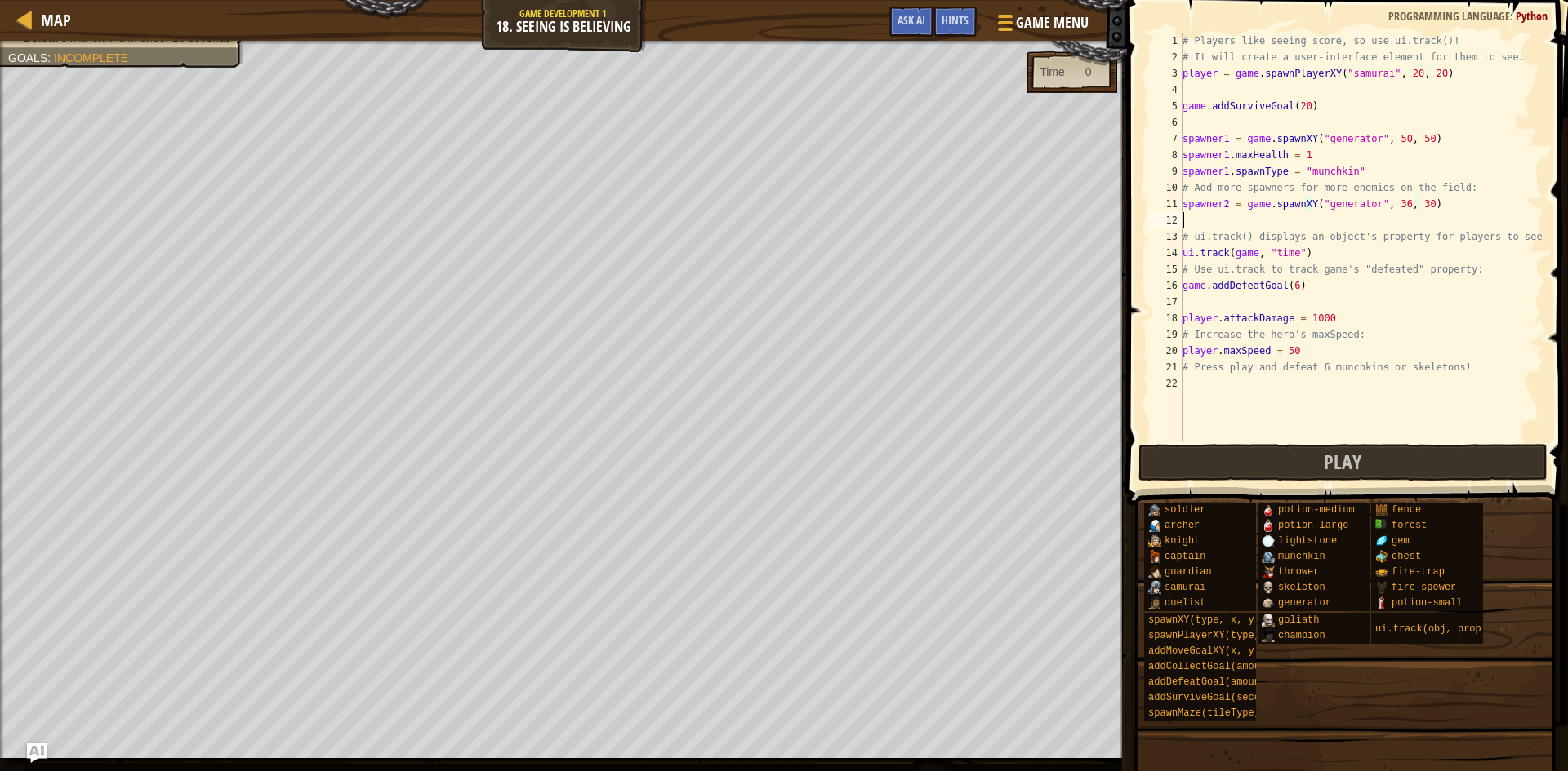
scroll to position [7, 0]
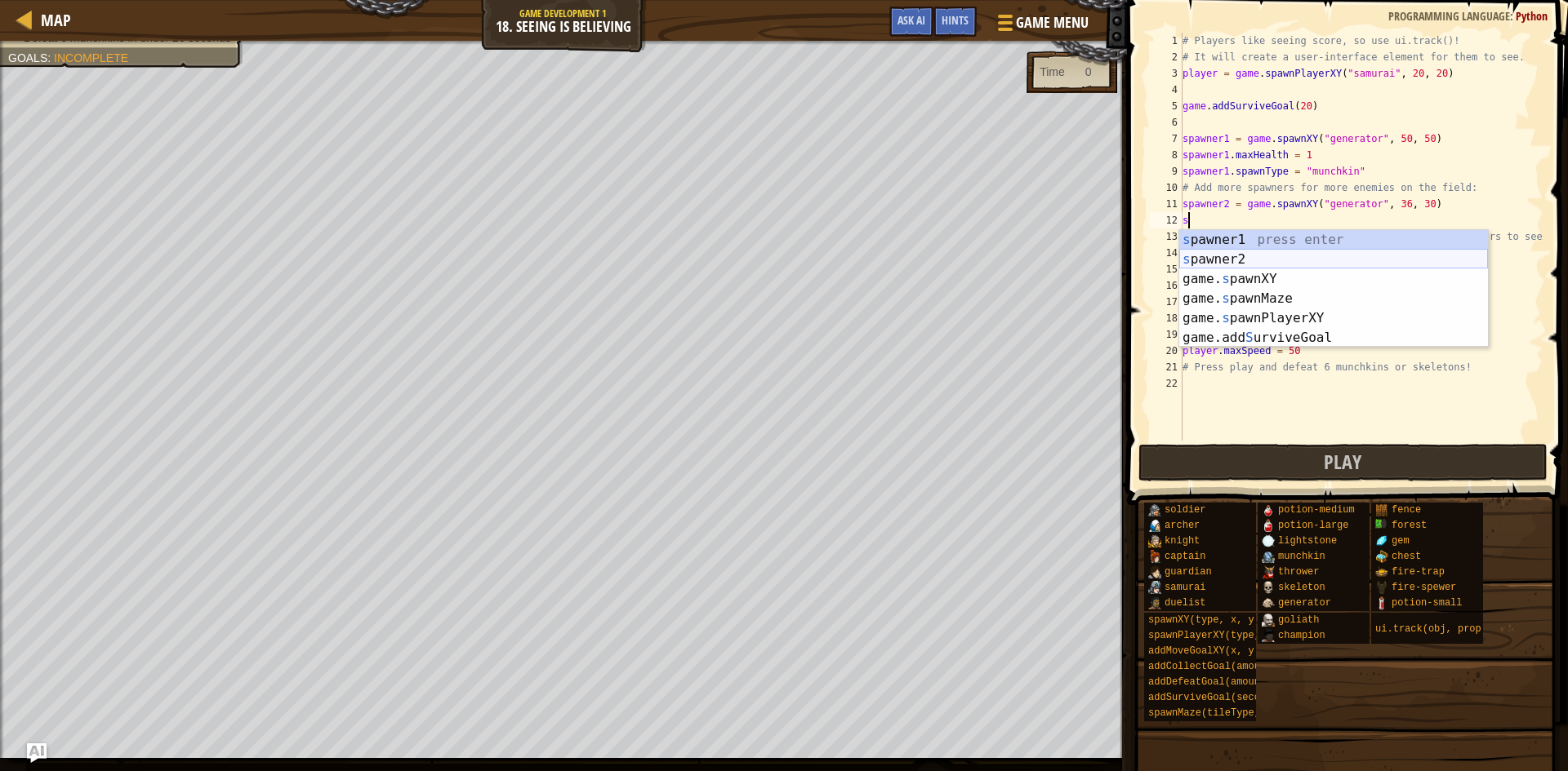
click at [1248, 259] on div "s pawner1 press enter s pawner2 press enter game. s pawnXY press enter game. s …" at bounding box center [1334, 308] width 309 height 157
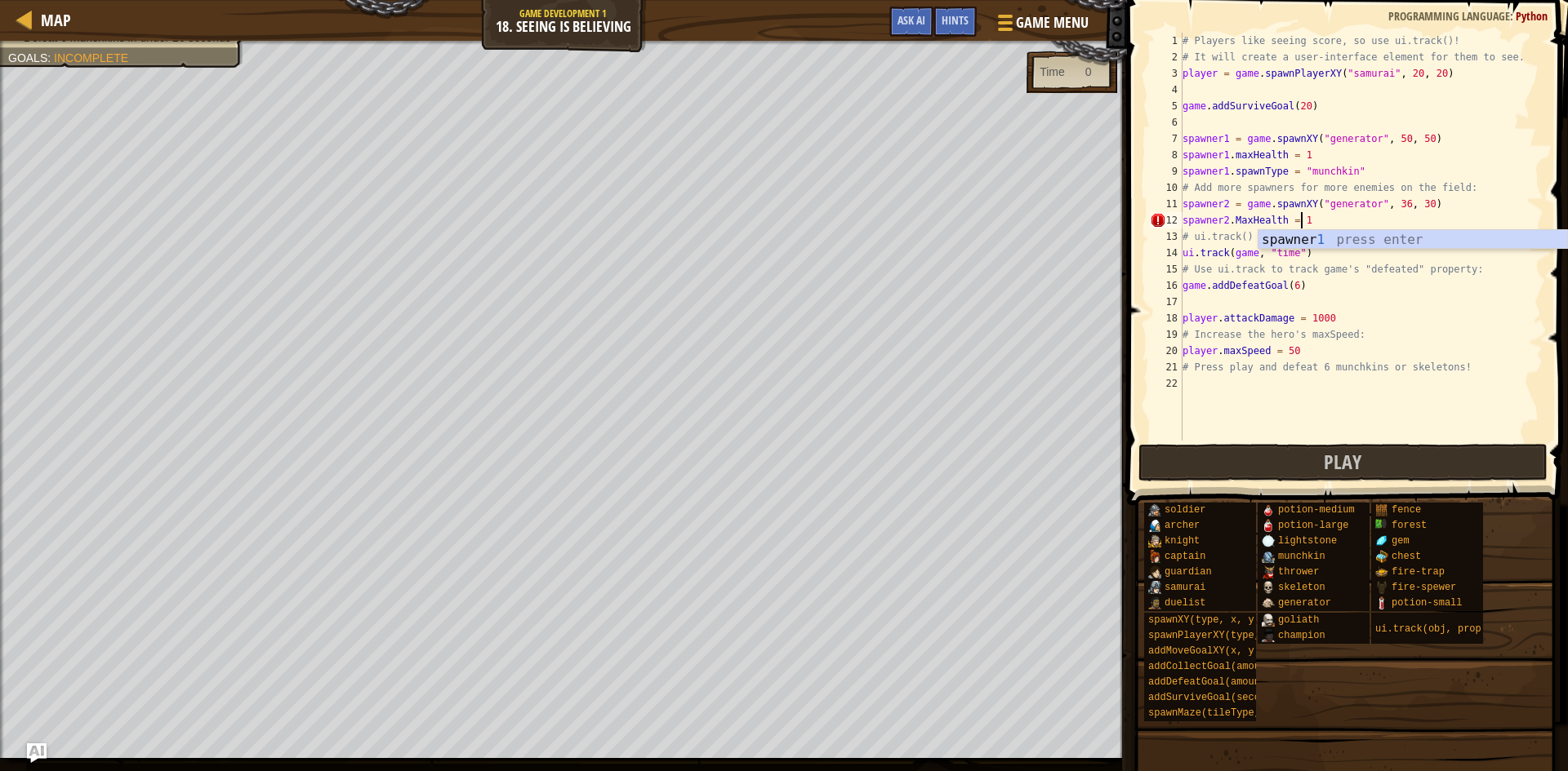
scroll to position [7, 9]
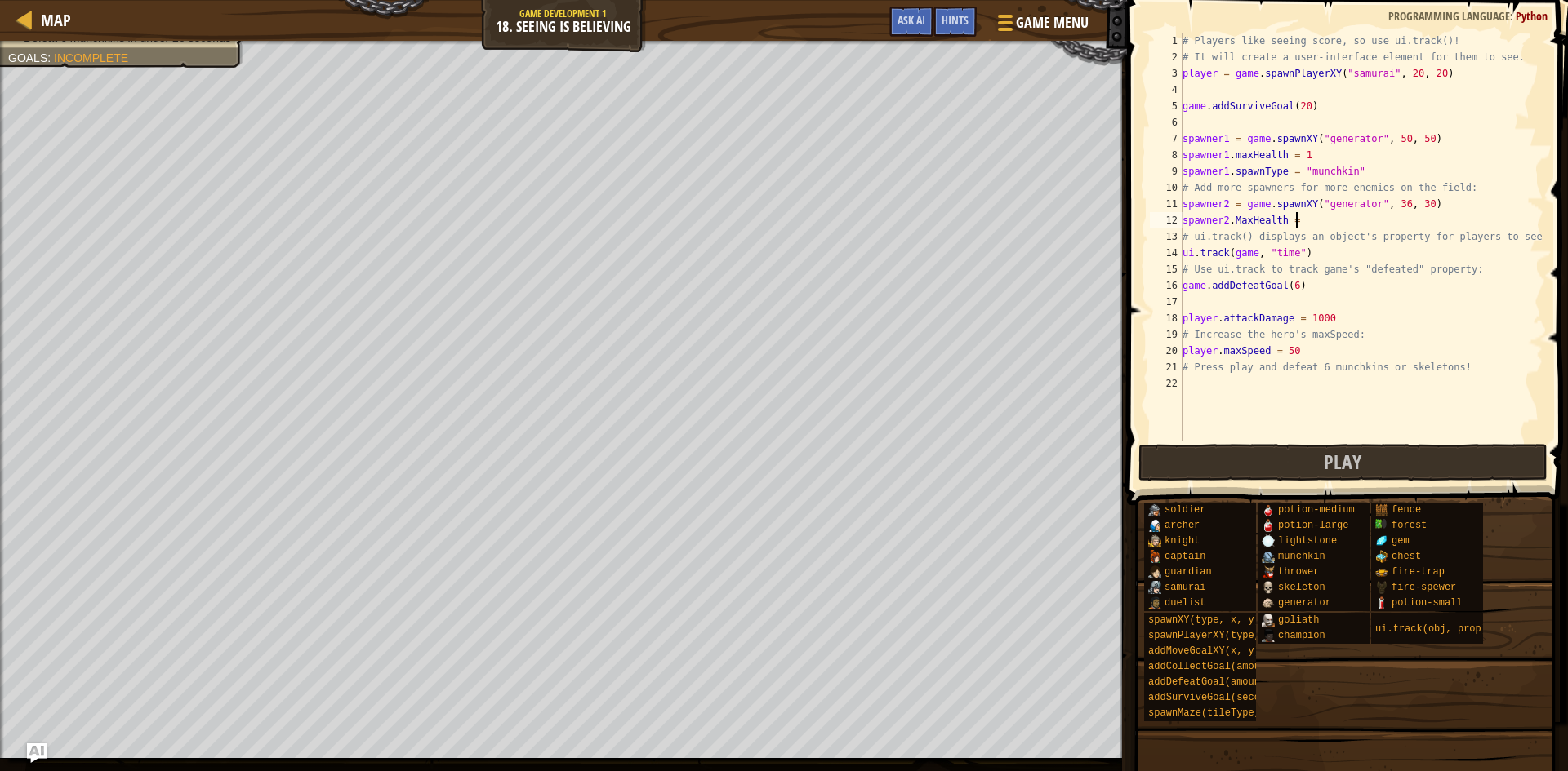
type textarea "spawner2.MaxHealth = 1"
click at [1314, 214] on div "# Players like seeing score, so use ui.track()! # It will create a user-interfa…" at bounding box center [1361, 253] width 364 height 441
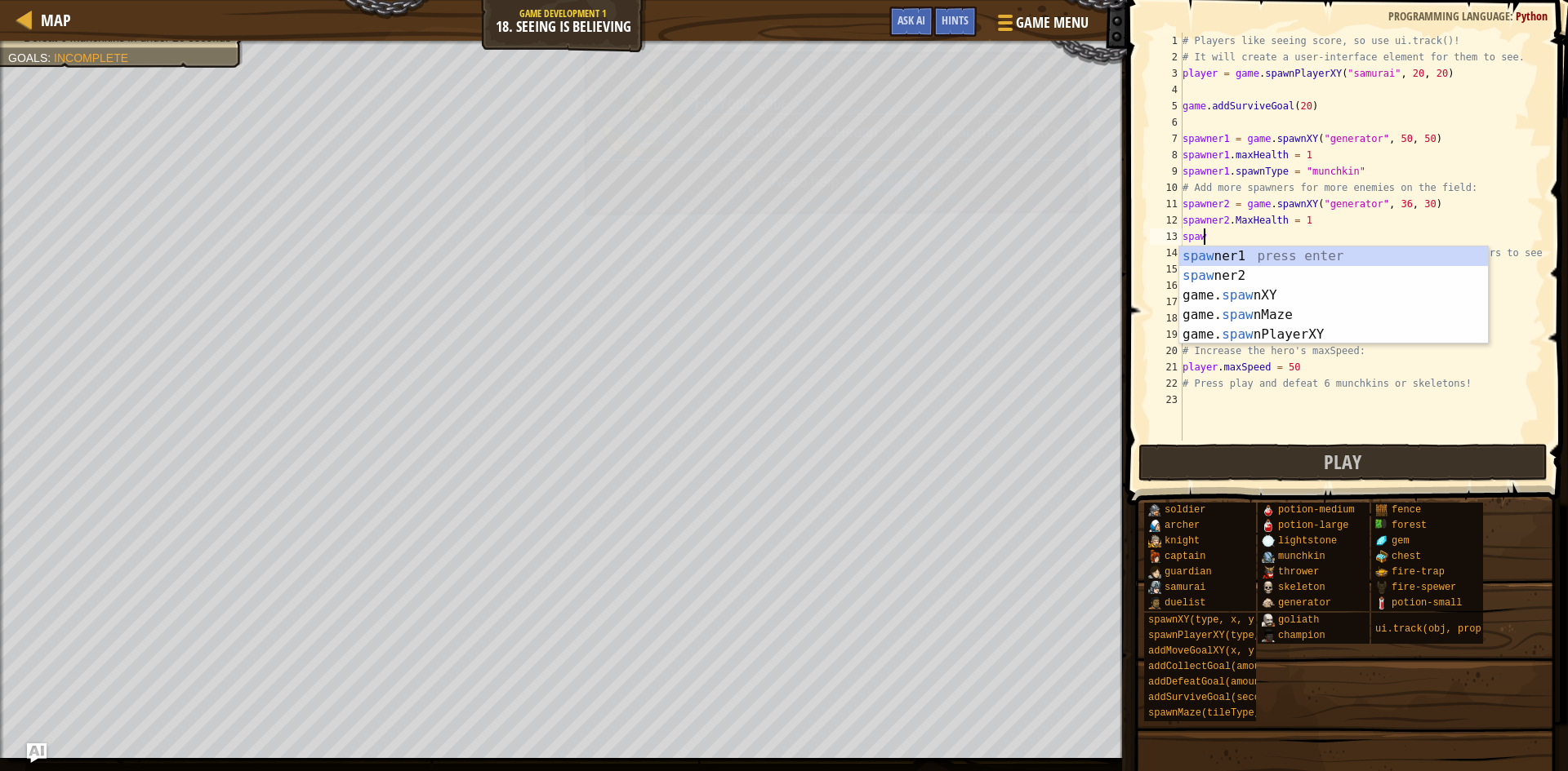
scroll to position [7, 1]
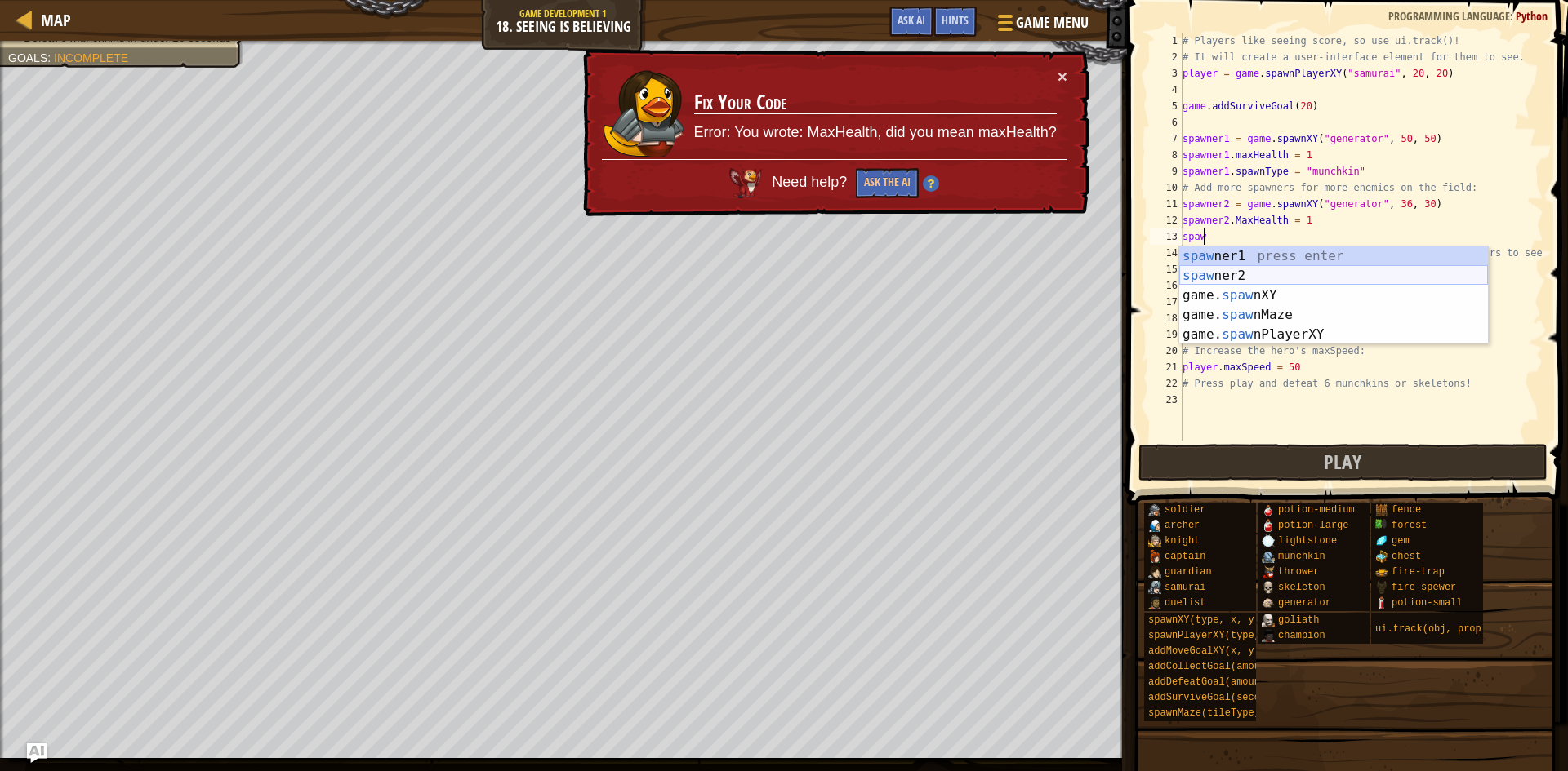
click at [1266, 267] on div "[PERSON_NAME] ner1 press enter [PERSON_NAME] ner2 press enter game. [PERSON_NAM…" at bounding box center [1334, 315] width 309 height 137
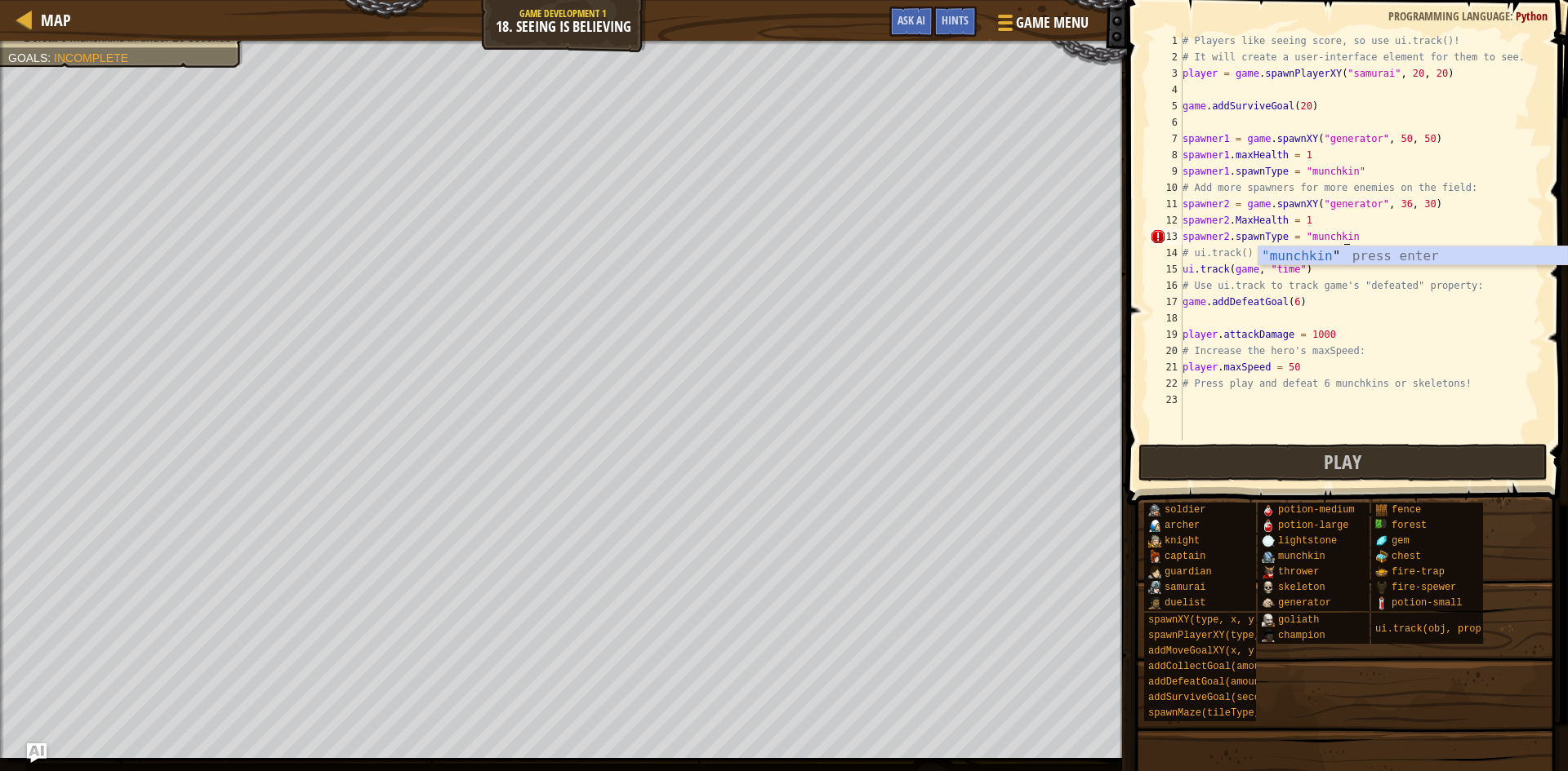
scroll to position [7, 13]
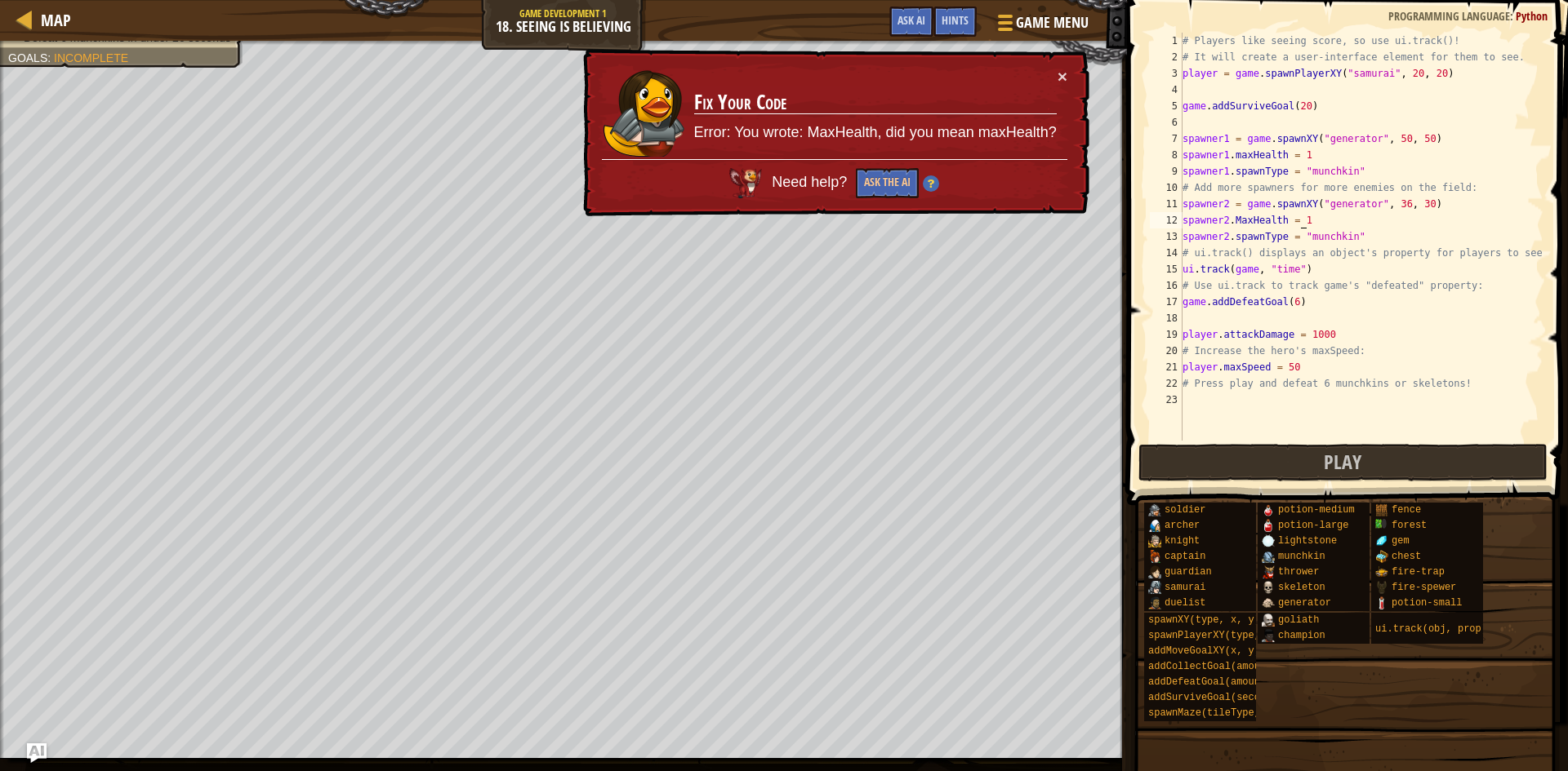
click at [1308, 220] on div "# Players like seeing score, so use ui.track()! # It will create a user-interfa…" at bounding box center [1361, 253] width 364 height 441
click at [1236, 220] on div "# Players like seeing score, so use ui.track()! # It will create a user-interfa…" at bounding box center [1361, 253] width 364 height 441
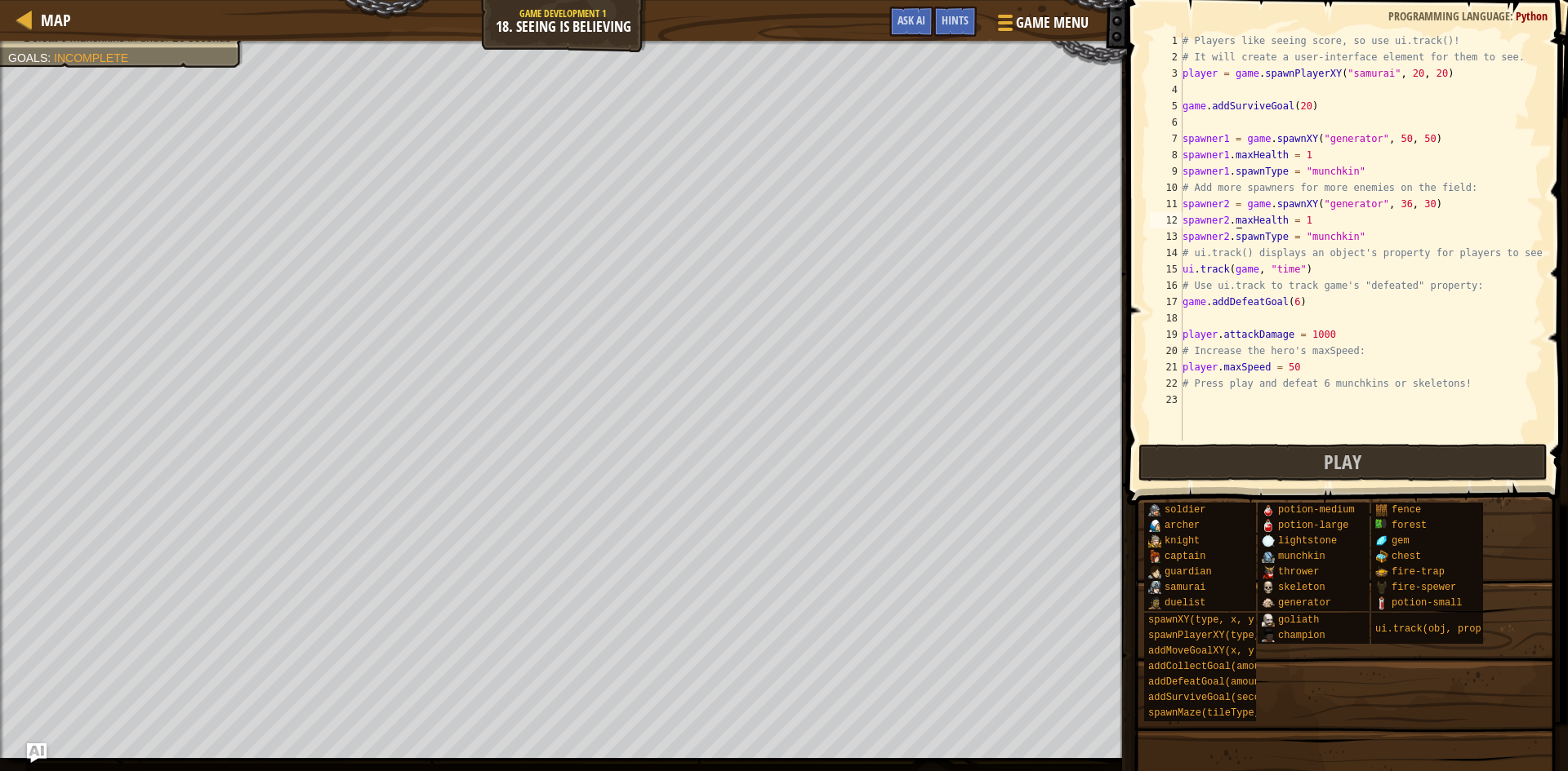
scroll to position [7, 4]
click at [1209, 453] on button "Play" at bounding box center [1342, 462] width 409 height 38
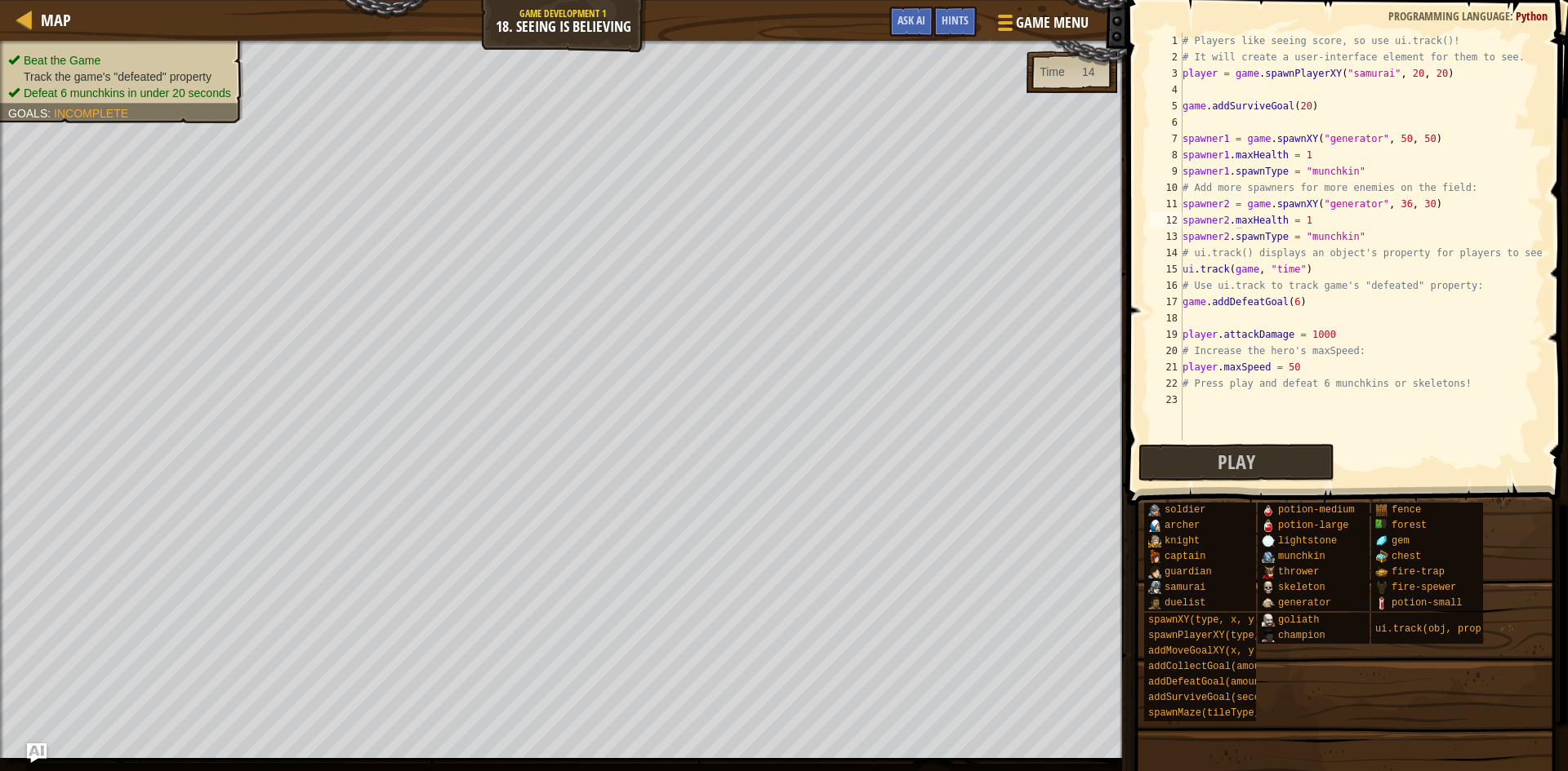
click at [49, 52] on ul "Beat the Game Track the game's "defeated" property Defeat 6 munchkins in under …" at bounding box center [122, 76] width 227 height 49
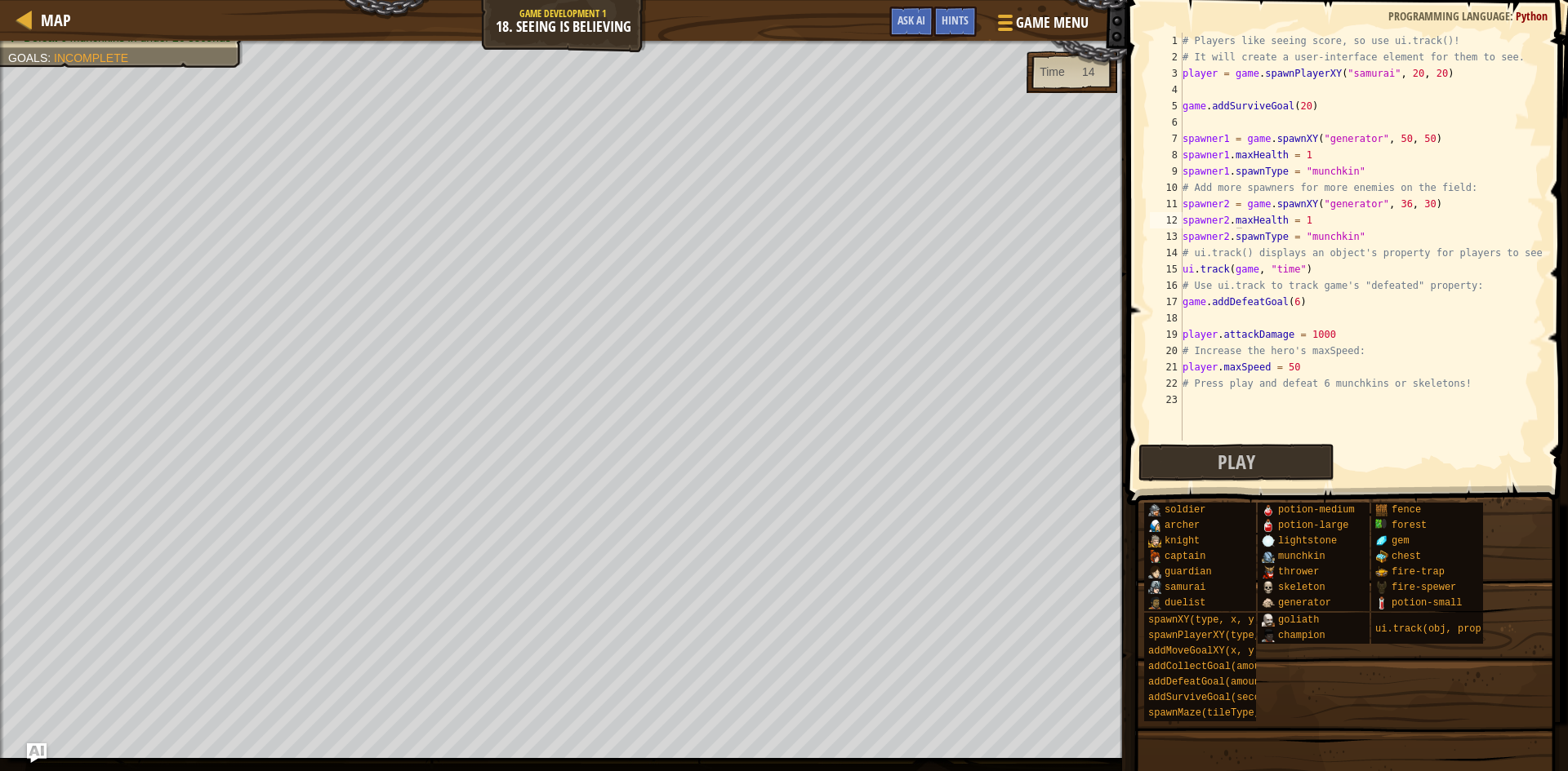
type textarea "game.addDefeatGoal(6)"
click at [1281, 295] on div "# Players like seeing score, so use ui.track()! # It will create a user-interfa…" at bounding box center [1361, 253] width 364 height 441
click at [1300, 297] on div "# Players like seeing score, so use ui.track()! # It will create a user-interfa…" at bounding box center [1361, 253] width 364 height 441
click at [1298, 301] on div "# Players like seeing score, so use ui.track()! # It will create a user-interfa…" at bounding box center [1361, 253] width 364 height 441
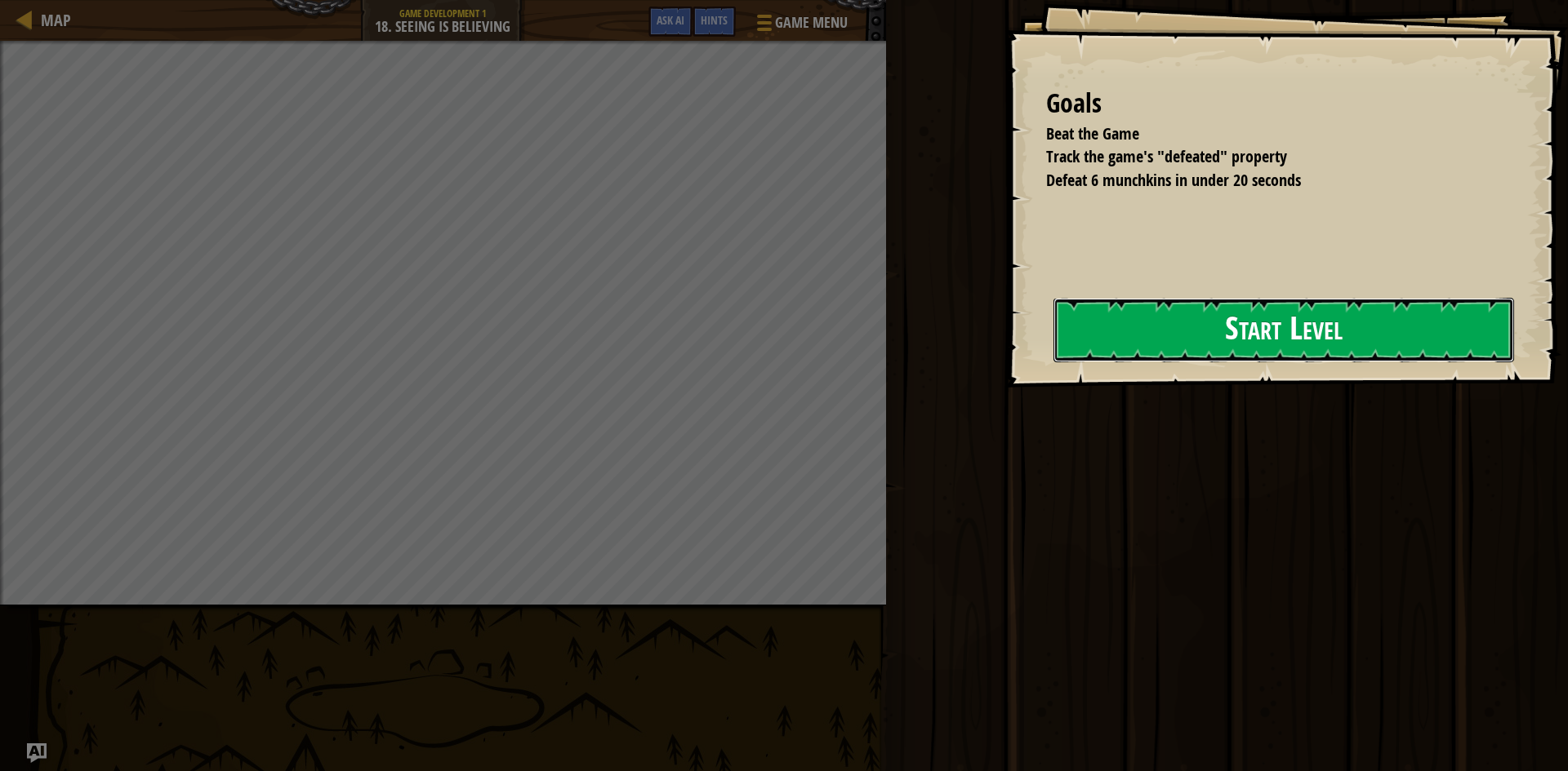
click at [1118, 342] on button "Start Level" at bounding box center [1283, 330] width 461 height 64
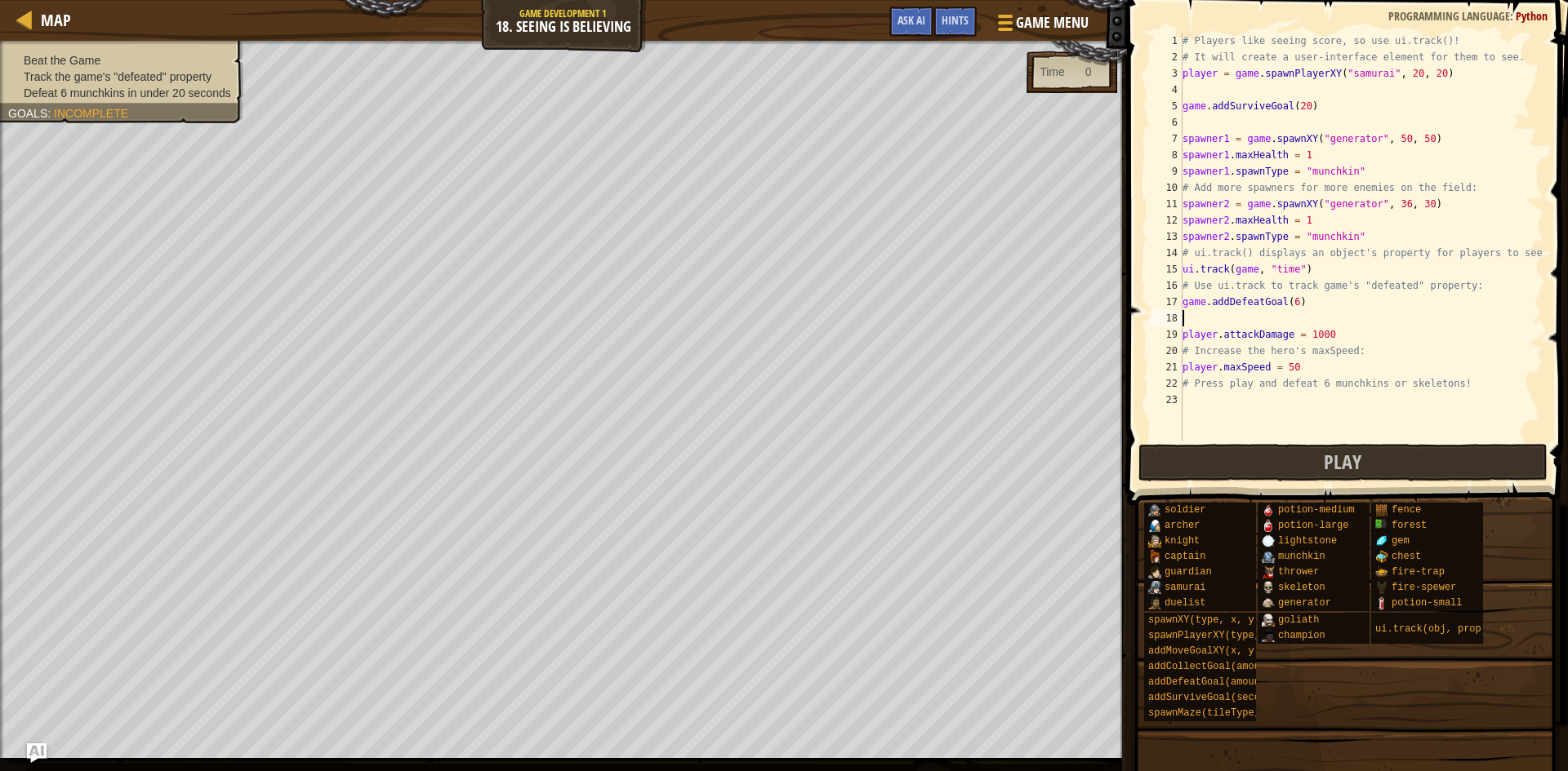
click at [1300, 314] on div "# Players like seeing score, so use ui.track()! # It will create a user-interfa…" at bounding box center [1361, 253] width 364 height 441
click at [1300, 301] on div "# Players like seeing score, so use ui.track()! # It will create a user-interfa…" at bounding box center [1361, 253] width 364 height 441
type textarea "game.addDefeatGoal(6)"
drag, startPoint x: 1300, startPoint y: 301, endPoint x: 1308, endPoint y: 304, distance: 8.5
click at [1308, 304] on div "# Players like seeing score, so use ui.track()! # It will create a user-interfa…" at bounding box center [1361, 253] width 364 height 441
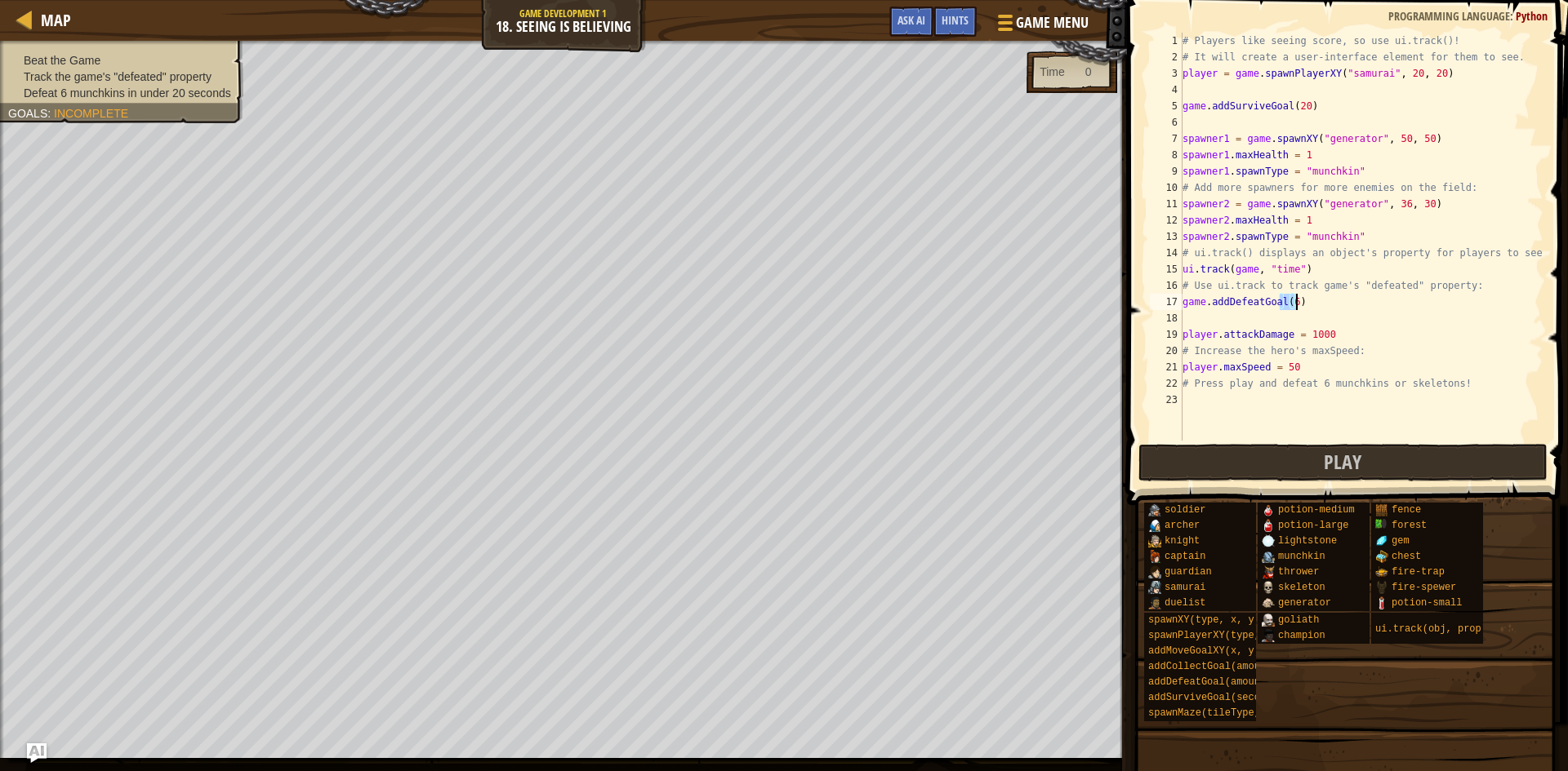
click at [1308, 304] on div "# Players like seeing score, so use ui.track()! # It will create a user-interfa…" at bounding box center [1361, 237] width 364 height 408
click at [1227, 318] on div "# Players like seeing score, so use ui.track()! # It will create a user-interfa…" at bounding box center [1361, 253] width 364 height 441
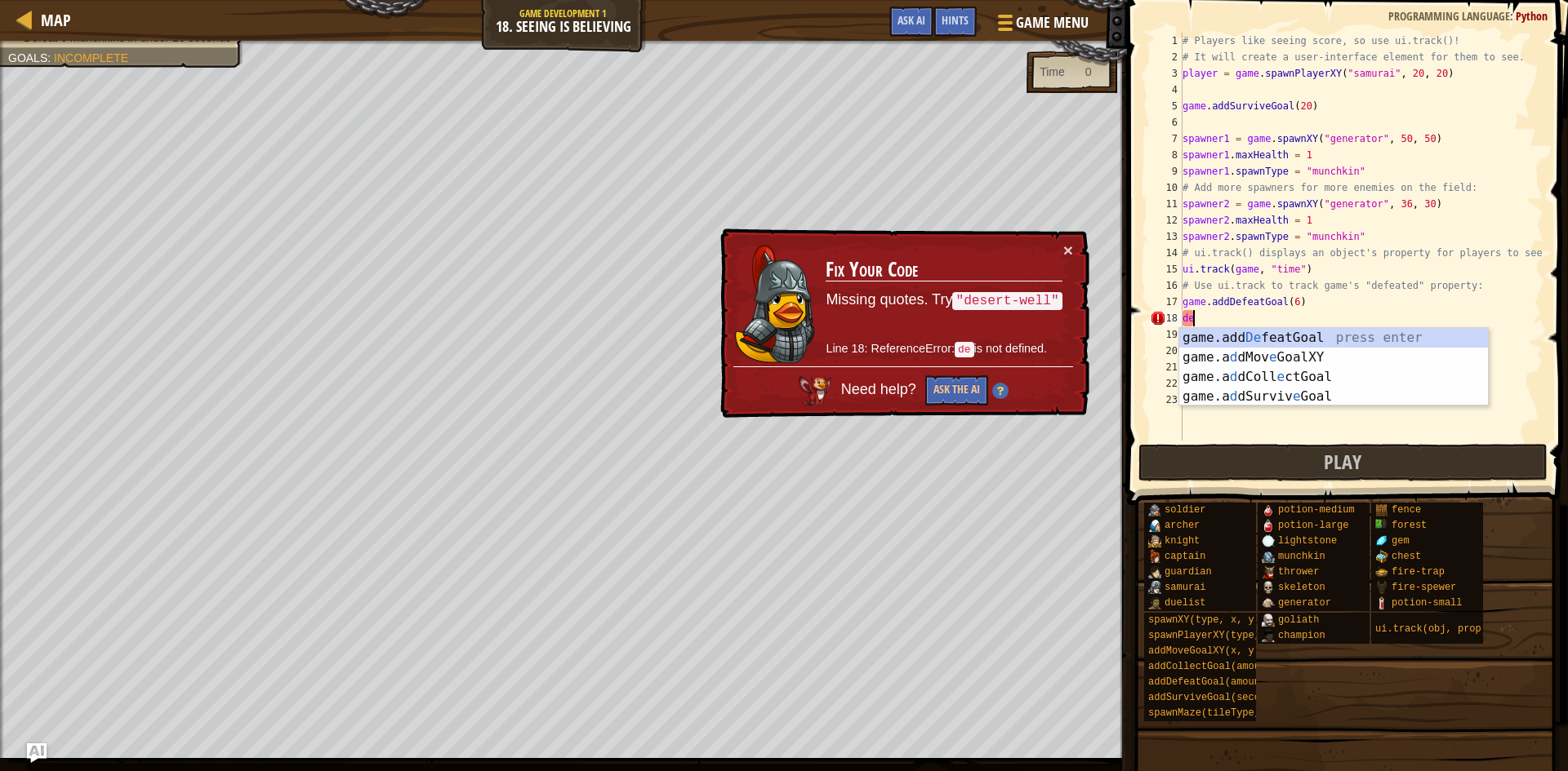
type textarea "d"
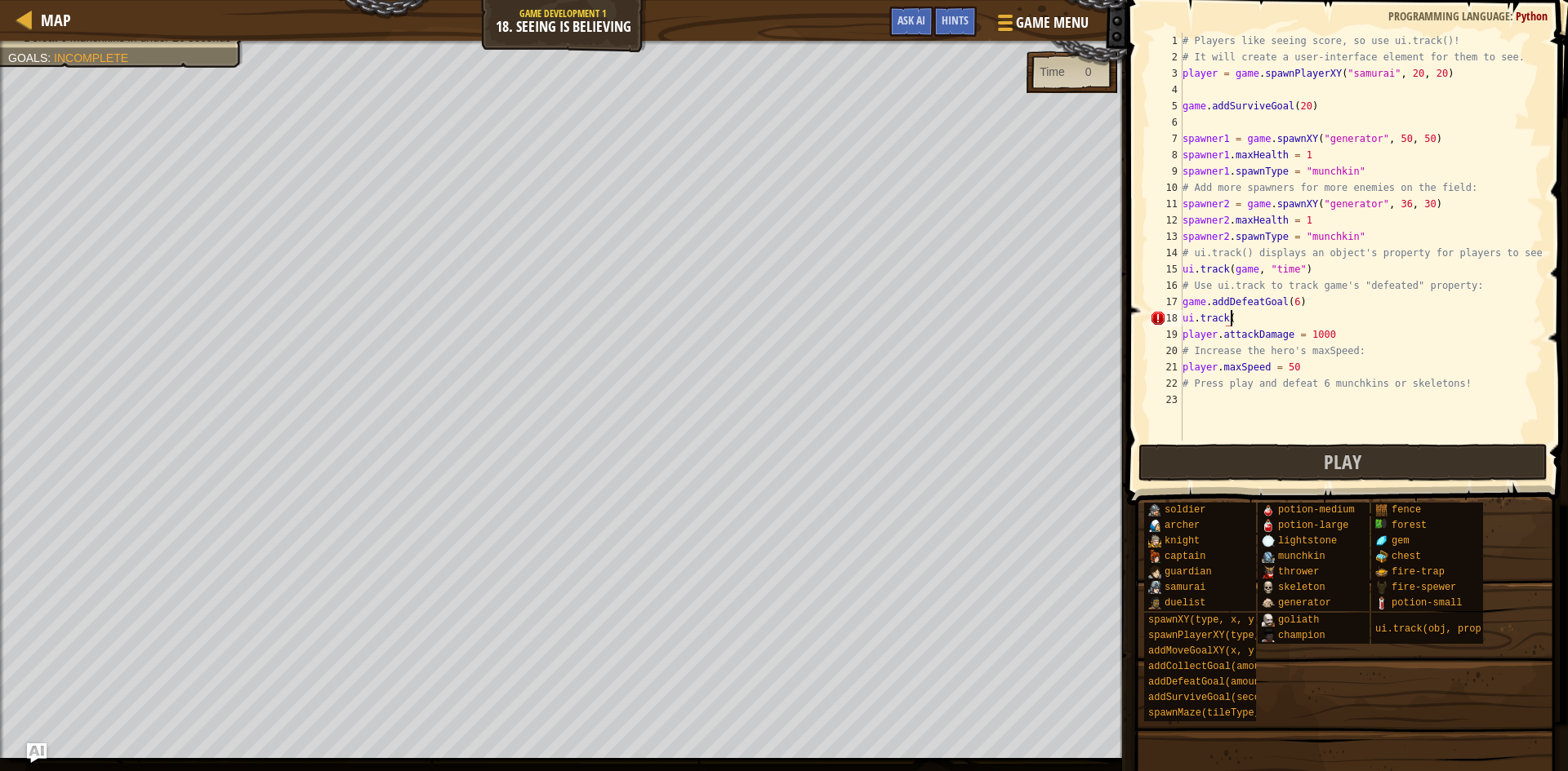
scroll to position [7, 4]
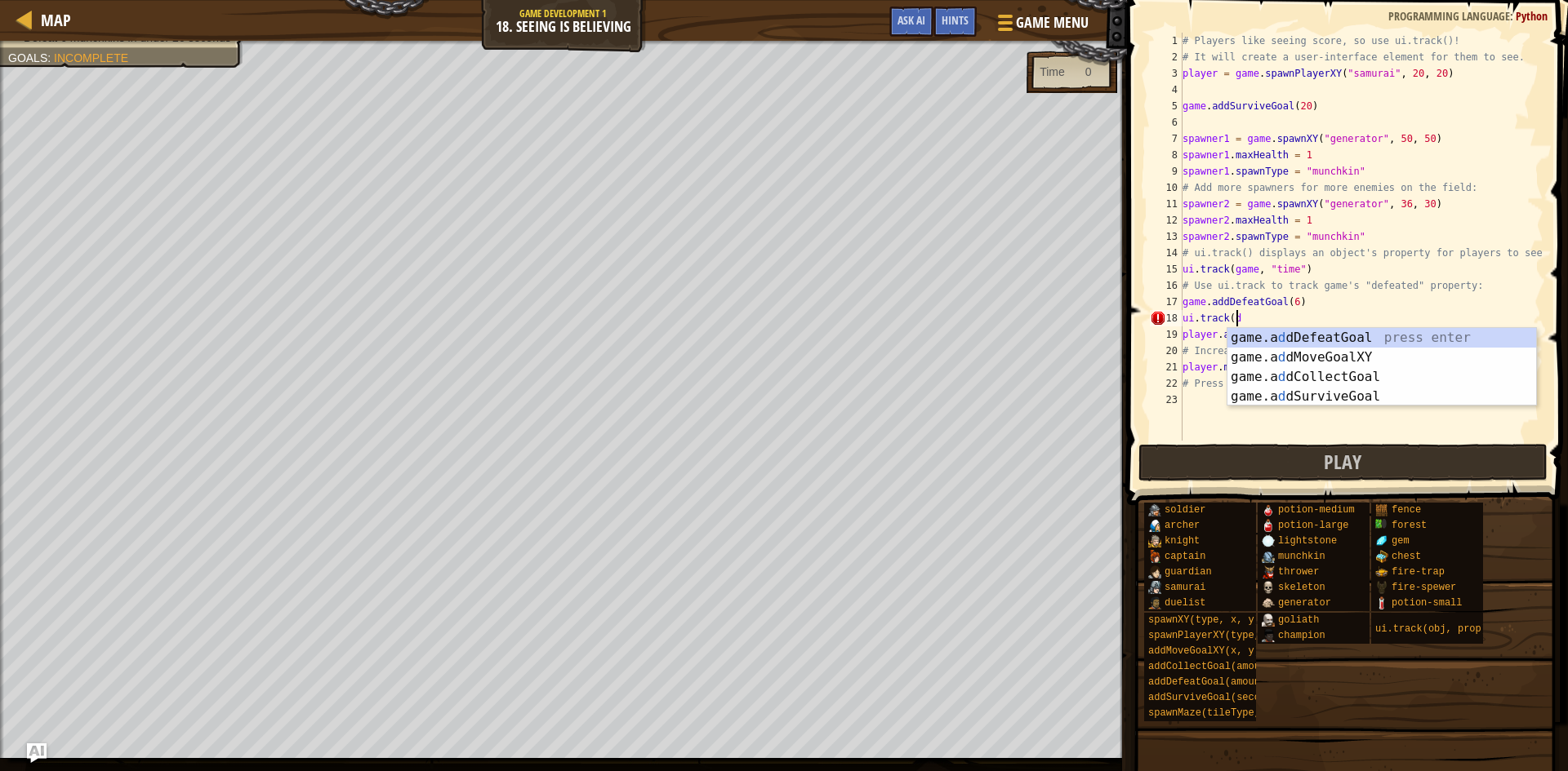
type textarea "ui.track(de"
click at [1262, 342] on div "game.add De featGoal press enter game.a d dMov e GoalXY press enter game.a d dC…" at bounding box center [1382, 386] width 309 height 117
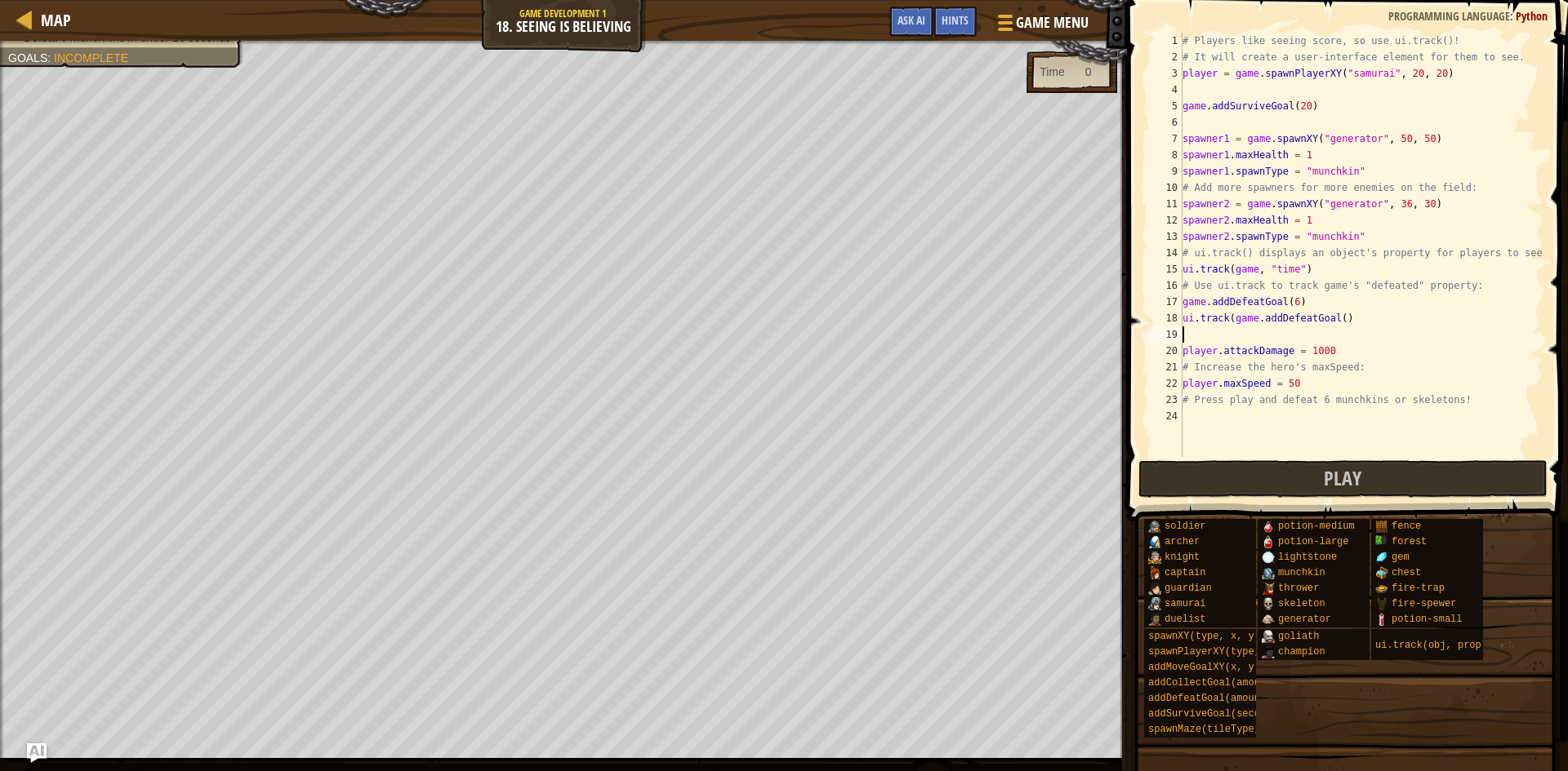
scroll to position [7, 0]
drag, startPoint x: 1350, startPoint y: 316, endPoint x: 1229, endPoint y: 313, distance: 121.0
click at [1229, 313] on div "# Players like seeing score, so use ui.track()! # It will create a user-interfa…" at bounding box center [1361, 261] width 364 height 457
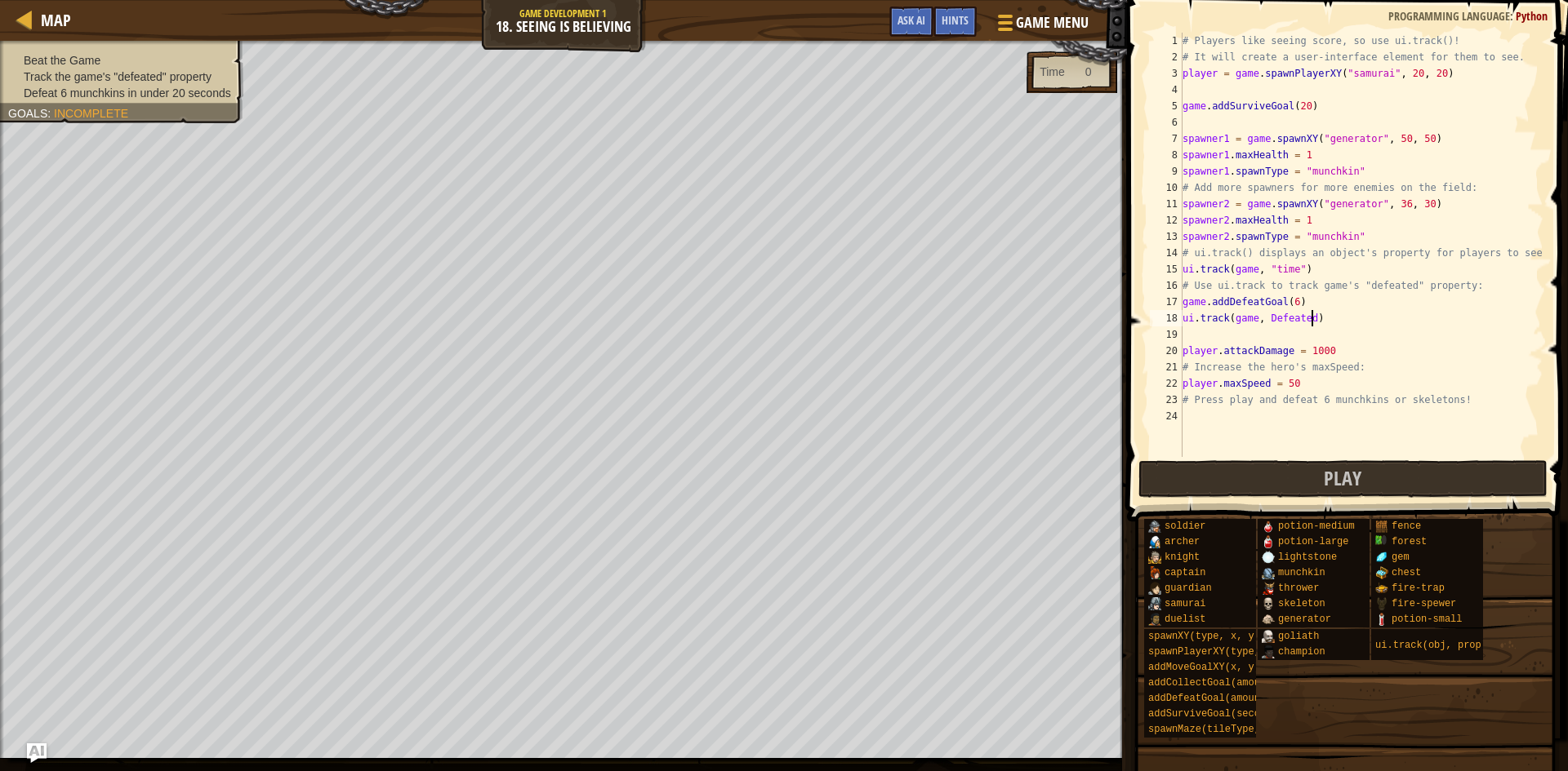
scroll to position [7, 10]
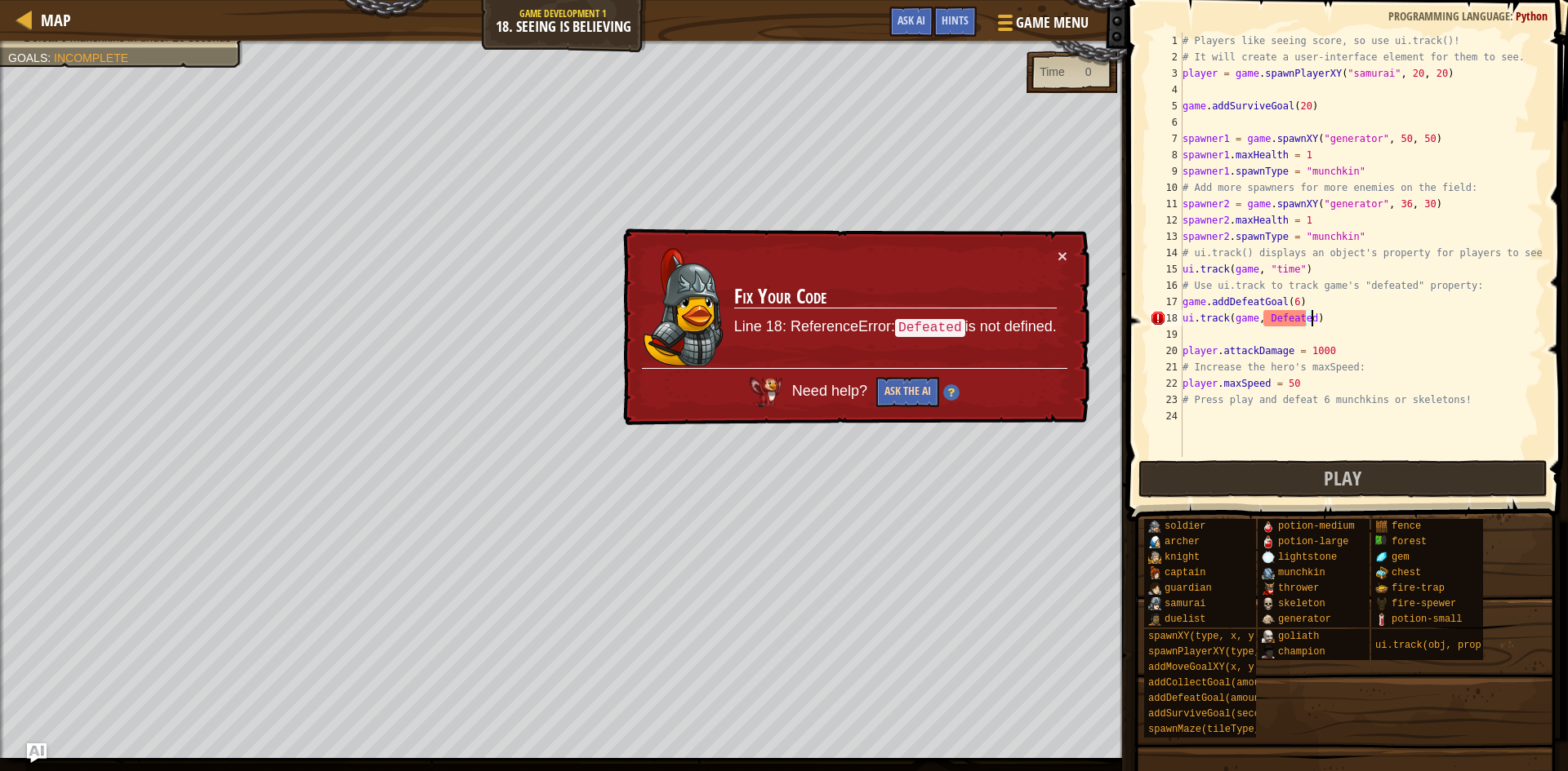
type textarea "ui.track(game, Defeated)"
click at [909, 388] on button "Ask the AI" at bounding box center [908, 393] width 63 height 30
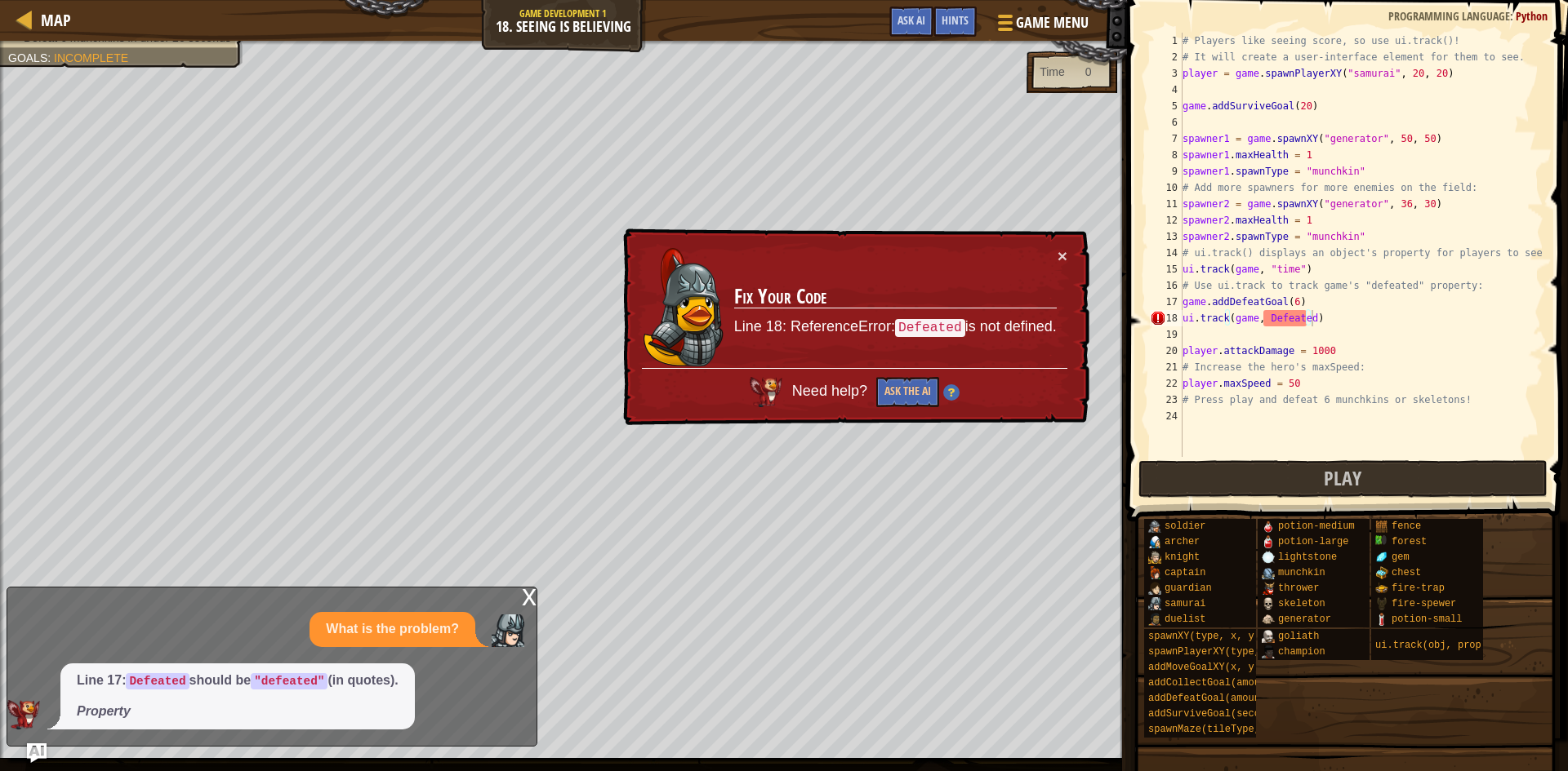
click at [371, 696] on div "Line 17: Defeated should be "defeated" (in quotes). Property" at bounding box center [268, 697] width 521 height 66
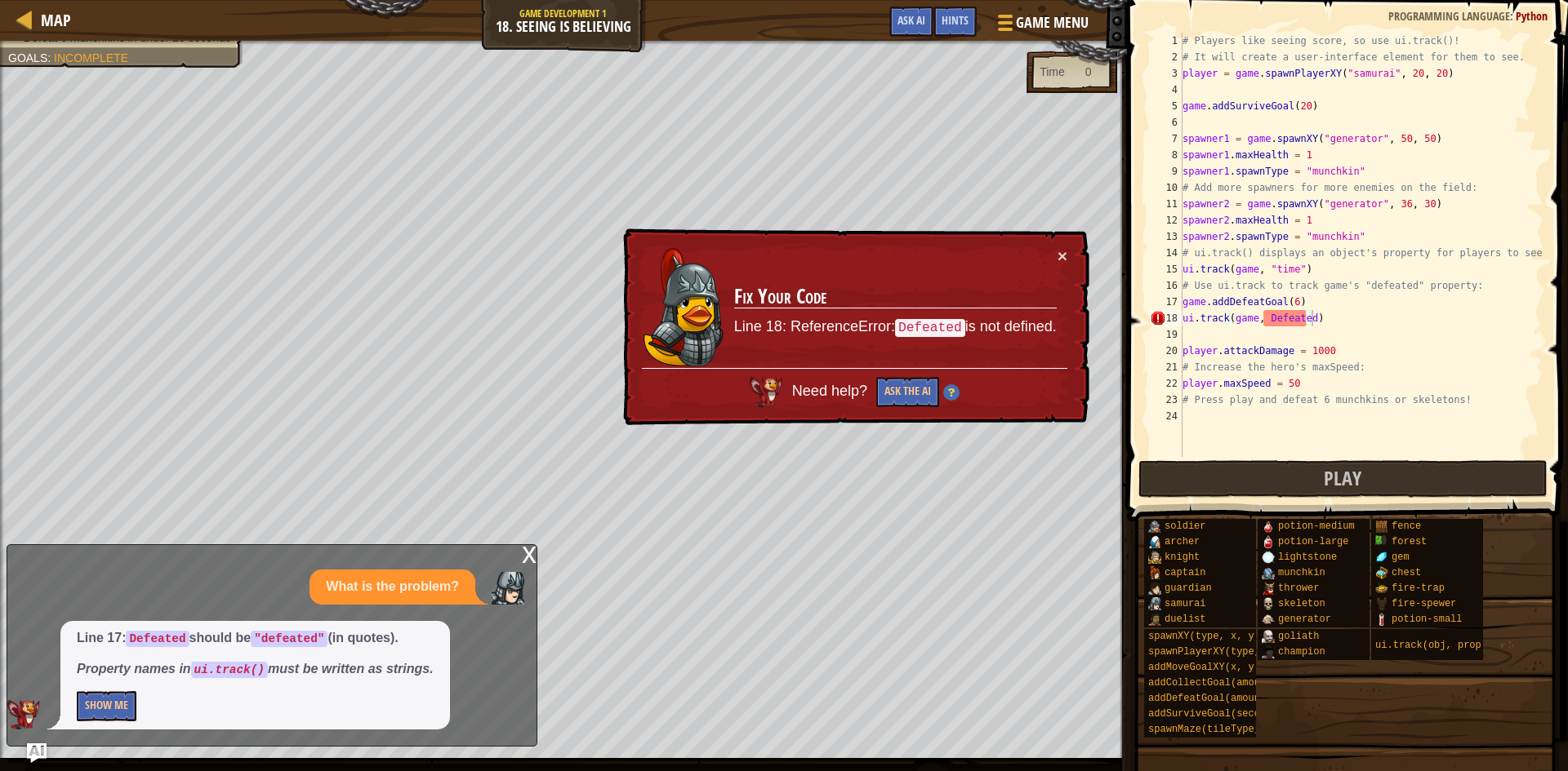
click at [1273, 327] on div "# Players like seeing score, so use ui.track()! # It will create a user-interfa…" at bounding box center [1361, 261] width 364 height 457
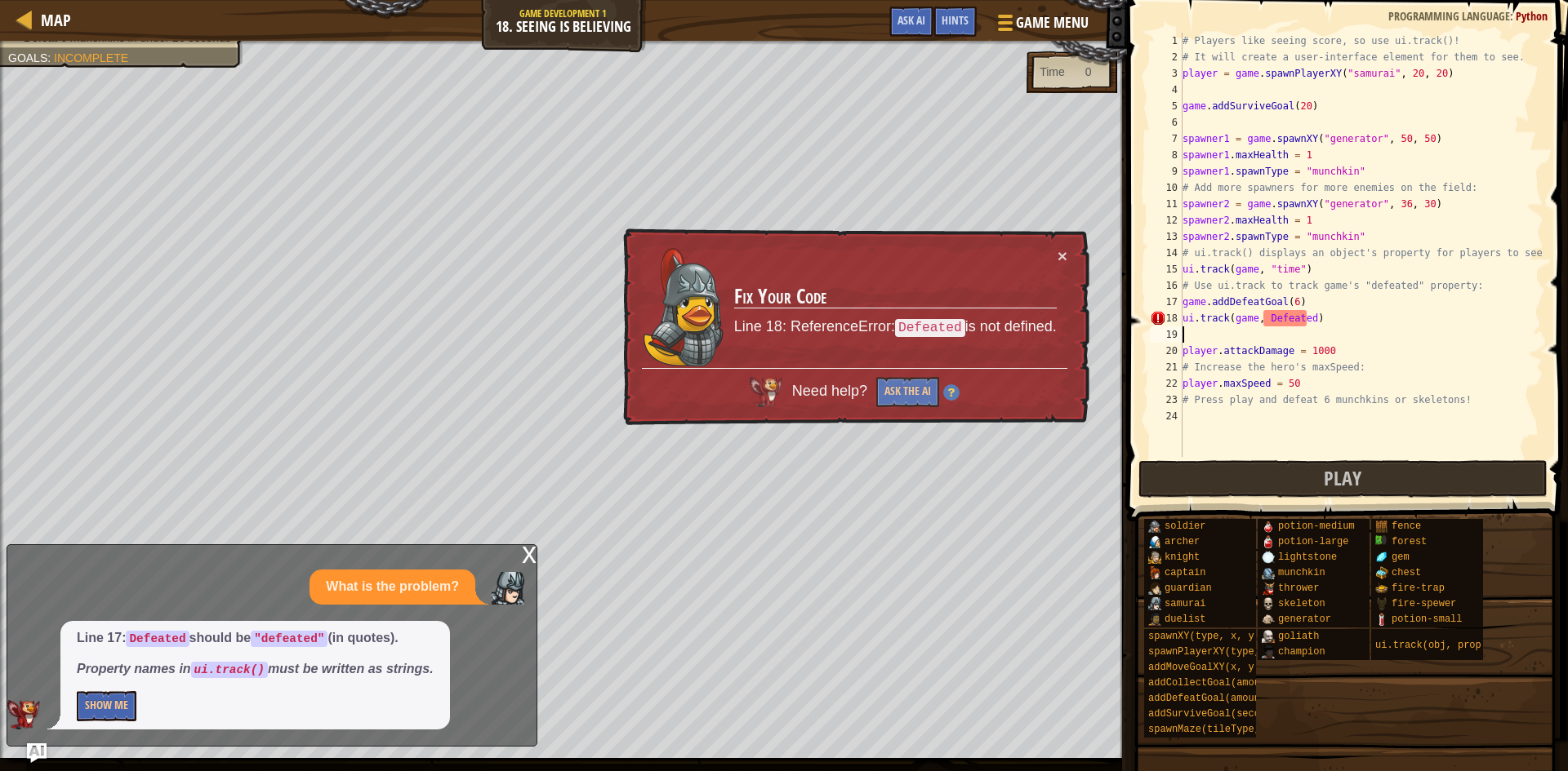
click at [1268, 317] on div "# Players like seeing score, so use ui.track()! # It will create a user-interfa…" at bounding box center [1361, 261] width 364 height 457
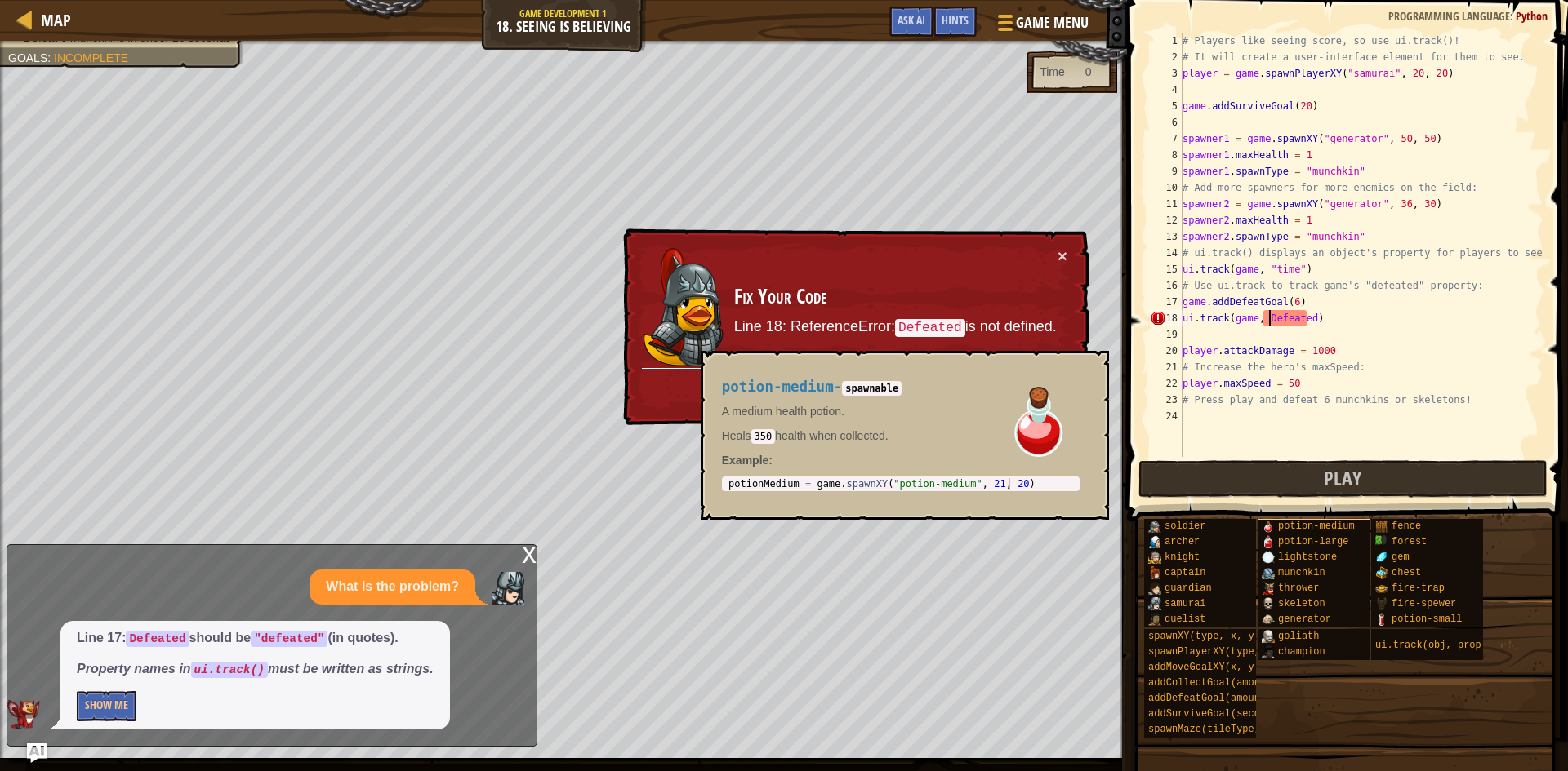
scroll to position [7, 6]
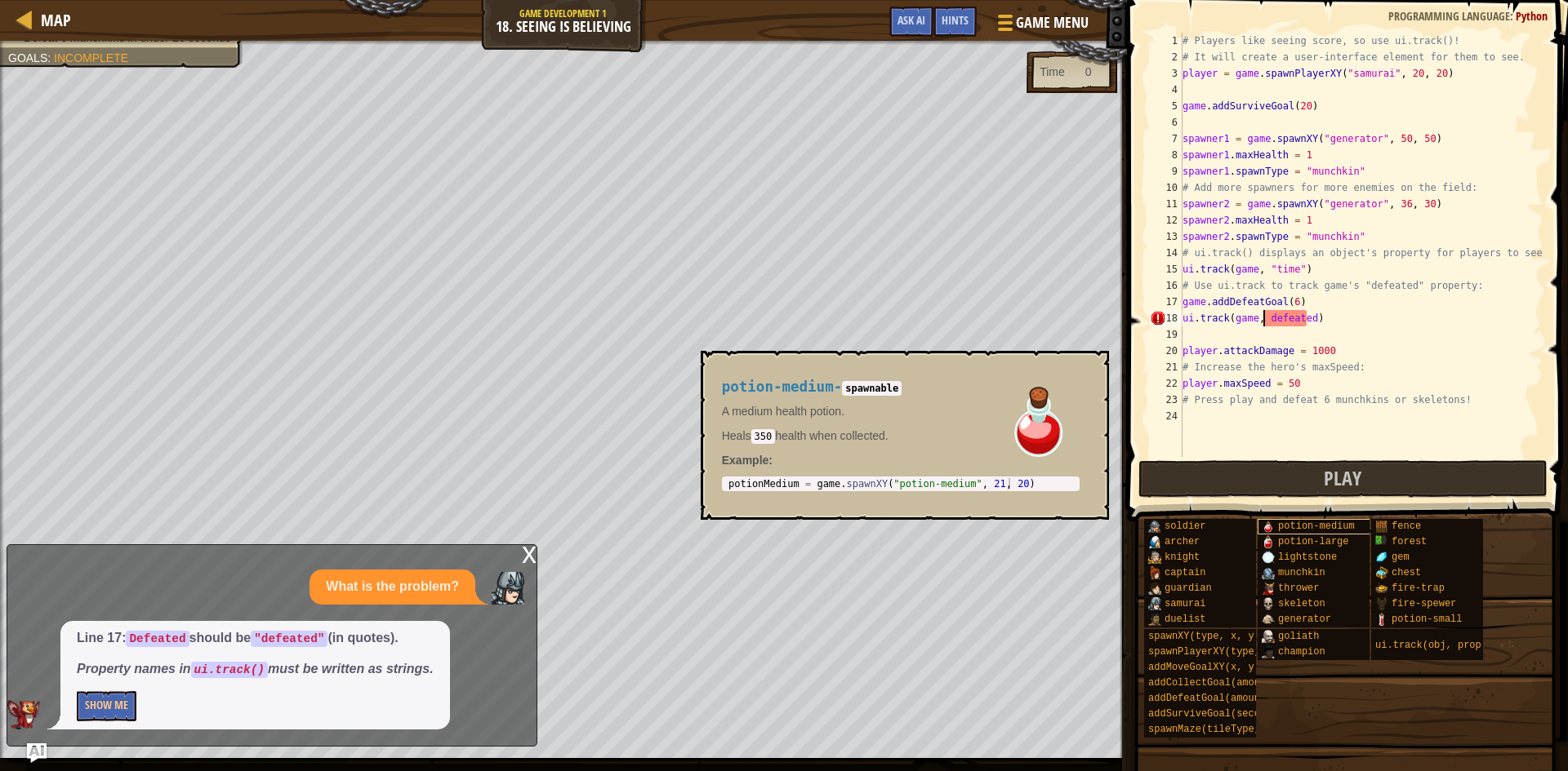
type textarea "ui.track(game, "defeated)"
type textarea "player.attackDamage = 1000"
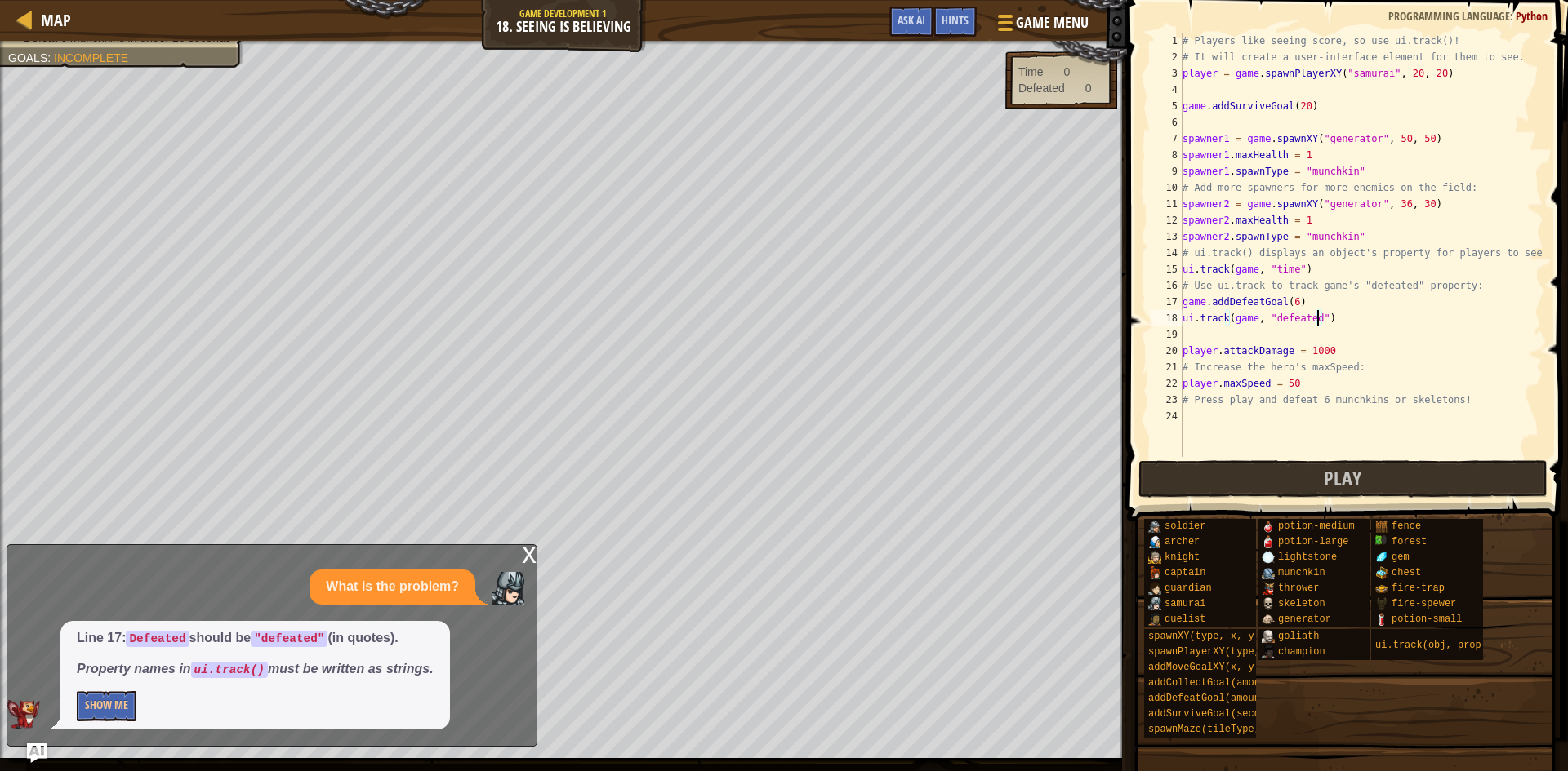
click at [521, 553] on div "x What is the problem? Line 17: Defeated should be "defeated" (in quotes). Prop…" at bounding box center [271, 646] width 531 height 202
click at [1407, 478] on button "Play" at bounding box center [1342, 479] width 409 height 38
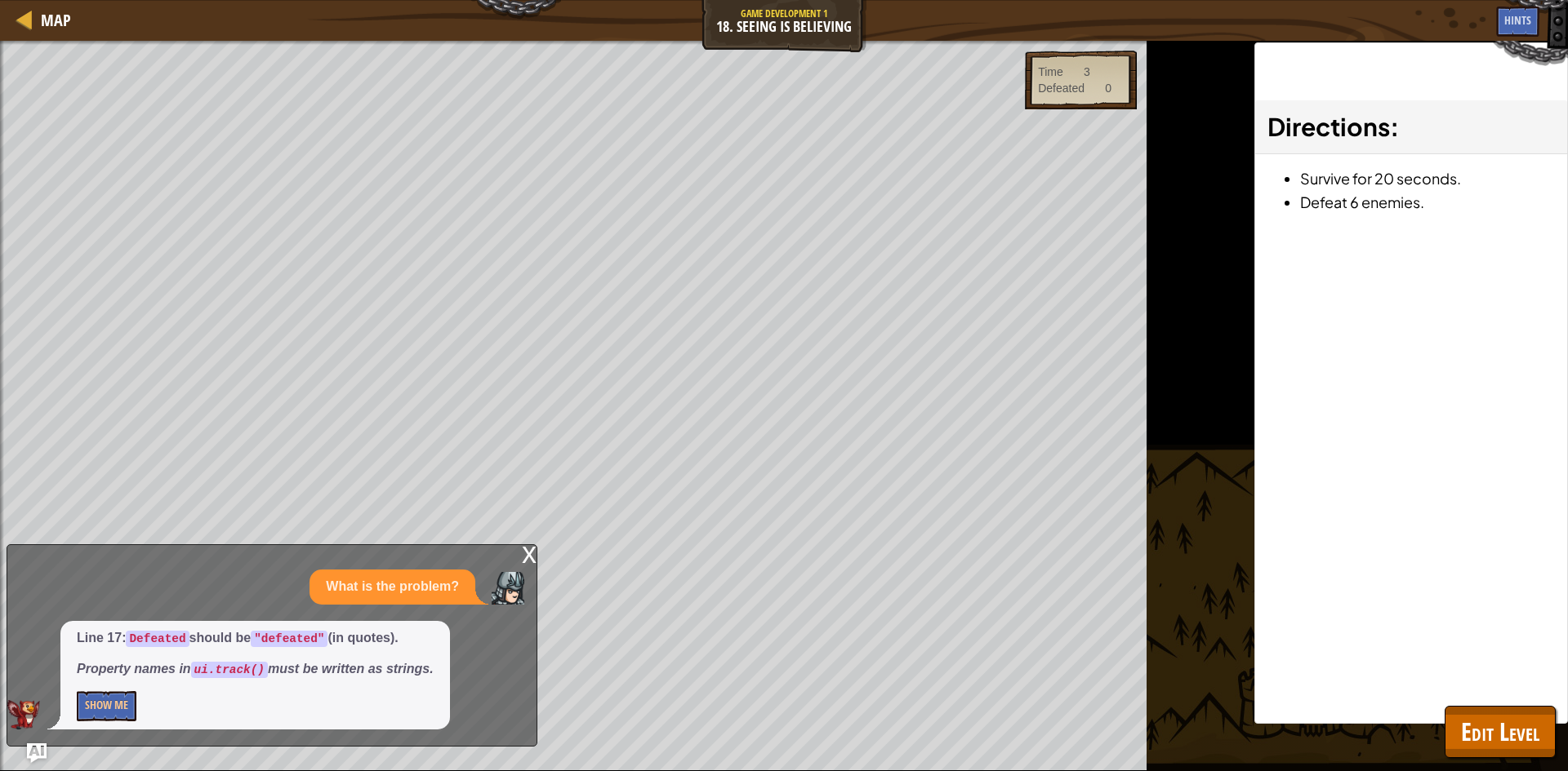
click at [532, 557] on div "x" at bounding box center [529, 554] width 14 height 16
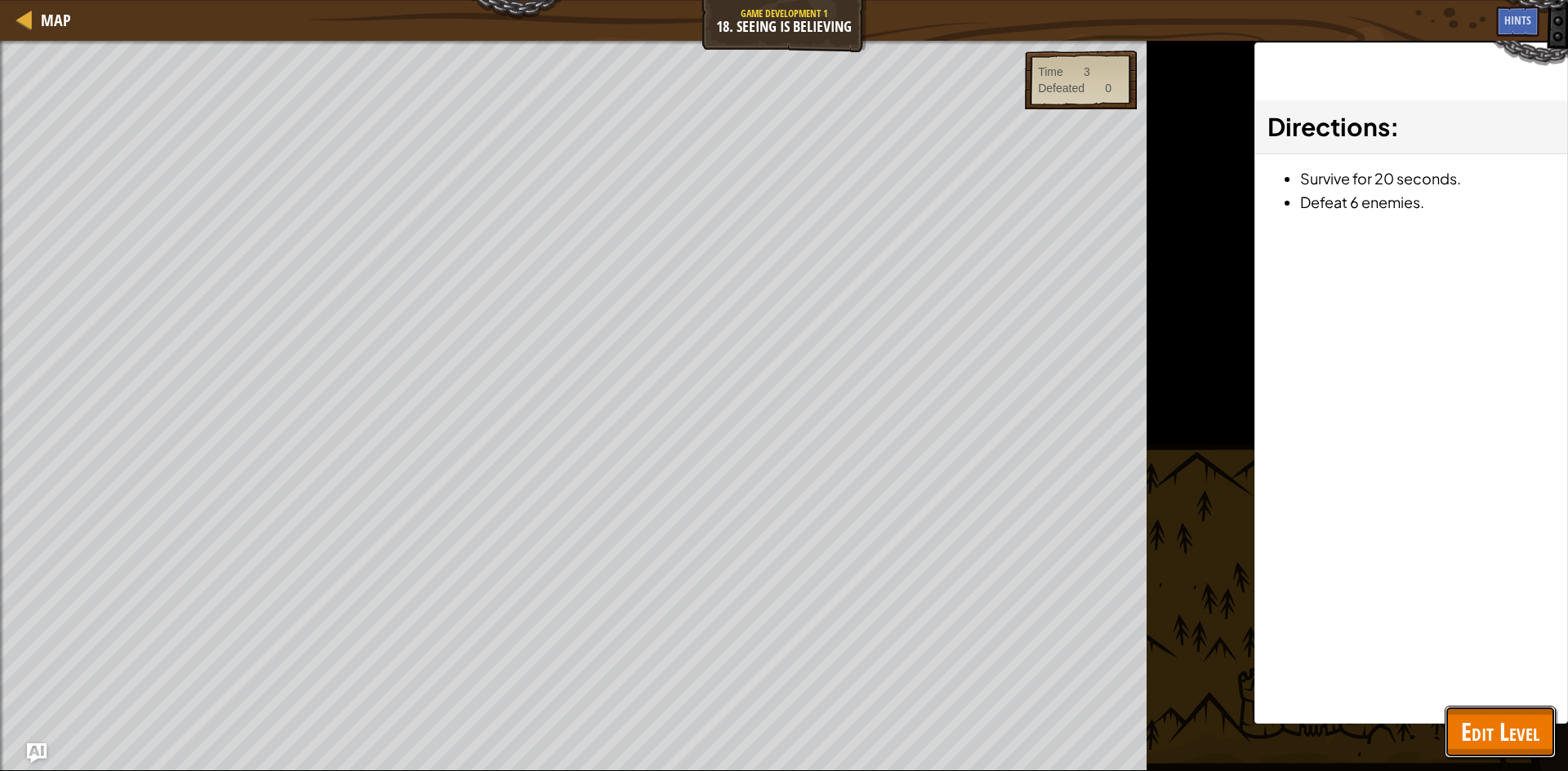
click at [1447, 720] on button "Edit Level" at bounding box center [1500, 732] width 111 height 52
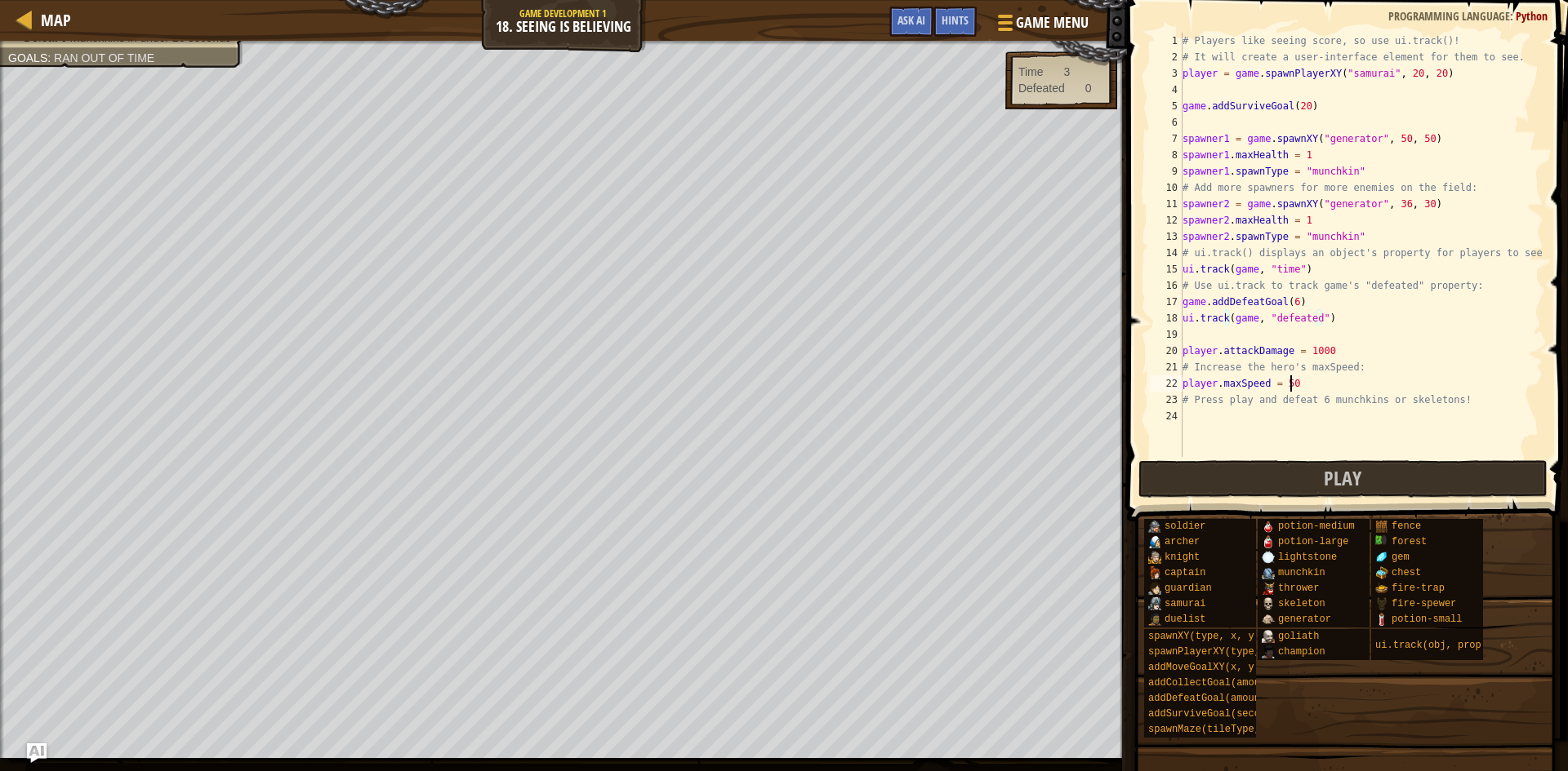
scroll to position [7, 8]
drag, startPoint x: 1296, startPoint y: 379, endPoint x: 1276, endPoint y: 386, distance: 21.2
click at [1276, 386] on div "# Players like seeing score, so use ui.track()! # It will create a user-interfa…" at bounding box center [1361, 261] width 364 height 457
click at [1318, 386] on div "# Players like seeing score, so use ui.track()! # It will create a user-interfa…" at bounding box center [1361, 245] width 364 height 425
click at [1300, 386] on div "# Players like seeing score, so use ui.track()! # It will create a user-interfa…" at bounding box center [1361, 261] width 364 height 457
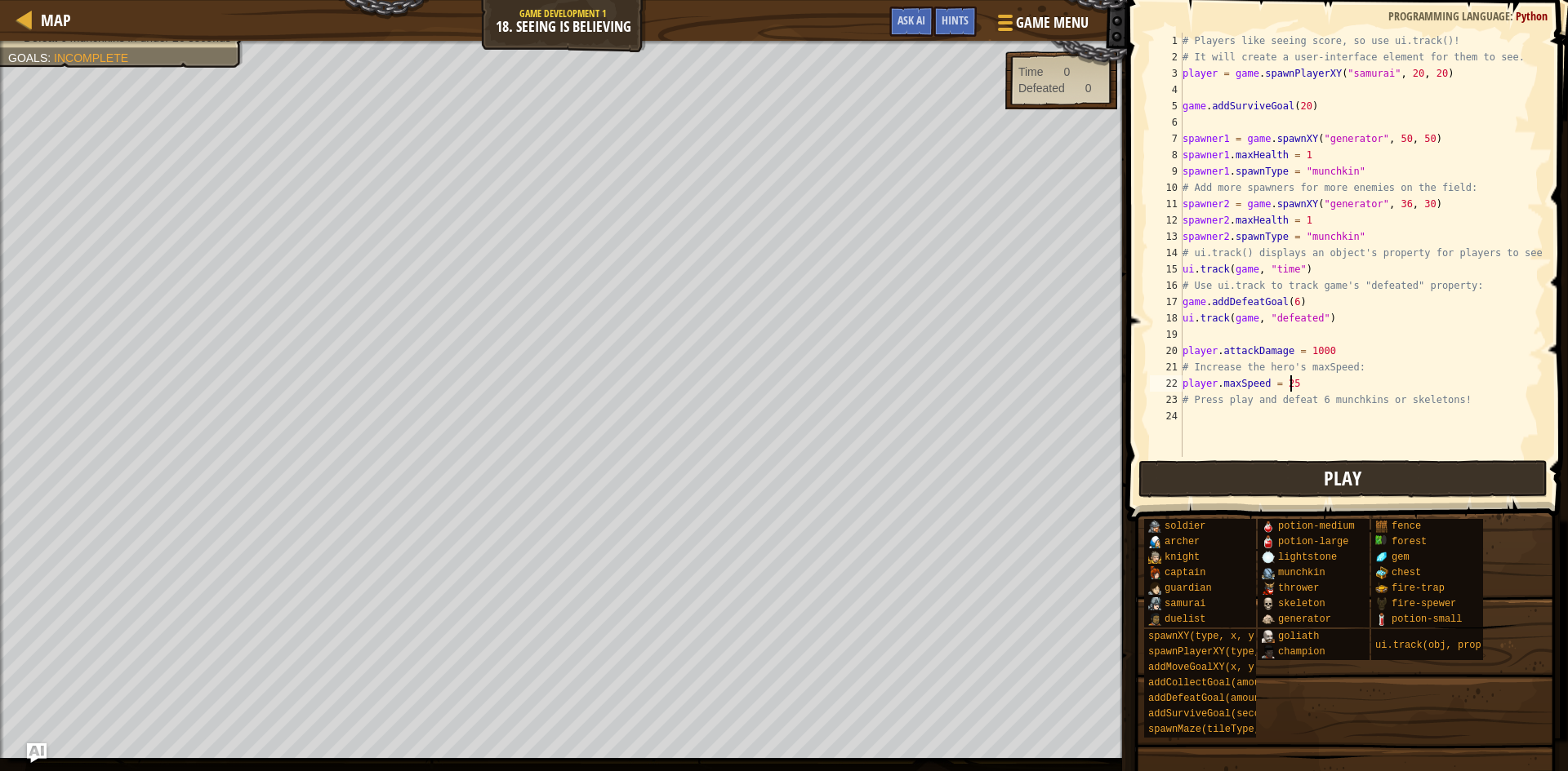
type textarea "player.maxSpeed = 25"
click at [1240, 487] on button "Play" at bounding box center [1342, 479] width 409 height 38
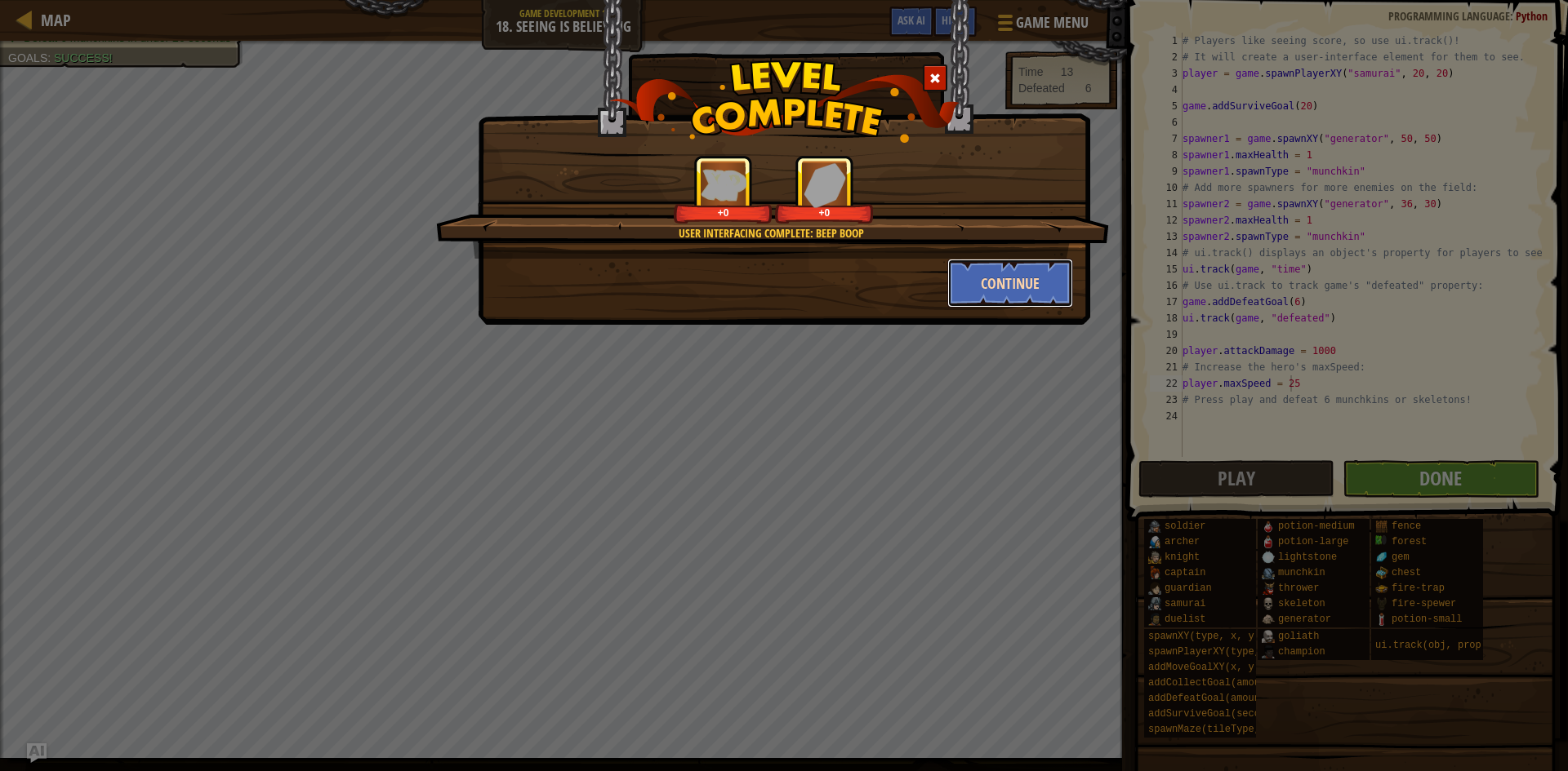
click at [1044, 273] on button "Continue" at bounding box center [1010, 283] width 126 height 49
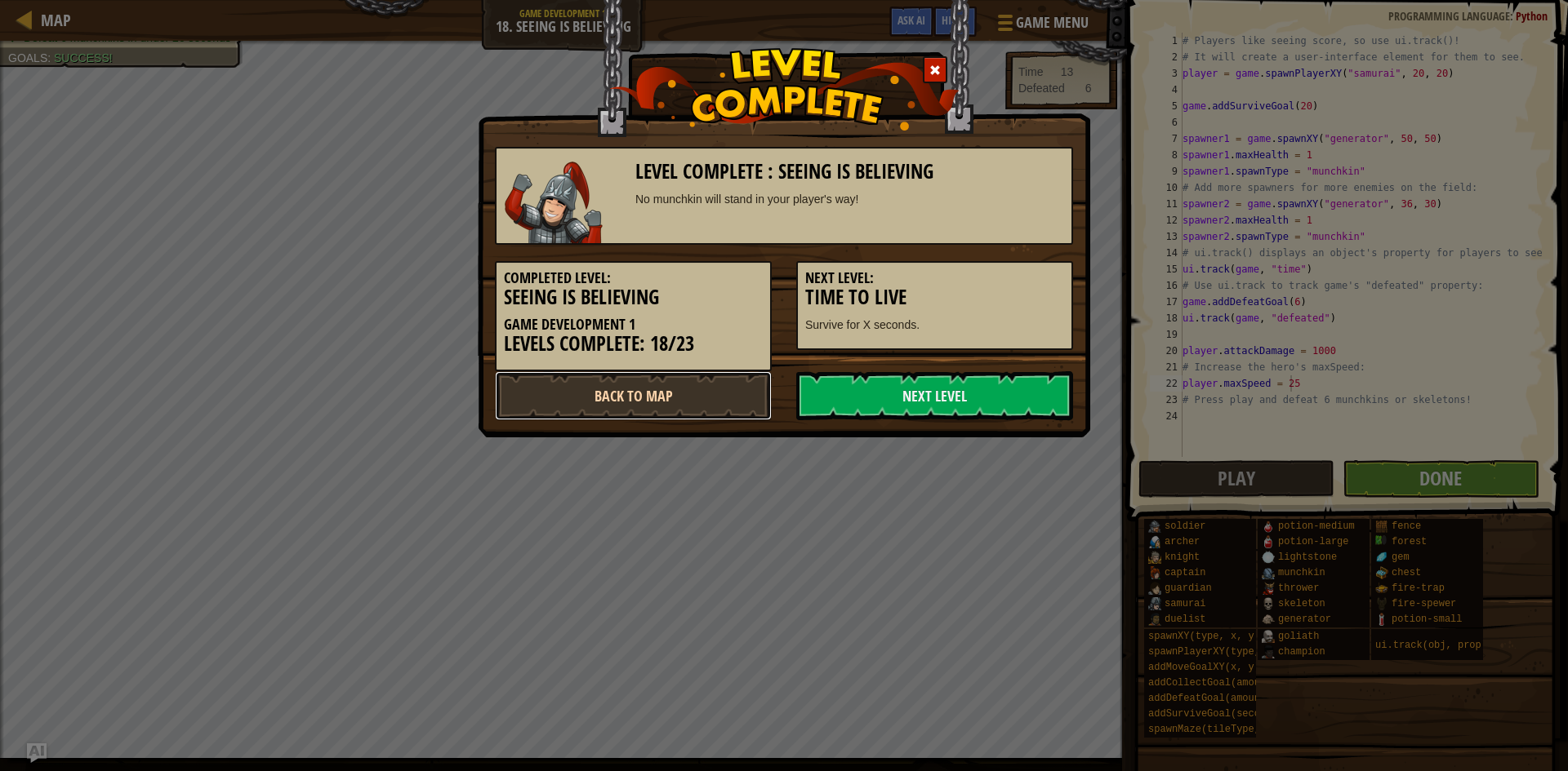
click at [604, 405] on link "Back to Map" at bounding box center [633, 395] width 277 height 49
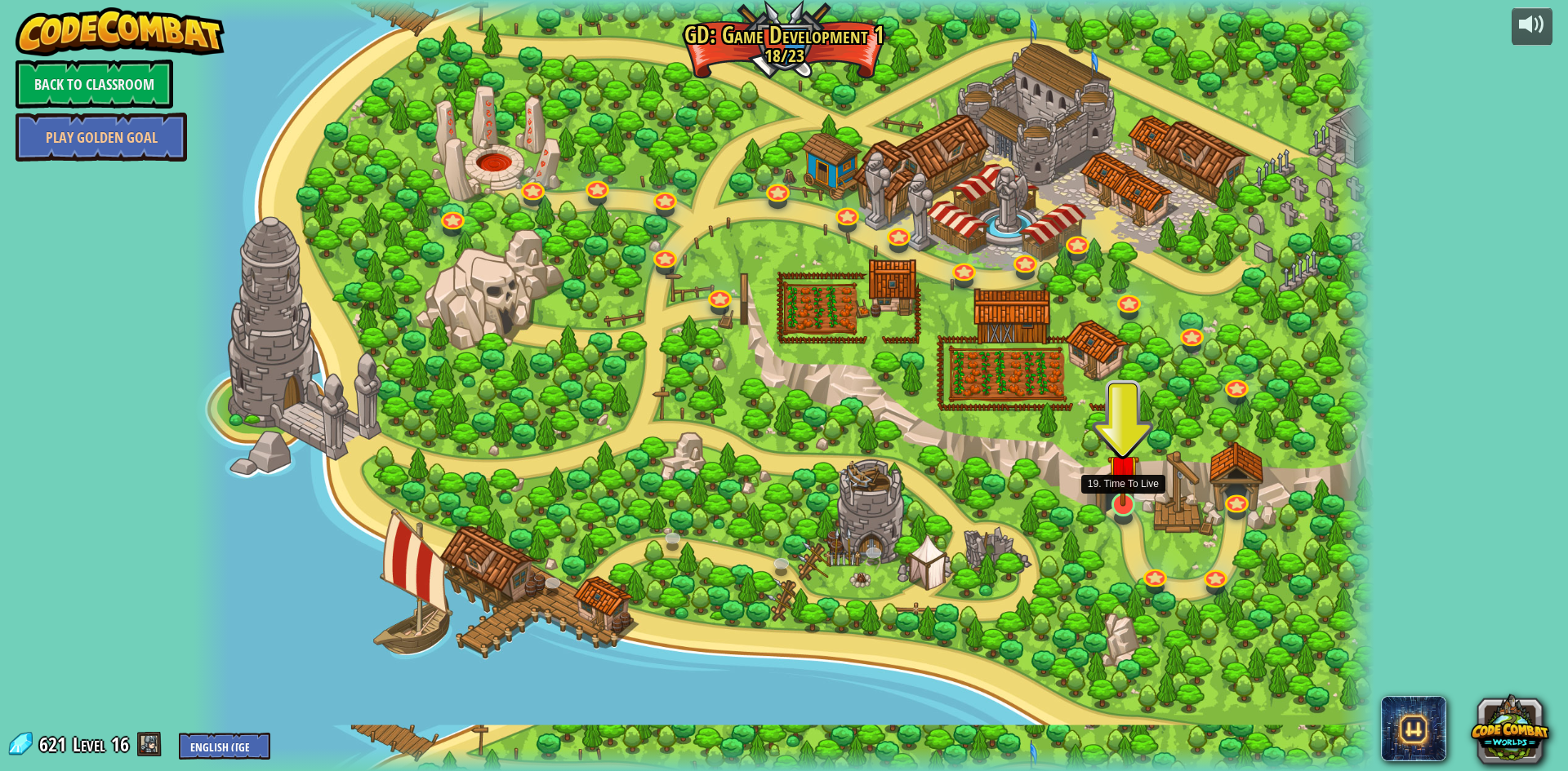
click at [1119, 505] on img at bounding box center [1124, 470] width 32 height 72
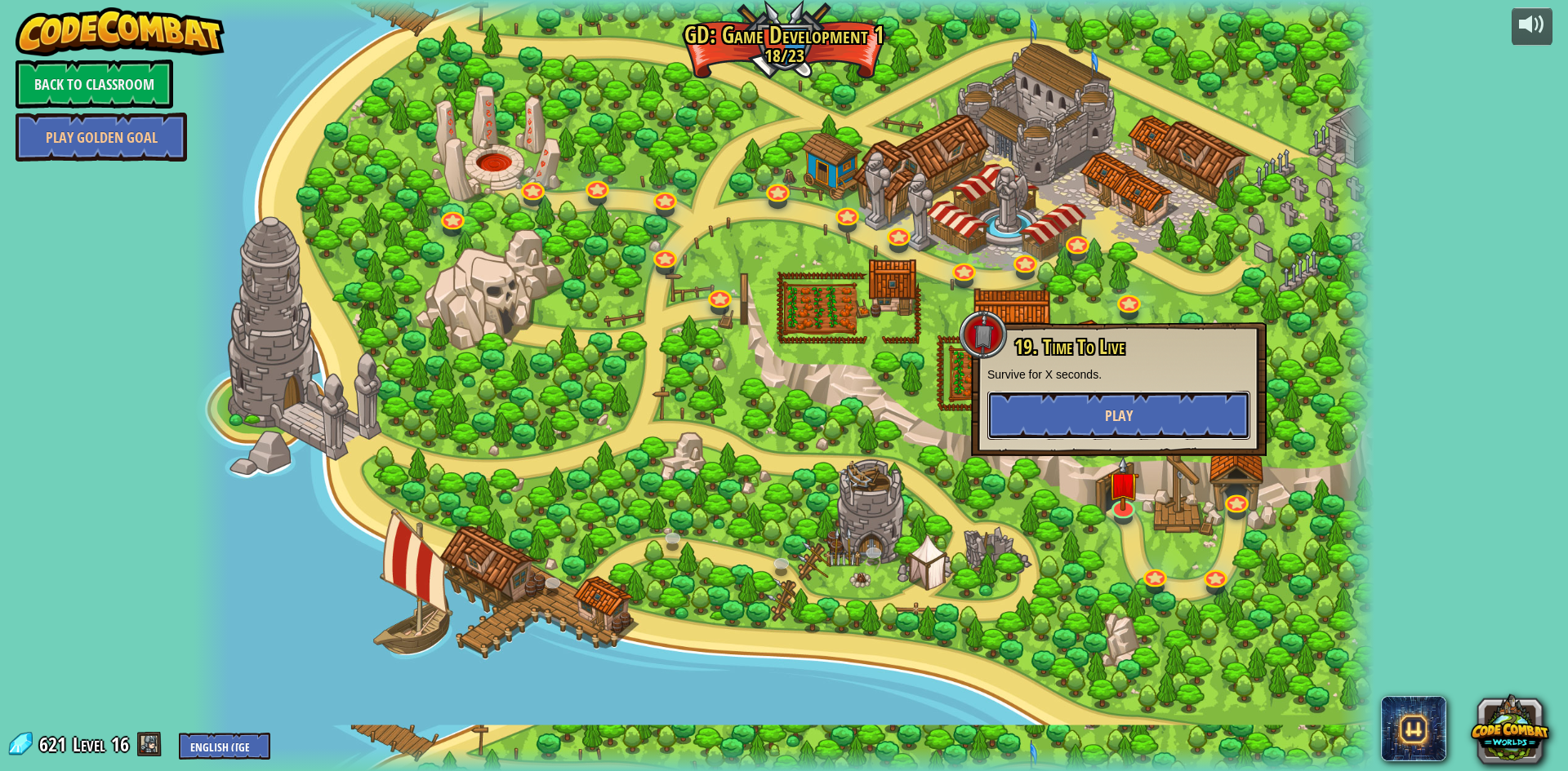
click at [1098, 428] on button "Play" at bounding box center [1119, 415] width 263 height 49
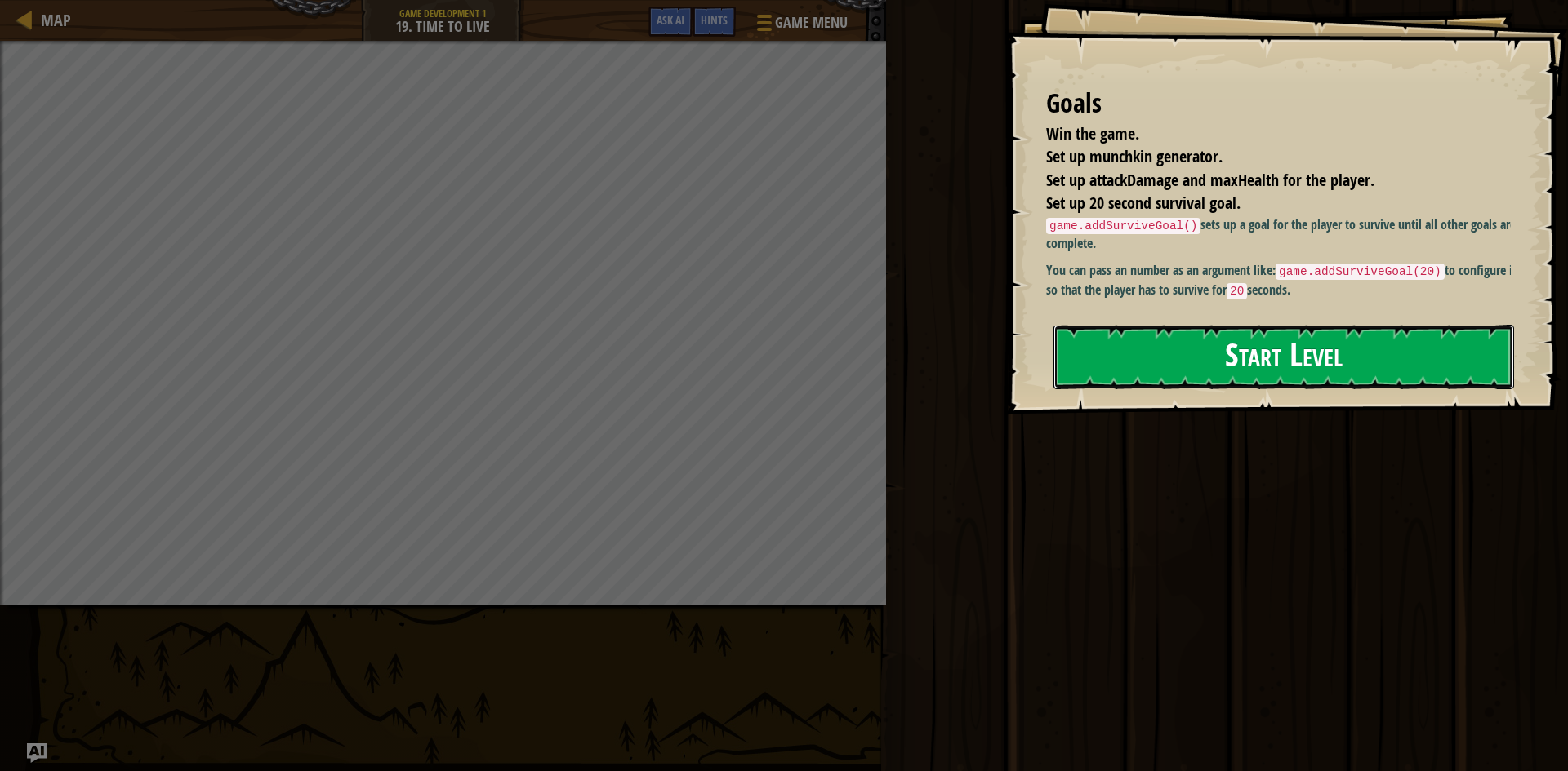
click at [1155, 352] on button "Start Level" at bounding box center [1283, 357] width 461 height 64
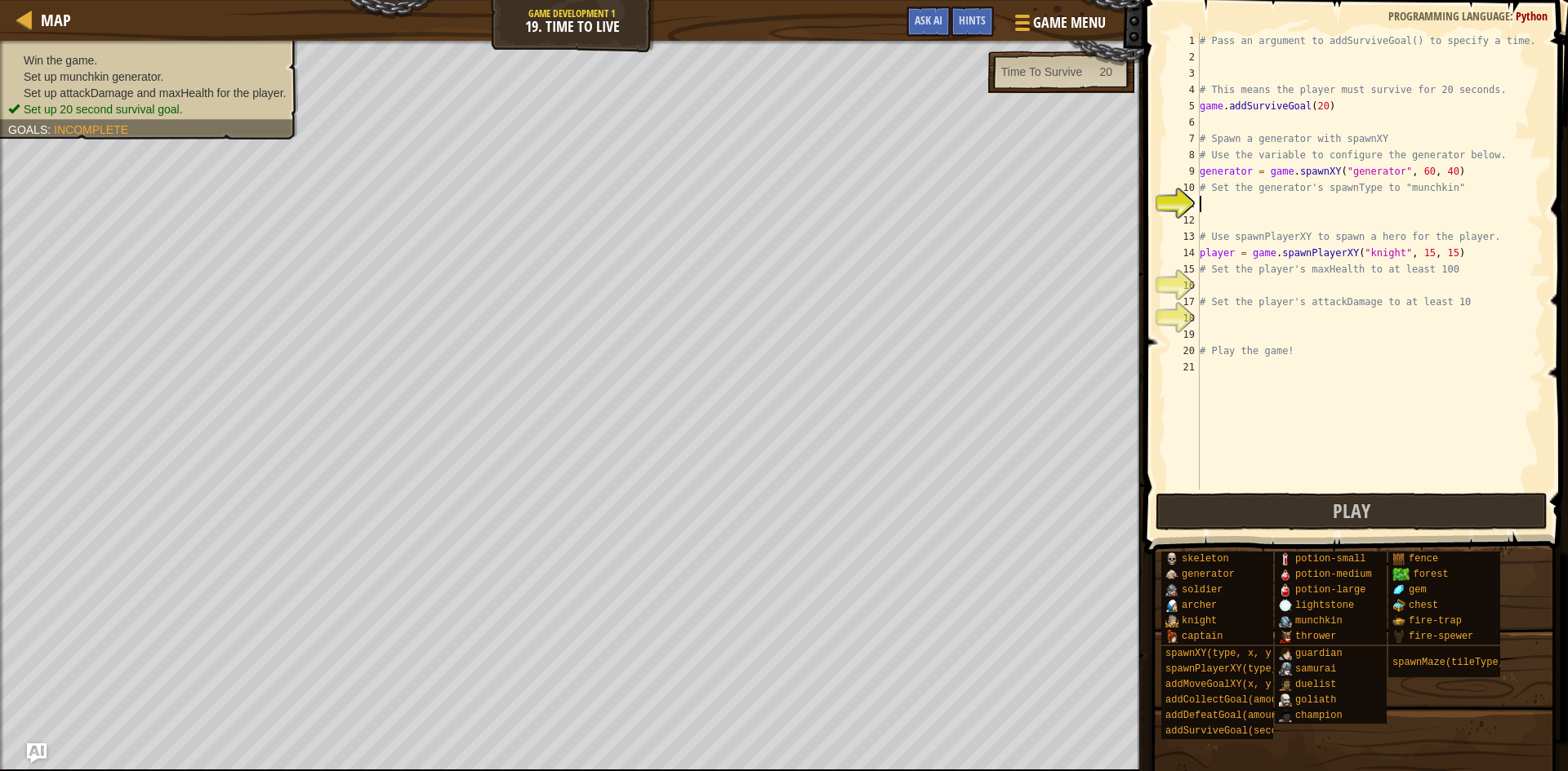
click at [1220, 197] on div "# Pass an argument to addSurviveGoal() to specify a time. # This means the play…" at bounding box center [1370, 278] width 347 height 490
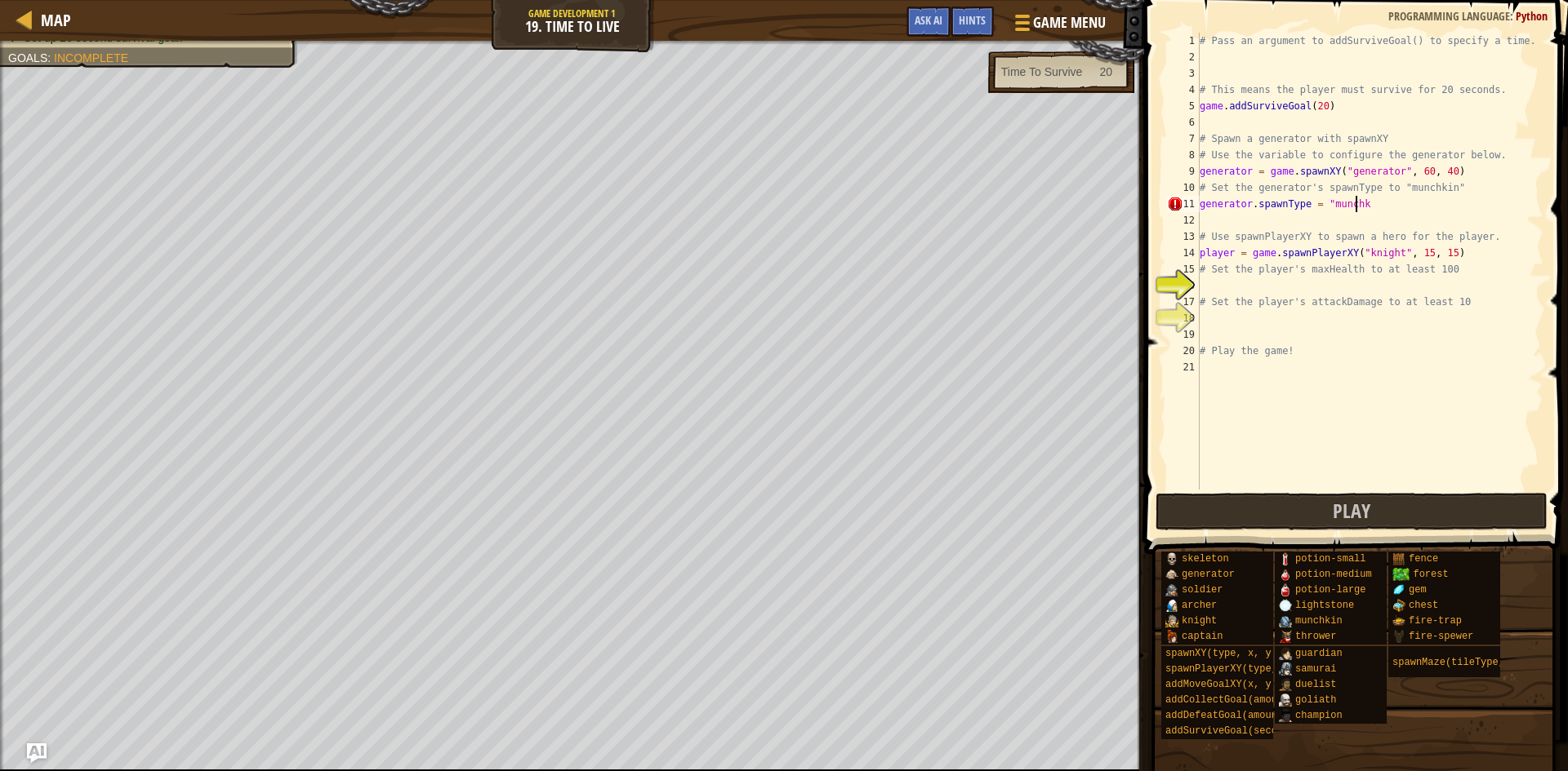
scroll to position [7, 13]
type textarea "generator.spawnType = "munchkin""
click at [1212, 215] on div "# Pass an argument to addSurviveGoal() to specify a time. # This means the play…" at bounding box center [1370, 278] width 347 height 490
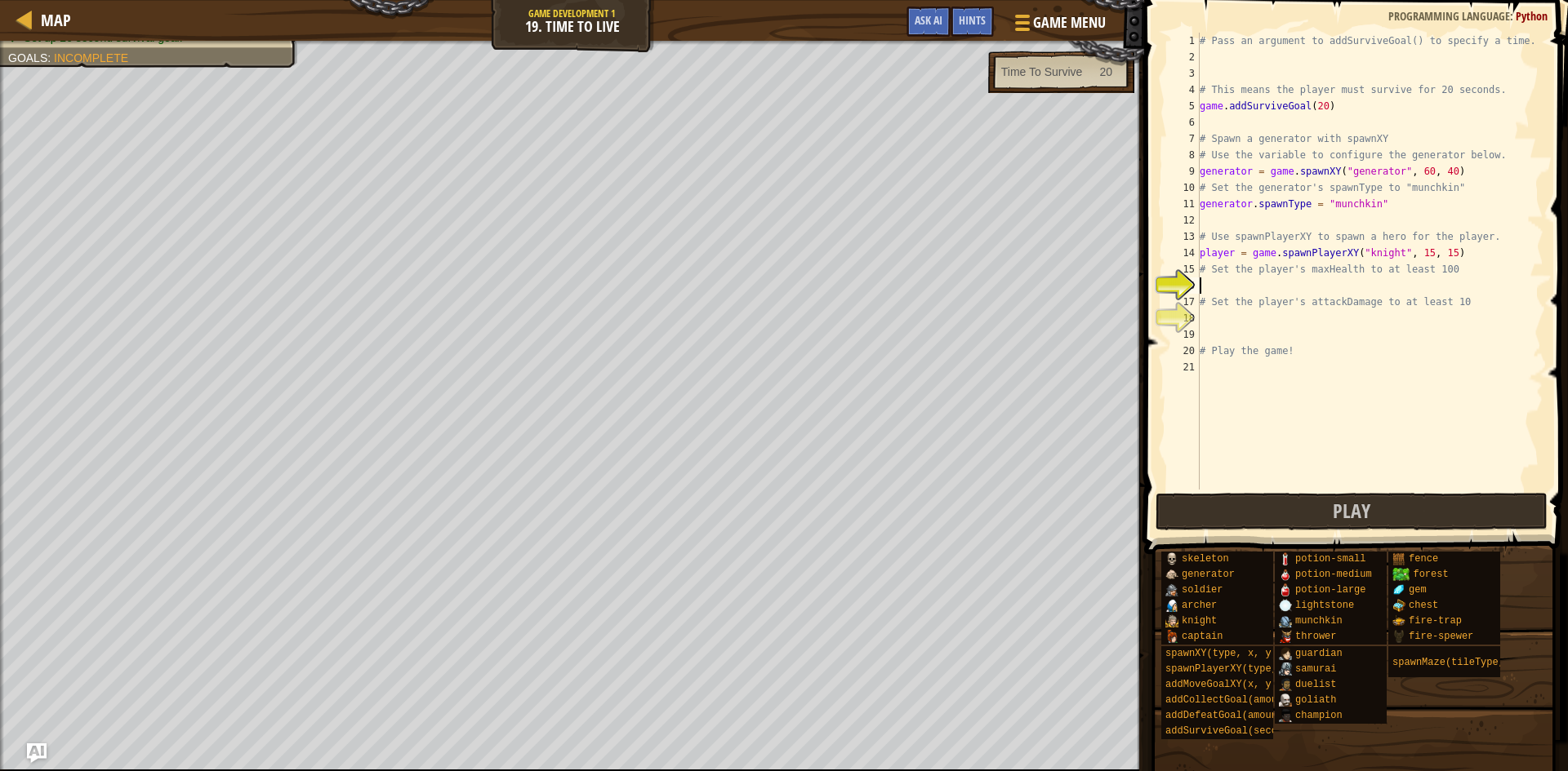
click at [1436, 290] on div "# Pass an argument to addSurviveGoal() to specify a time. # This means the play…" at bounding box center [1370, 278] width 347 height 490
type textarea "p"
type textarea "player.maxHealth = 100"
click at [1268, 323] on div "# Pass an argument to addSurviveGoal() to specify a time. # This means the play…" at bounding box center [1370, 278] width 347 height 490
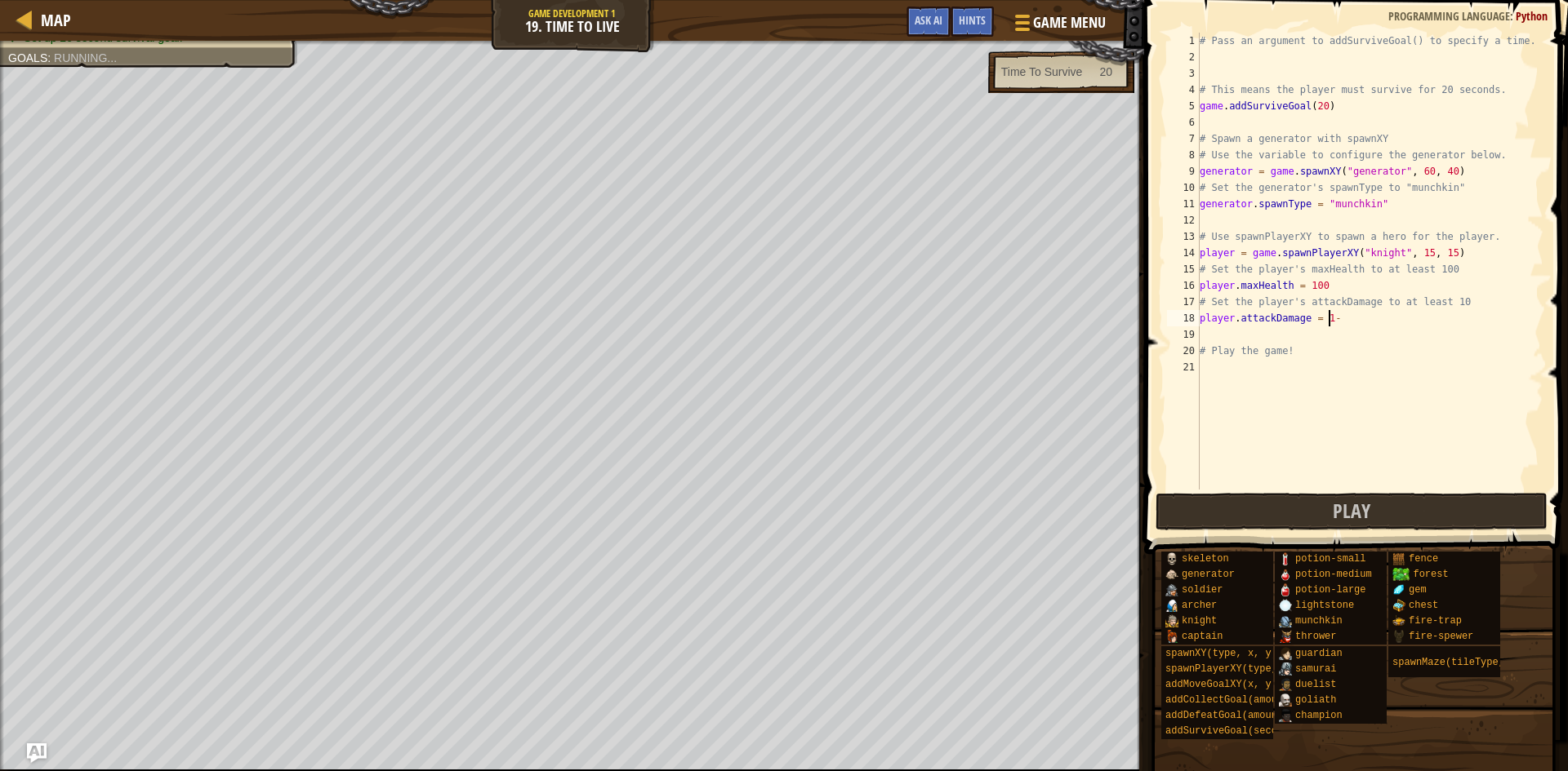
scroll to position [7, 10]
type textarea "player.attackDamage = 10"
click at [1313, 519] on button "Play" at bounding box center [1351, 512] width 392 height 38
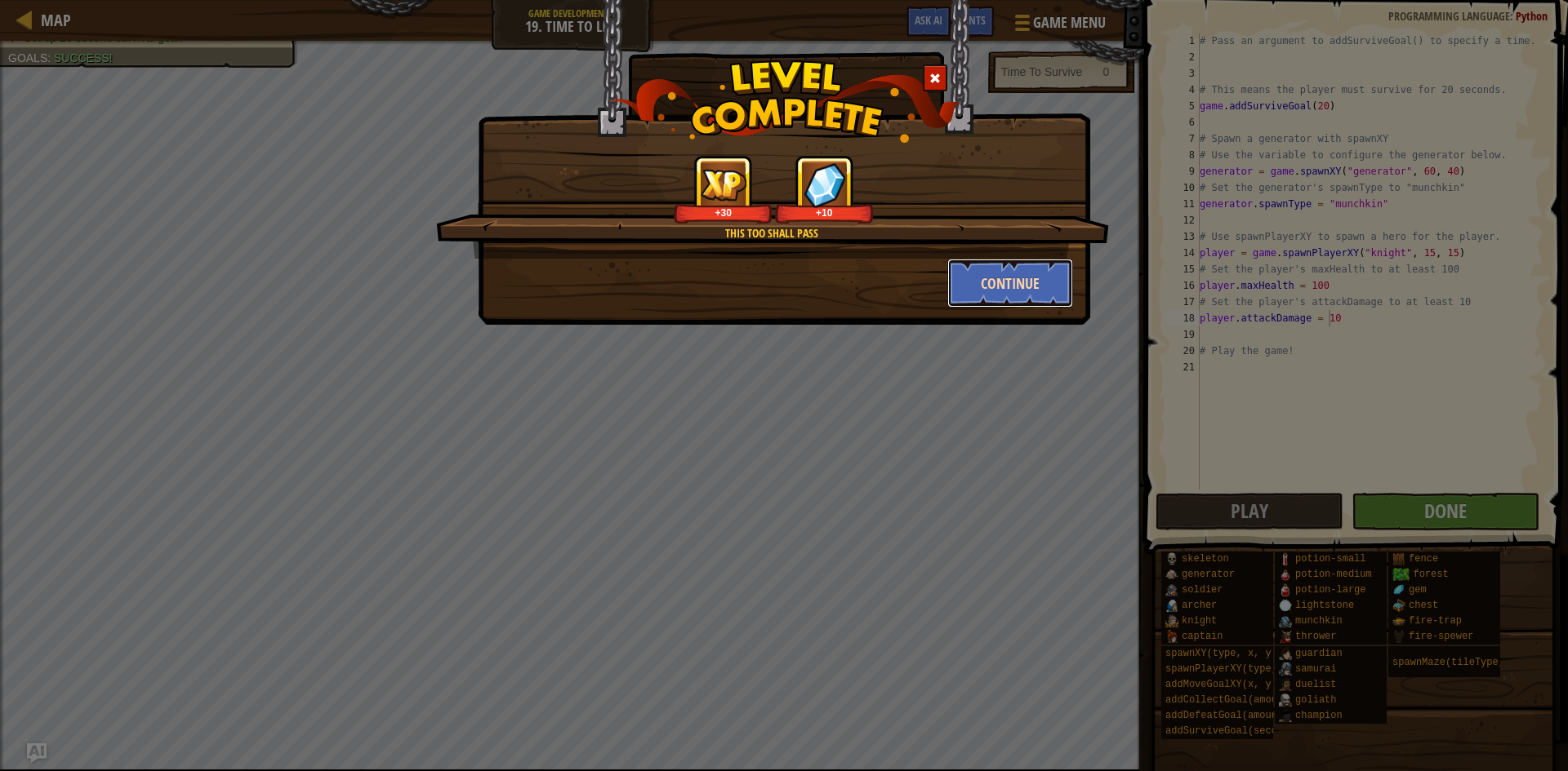
click at [1001, 290] on button "Continue" at bounding box center [1010, 283] width 126 height 49
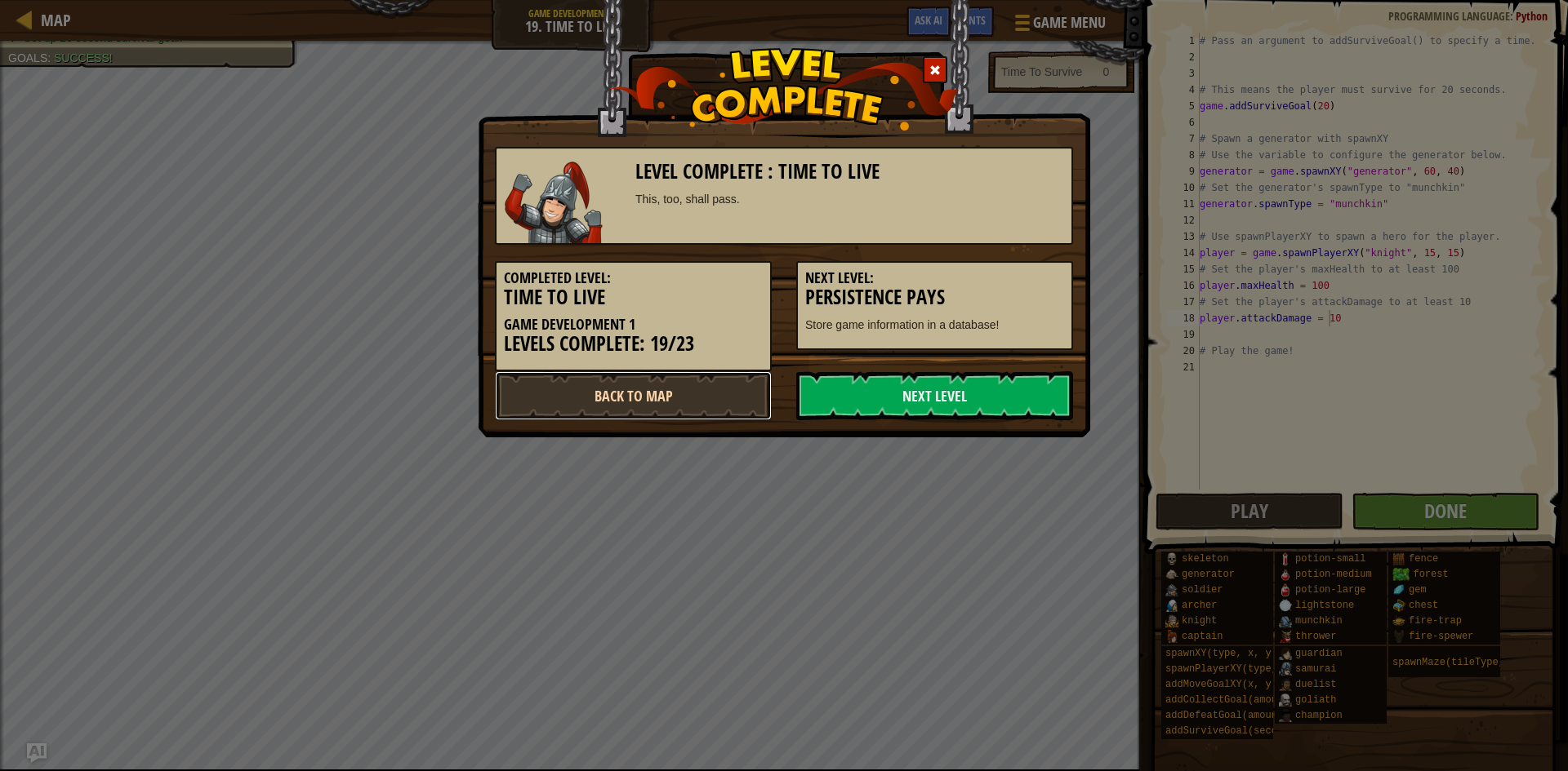
click at [707, 404] on link "Back to Map" at bounding box center [633, 395] width 277 height 49
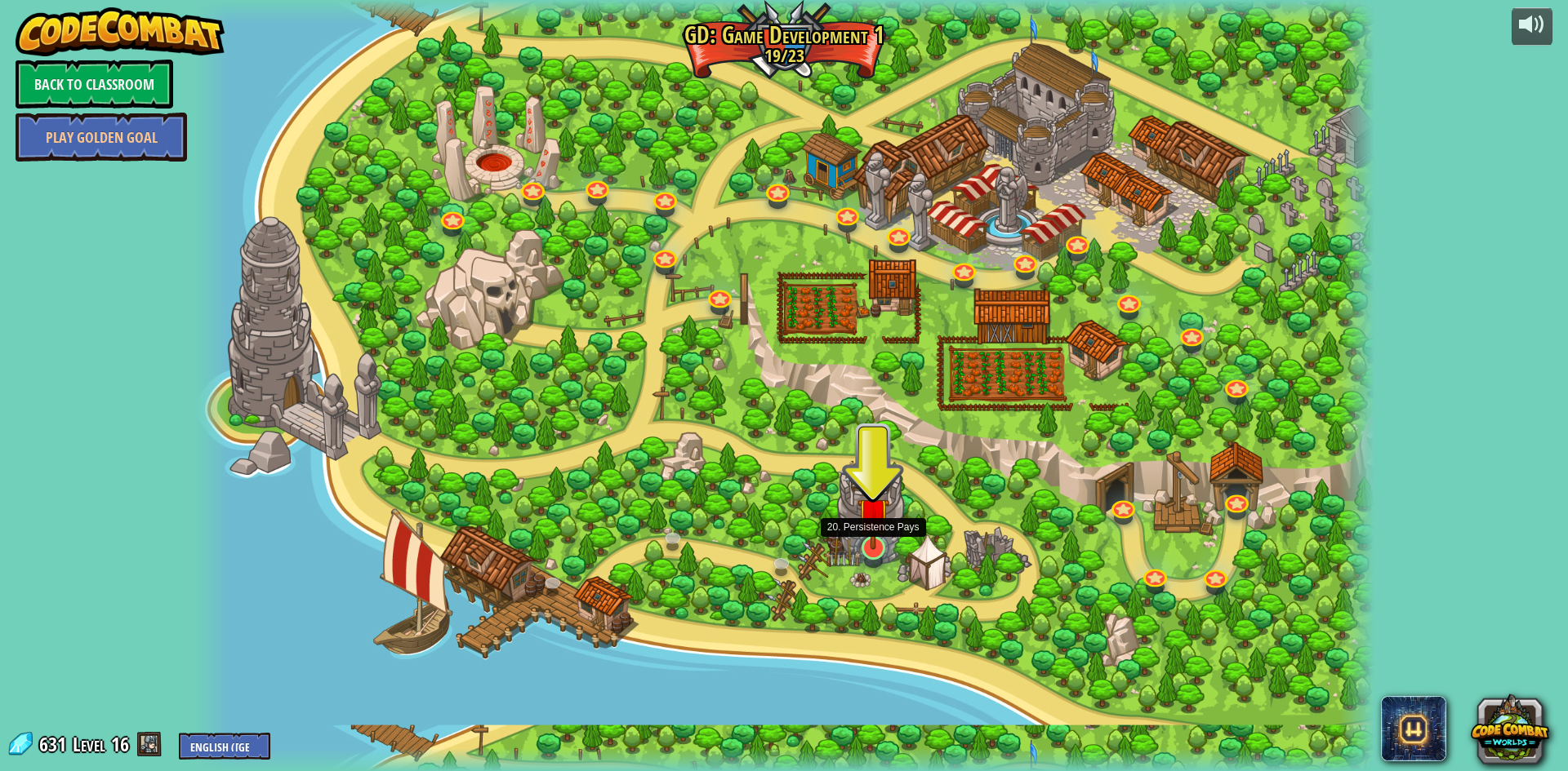
click at [862, 551] on div at bounding box center [873, 548] width 23 height 23
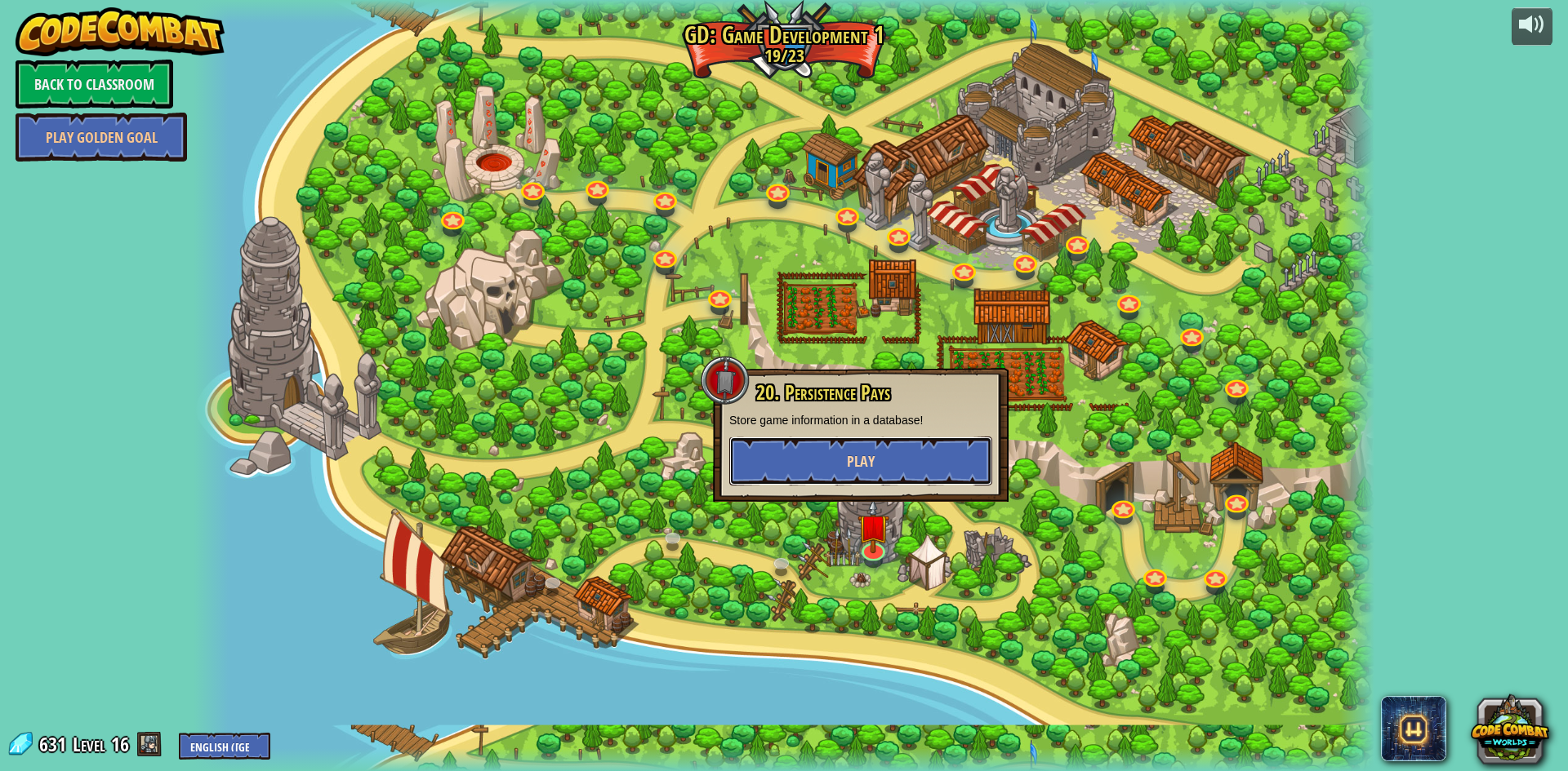
click at [844, 470] on button "Play" at bounding box center [861, 461] width 263 height 49
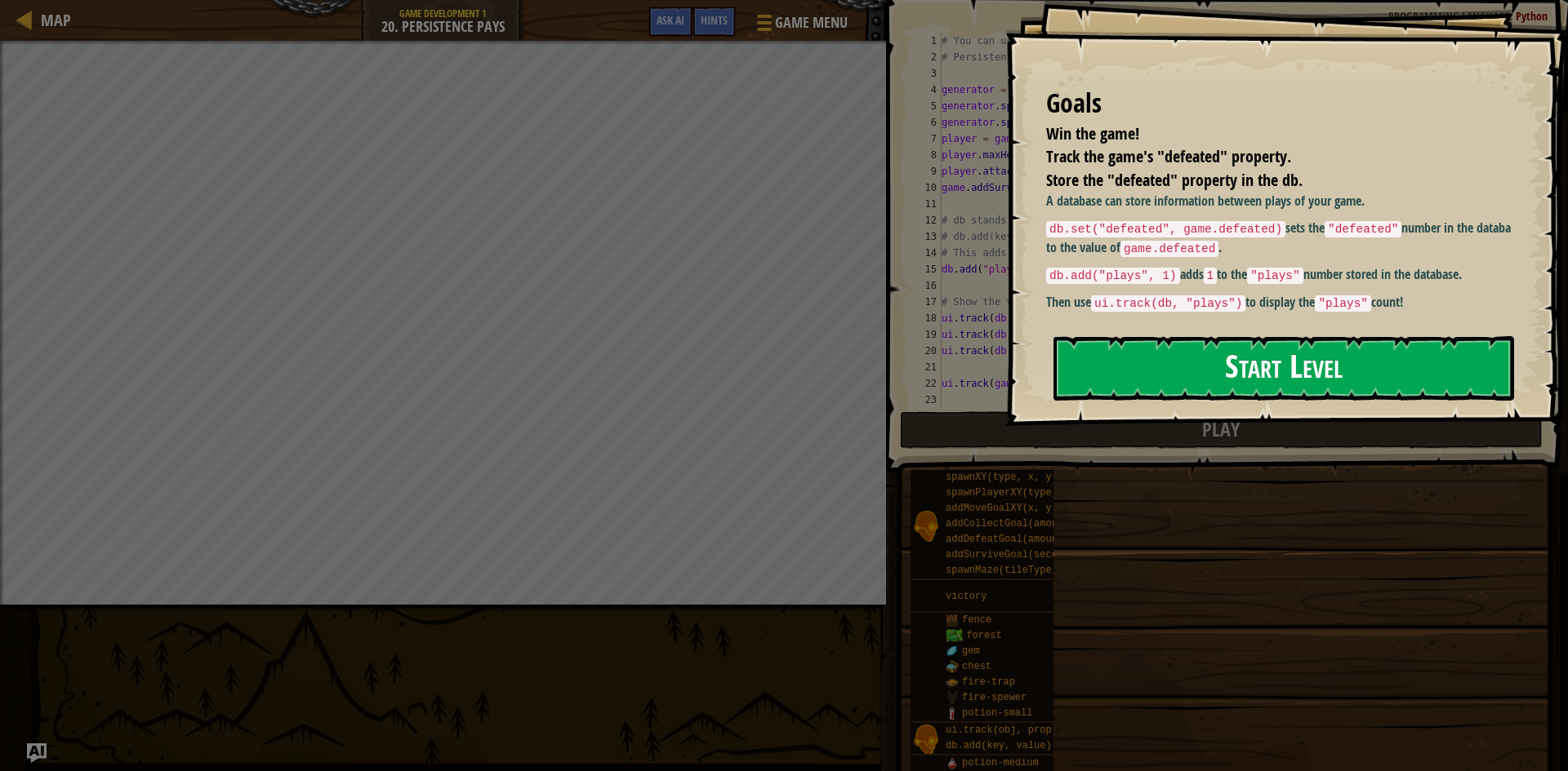
click at [1200, 336] on button "Start Level" at bounding box center [1283, 369] width 461 height 64
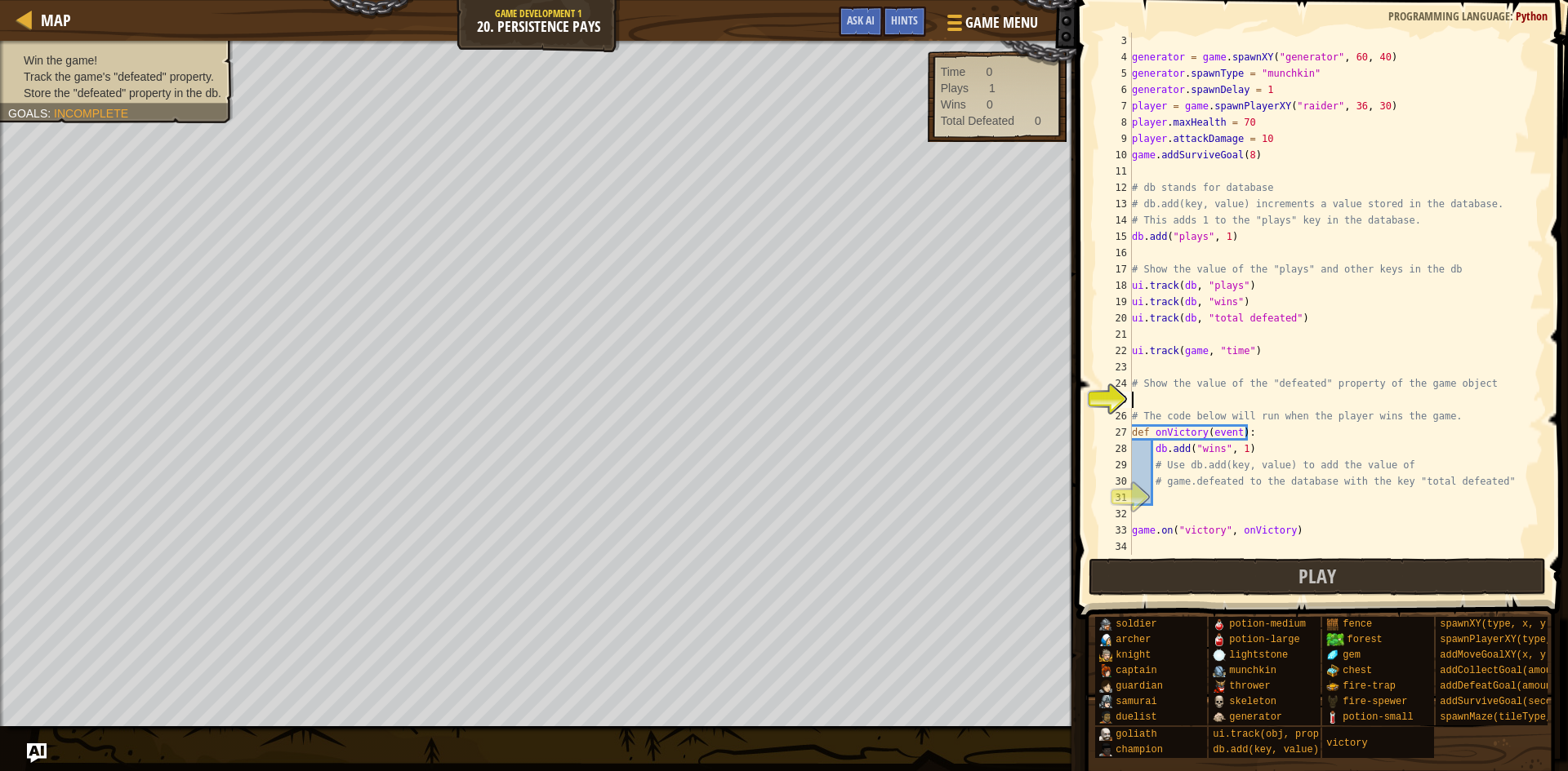
scroll to position [33, 0]
click at [1169, 493] on div "generator = game . spawnXY ( "generator" , 60 , 40 ) generator . spawnType = "m…" at bounding box center [1330, 310] width 403 height 555
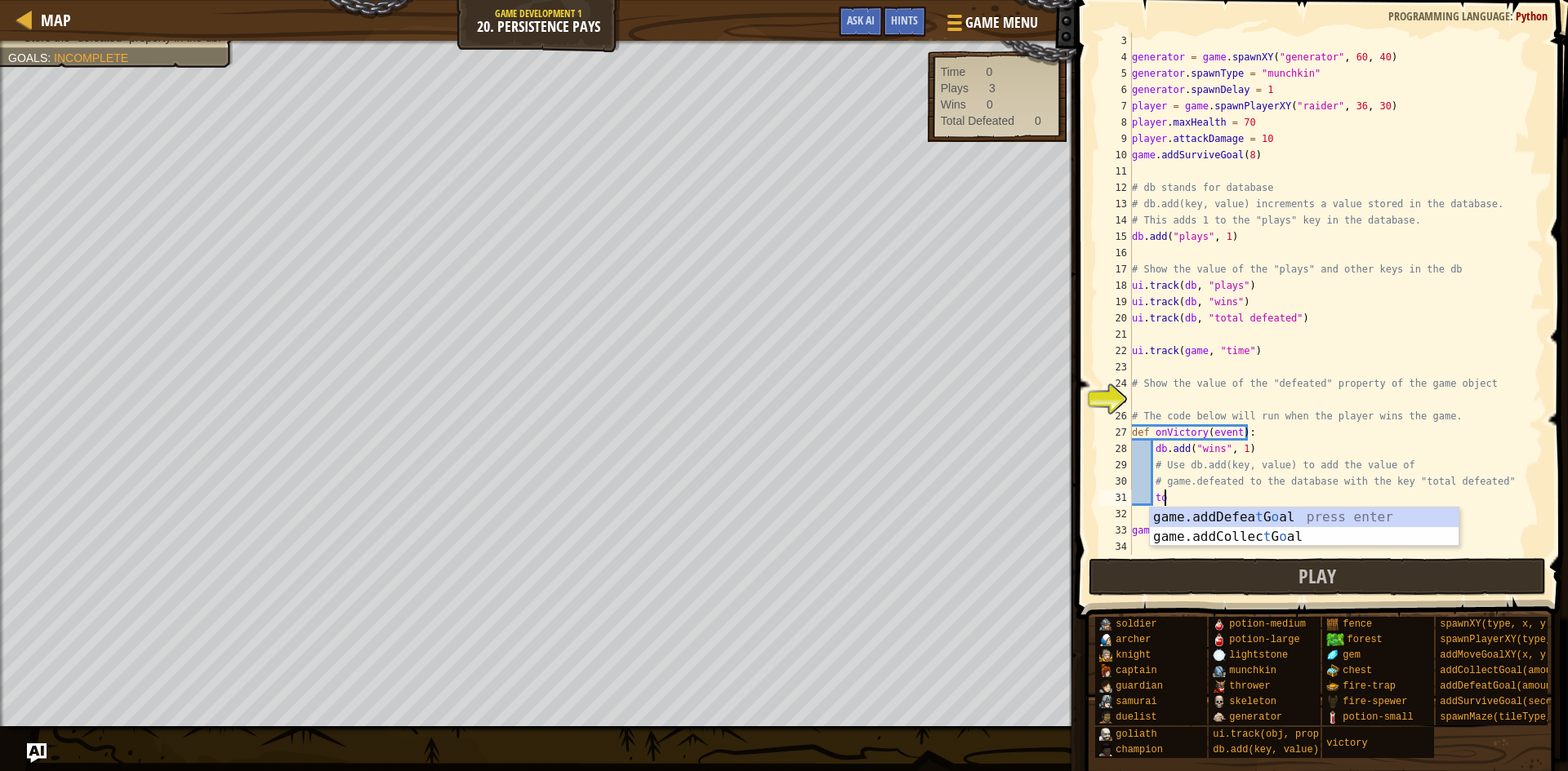
type textarea "t"
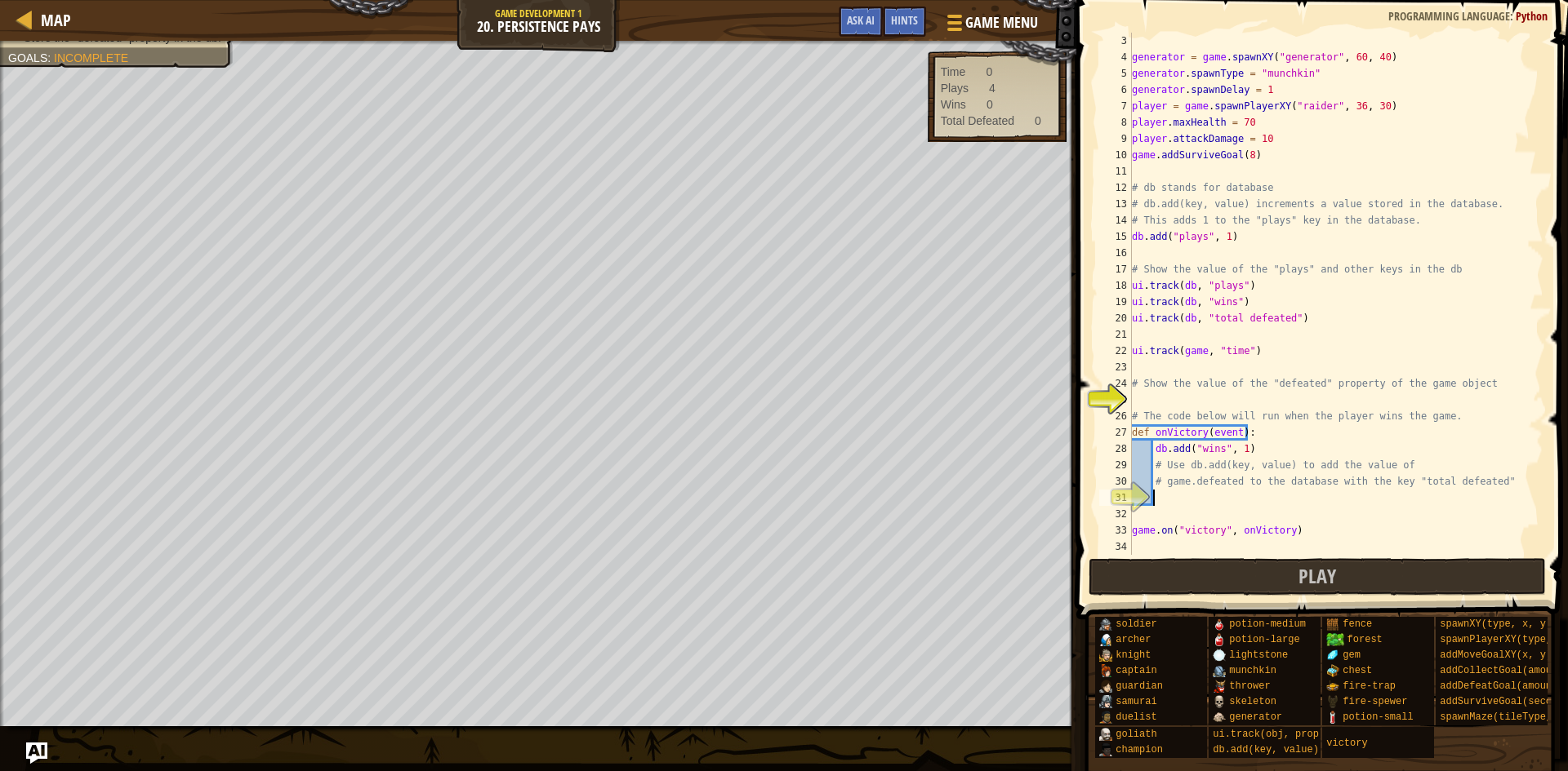
click at [28, 753] on img "Ask AI" at bounding box center [37, 754] width 21 height 21
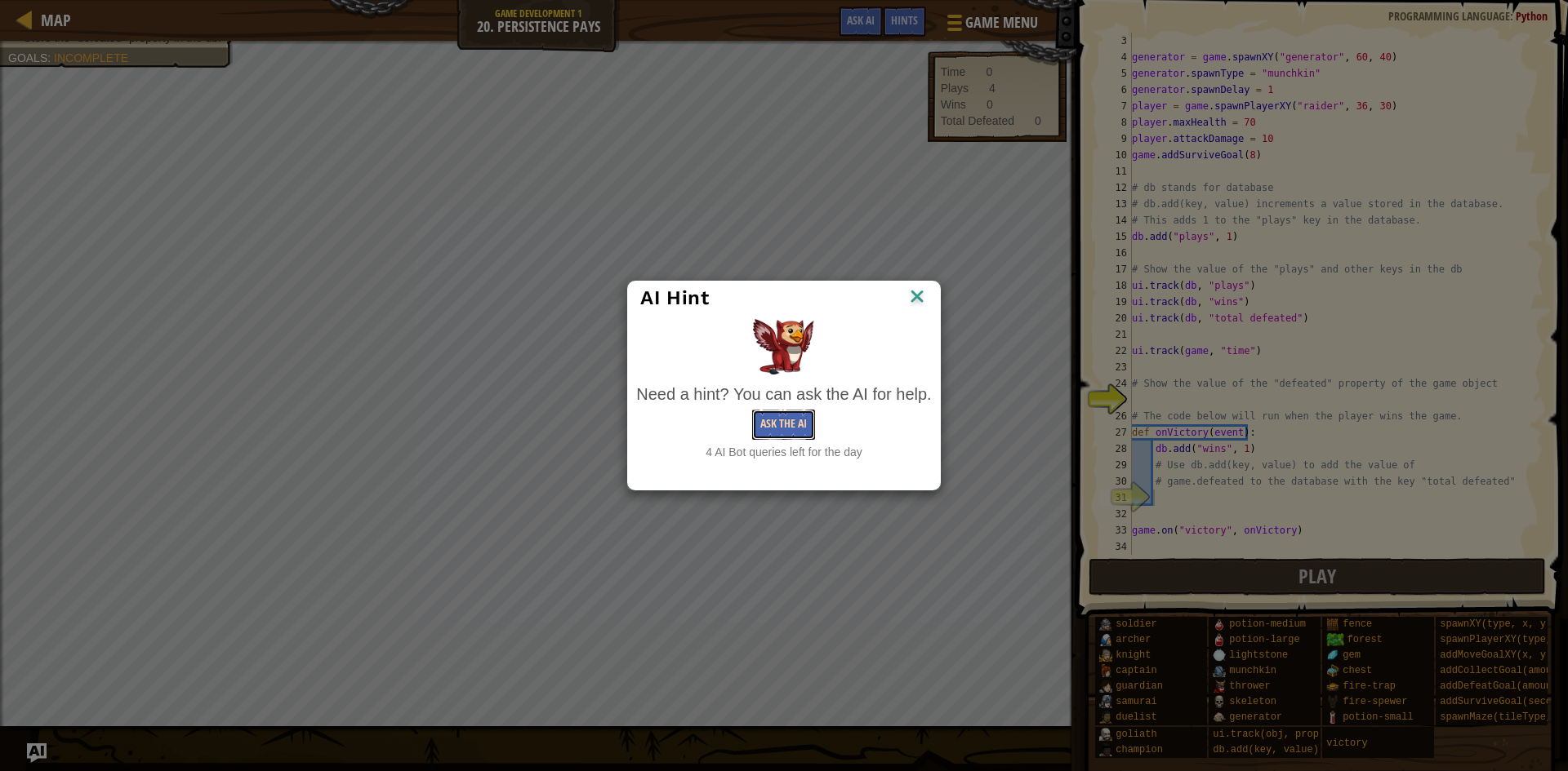
click at [788, 419] on button "Ask the AI" at bounding box center [784, 425] width 63 height 30
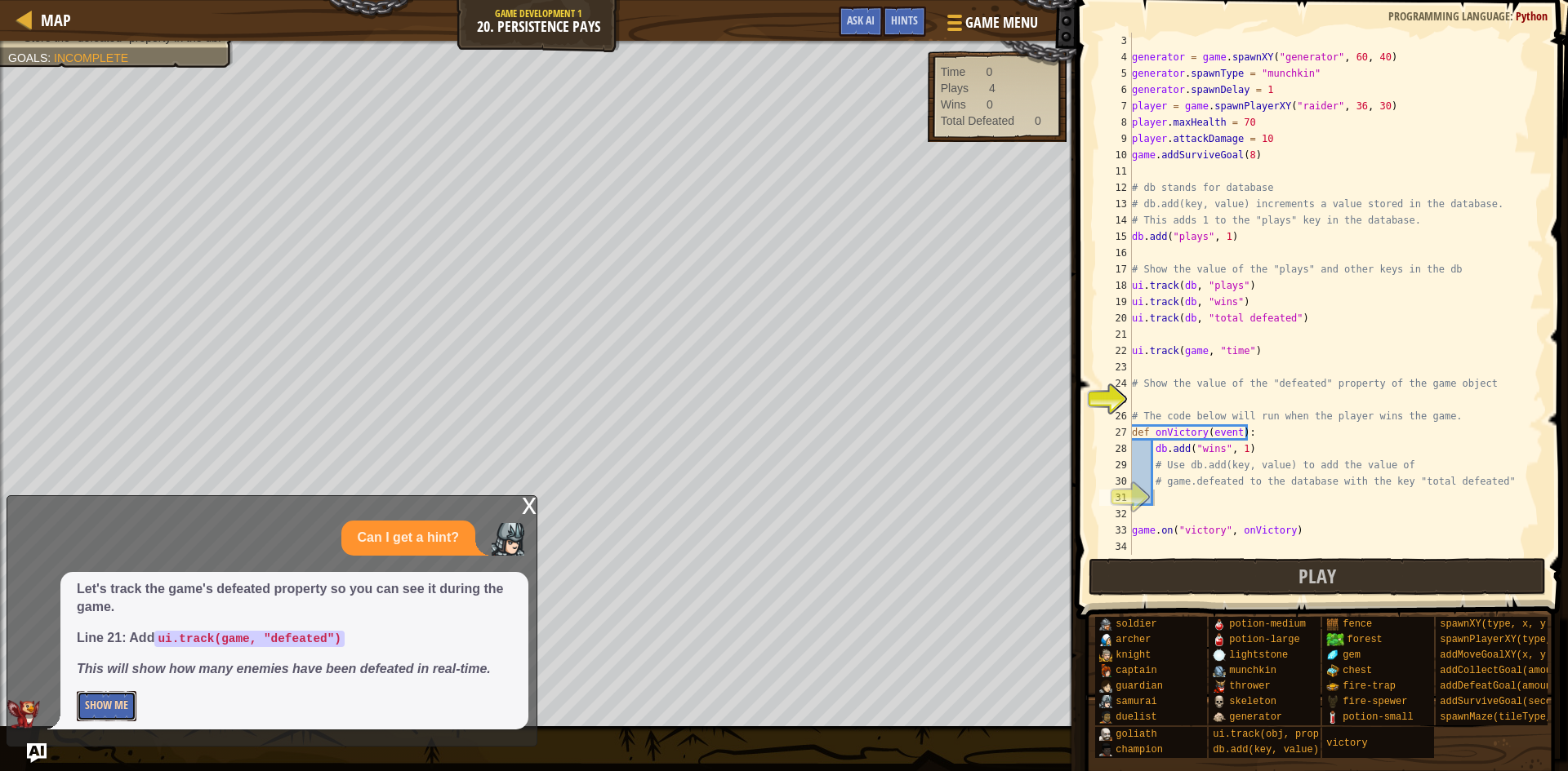
click at [114, 716] on button "Show Me" at bounding box center [107, 707] width 60 height 30
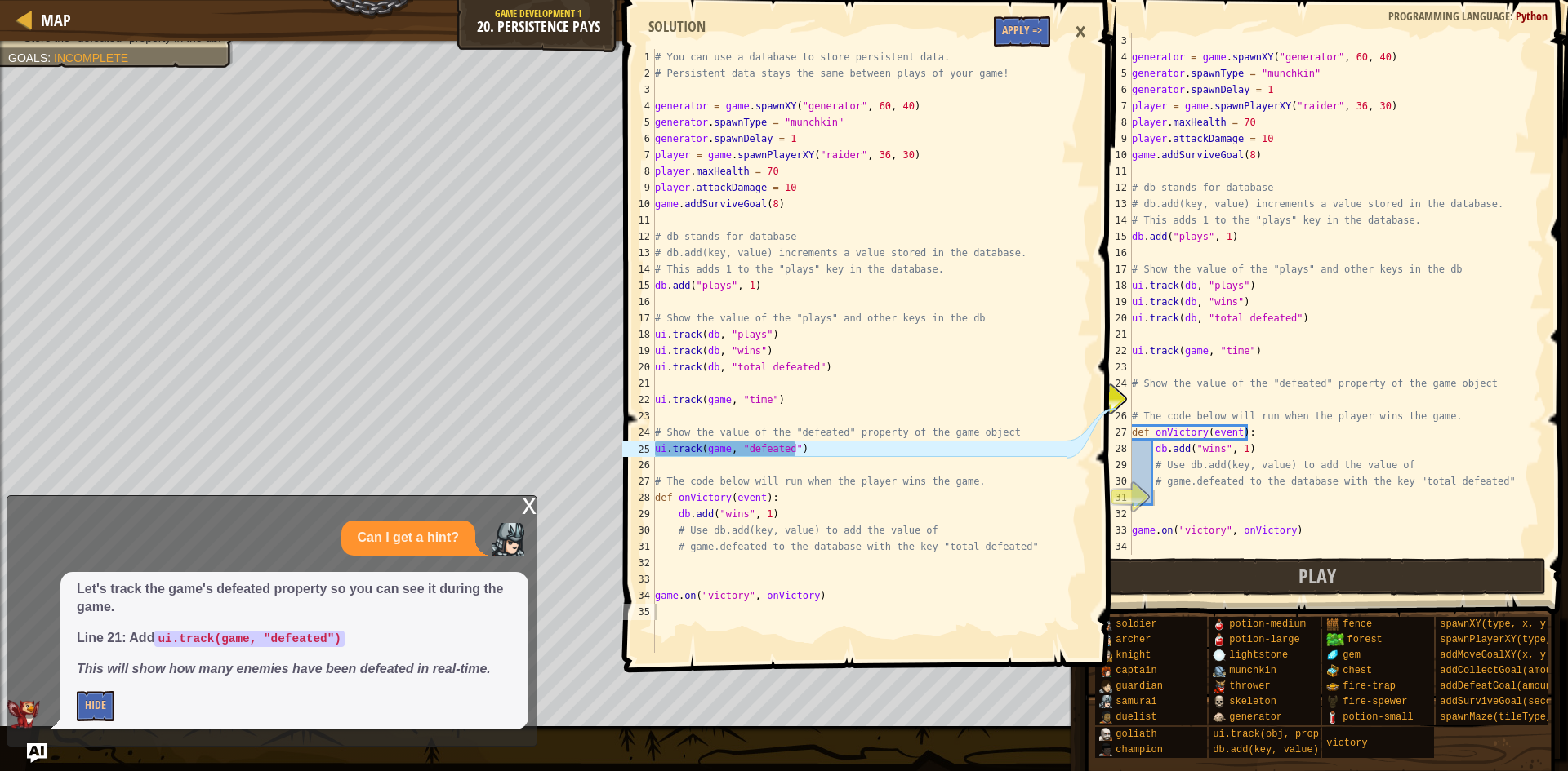
type textarea "db.add("wins", 1)"
click at [1229, 453] on div "generator = game . spawnXY ( "generator" , 60 , 40 ) generator . spawnType = "m…" at bounding box center [1330, 310] width 403 height 555
click at [1177, 491] on div "generator = game . spawnXY ( "generator" , 60 , 40 ) generator . spawnType = "m…" at bounding box center [1330, 310] width 403 height 555
click at [1155, 393] on div "generator = game . spawnXY ( "generator" , 60 , 40 ) generator . spawnType = "m…" at bounding box center [1330, 310] width 403 height 555
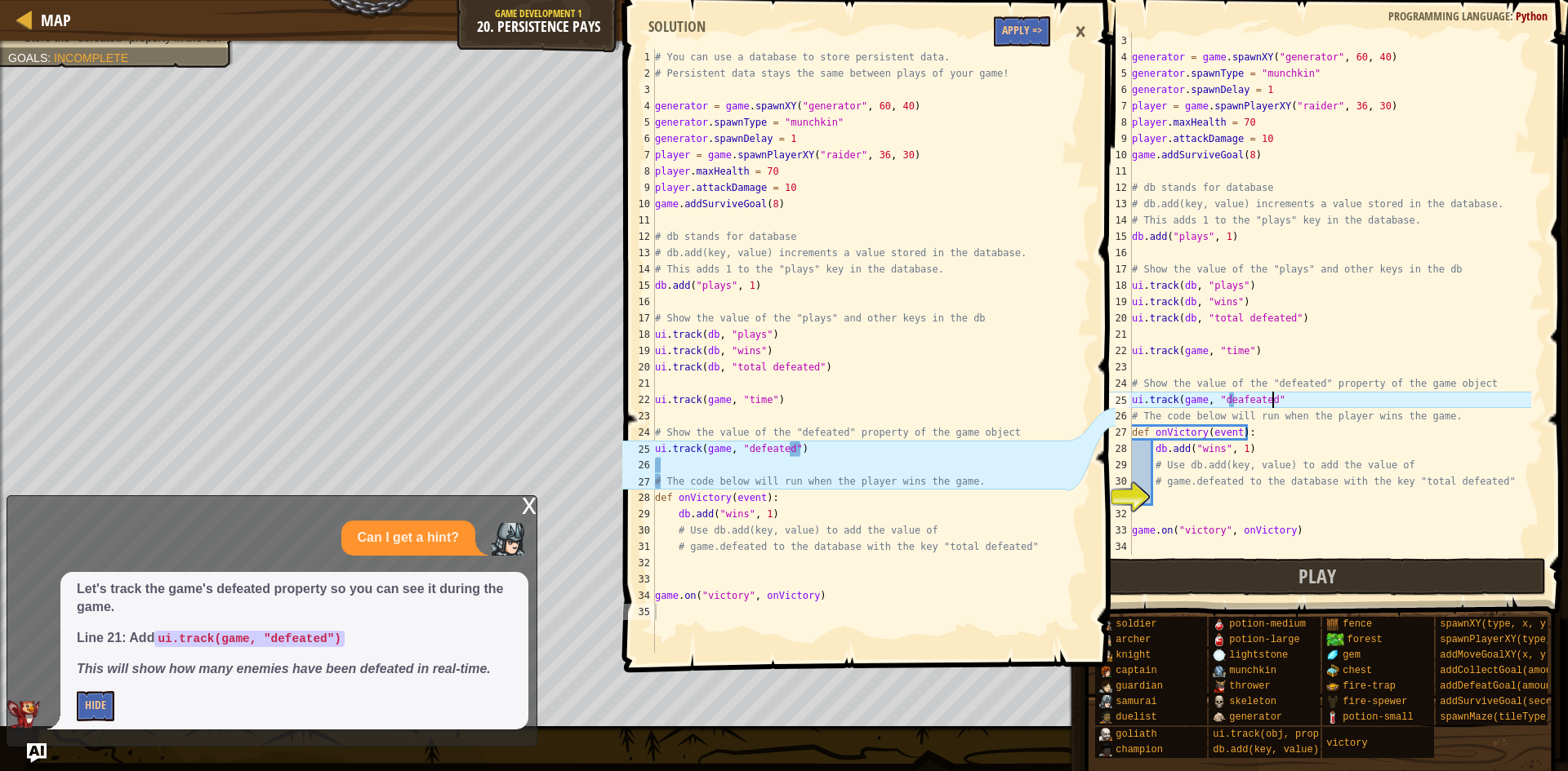
scroll to position [7, 11]
type textarea "ui.track(game, "deafeated")"
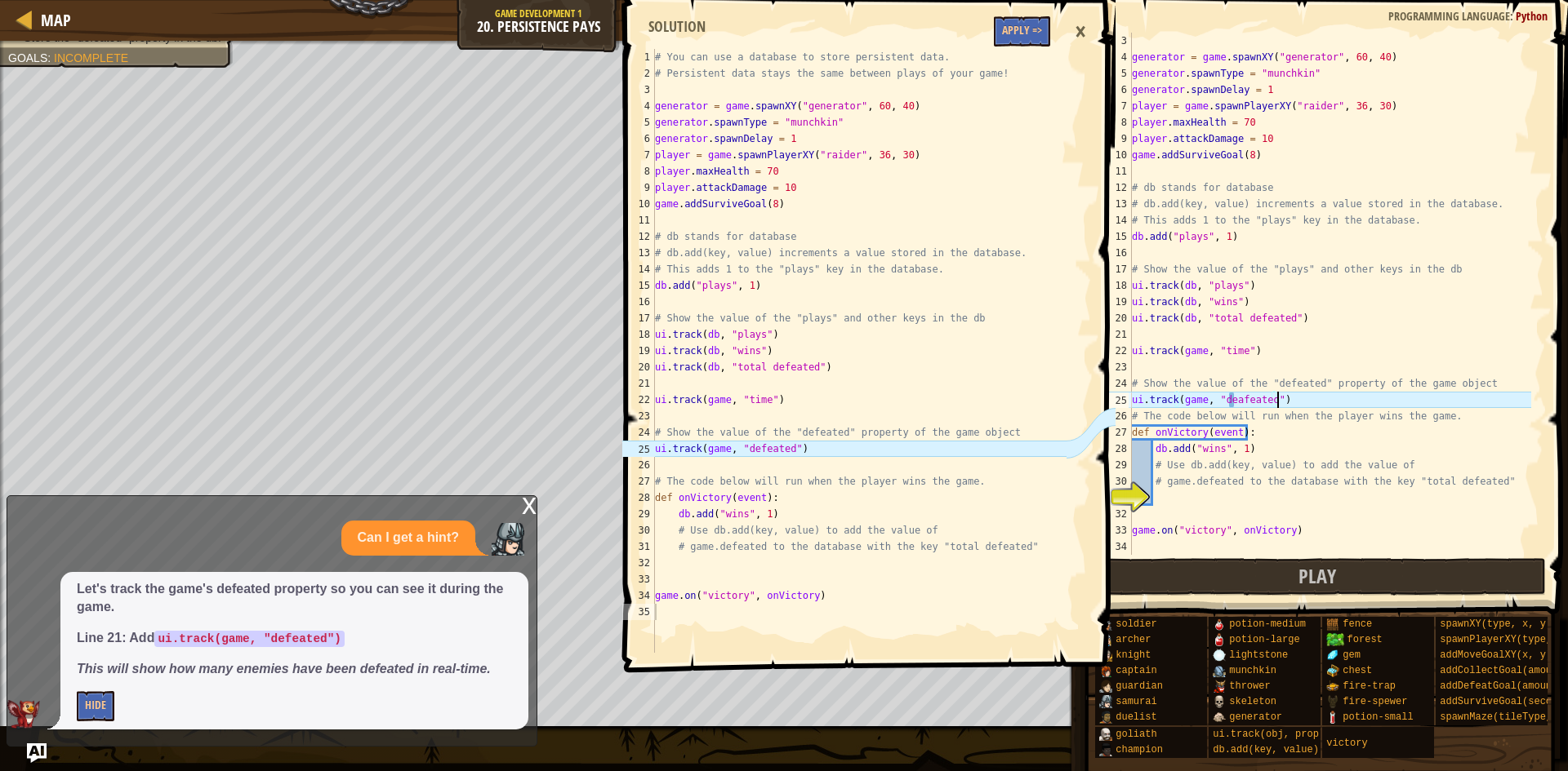
click at [1179, 512] on div "generator = game . spawnXY ( "generator" , 60 , 40 ) generator . spawnType = "m…" at bounding box center [1330, 310] width 403 height 555
click at [1180, 495] on div "generator = game . spawnXY ( "generator" , 60 , 40 ) generator . spawnType = "m…" at bounding box center [1330, 310] width 403 height 555
click at [112, 694] on button "Hide" at bounding box center [96, 707] width 38 height 30
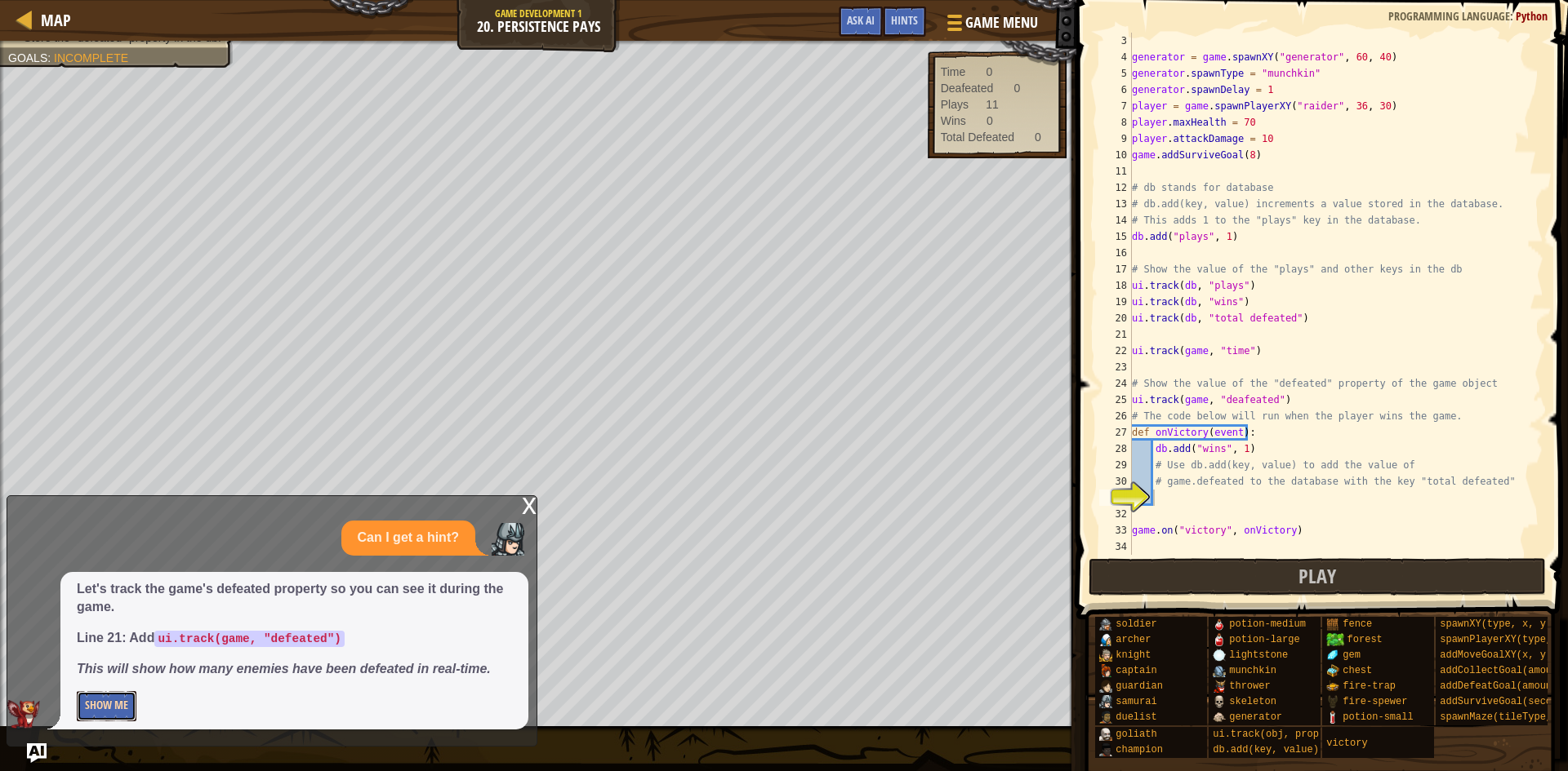
click at [112, 694] on button "Show Me" at bounding box center [107, 707] width 60 height 30
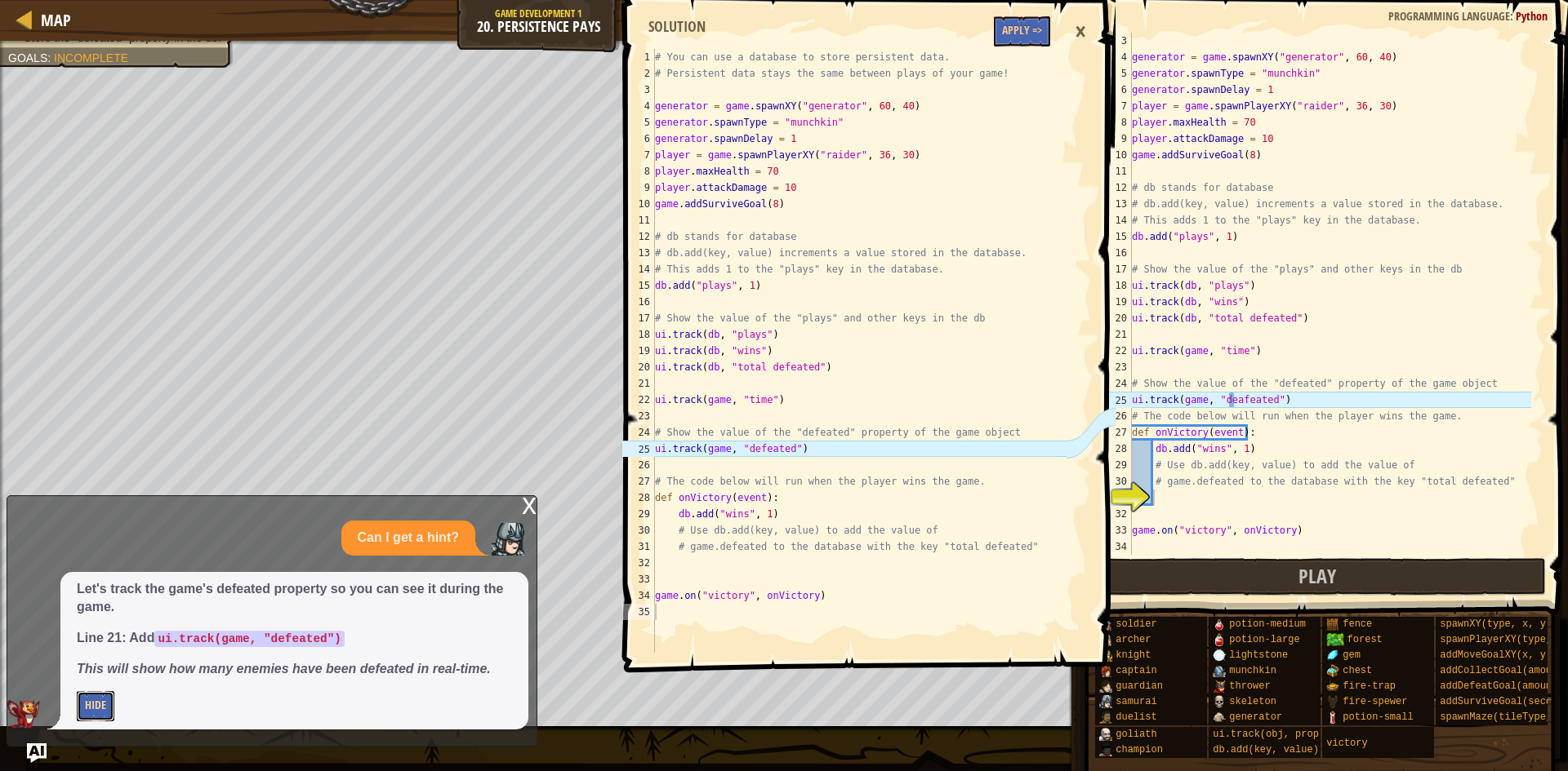
click at [112, 694] on button "Hide" at bounding box center [96, 707] width 38 height 30
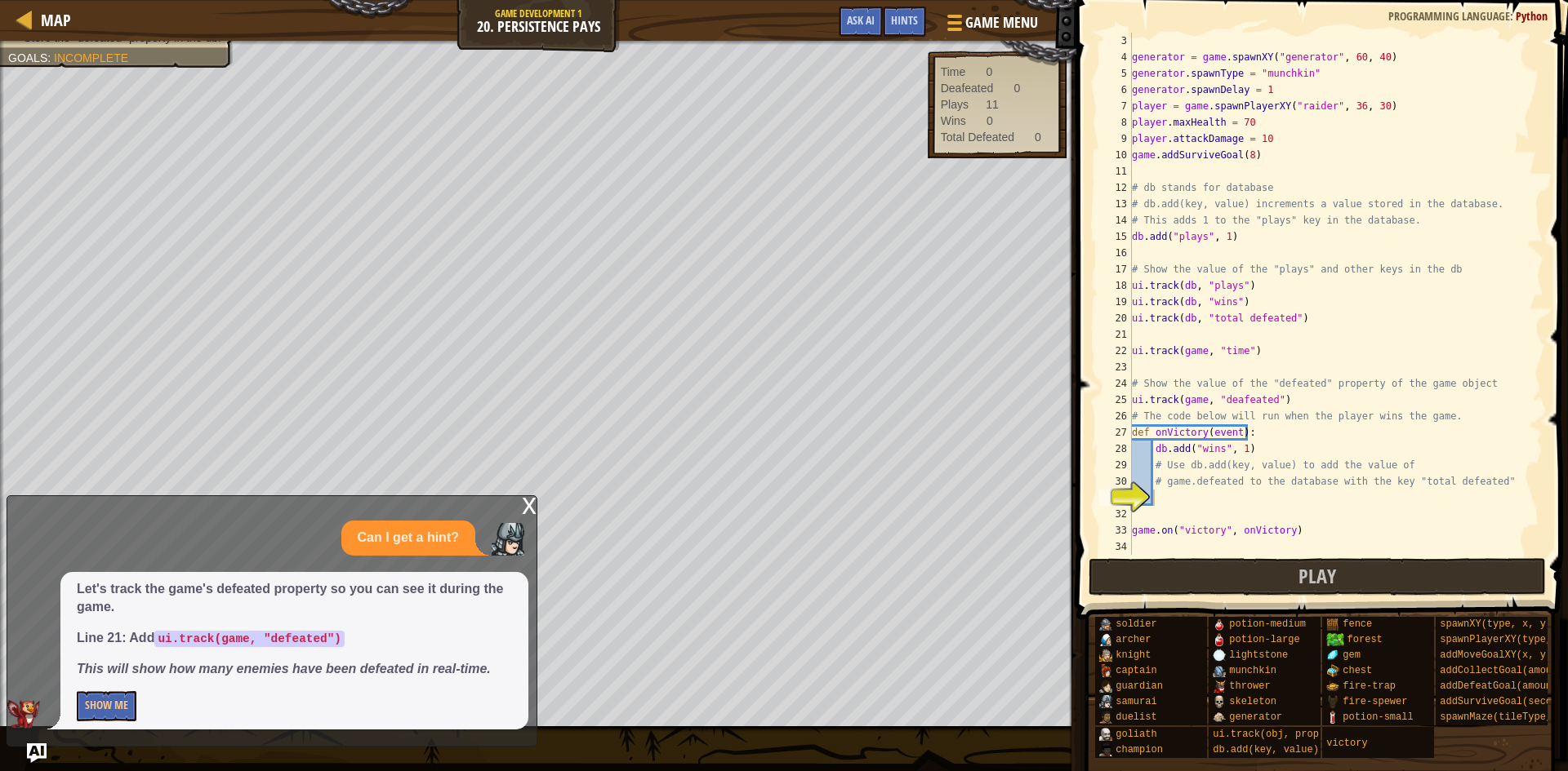
click at [405, 542] on p "Can I get a hint?" at bounding box center [408, 538] width 101 height 19
click at [16, 767] on div "Map Game Development 1 20. Persistence Pays Game Menu Done Hints Ask AI 1 2 3 4…" at bounding box center [784, 386] width 1568 height 771
click at [40, 762] on img "Ask AI" at bounding box center [37, 754] width 21 height 21
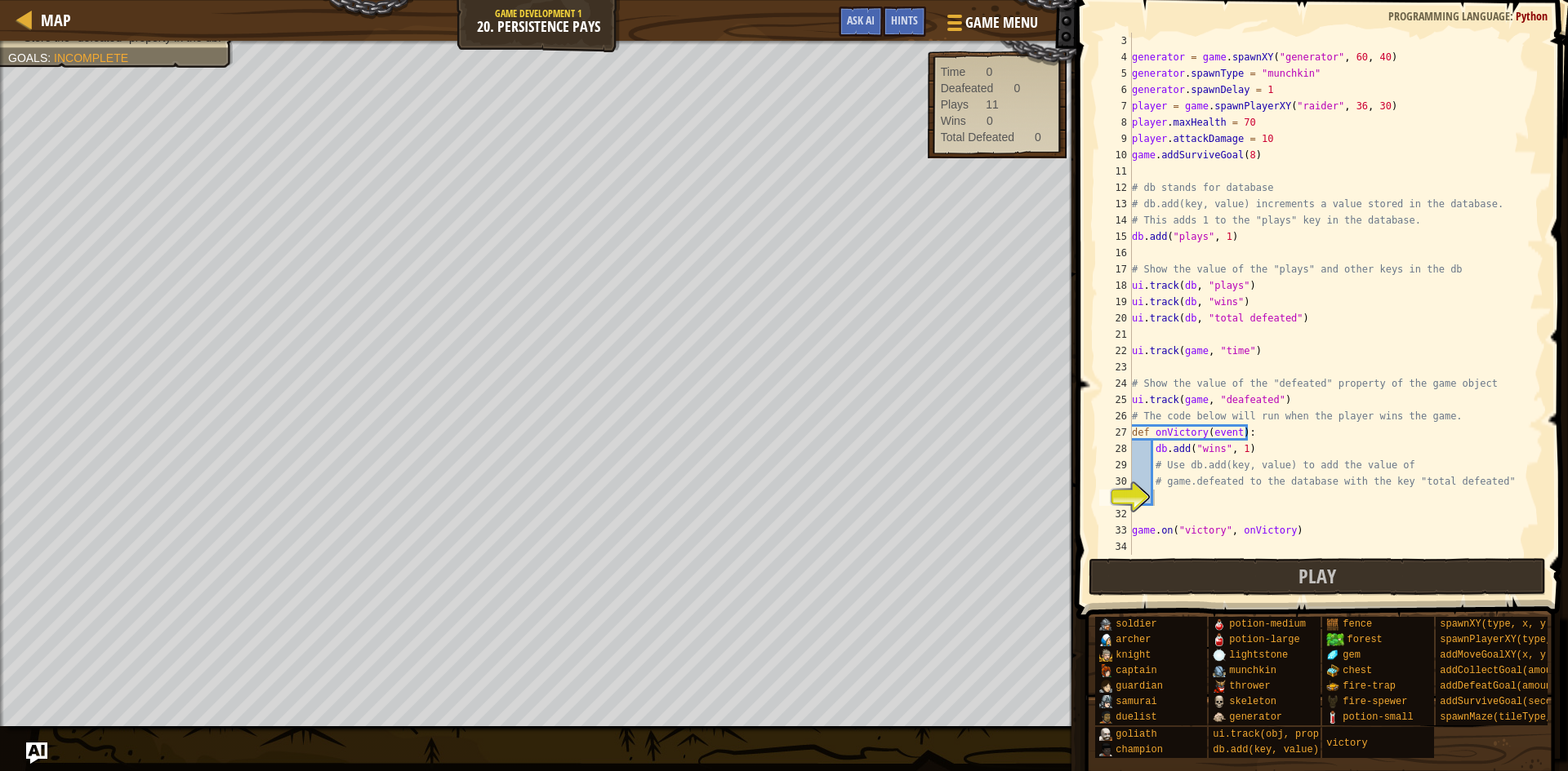
click at [40, 762] on img "Ask AI" at bounding box center [37, 754] width 21 height 21
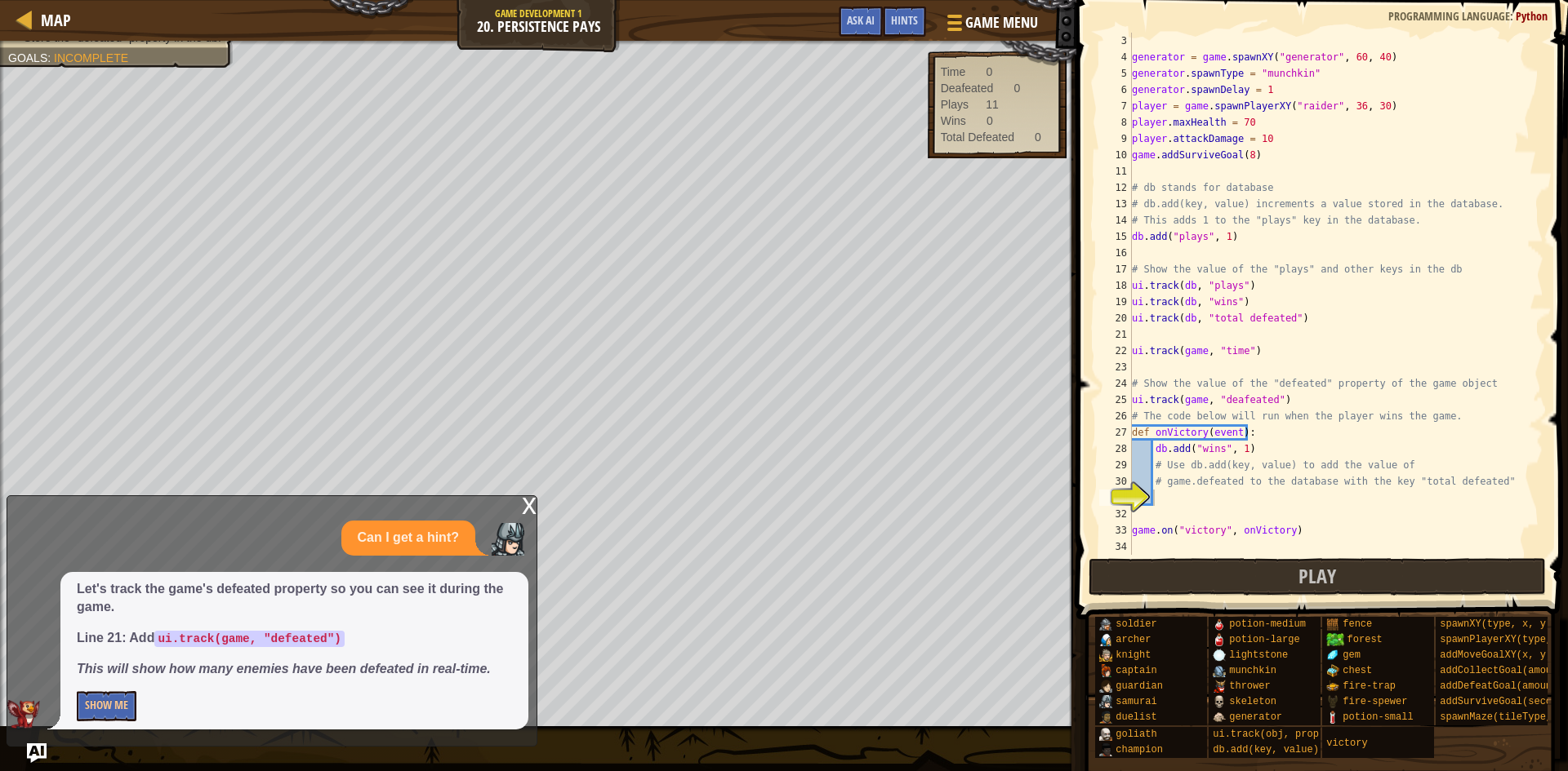
click at [533, 505] on div "x" at bounding box center [529, 504] width 14 height 16
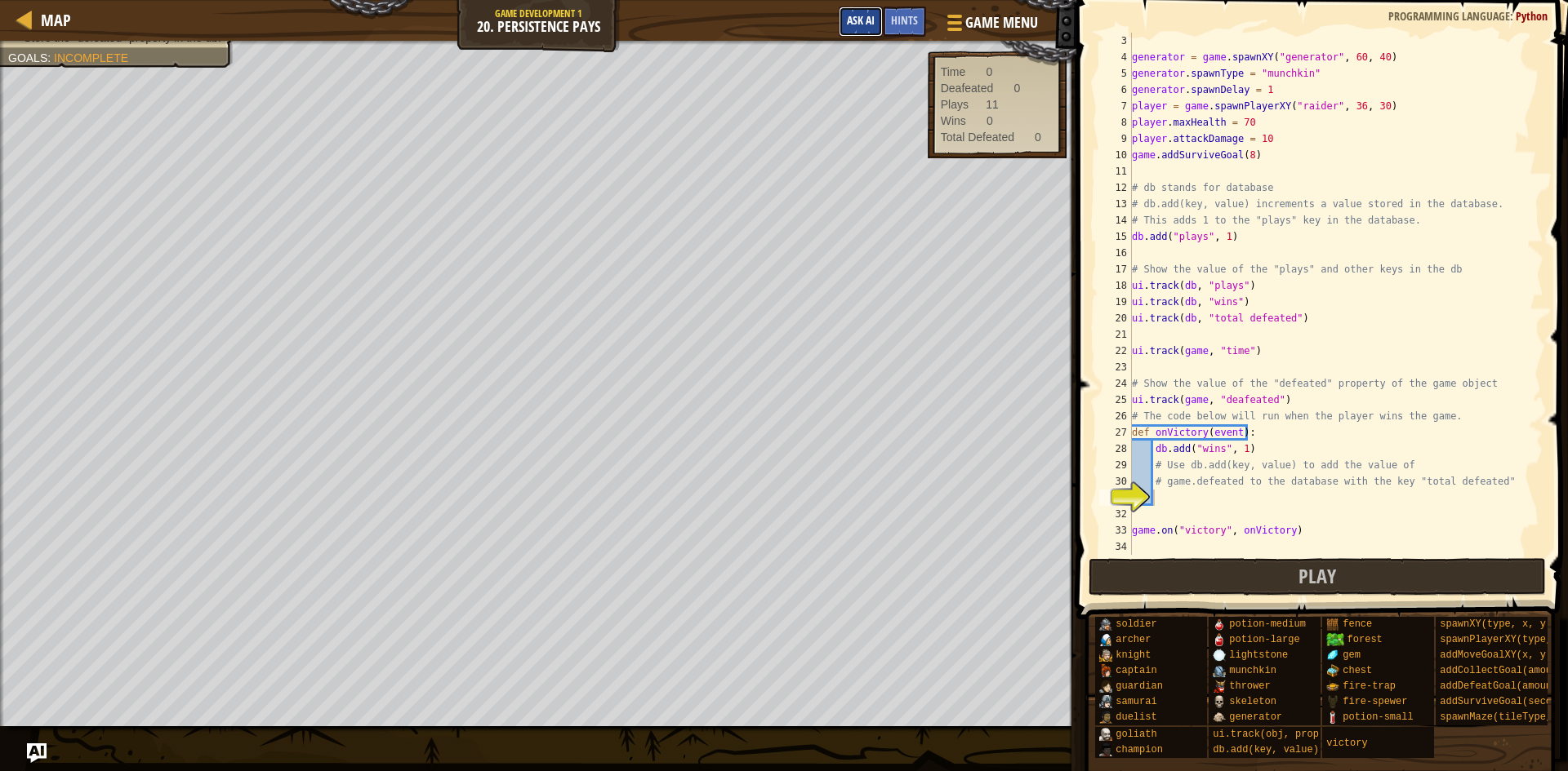
click at [871, 25] on span "Ask AI" at bounding box center [860, 20] width 28 height 15
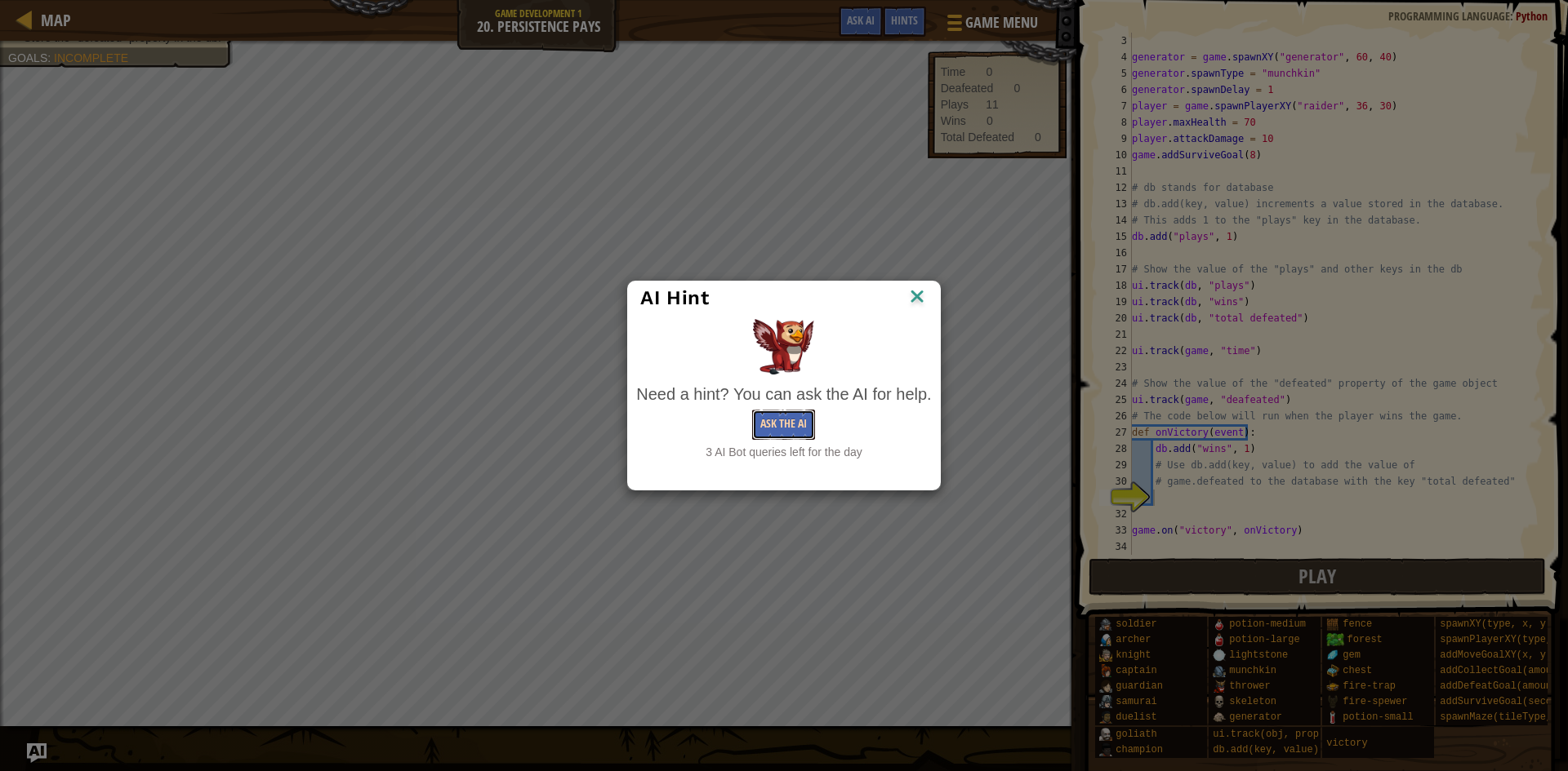
click at [797, 430] on button "Ask the AI" at bounding box center [784, 425] width 63 height 30
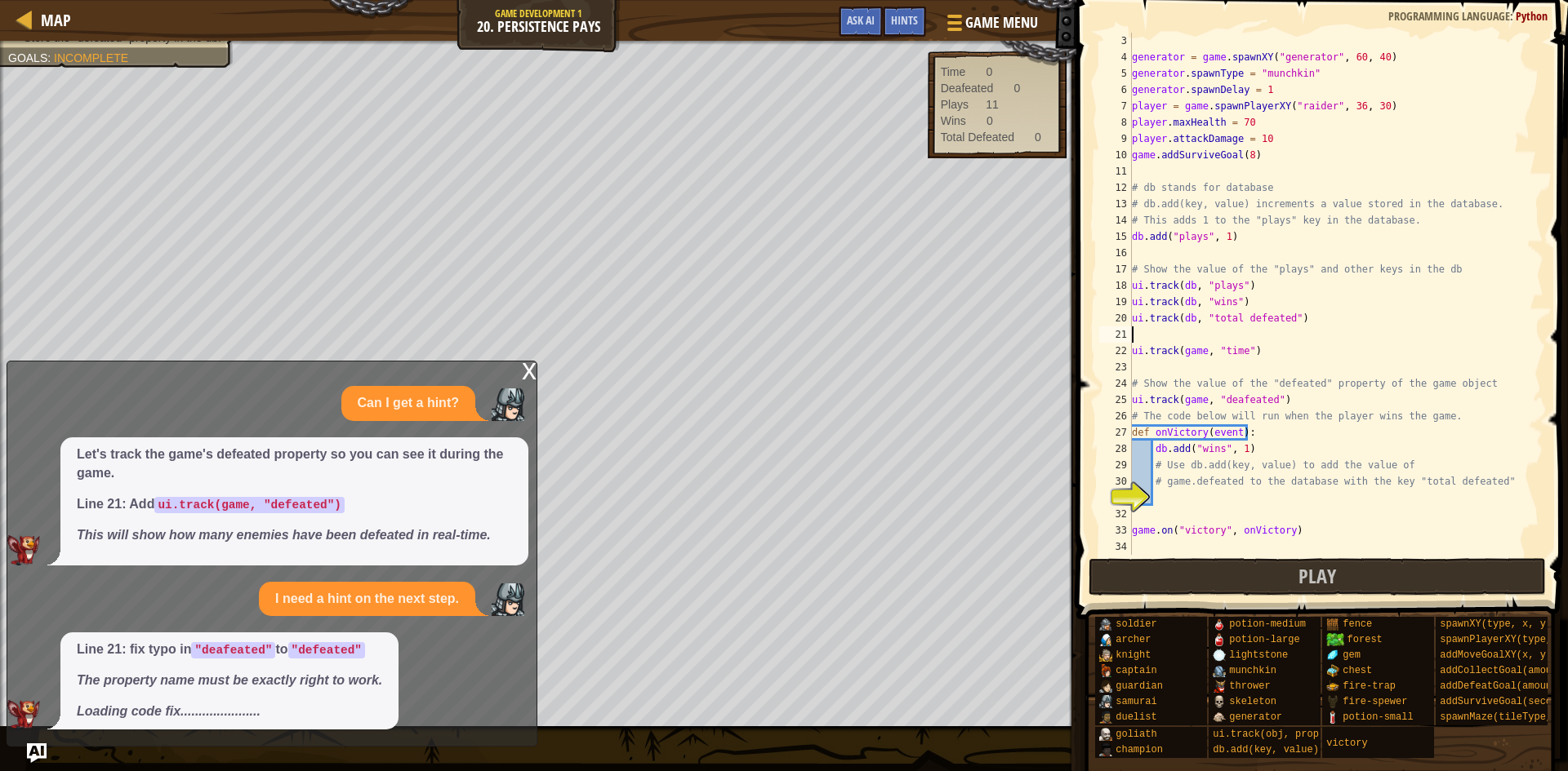
click at [1189, 335] on div "generator = game . spawnXY ( "generator" , 60 , 40 ) generator . spawnType = "m…" at bounding box center [1330, 310] width 403 height 555
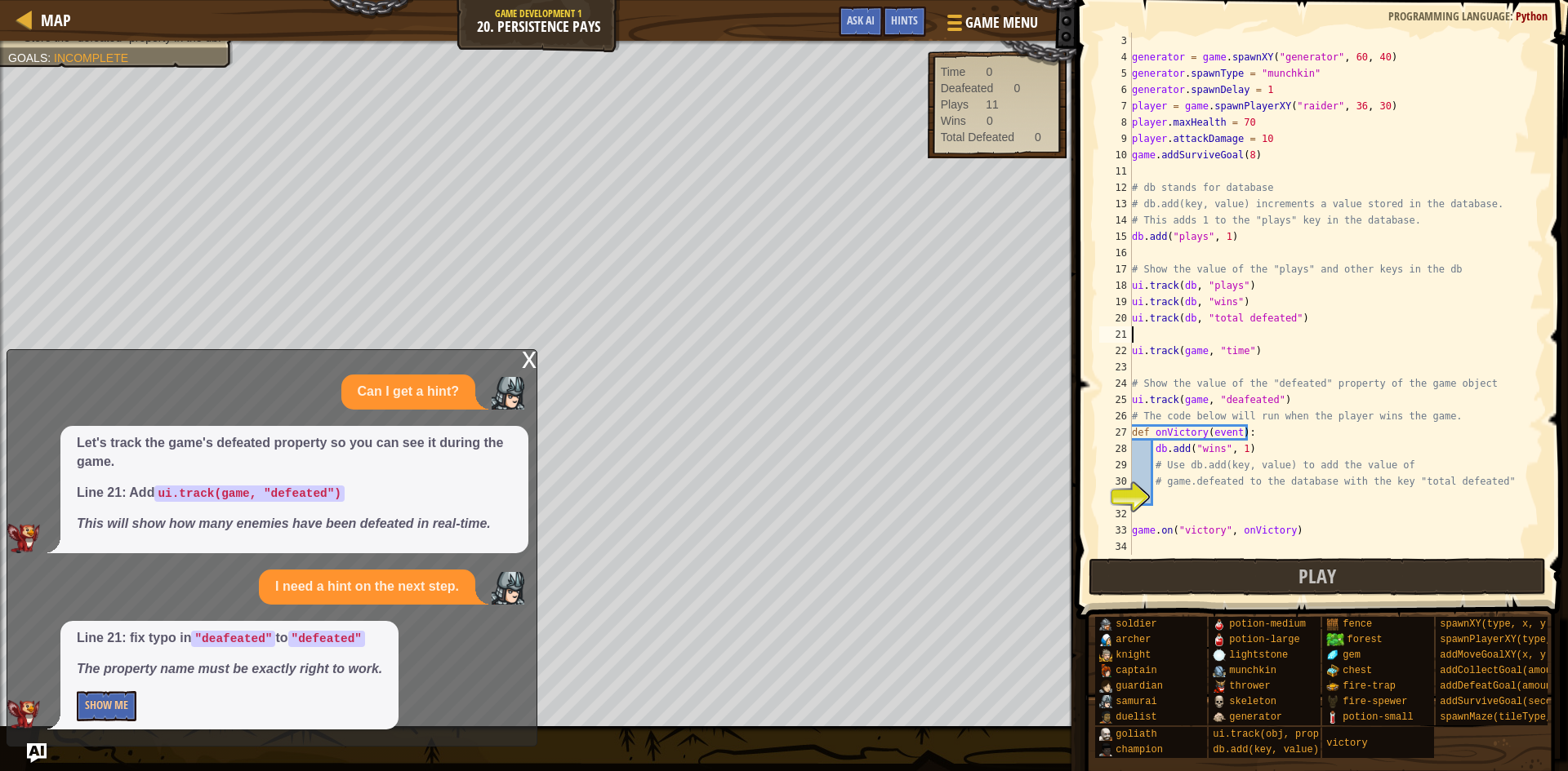
click at [1233, 395] on div "generator = game . spawnXY ( "generator" , 60 , 40 ) generator . spawnType = "m…" at bounding box center [1330, 310] width 403 height 555
type textarea "ui.track(game, "defeated")"
click at [1238, 491] on div "generator = game . spawnXY ( "generator" , 60 , 40 ) generator . spawnType = "m…" at bounding box center [1330, 310] width 403 height 555
click at [534, 361] on div "x" at bounding box center [529, 359] width 14 height 16
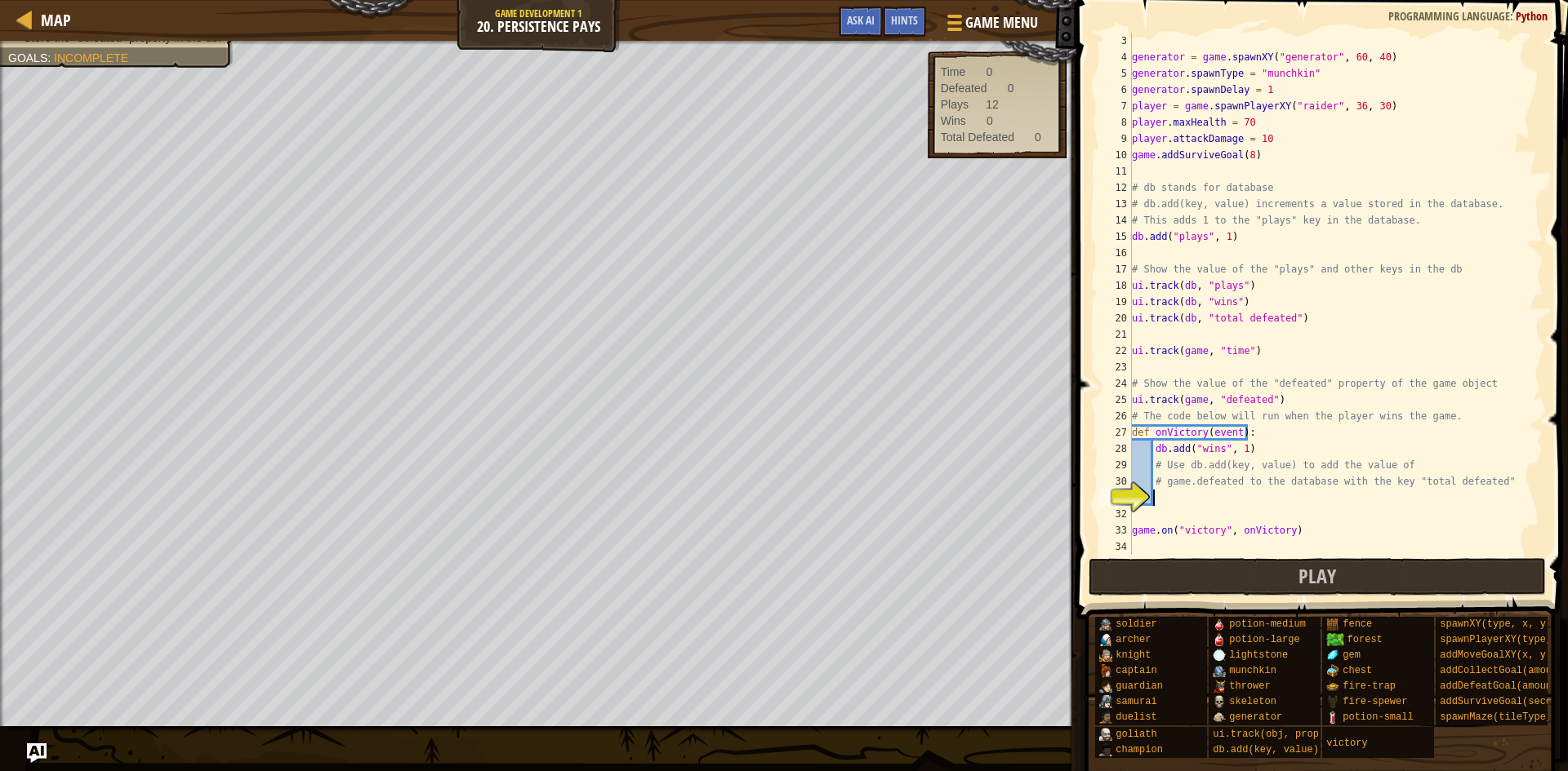
click at [1198, 502] on div "generator = game . spawnXY ( "generator" , 60 , 40 ) generator . spawnType = "m…" at bounding box center [1330, 310] width 403 height 555
click at [58, 745] on div "Map Game Development 1 20. Persistence Pays Game Menu Done Hints Ask AI 1 2 3 4…" at bounding box center [784, 386] width 1568 height 771
click at [41, 757] on img "Ask AI" at bounding box center [37, 754] width 21 height 21
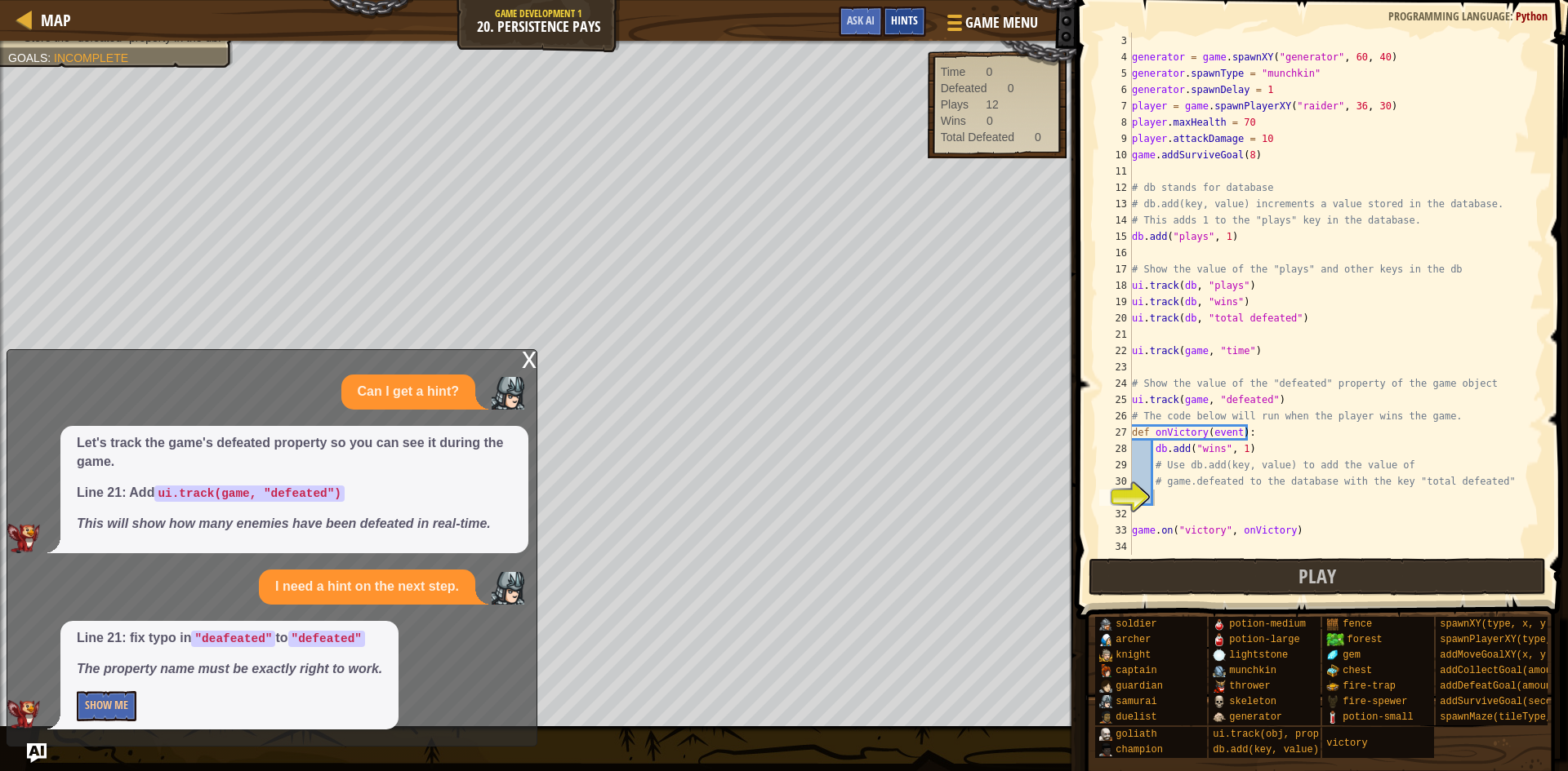
click at [892, 23] on span "Hints" at bounding box center [905, 20] width 27 height 15
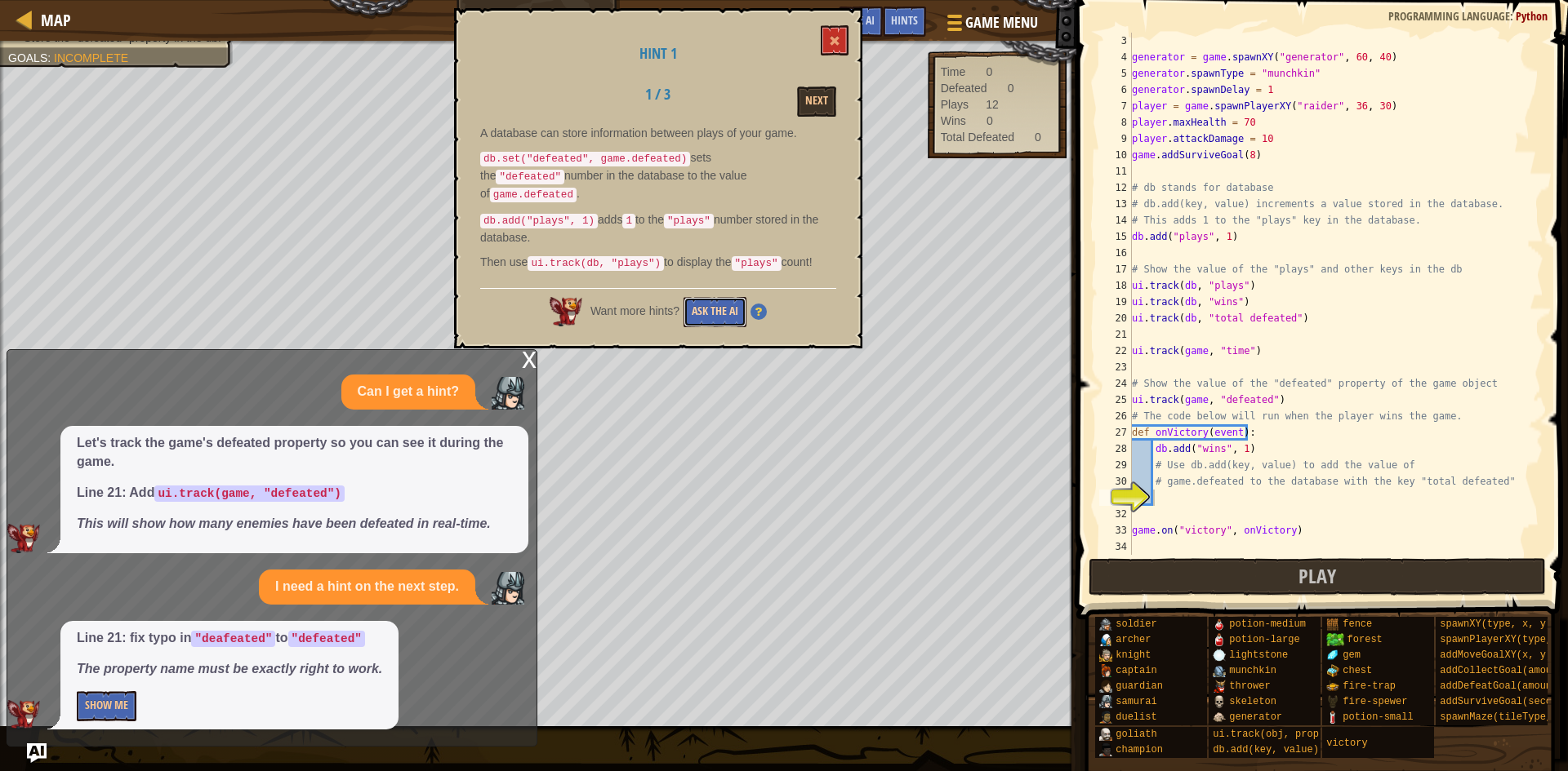
click at [725, 298] on button "Ask the AI" at bounding box center [715, 312] width 63 height 30
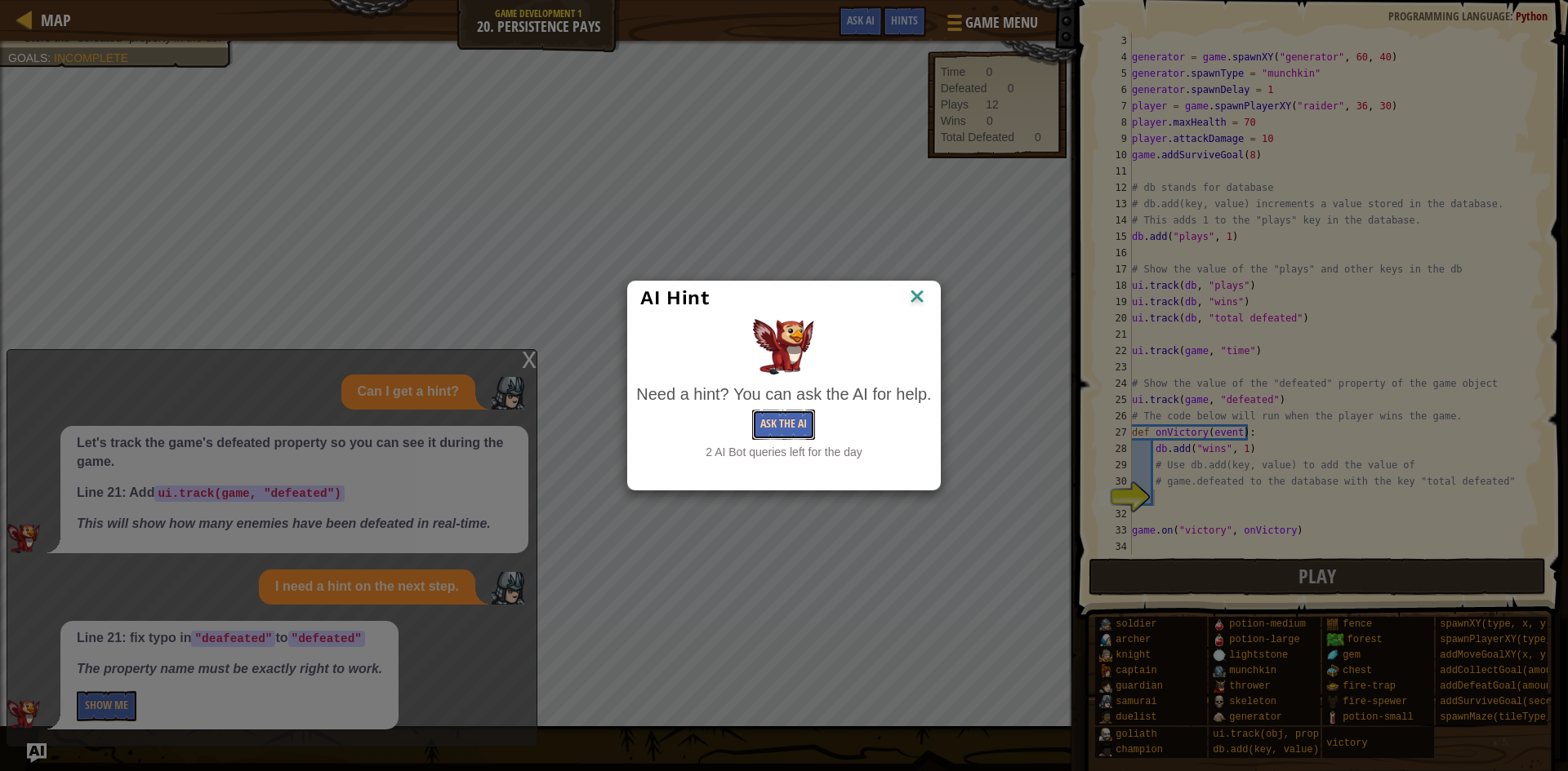
click at [780, 419] on button "Ask the AI" at bounding box center [784, 425] width 63 height 30
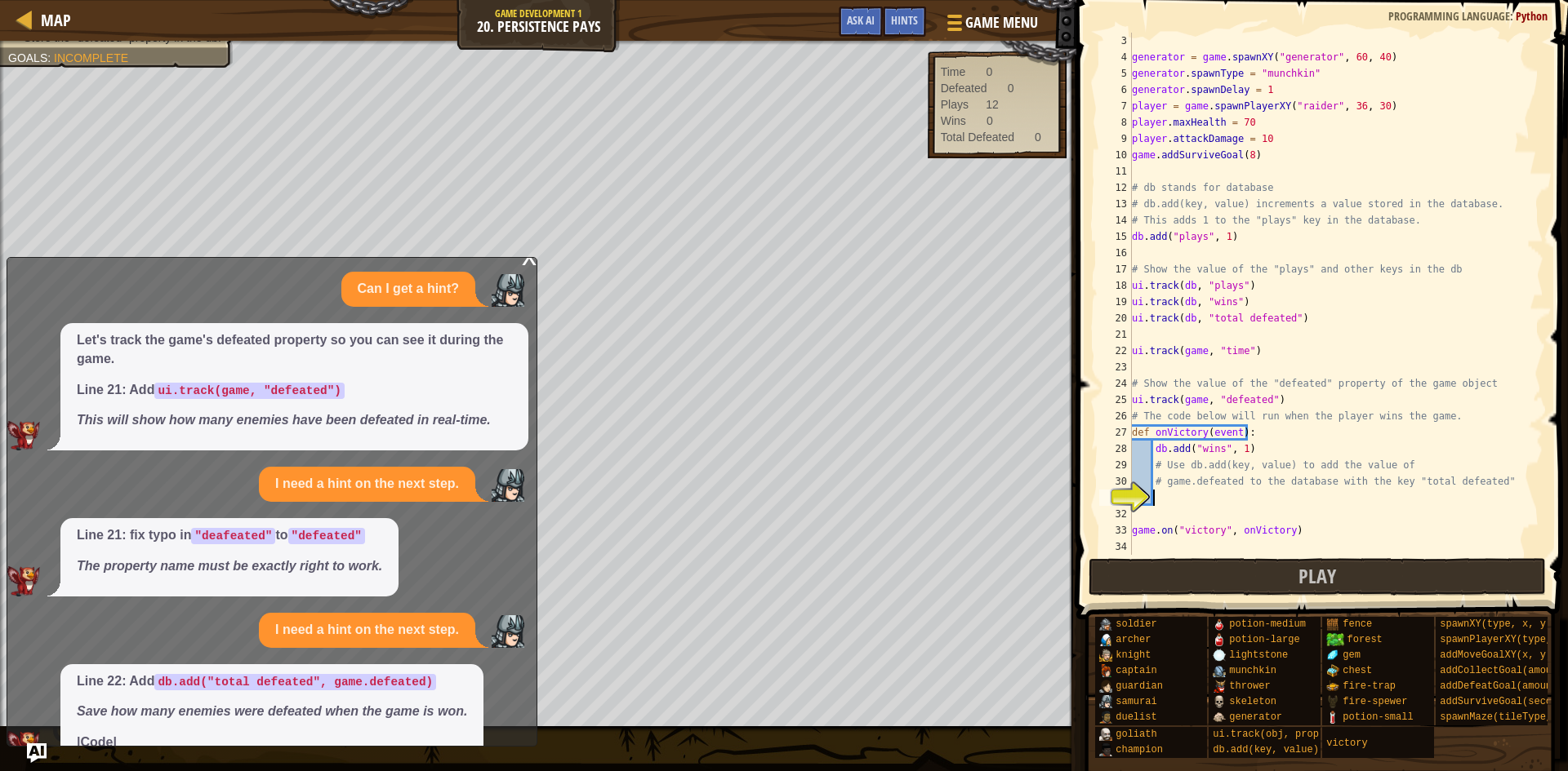
scroll to position [42, 0]
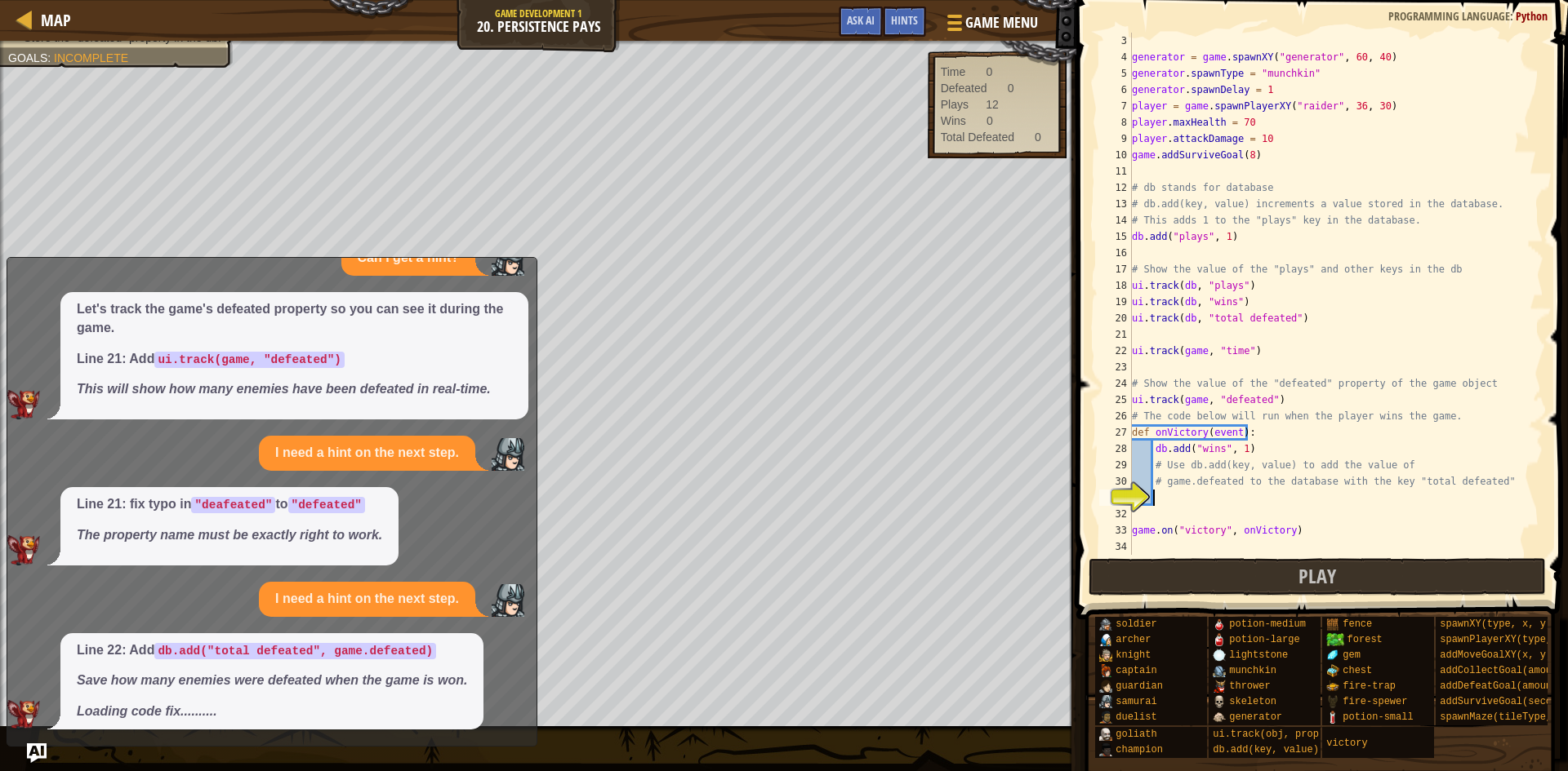
click at [1145, 362] on div "generator = game . spawnXY ( "generator" , 60 , 40 ) generator . spawnType = "m…" at bounding box center [1330, 310] width 403 height 555
click at [1141, 332] on div "generator = game . spawnXY ( "generator" , 60 , 40 ) generator . spawnType = "m…" at bounding box center [1330, 310] width 403 height 555
click at [1142, 348] on div "generator = game . spawnXY ( "generator" , 60 , 40 ) generator . spawnType = "m…" at bounding box center [1330, 310] width 403 height 555
type textarea "ui.track(game, "time")"
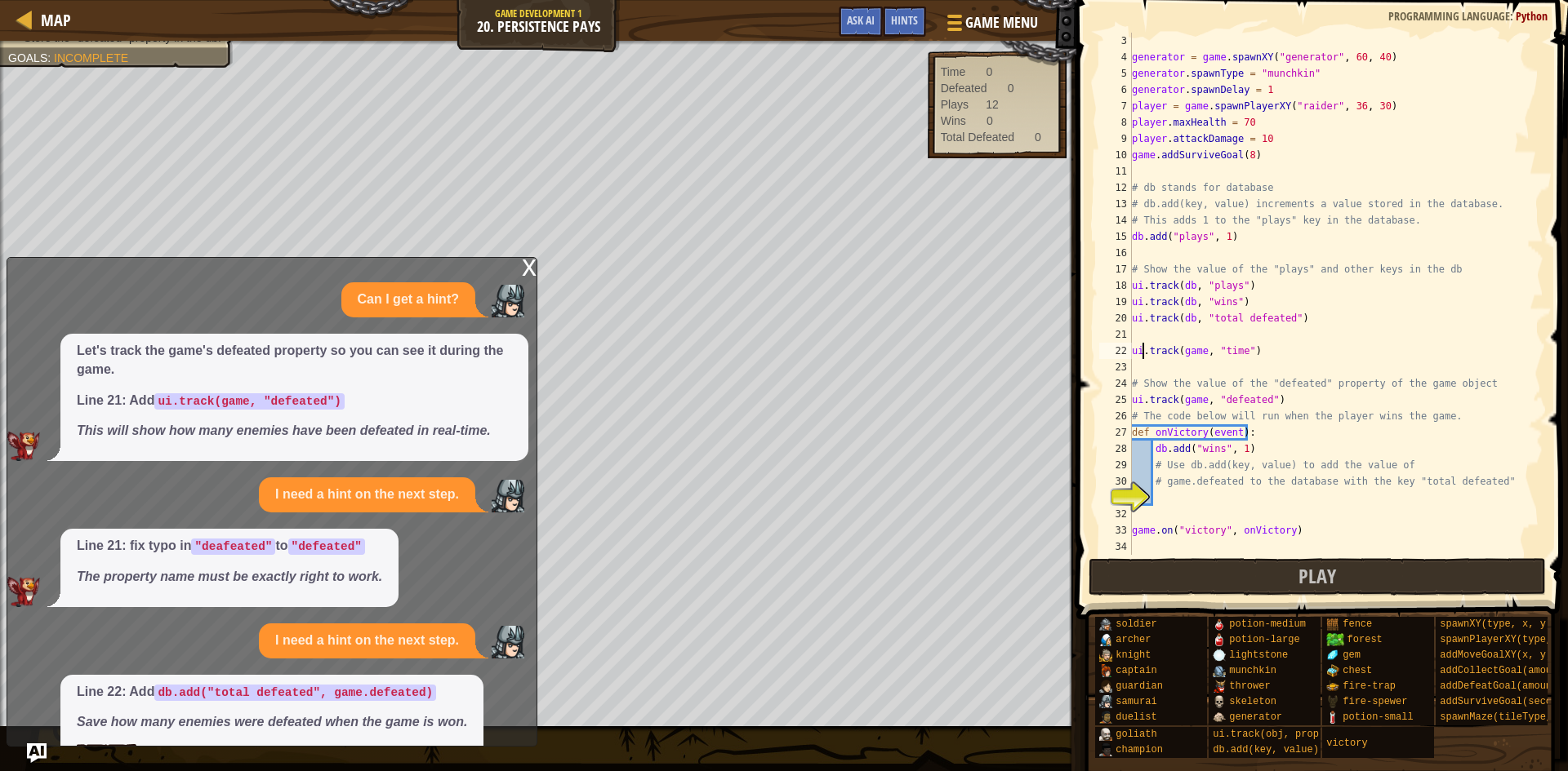
scroll to position [53, 0]
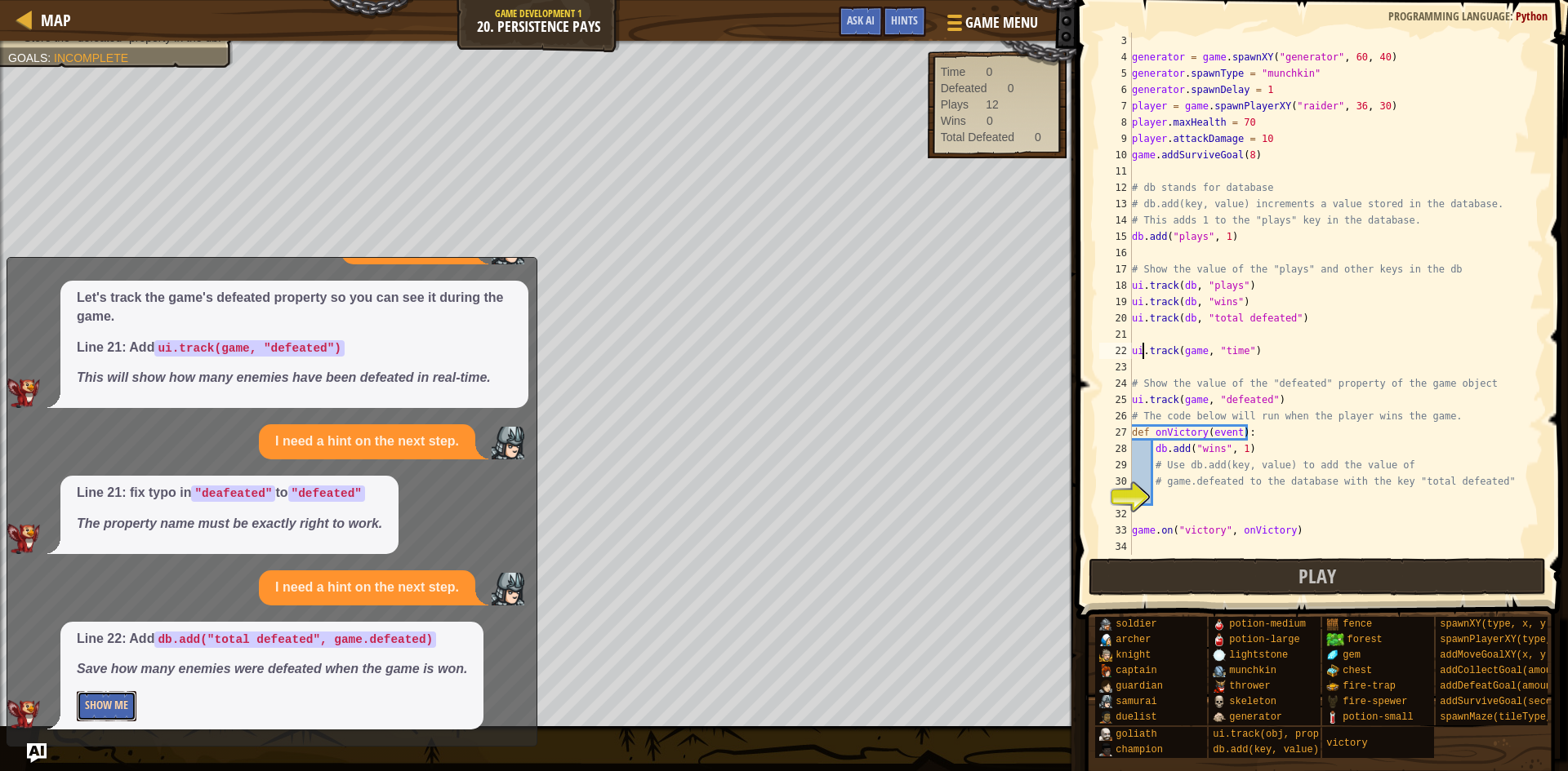
click at [81, 702] on button "Show Me" at bounding box center [107, 707] width 60 height 30
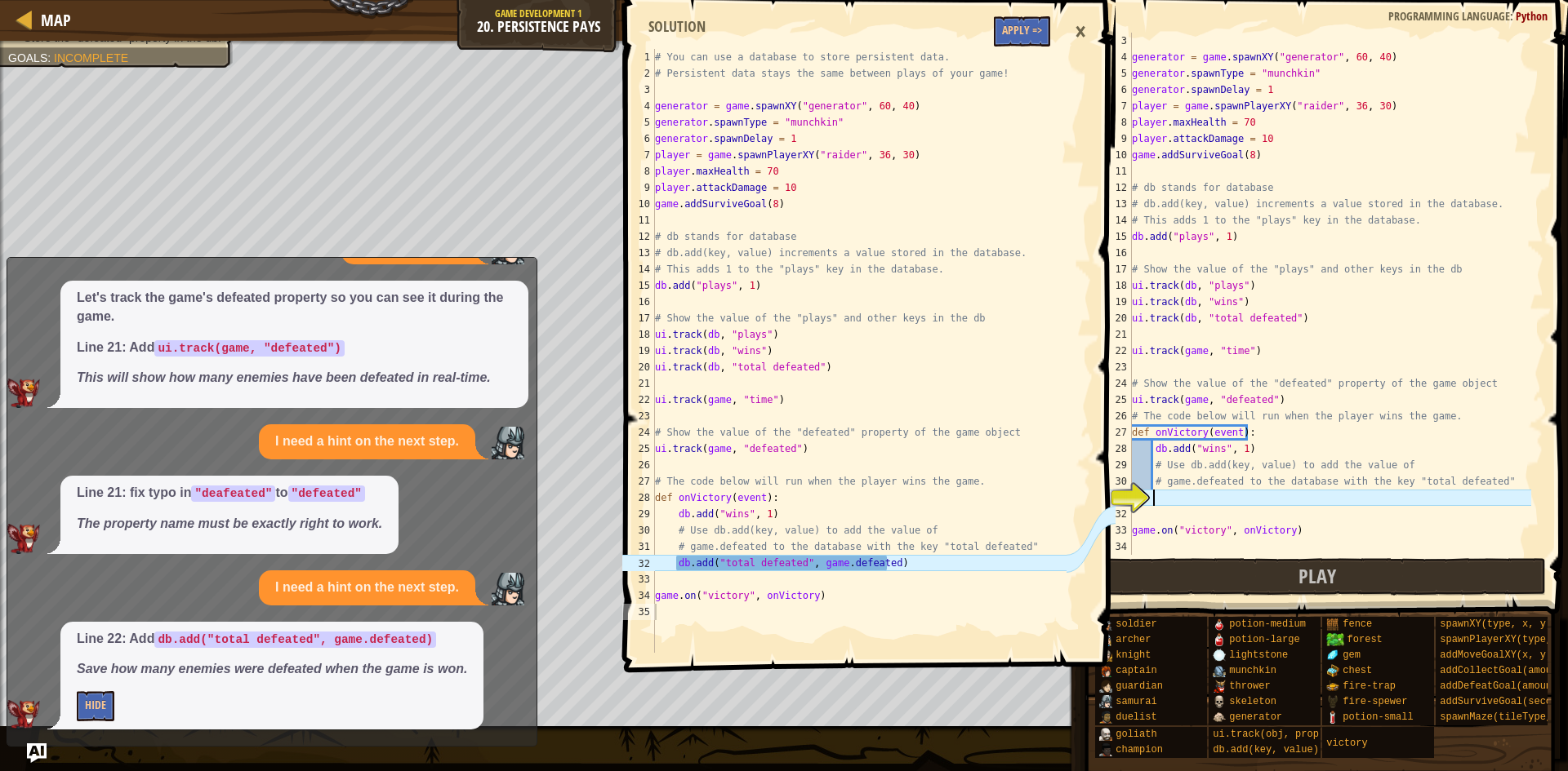
click at [1152, 502] on div "generator = game . spawnXY ( "generator" , 60 , 40 ) generator . spawnType = "m…" at bounding box center [1330, 310] width 403 height 555
click at [1132, 506] on div "31" at bounding box center [1115, 498] width 33 height 16
type textarea "game.on("victory", onVictory)"
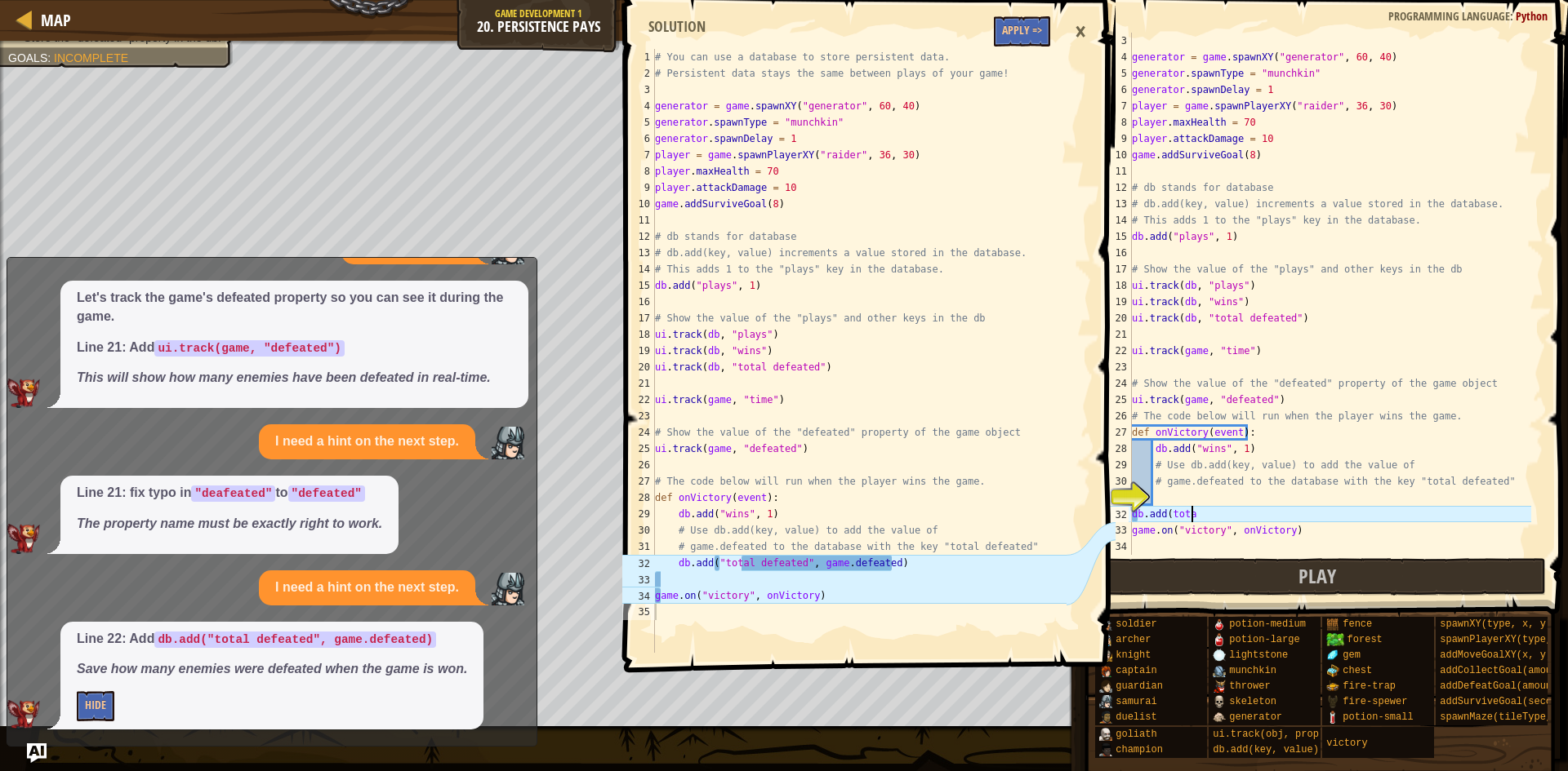
scroll to position [7, 4]
type textarea "db.add("total"
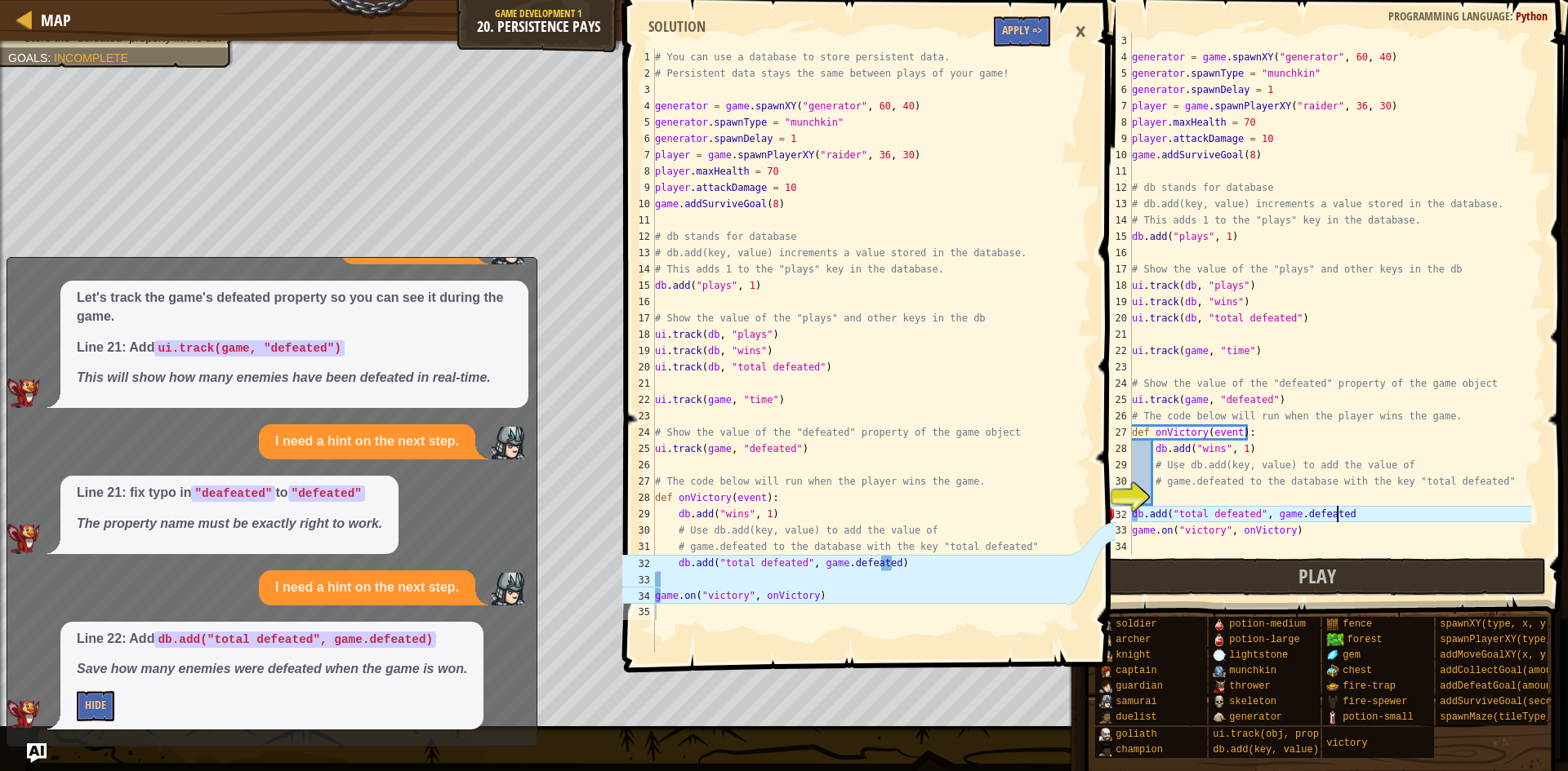
scroll to position [7, 16]
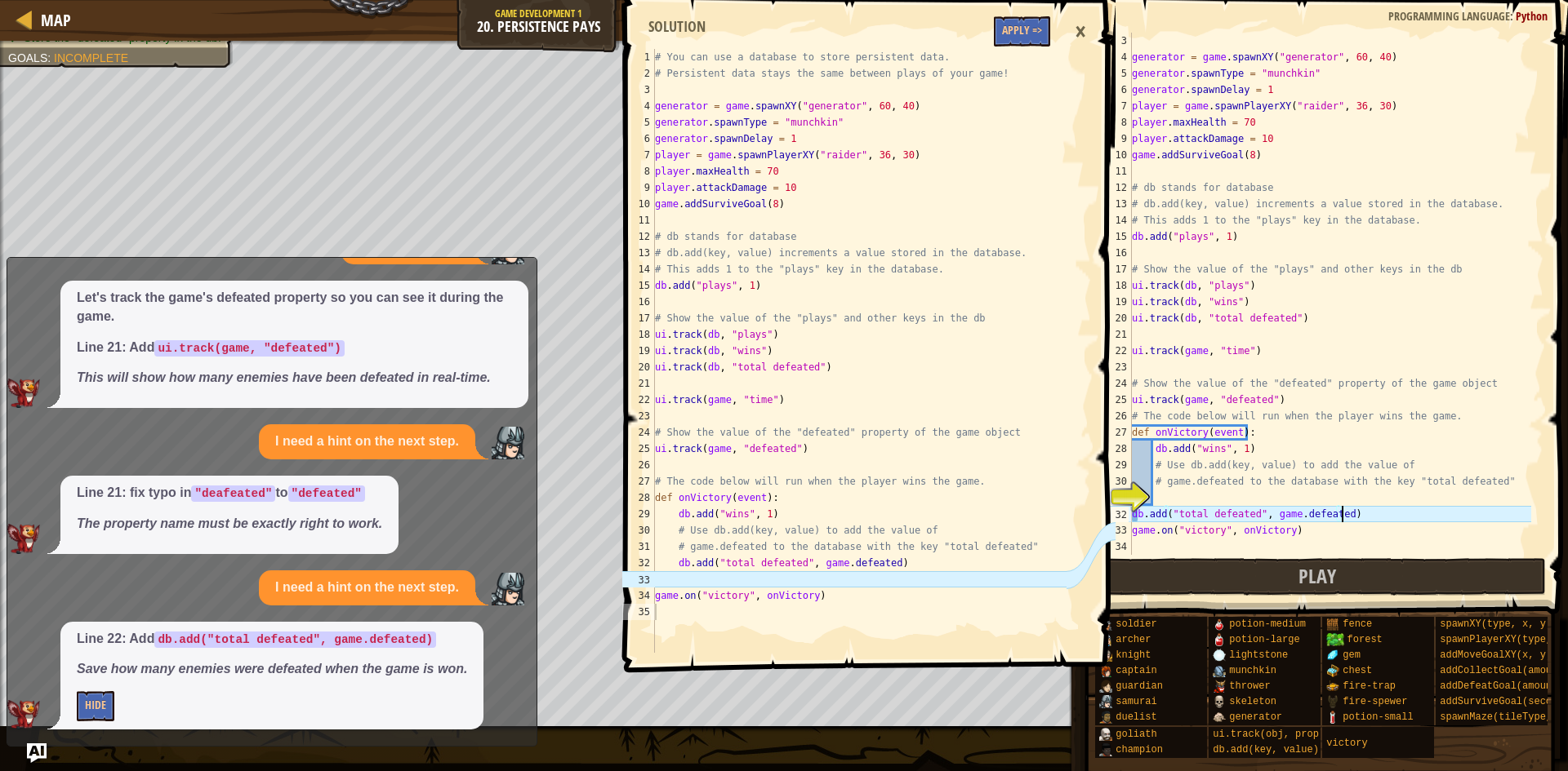
type textarea "db.add("total defeated", game.defeated)"
click at [1079, 33] on div "×" at bounding box center [1080, 32] width 28 height 38
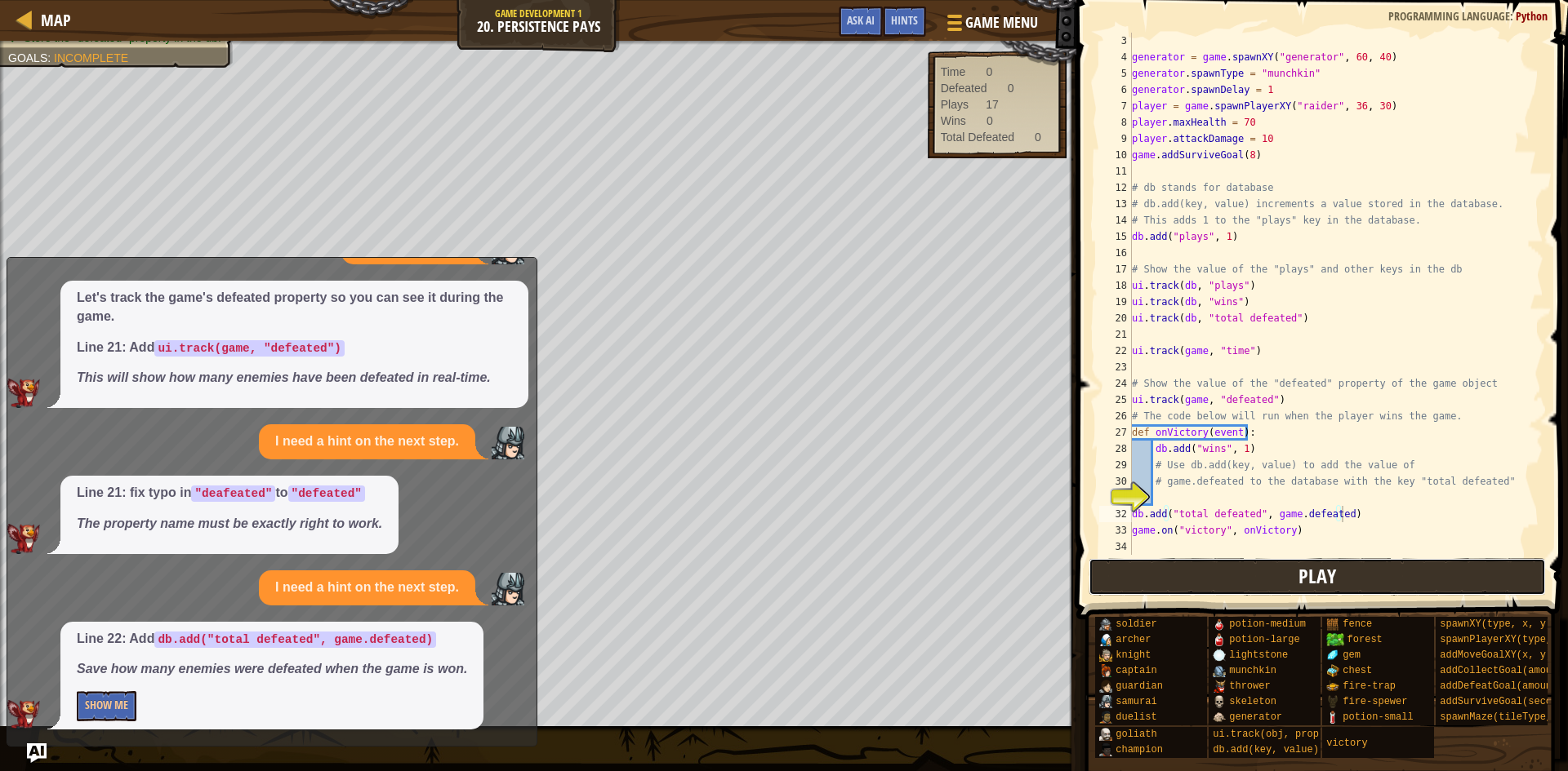
click at [1312, 574] on span "Play" at bounding box center [1317, 576] width 38 height 26
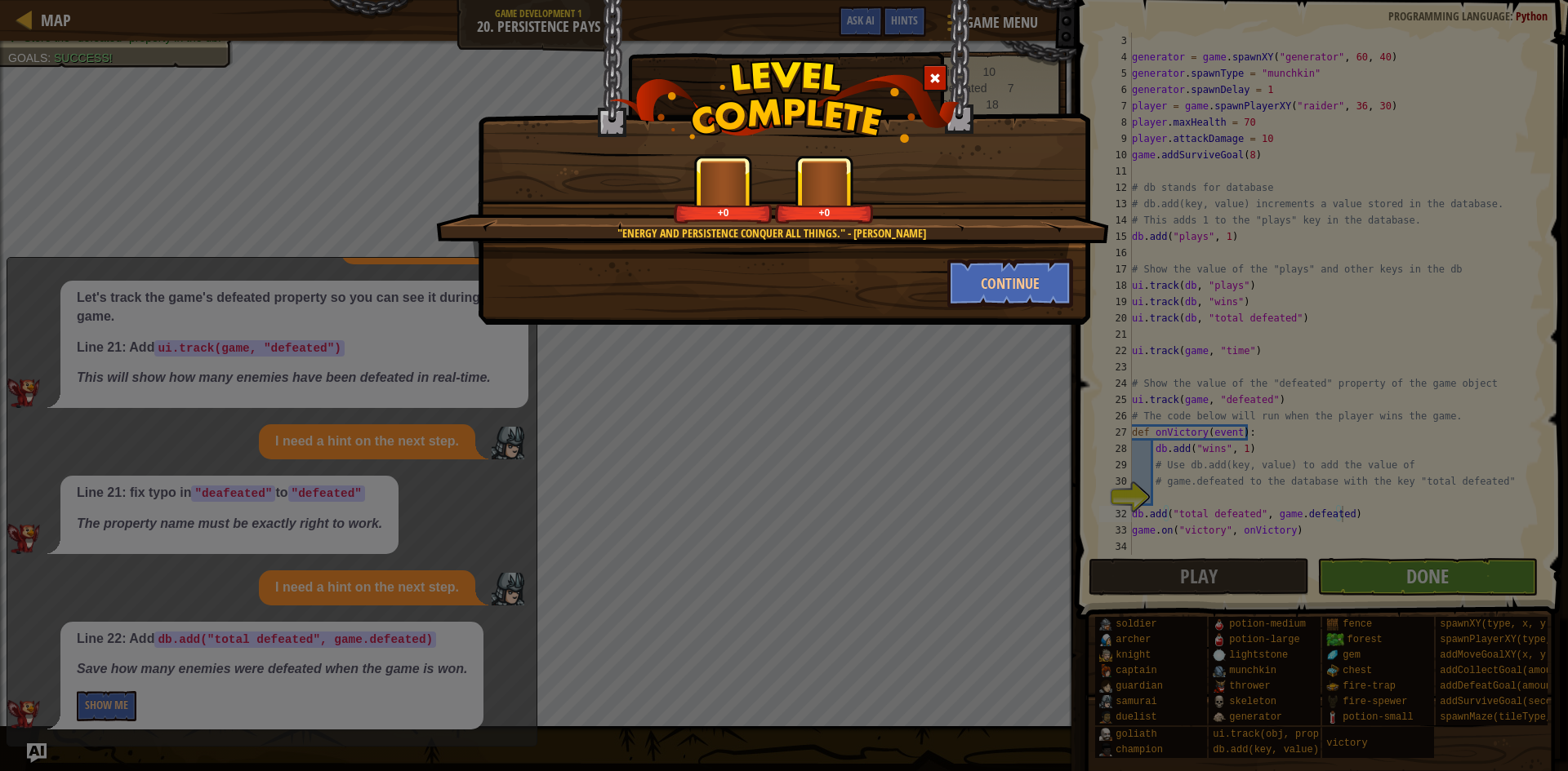
click at [1410, 571] on div ""Energy and Persistence conquer all things." - Benjamin Franklin +0 +0 Continue" at bounding box center [784, 386] width 1568 height 771
click at [959, 272] on button "Continue" at bounding box center [1010, 283] width 126 height 49
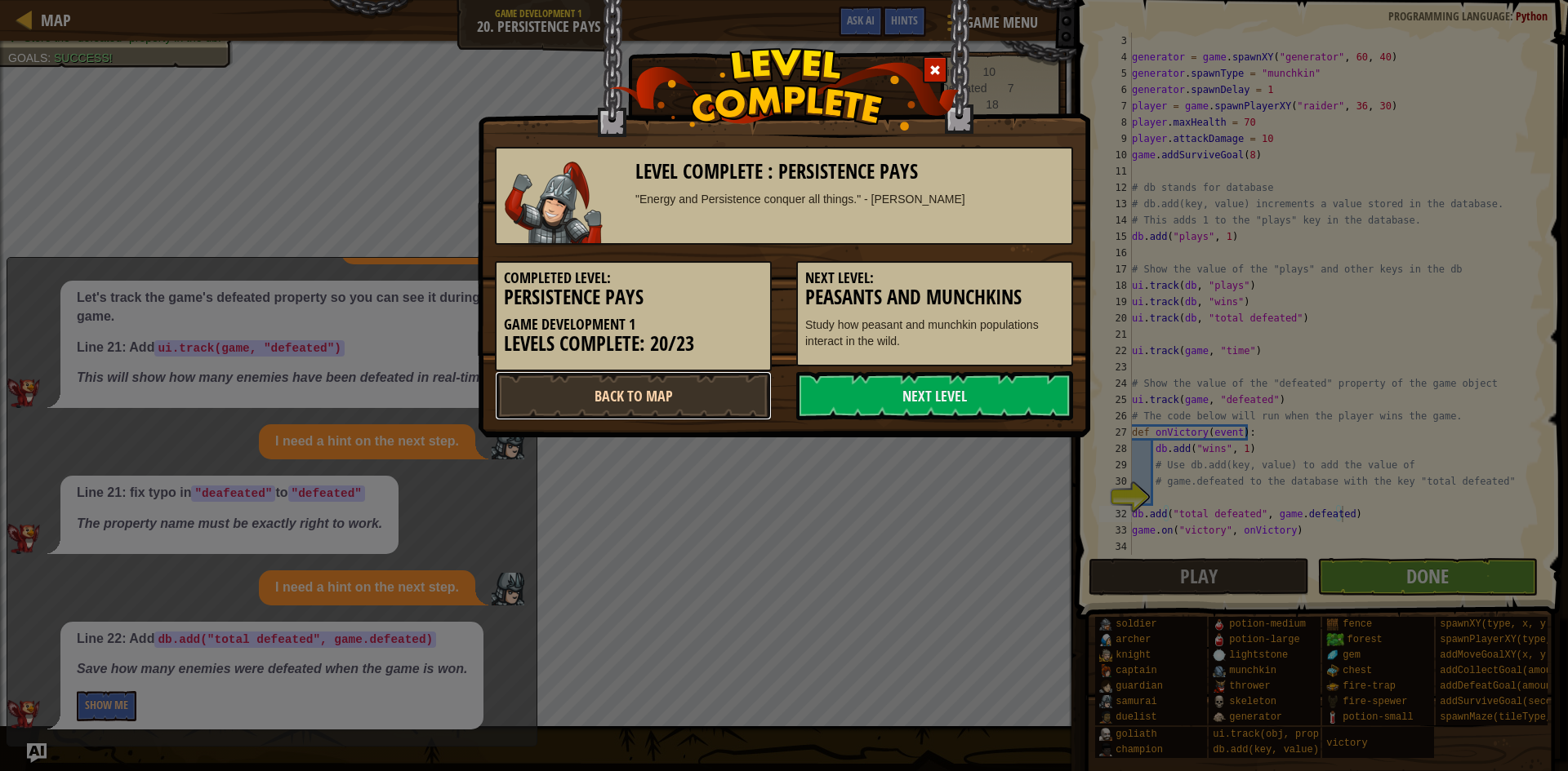
click at [669, 399] on link "Back to Map" at bounding box center [633, 395] width 277 height 49
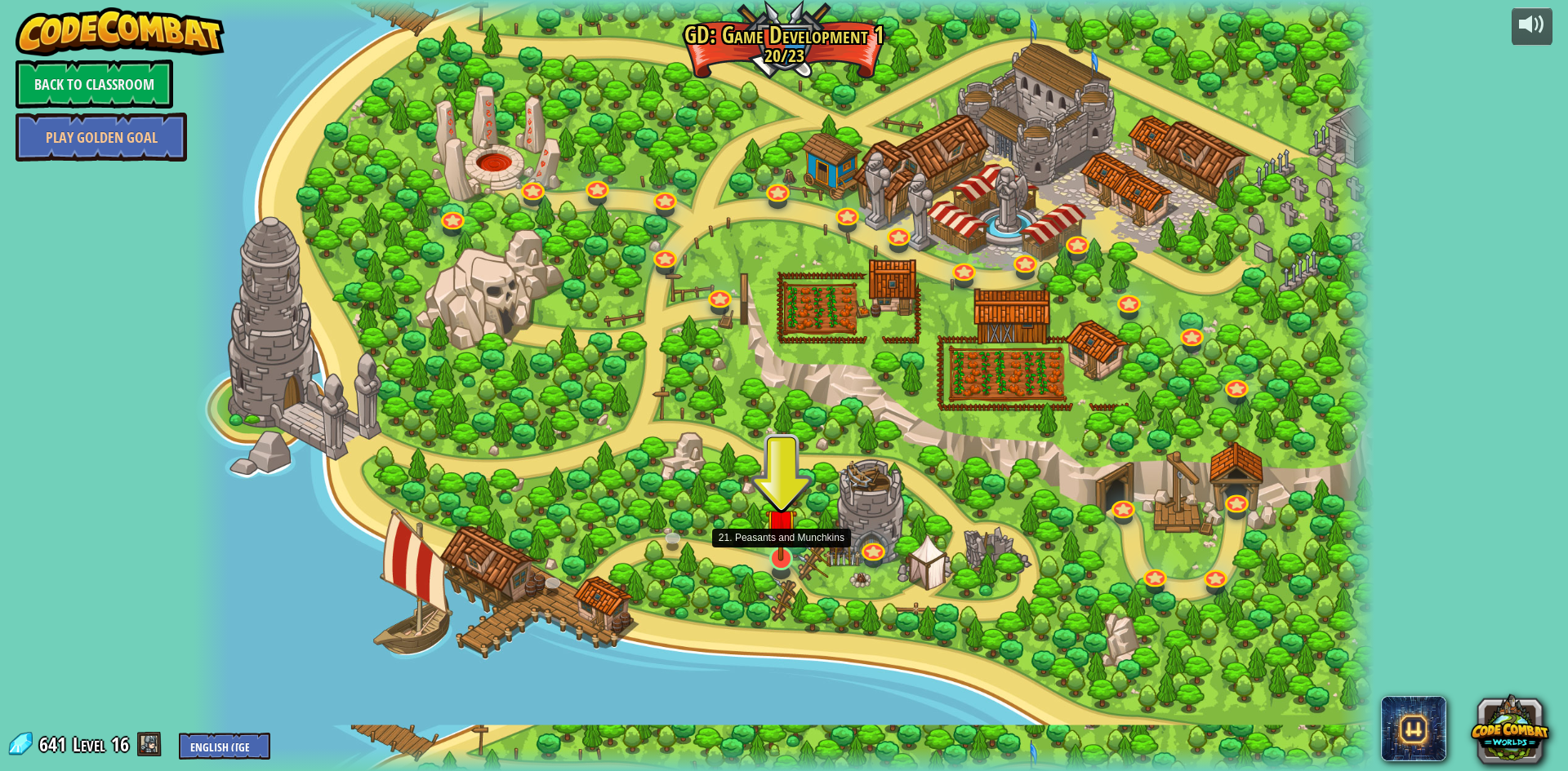
click at [766, 554] on img at bounding box center [781, 524] width 32 height 72
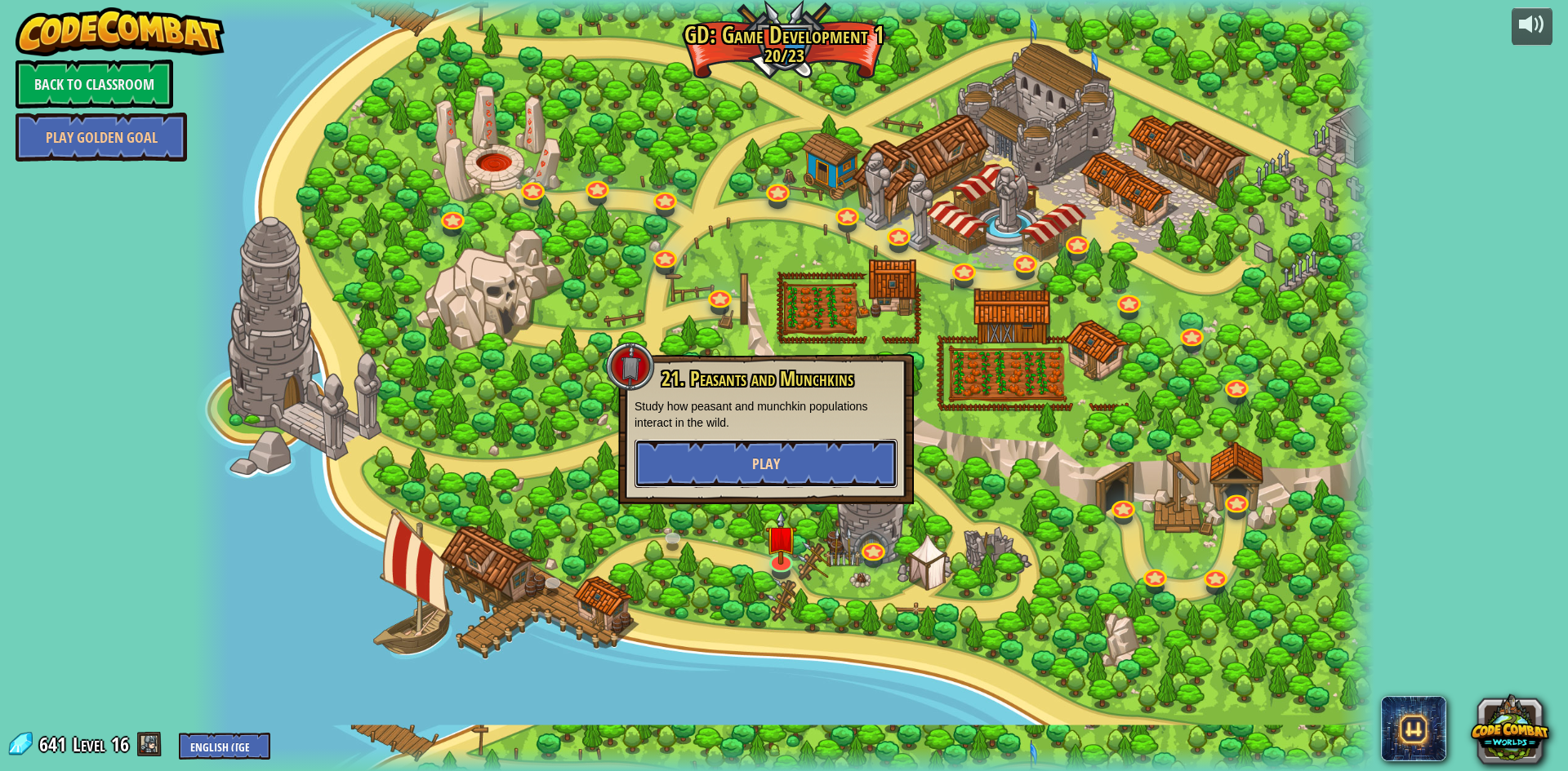
click at [847, 479] on button "Play" at bounding box center [766, 463] width 263 height 49
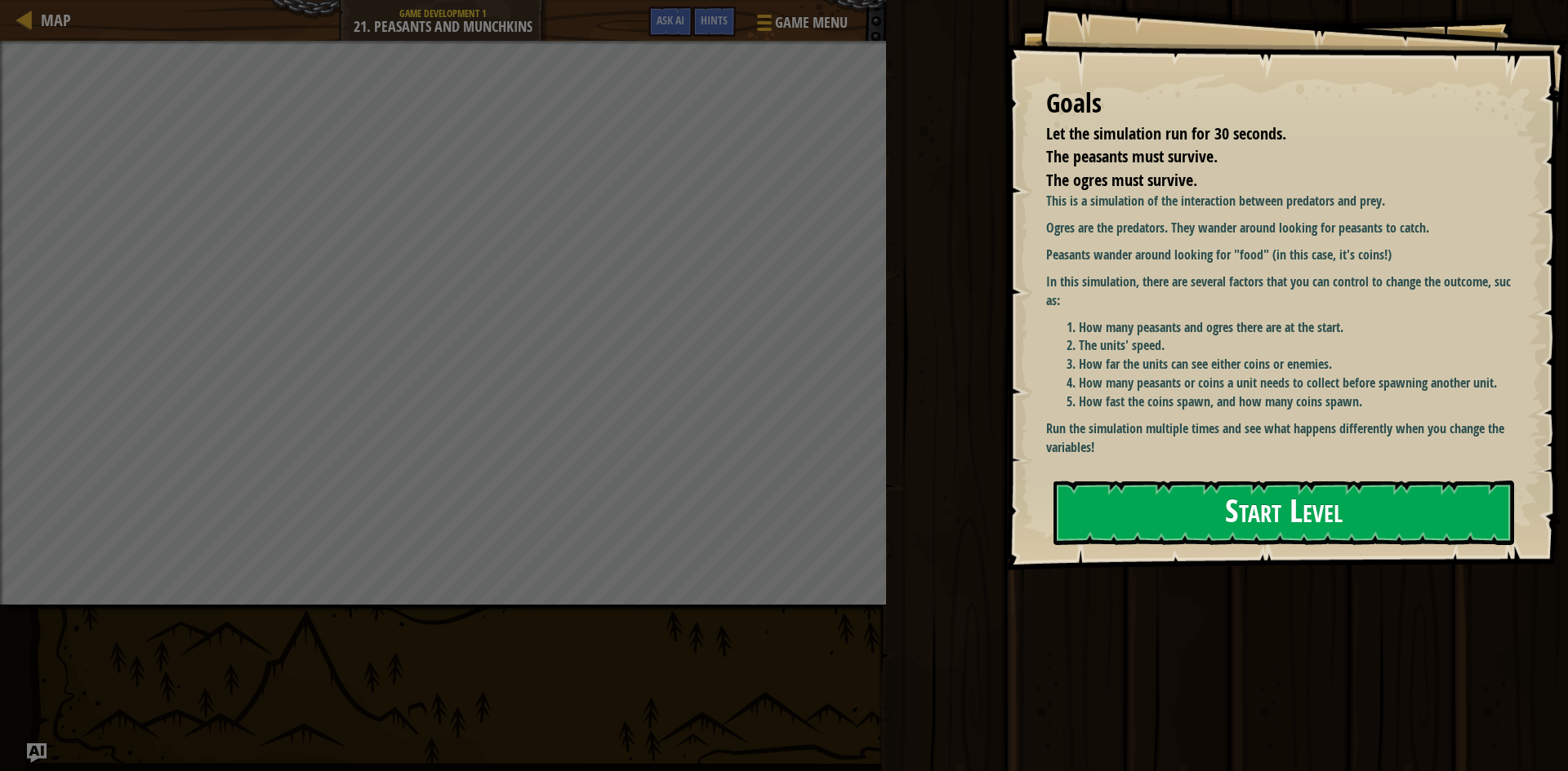
click at [1135, 512] on button "Start Level" at bounding box center [1283, 513] width 461 height 64
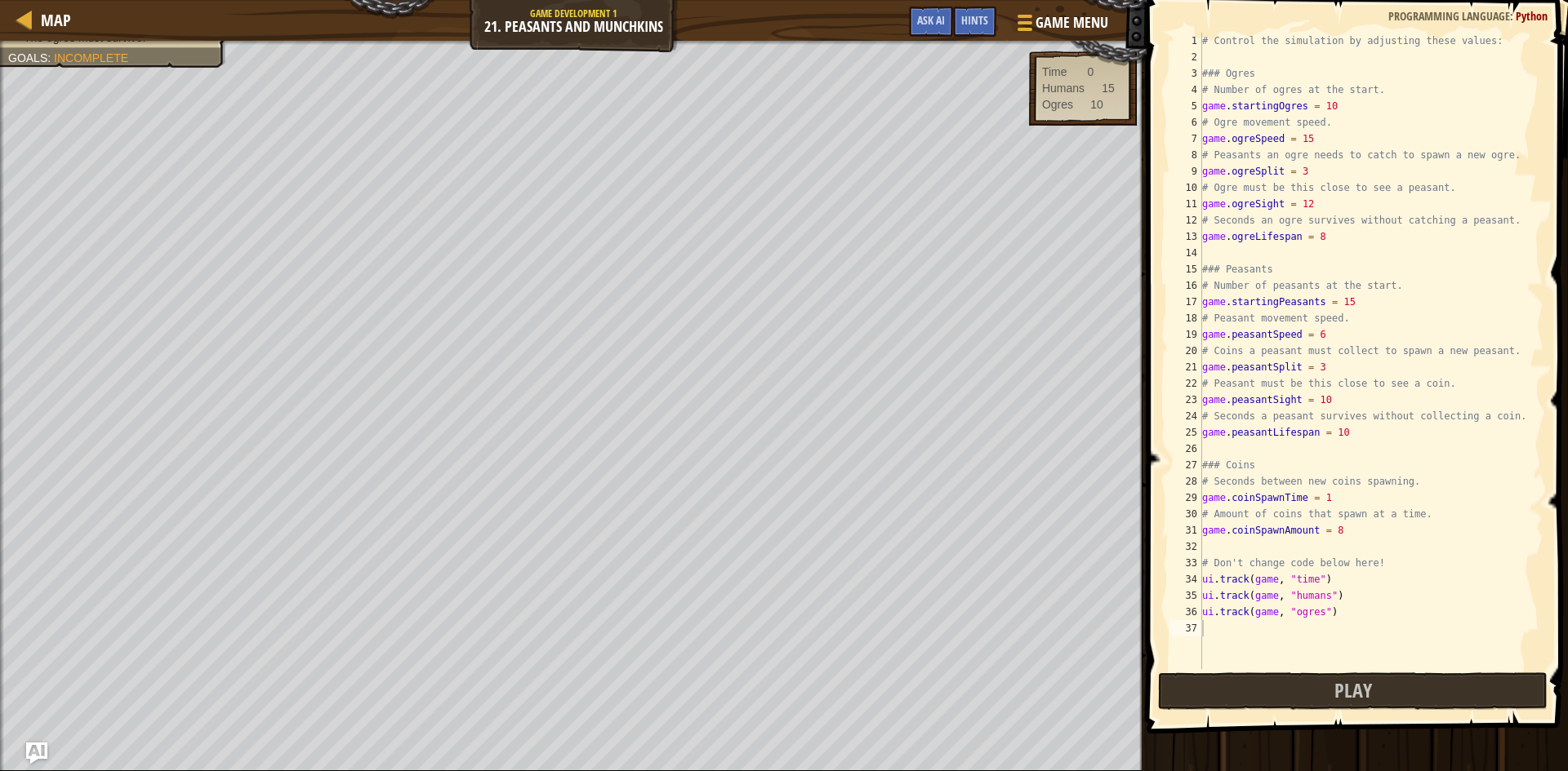
click at [44, 745] on img "Ask AI" at bounding box center [37, 754] width 21 height 21
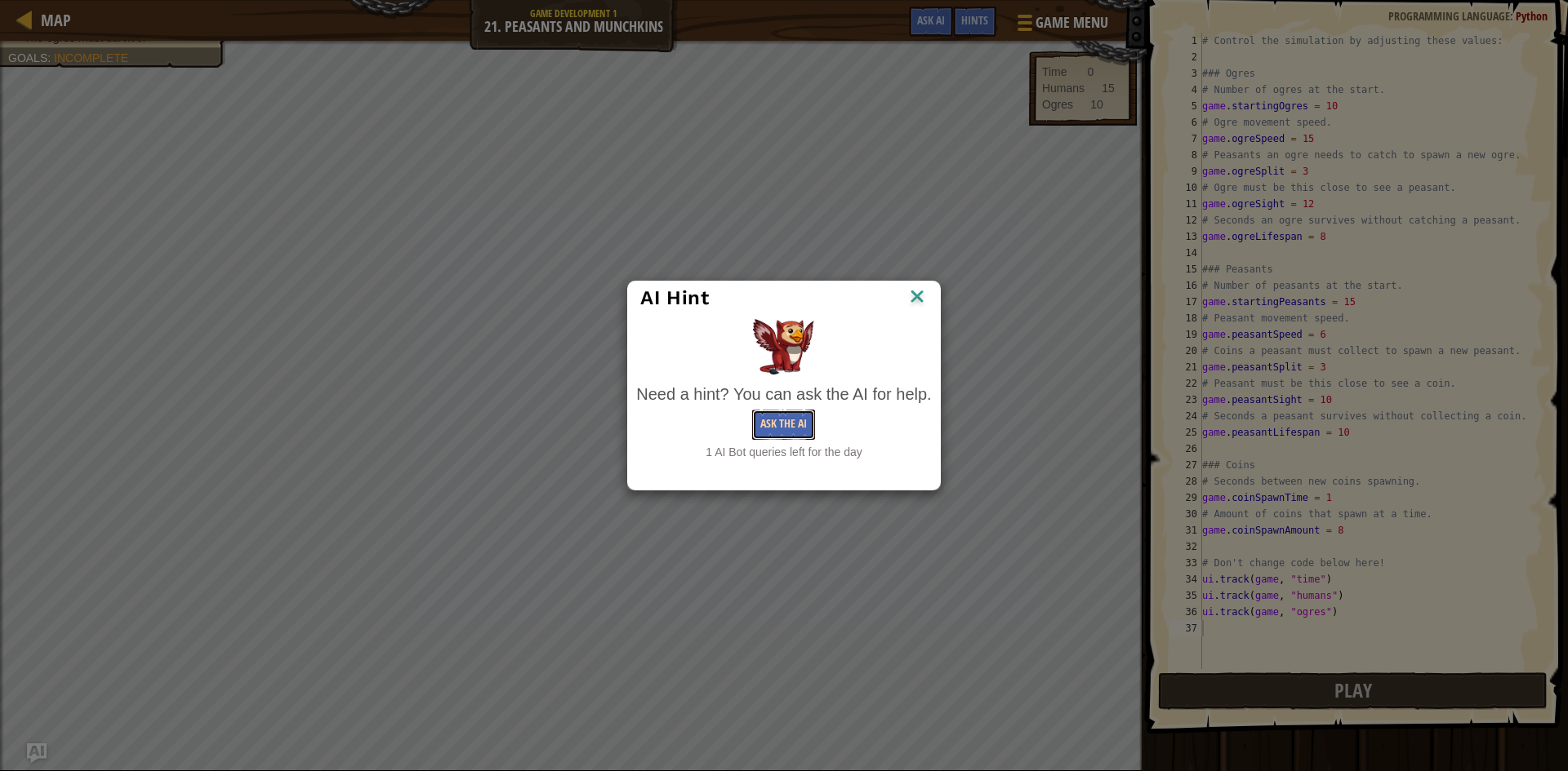
click at [788, 428] on button "Ask the AI" at bounding box center [784, 425] width 63 height 30
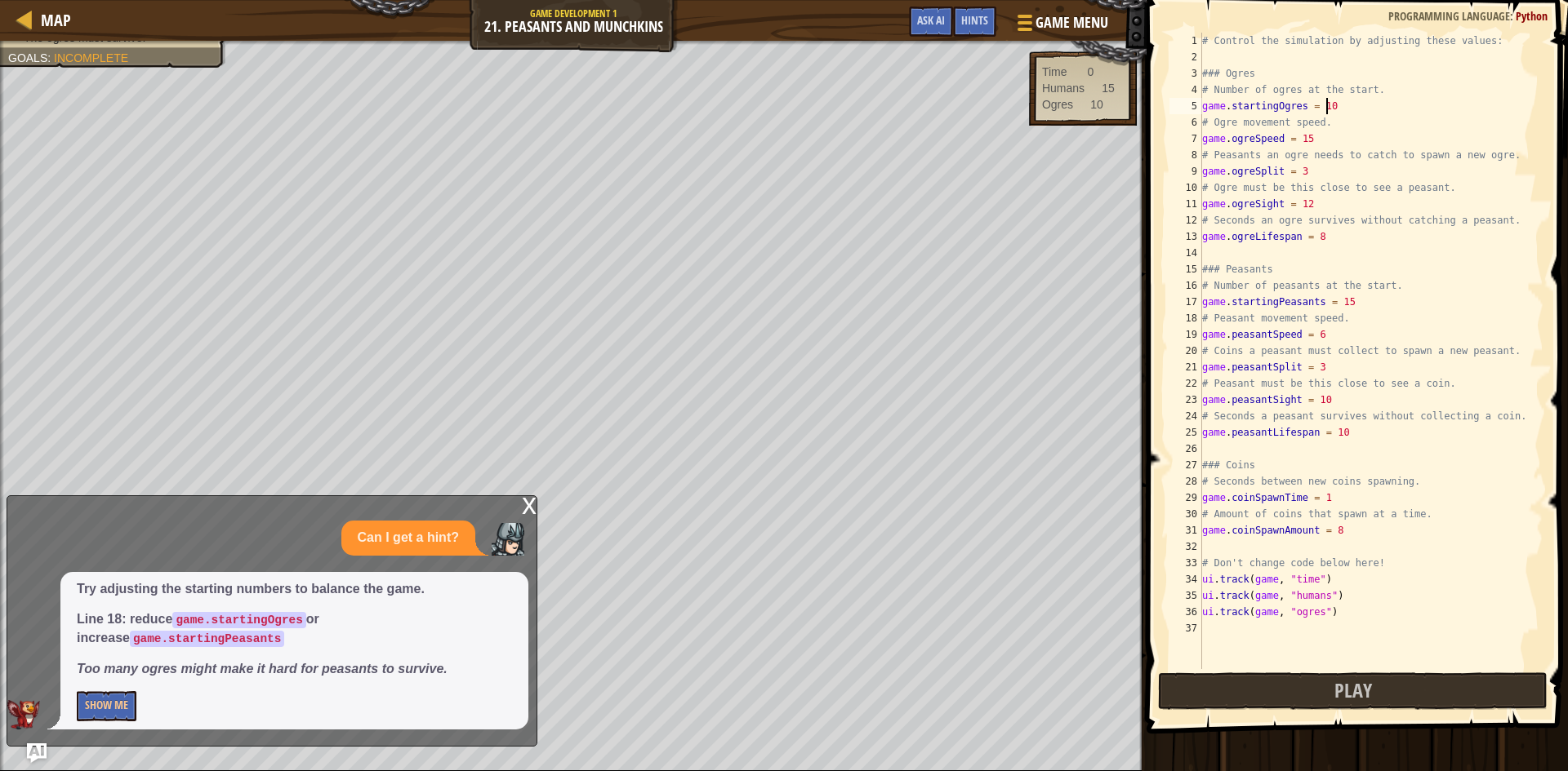
click at [1325, 105] on div "# Control the simulation by adjusting these values: ### Ogres # Number of ogres…" at bounding box center [1371, 368] width 345 height 669
type textarea "game.startingOgres = 15"
click at [98, 702] on button "Show Me" at bounding box center [107, 707] width 60 height 30
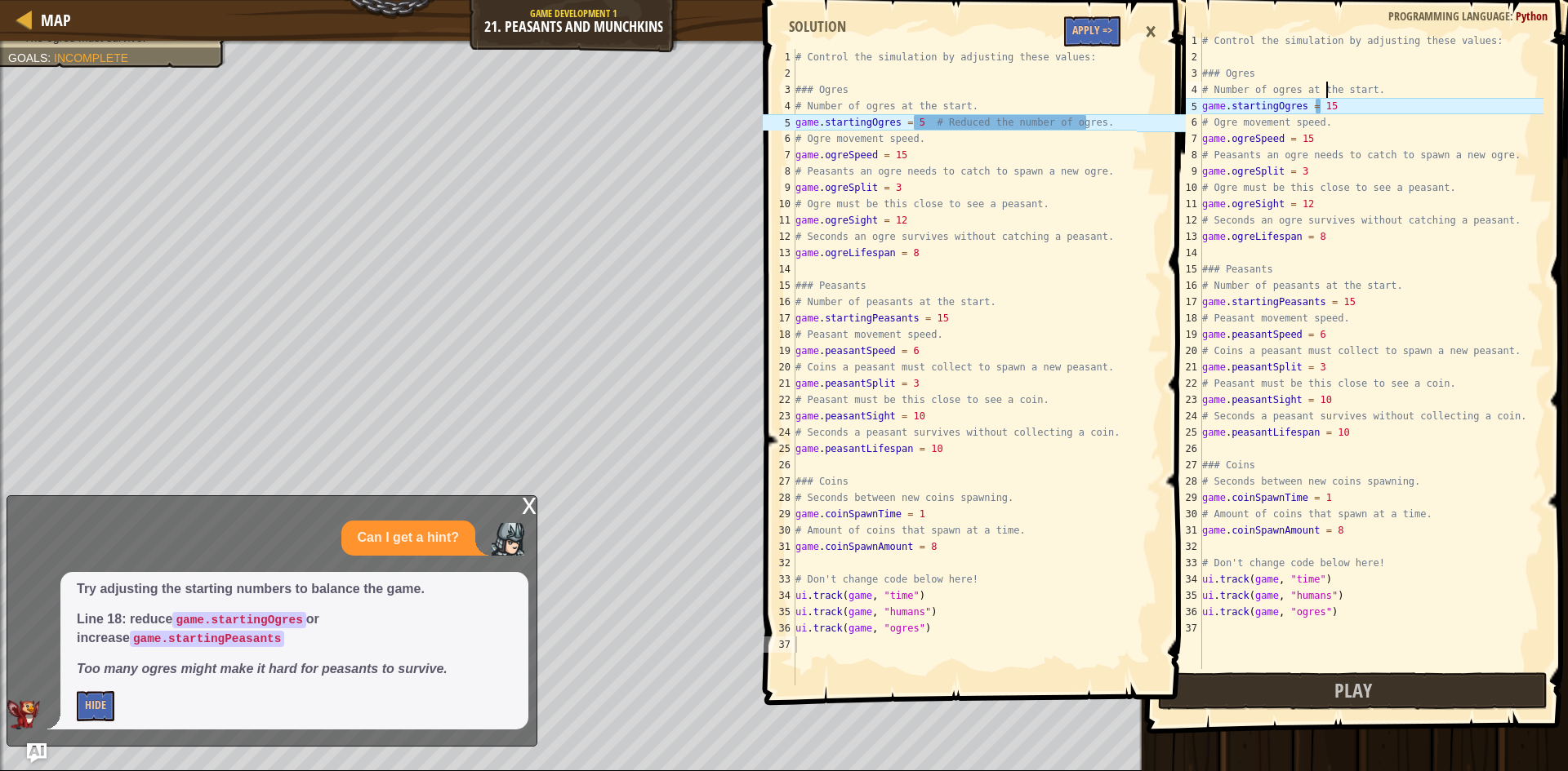
drag, startPoint x: 1328, startPoint y: 97, endPoint x: 1320, endPoint y: 102, distance: 9.4
click at [1320, 102] on div "# Control the simulation by adjusting these values: ### Ogres # Number of ogres…" at bounding box center [1371, 368] width 345 height 669
click at [1324, 100] on div "# Control the simulation by adjusting these values: ### Ogres # Number of ogres…" at bounding box center [1371, 368] width 345 height 669
click at [1339, 117] on div "# Control the simulation by adjusting these values: ### Ogres # Number of ogres…" at bounding box center [1371, 368] width 345 height 669
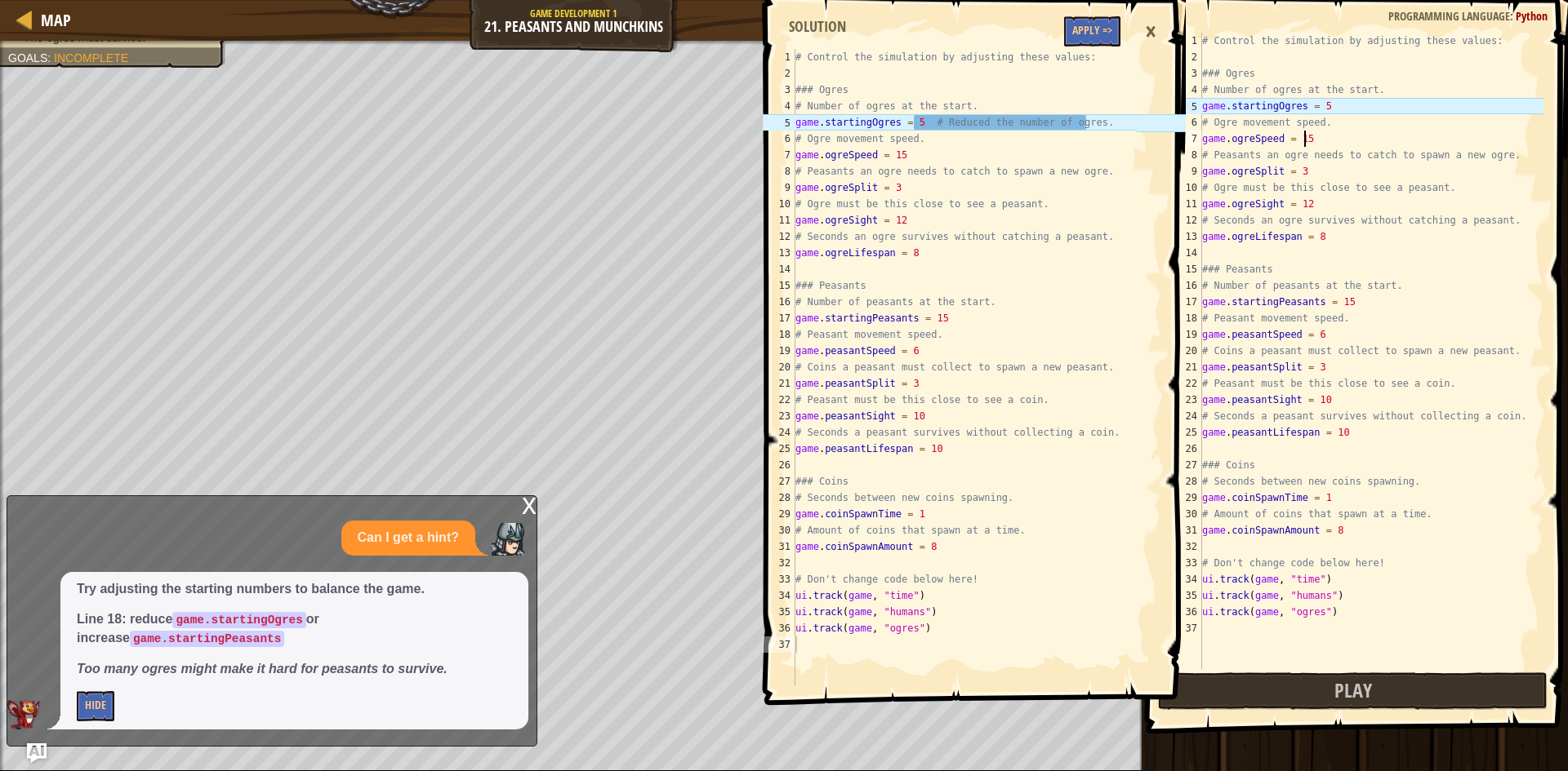
click at [1321, 140] on div "# Control the simulation by adjusting these values: ### Ogres # Number of ogres…" at bounding box center [1371, 368] width 345 height 669
type textarea "game.ogreSpeed = 15"
click at [1074, 30] on button "Apply =>" at bounding box center [1092, 31] width 56 height 30
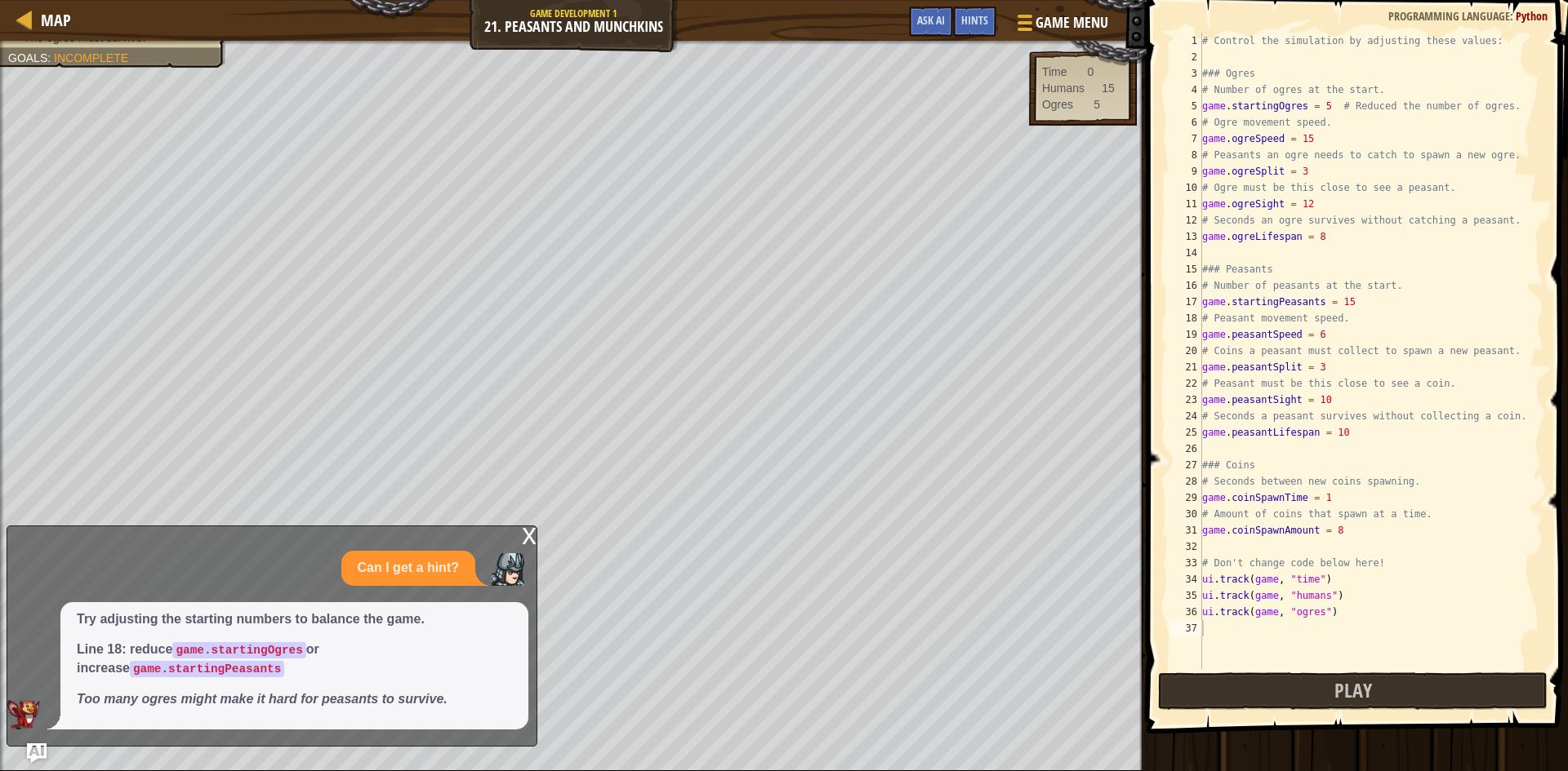
scroll to position [7, 0]
click at [33, 742] on div "x Can I get a hint? Try adjusting the starting numbers to balance the game. Lin…" at bounding box center [271, 636] width 531 height 221
click at [31, 745] on img "Ask AI" at bounding box center [37, 754] width 21 height 21
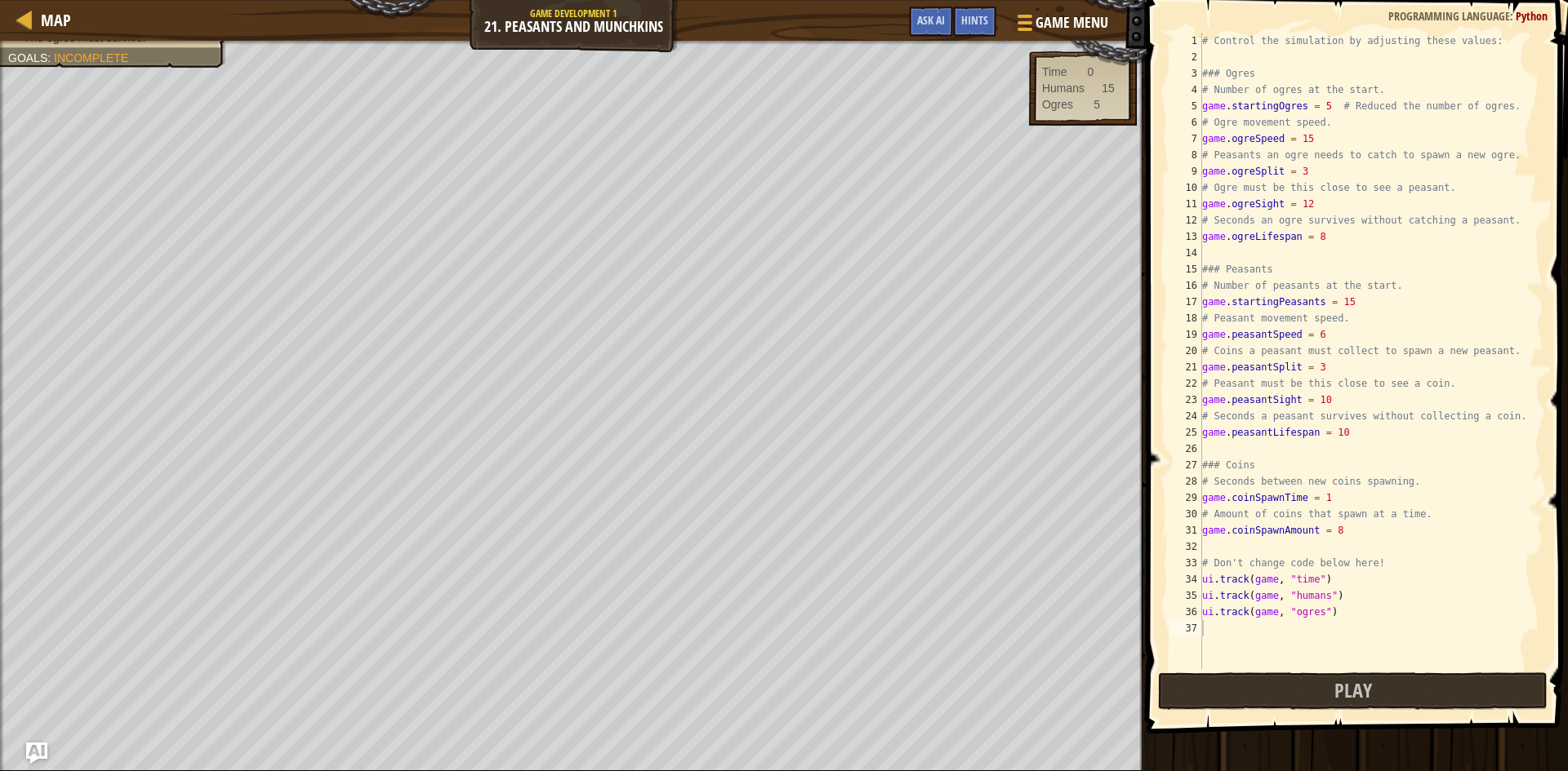
click at [31, 745] on img "Ask AI" at bounding box center [37, 754] width 21 height 21
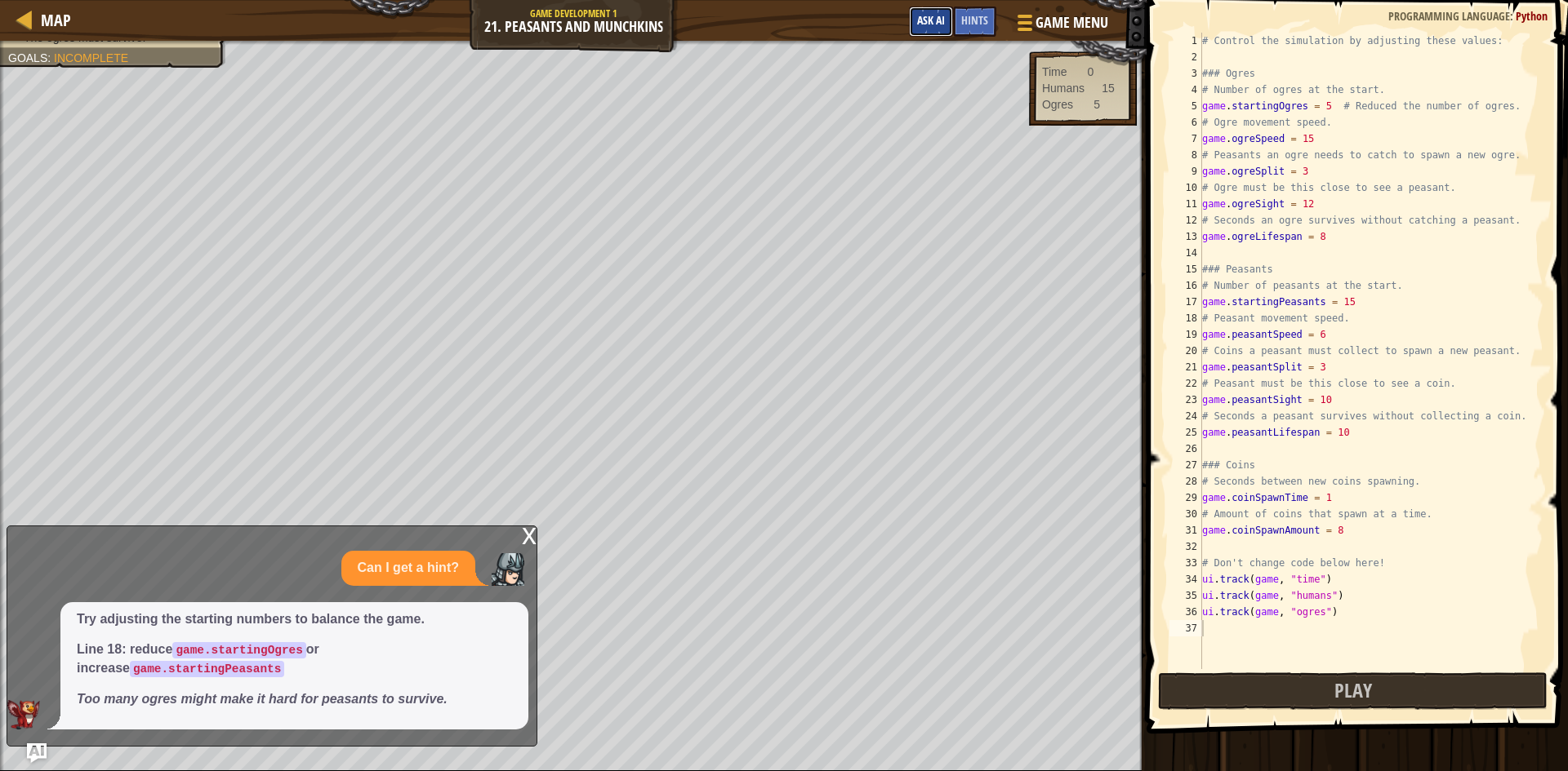
click at [926, 12] on button "Ask AI" at bounding box center [931, 21] width 44 height 30
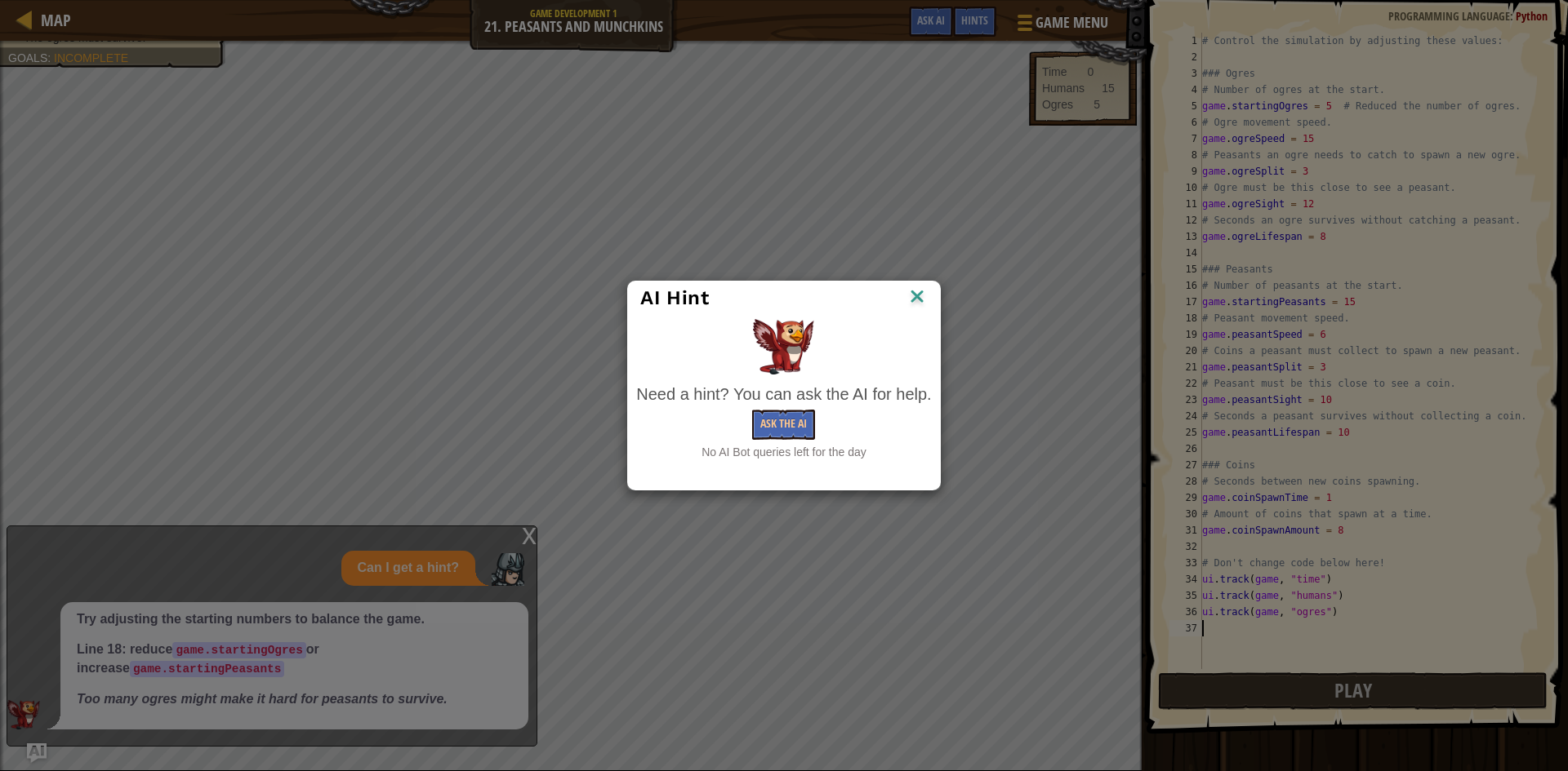
click at [770, 406] on div "Need a hint? You can ask the AI for help." at bounding box center [783, 394] width 294 height 23
click at [770, 414] on button "Ask the AI" at bounding box center [784, 425] width 63 height 30
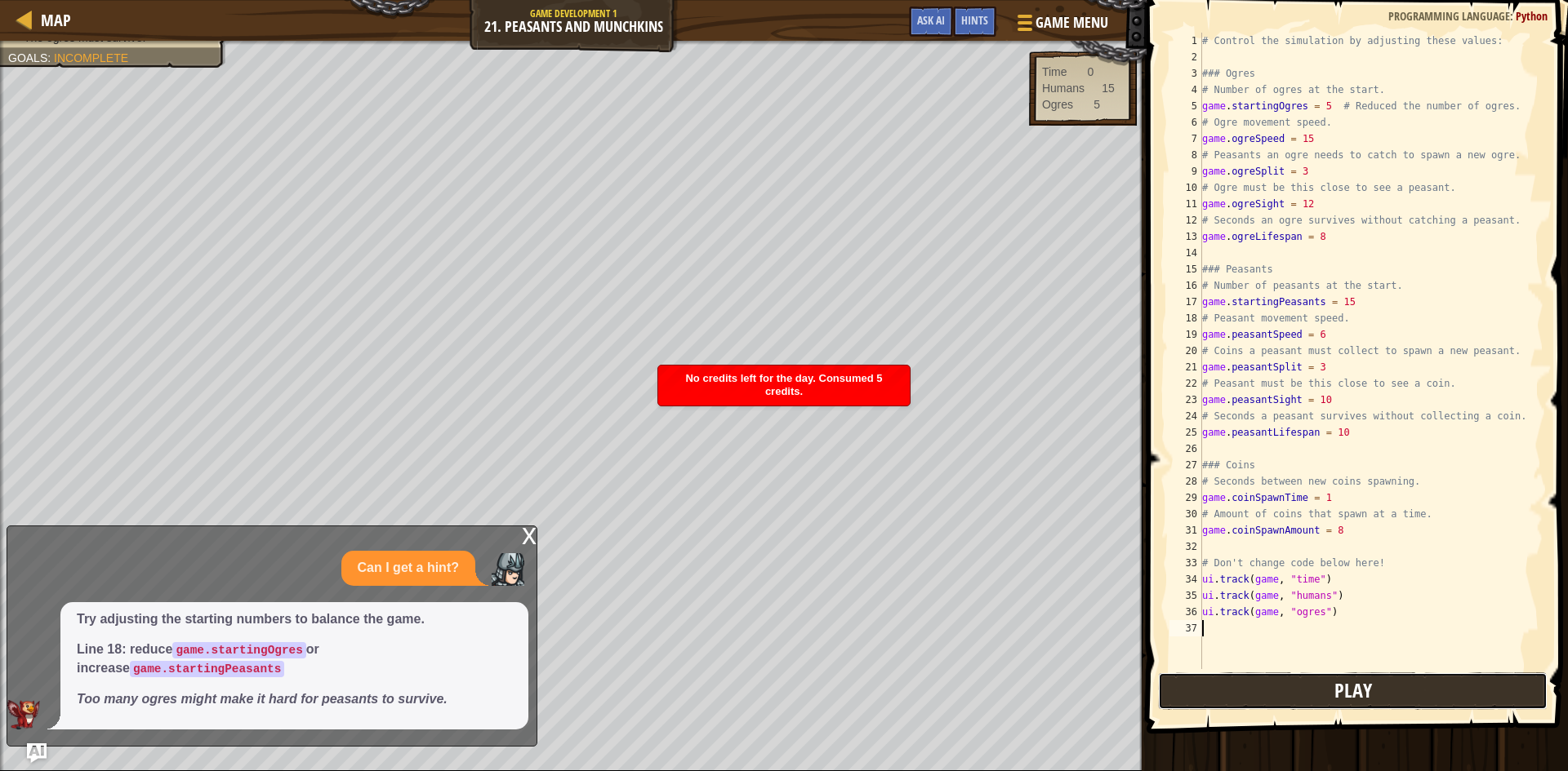
click at [1232, 695] on button "Play" at bounding box center [1352, 691] width 389 height 38
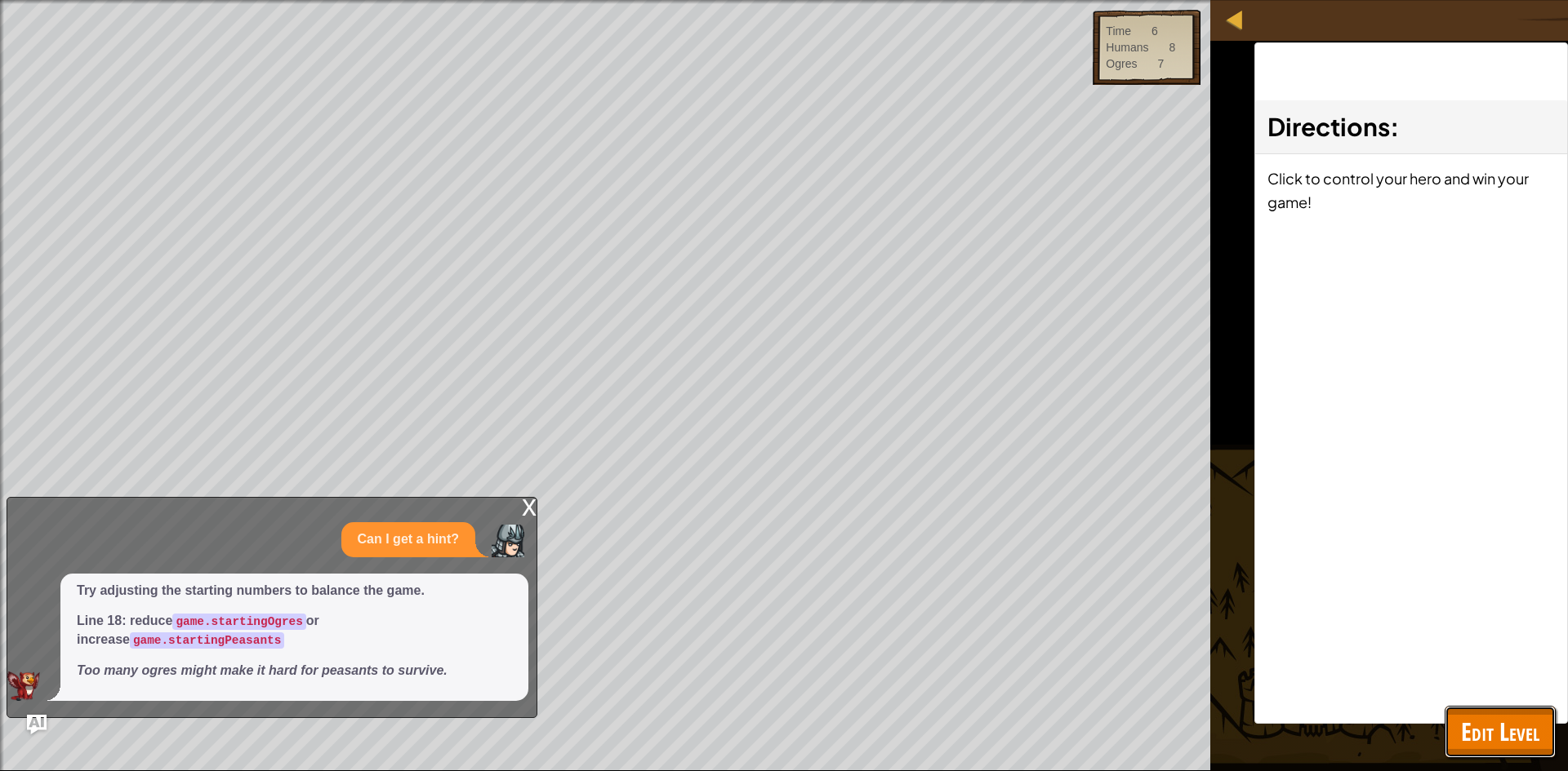
click at [1516, 736] on span "Edit Level" at bounding box center [1501, 731] width 79 height 33
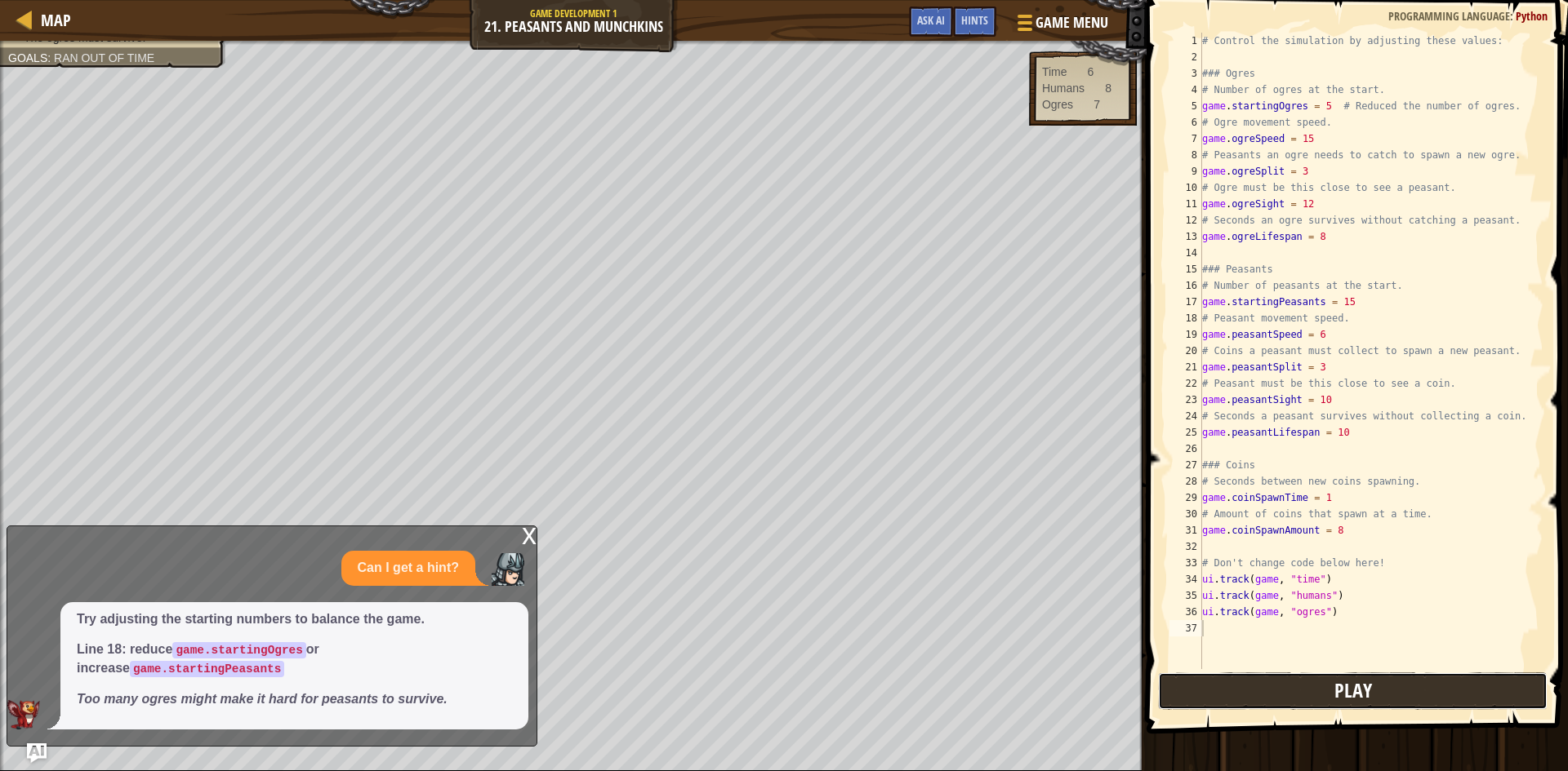
click at [1329, 708] on button "Play" at bounding box center [1352, 691] width 389 height 38
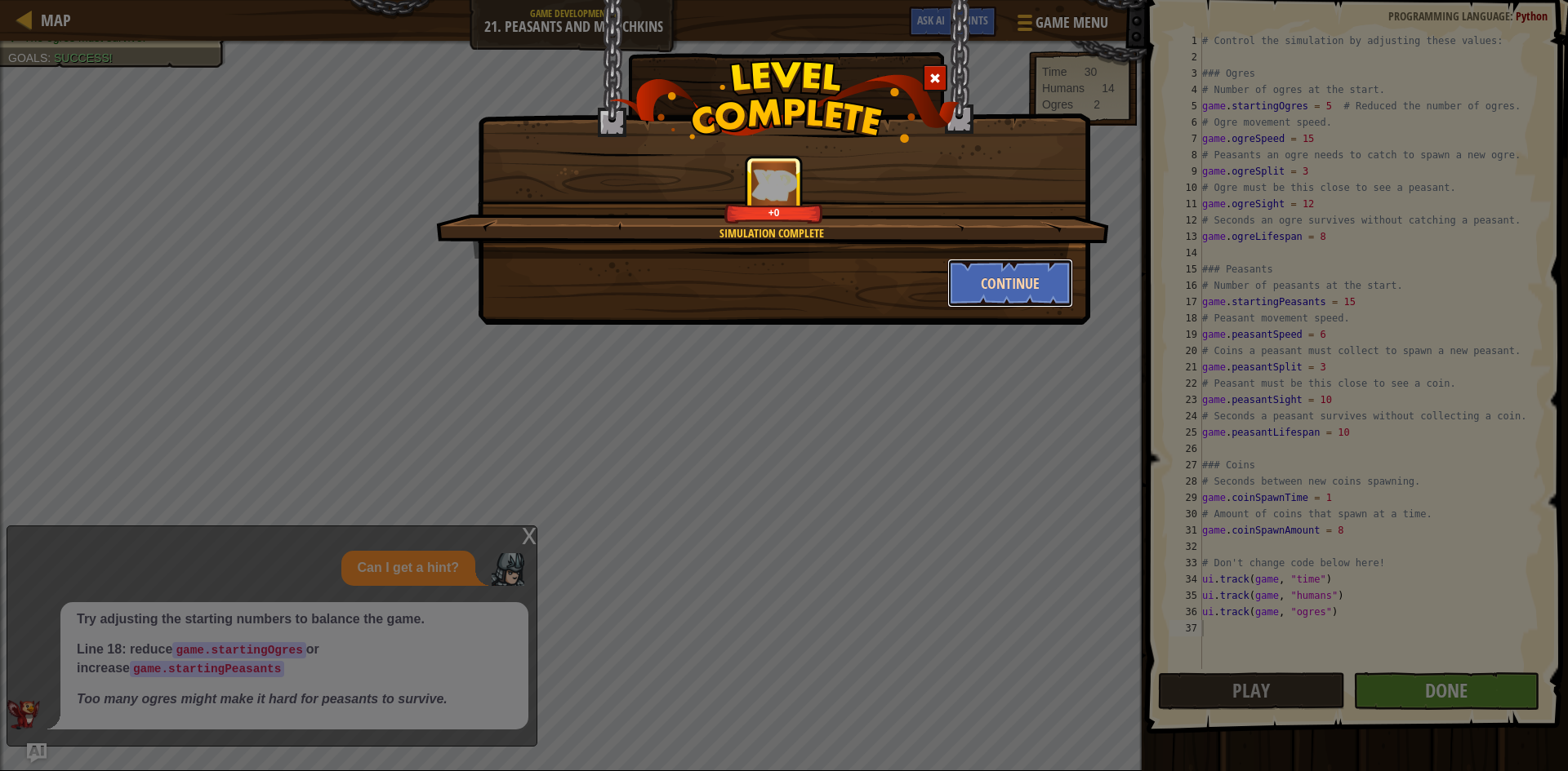
click at [1006, 290] on button "Continue" at bounding box center [1010, 283] width 126 height 49
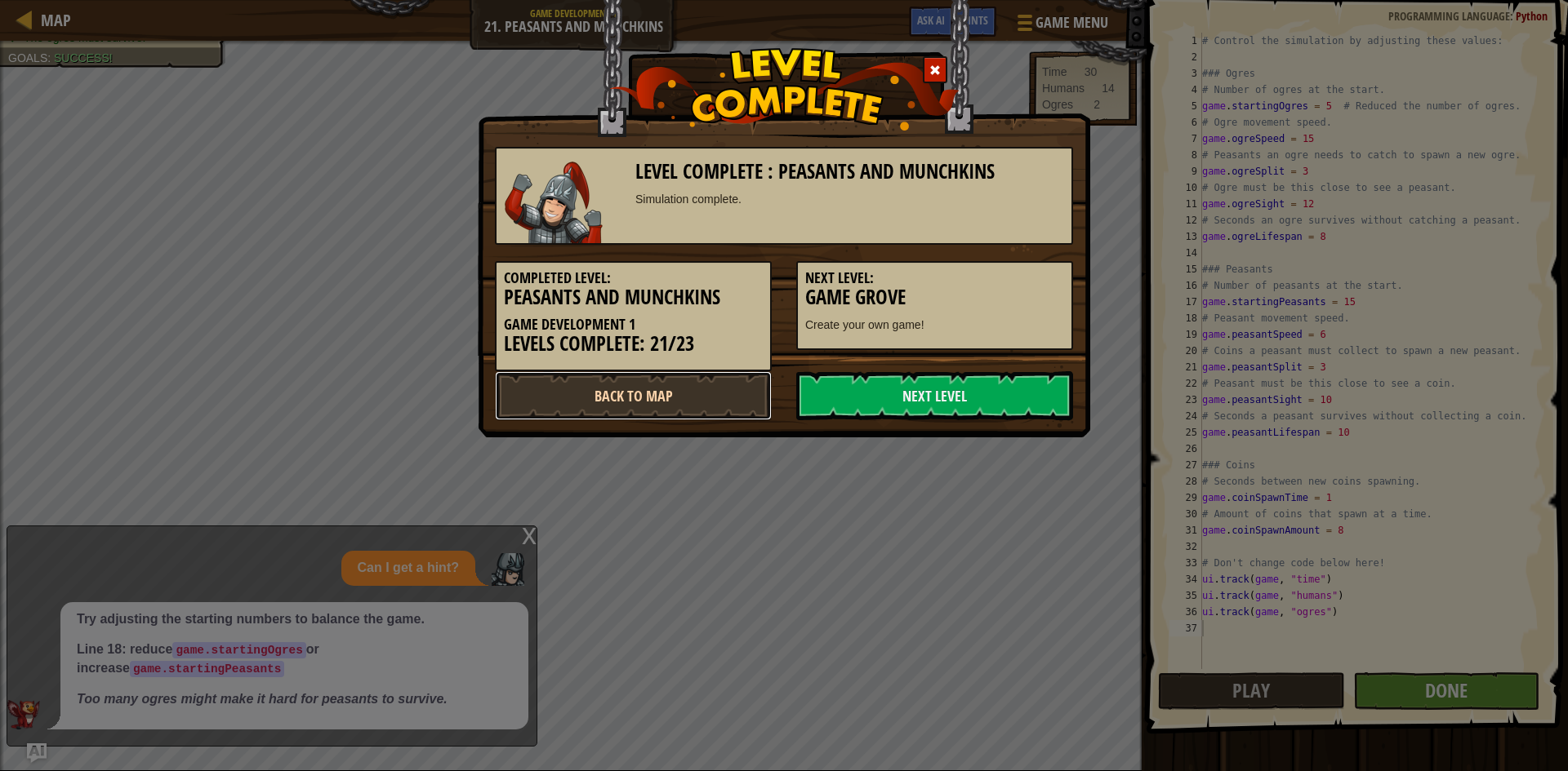
click at [664, 412] on link "Back to Map" at bounding box center [633, 395] width 277 height 49
